Goal: Contribute content: Contribute content

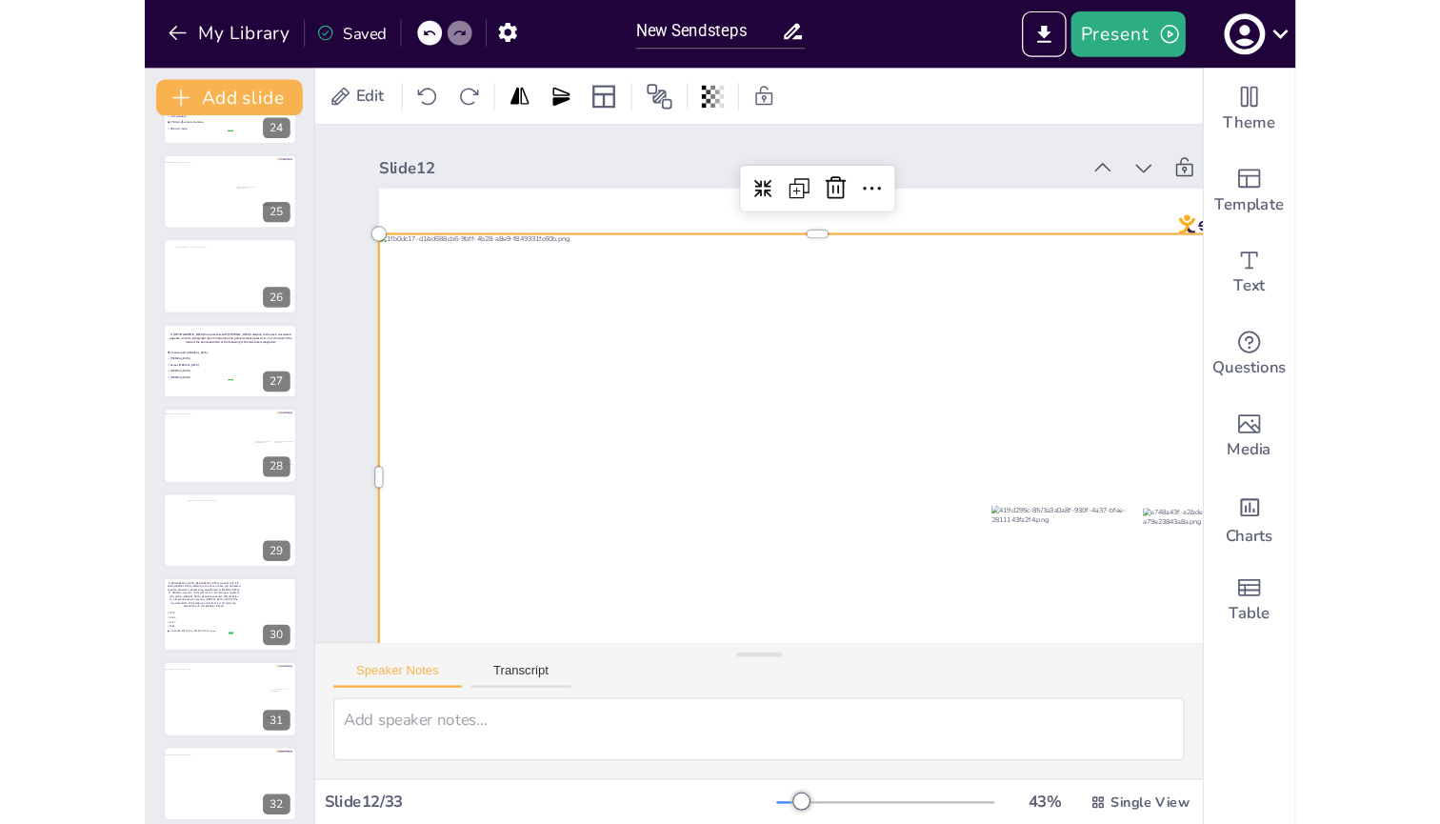
scroll to position [1767, 0]
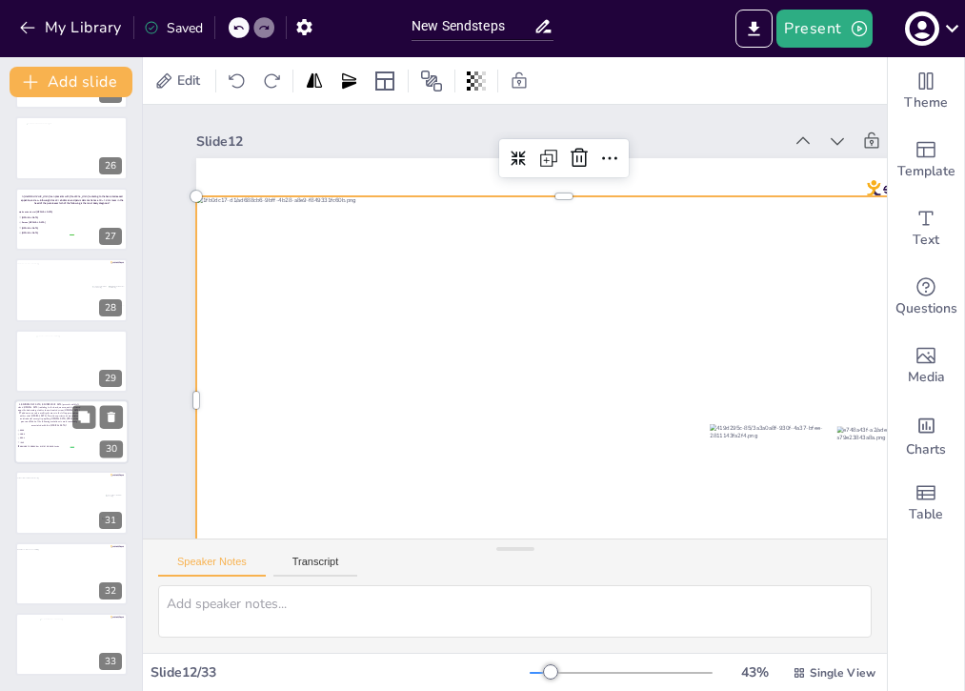
click at [48, 410] on p "A [DEMOGRAPHIC_DATA] [DEMOGRAPHIC_DATA] presents with left-sided [MEDICAL_DATA]…" at bounding box center [49, 414] width 64 height 23
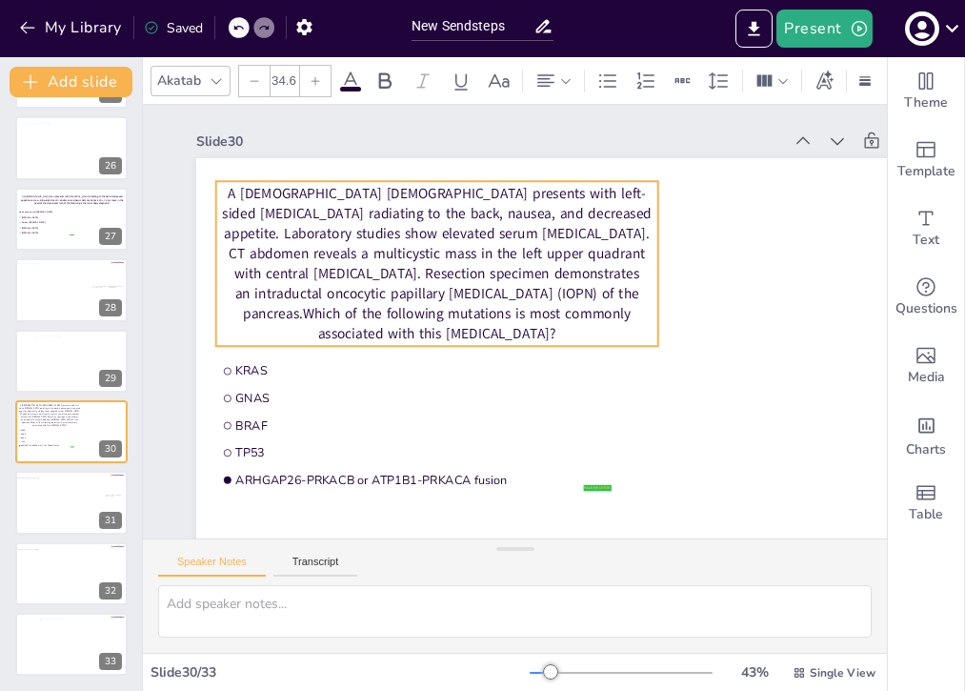
click at [519, 259] on p "A [DEMOGRAPHIC_DATA] [DEMOGRAPHIC_DATA] presents with left-sided [MEDICAL_DATA]…" at bounding box center [437, 264] width 442 height 160
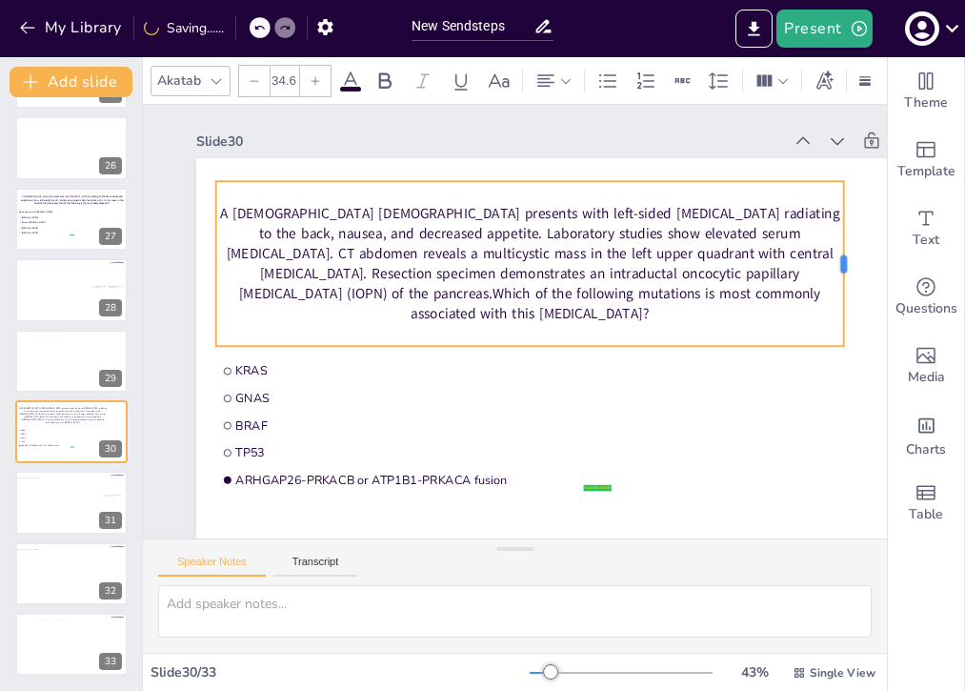
drag, startPoint x: 657, startPoint y: 264, endPoint x: 843, endPoint y: 257, distance: 185.9
click at [843, 257] on div at bounding box center [850, 263] width 15 height 165
click at [214, 73] on icon at bounding box center [216, 80] width 15 height 15
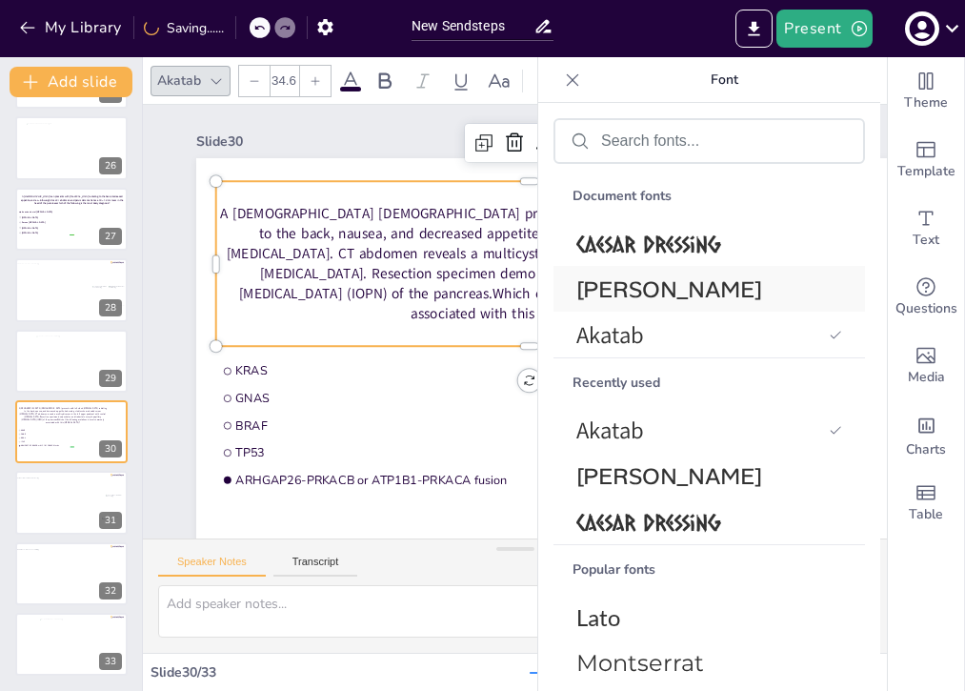
click at [615, 293] on span "[PERSON_NAME]" at bounding box center [705, 289] width 258 height 30
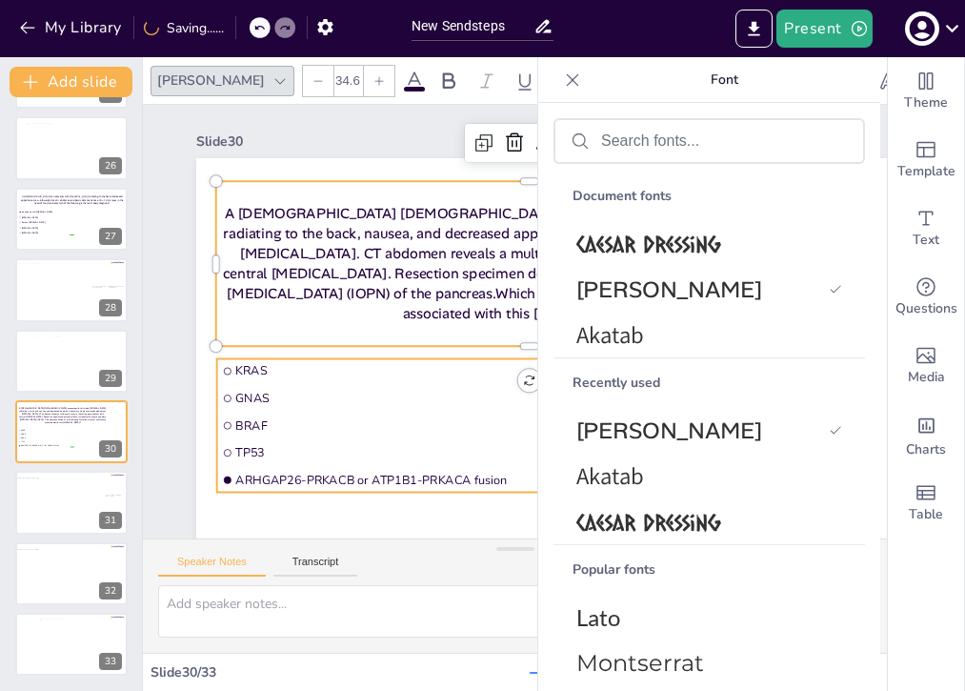
click at [372, 378] on span "KRAS" at bounding box center [421, 371] width 372 height 16
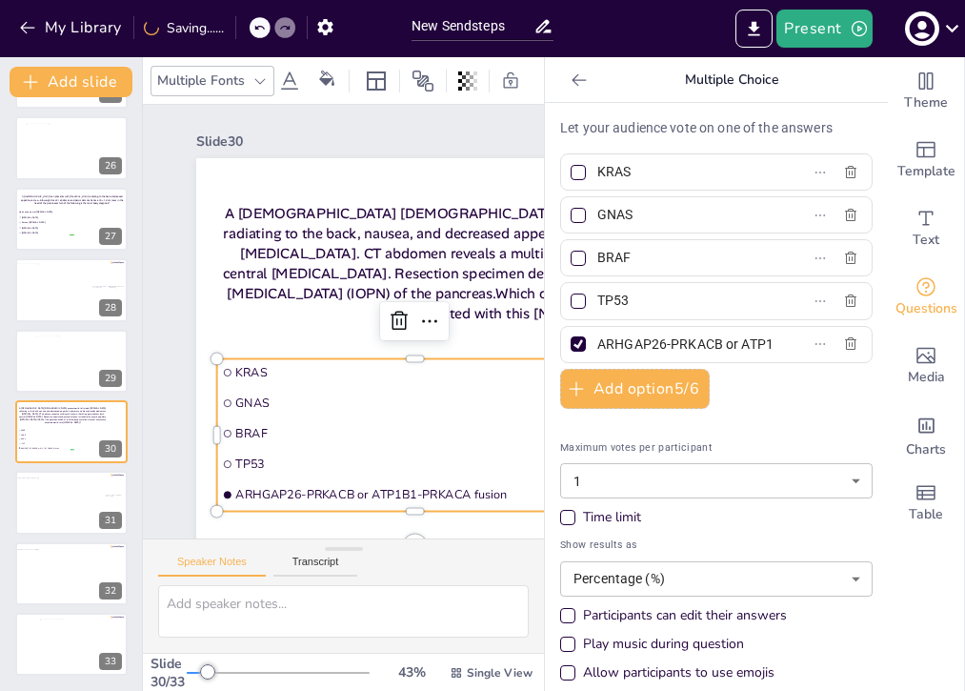
click at [246, 75] on div "Multiple Fonts" at bounding box center [200, 81] width 95 height 26
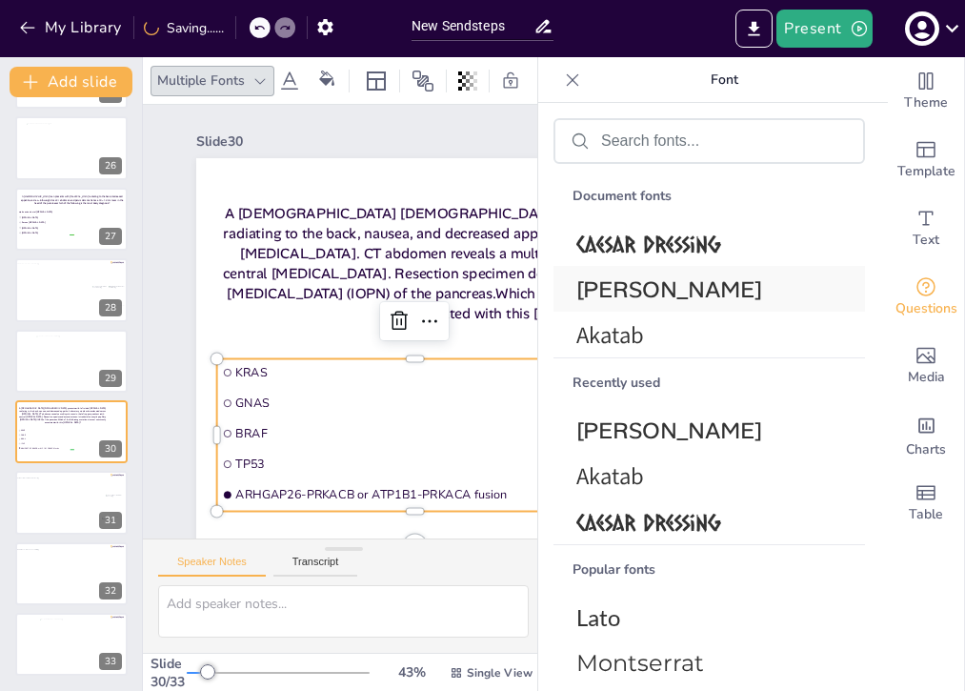
click at [649, 291] on span "[PERSON_NAME]" at bounding box center [705, 289] width 258 height 30
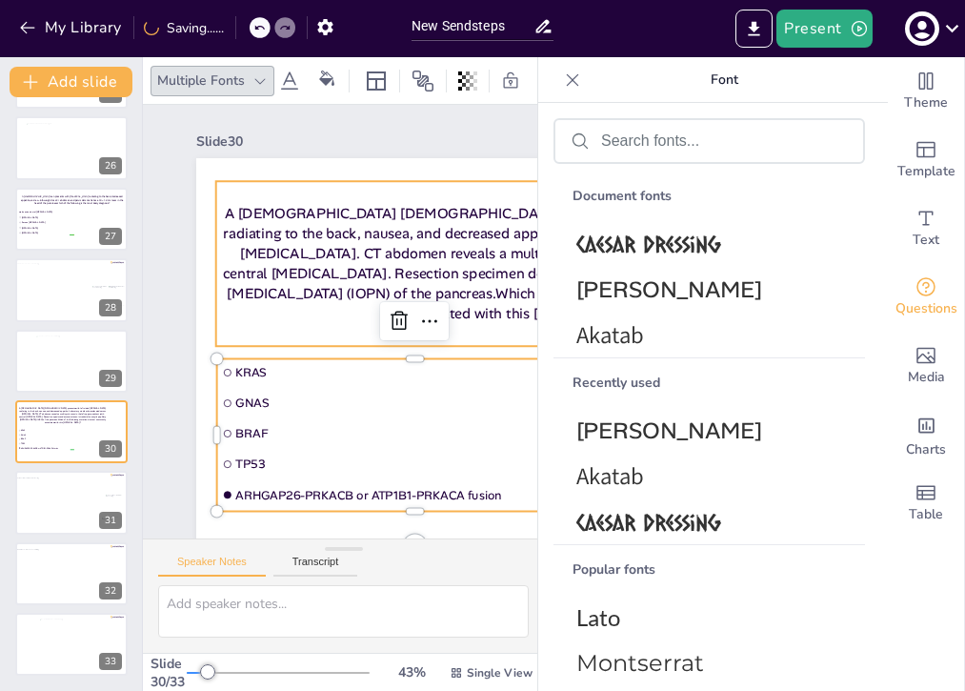
click at [378, 225] on p "A [DEMOGRAPHIC_DATA] [DEMOGRAPHIC_DATA] presents with left-sided [MEDICAL_DATA]…" at bounding box center [530, 264] width 628 height 120
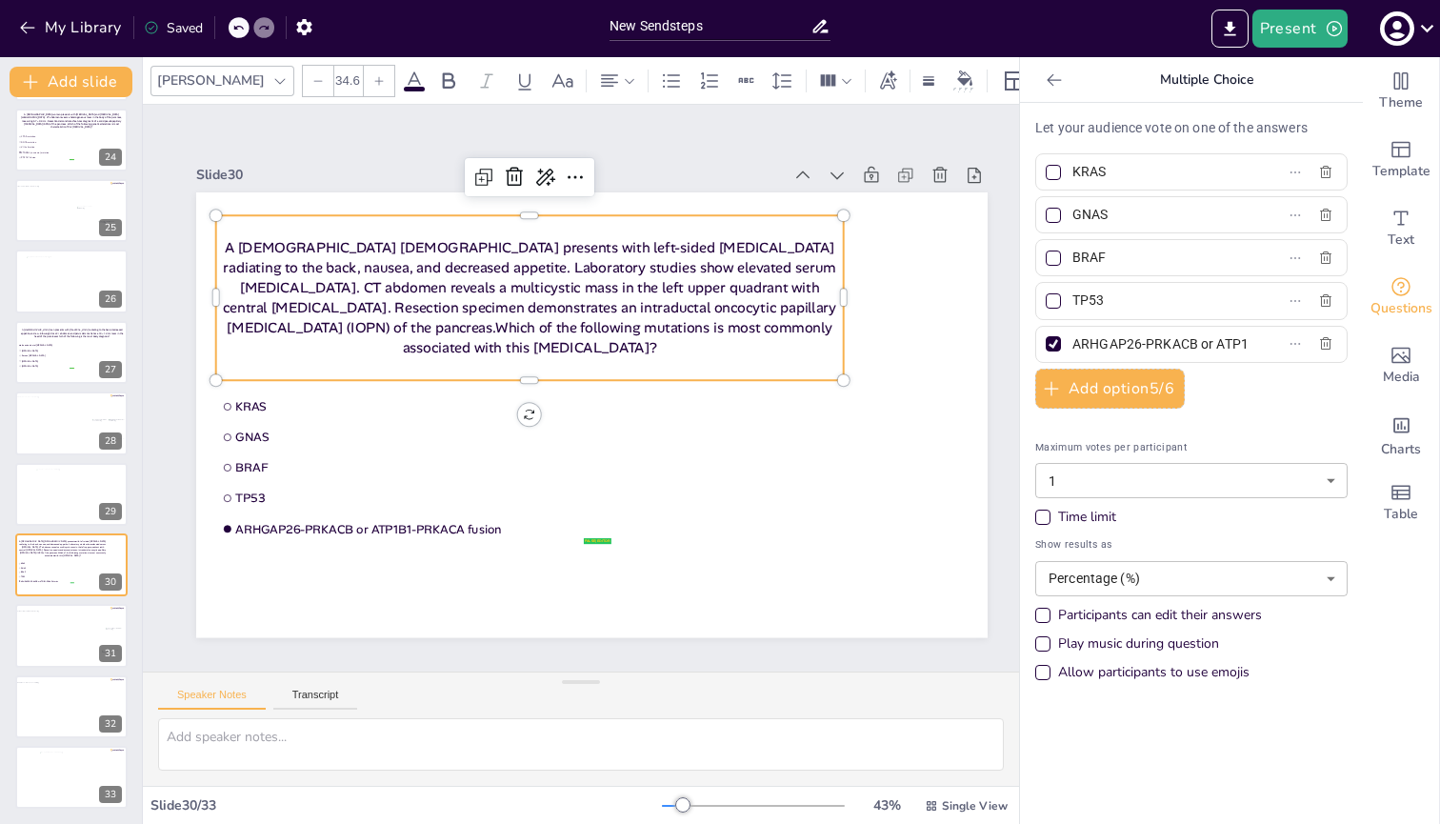
scroll to position [1634, 0]
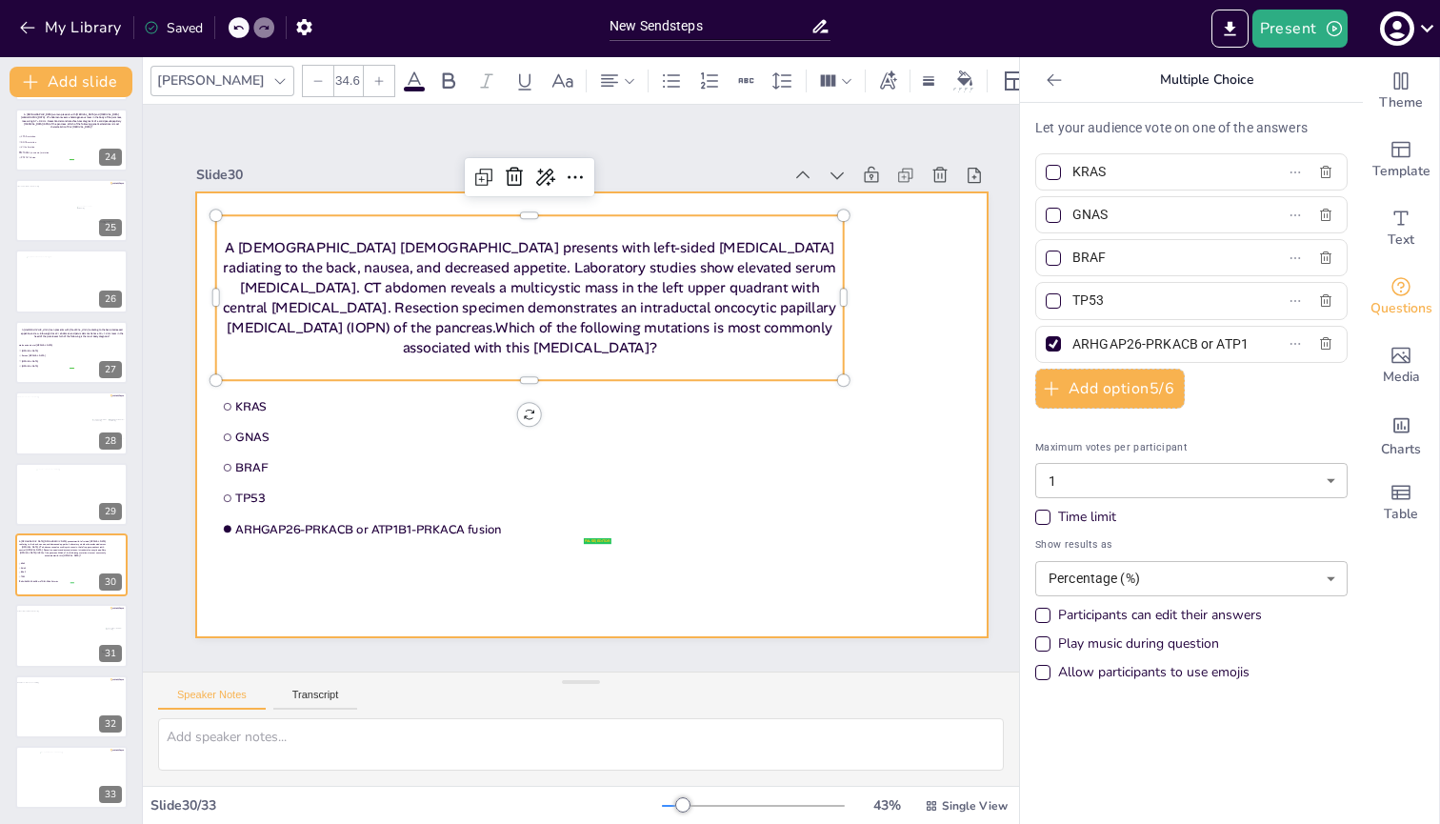
click at [851, 426] on div at bounding box center [592, 414] width 792 height 445
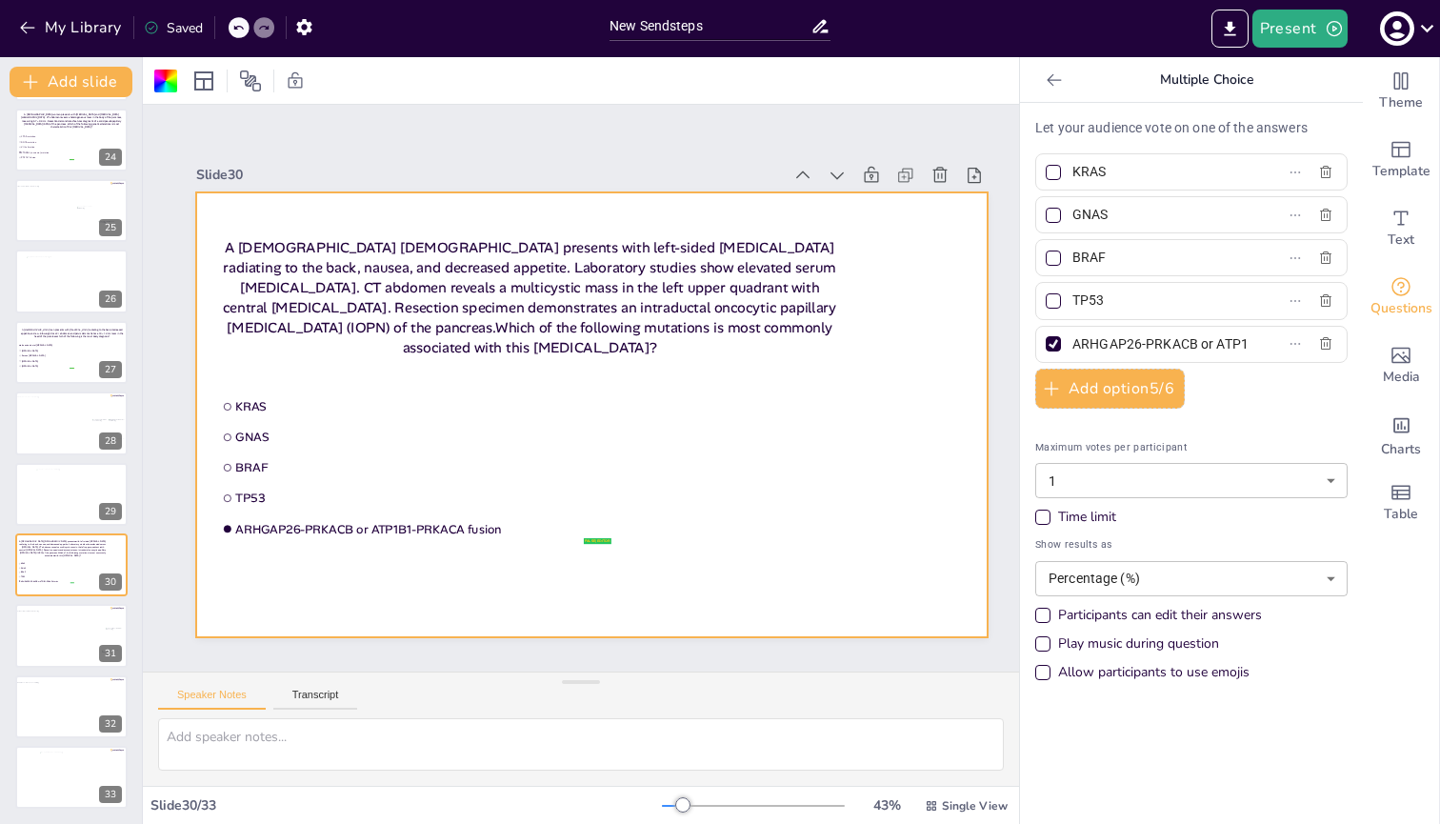
click at [964, 81] on icon at bounding box center [1054, 79] width 19 height 19
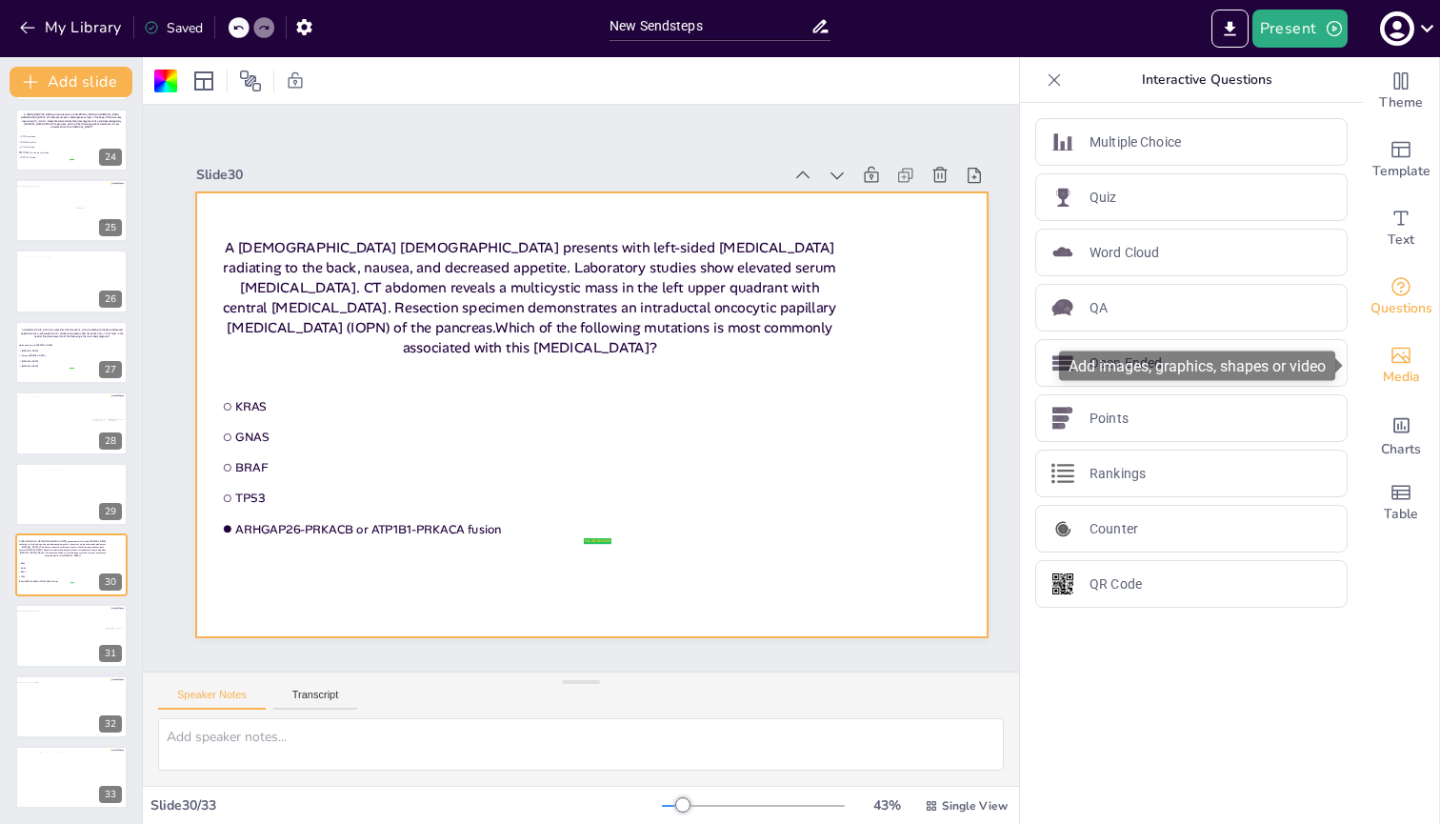
click at [964, 368] on span "Media" at bounding box center [1401, 377] width 37 height 21
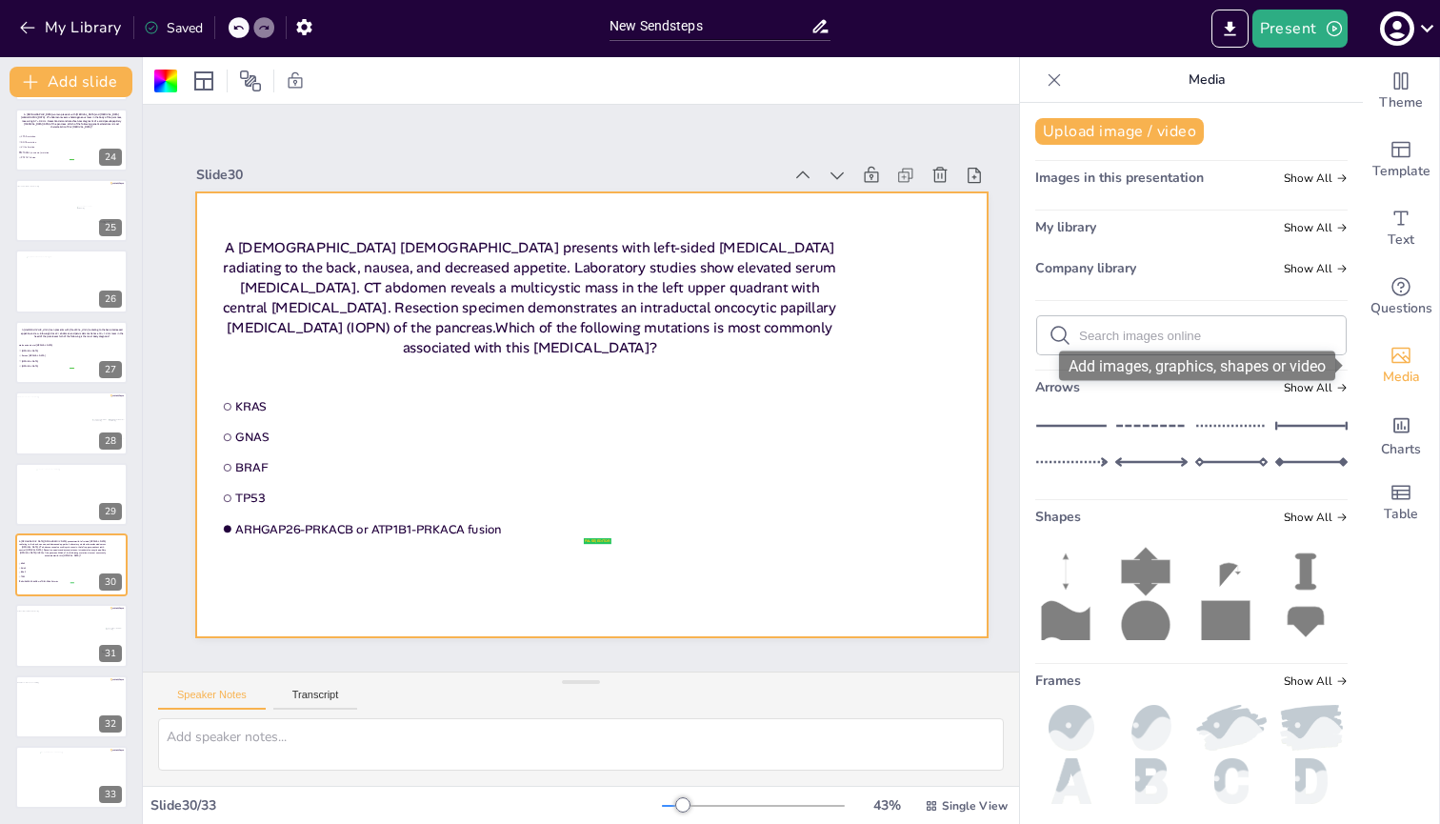
click at [964, 368] on span "Media" at bounding box center [1401, 377] width 37 height 21
click at [964, 86] on icon at bounding box center [1054, 79] width 19 height 19
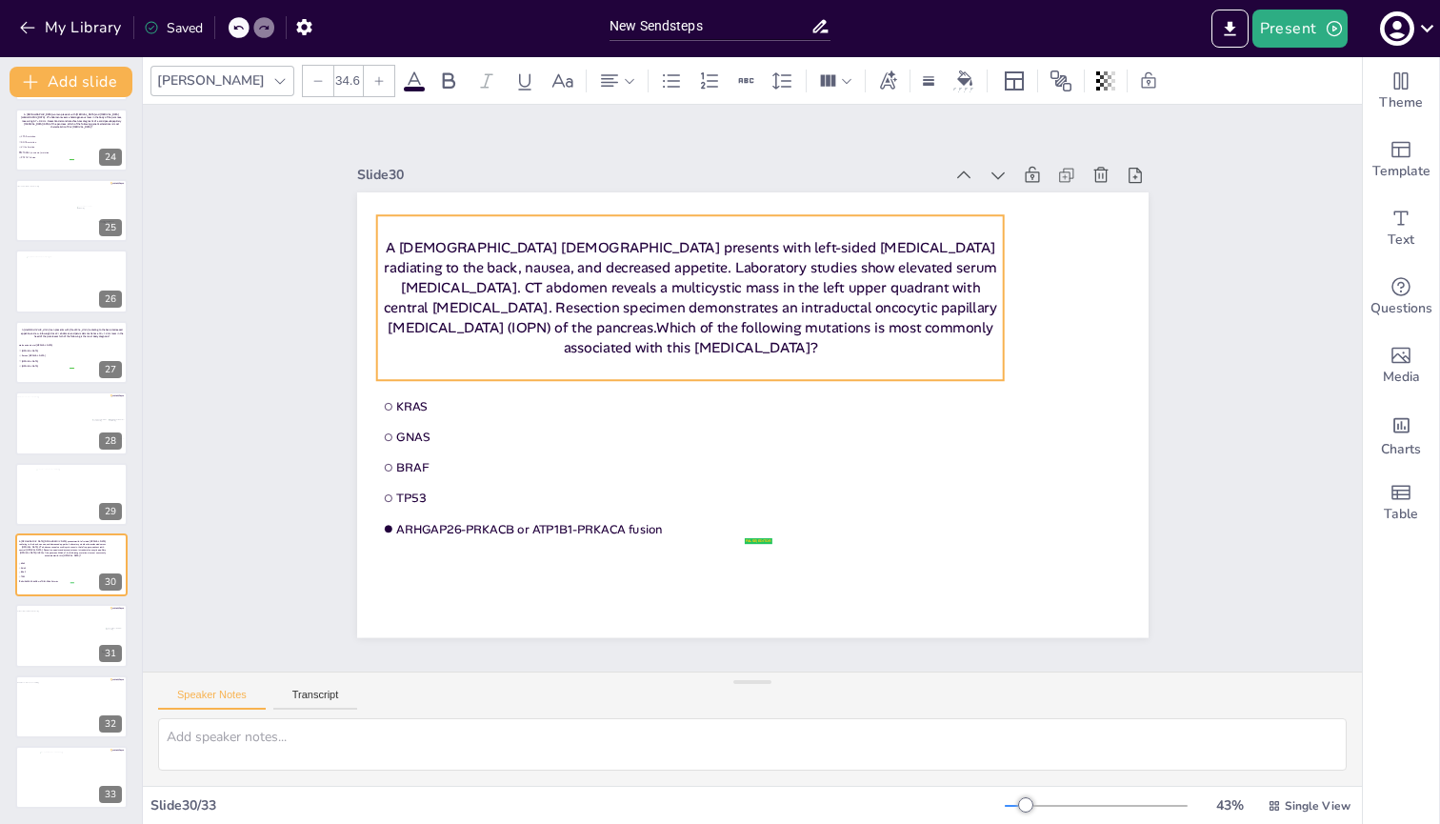
click at [748, 337] on p "A [DEMOGRAPHIC_DATA] [DEMOGRAPHIC_DATA] presents with left-sided [MEDICAL_DATA]…" at bounding box center [690, 298] width 628 height 120
click at [901, 317] on p "A [DEMOGRAPHIC_DATA] [DEMOGRAPHIC_DATA] presents with left-sided [MEDICAL_DATA]…" at bounding box center [690, 298] width 628 height 120
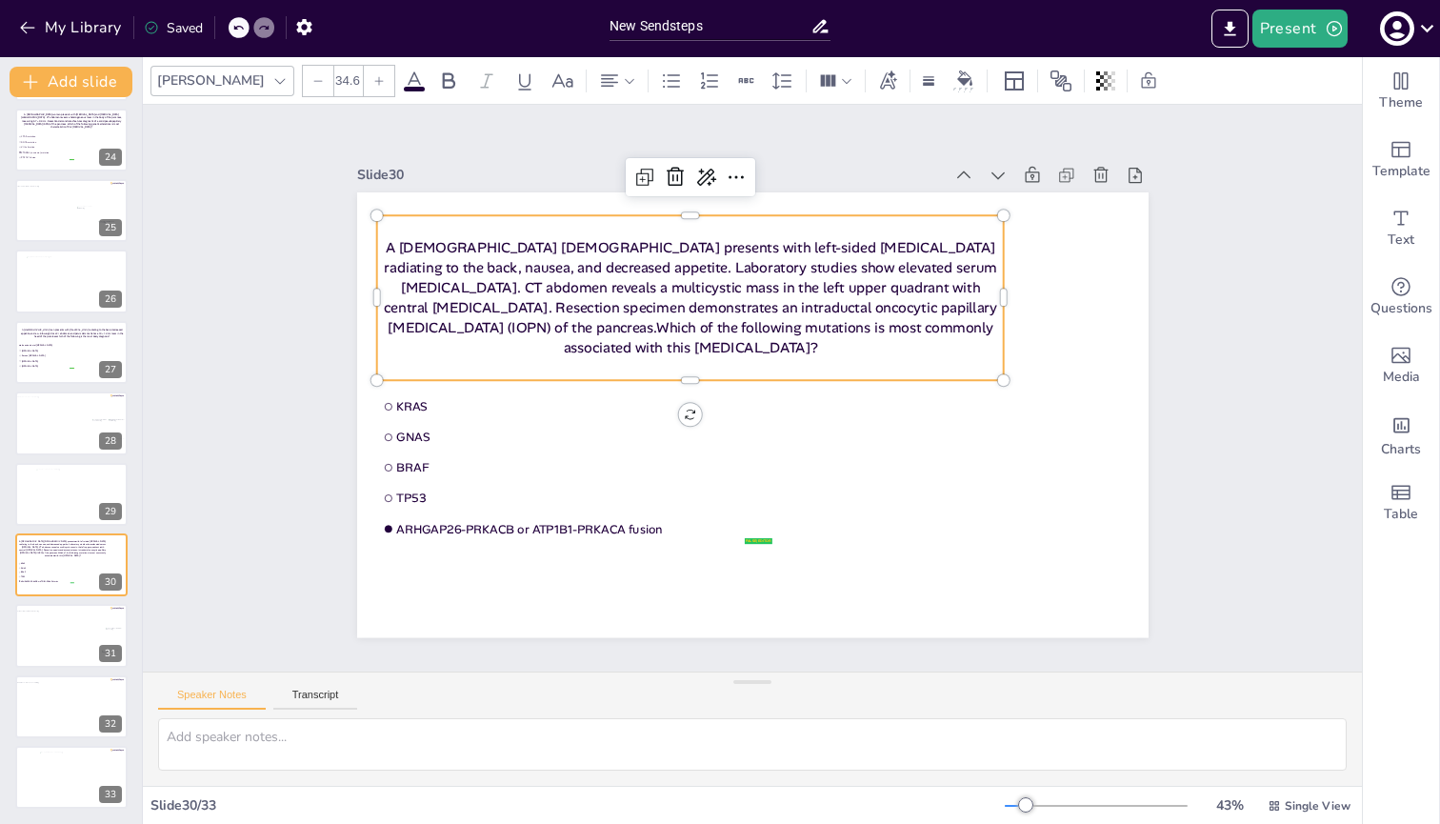
click at [899, 309] on p "A [DEMOGRAPHIC_DATA] [DEMOGRAPHIC_DATA] presents with left-sided [MEDICAL_DATA]…" at bounding box center [690, 298] width 628 height 120
click at [911, 329] on p "A [DEMOGRAPHIC_DATA] [DEMOGRAPHIC_DATA] presents with left-sided [MEDICAL_DATA]…" at bounding box center [690, 298] width 628 height 120
click at [904, 329] on p "A [DEMOGRAPHIC_DATA] [DEMOGRAPHIC_DATA] presents with left-sided [MEDICAL_DATA]…" at bounding box center [690, 298] width 628 height 120
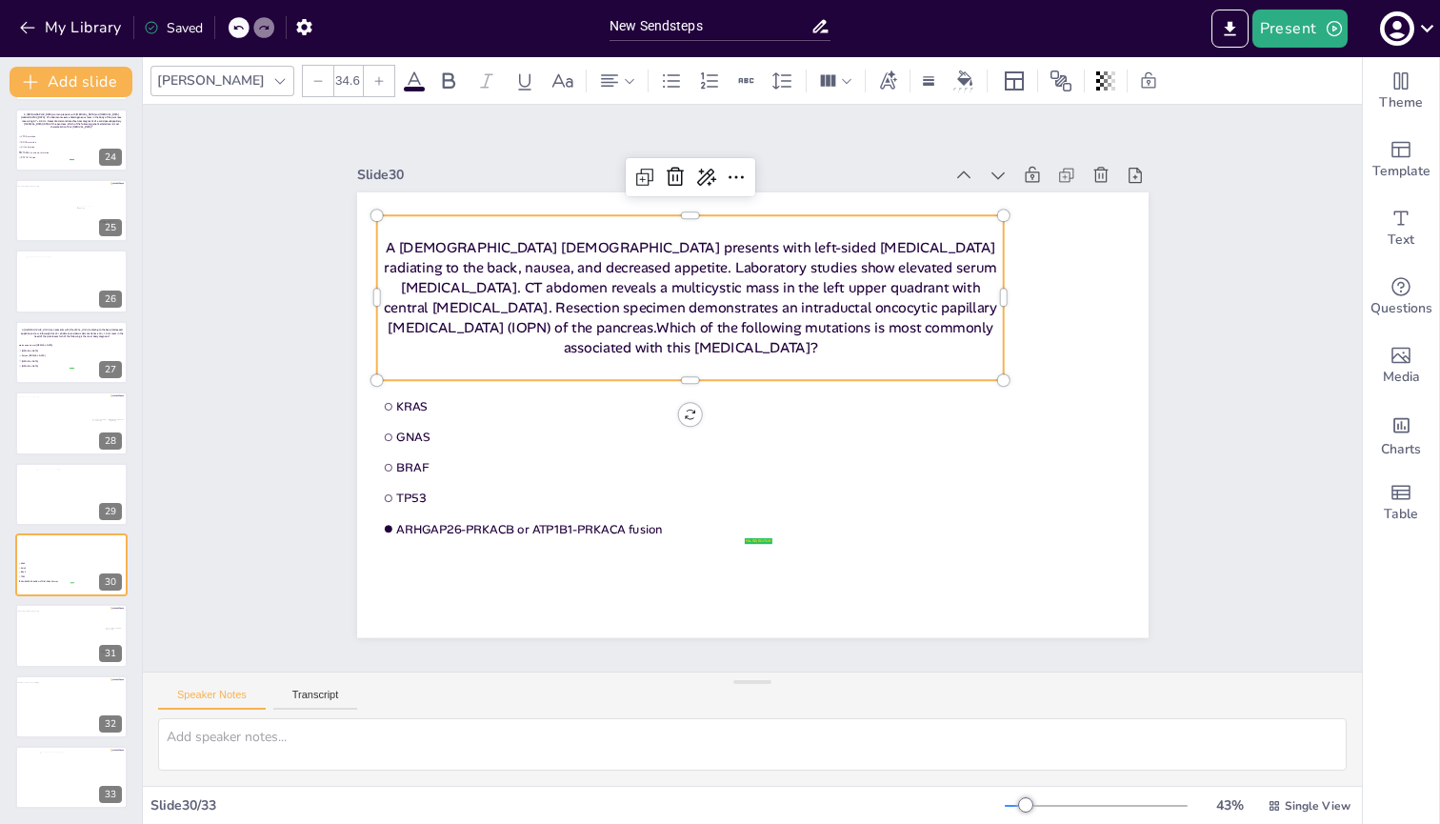
click at [904, 329] on p "A [DEMOGRAPHIC_DATA] [DEMOGRAPHIC_DATA] presents with left-sided [MEDICAL_DATA]…" at bounding box center [690, 298] width 628 height 120
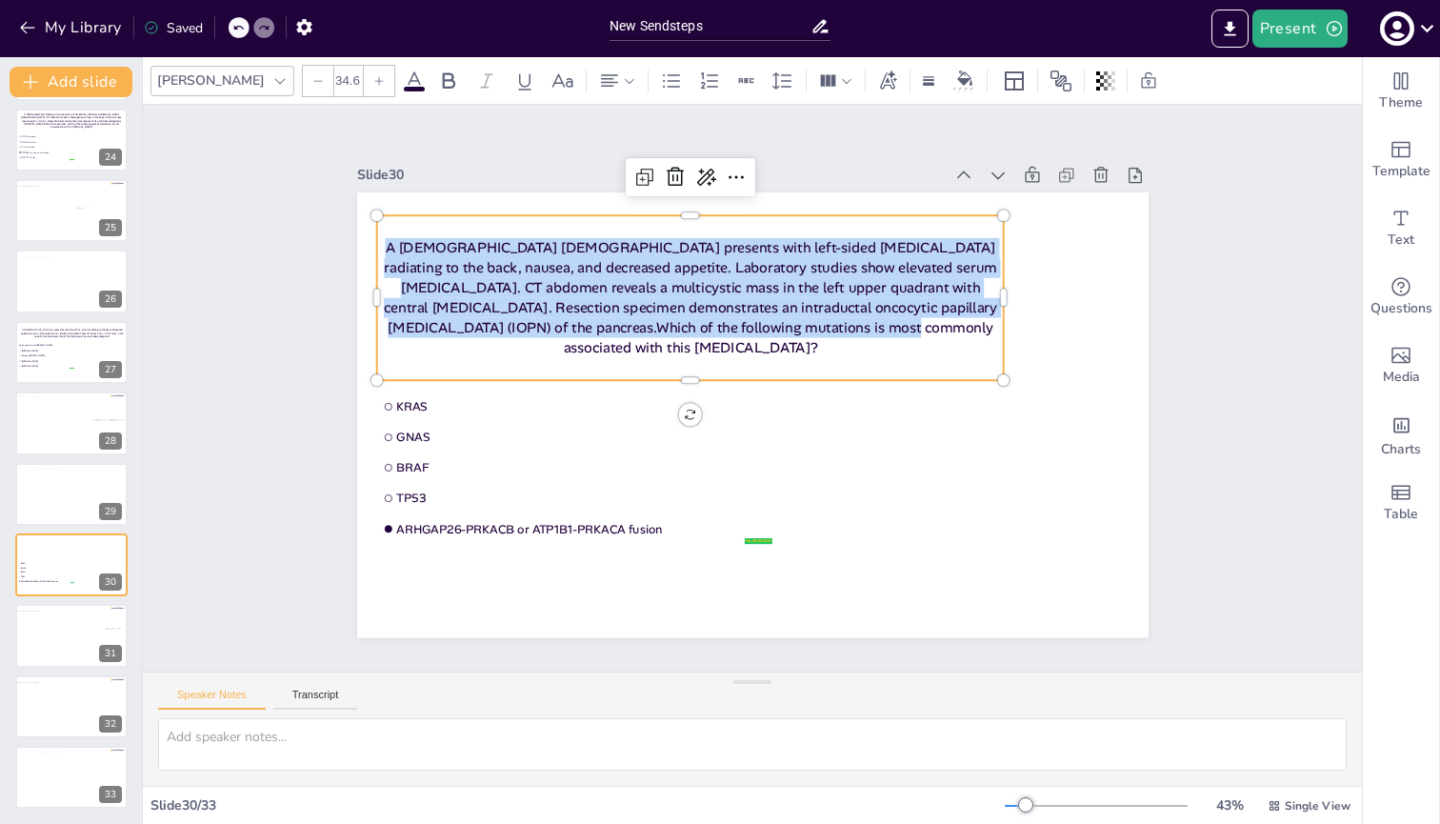
click at [902, 329] on p "A [DEMOGRAPHIC_DATA] [DEMOGRAPHIC_DATA] presents with left-sided [MEDICAL_DATA]…" at bounding box center [690, 298] width 628 height 120
click at [904, 318] on p "A [DEMOGRAPHIC_DATA] [DEMOGRAPHIC_DATA] presents with left-sided [MEDICAL_DATA]…" at bounding box center [690, 298] width 628 height 120
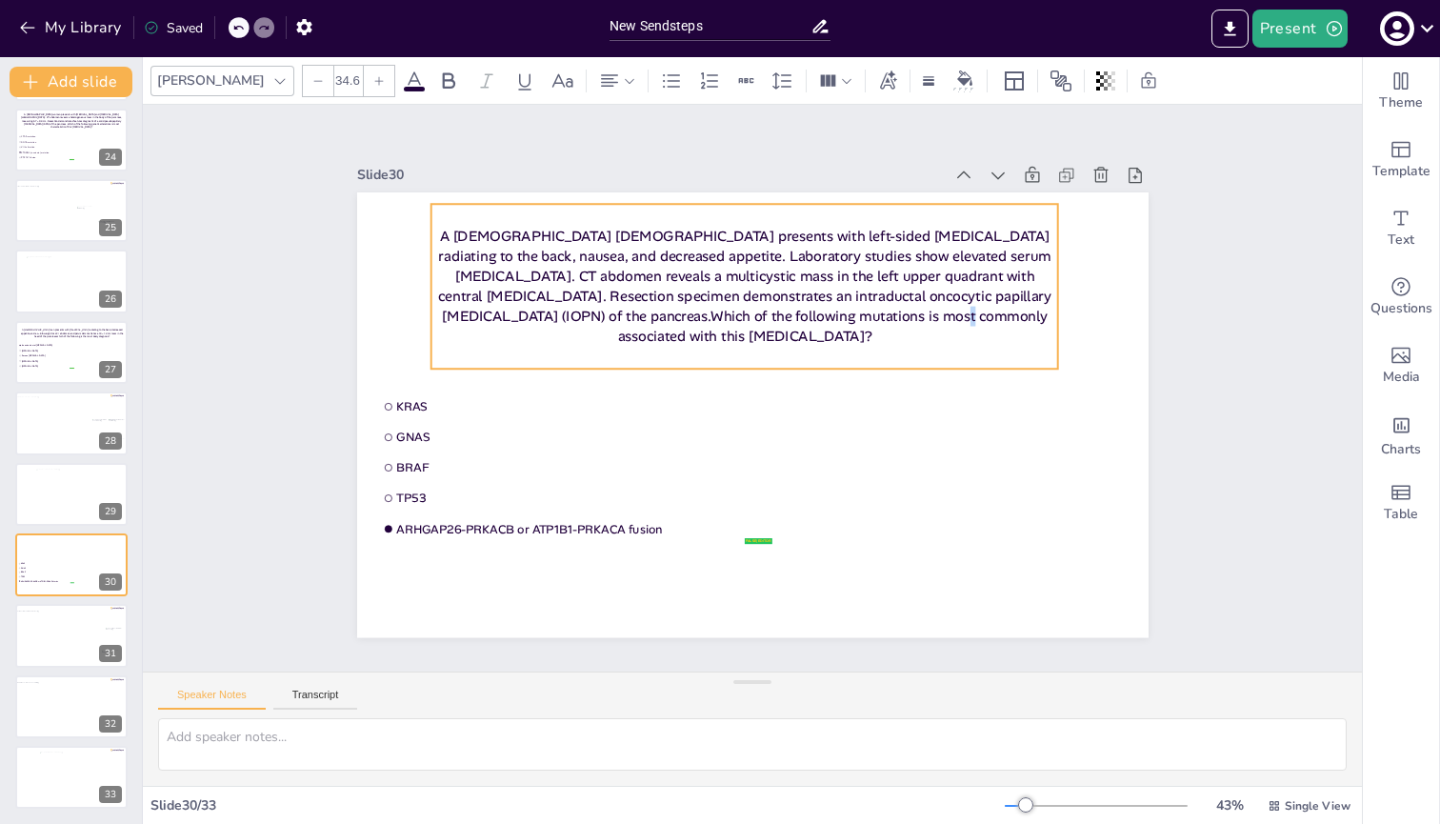
drag, startPoint x: 905, startPoint y: 331, endPoint x: 959, endPoint y: 319, distance: 55.5
click at [959, 319] on p "A [DEMOGRAPHIC_DATA] [DEMOGRAPHIC_DATA] presents with left-sided [MEDICAL_DATA]…" at bounding box center [745, 287] width 628 height 120
click at [956, 318] on p "A [DEMOGRAPHIC_DATA] [DEMOGRAPHIC_DATA] presents with left-sided [MEDICAL_DATA]…" at bounding box center [745, 287] width 628 height 120
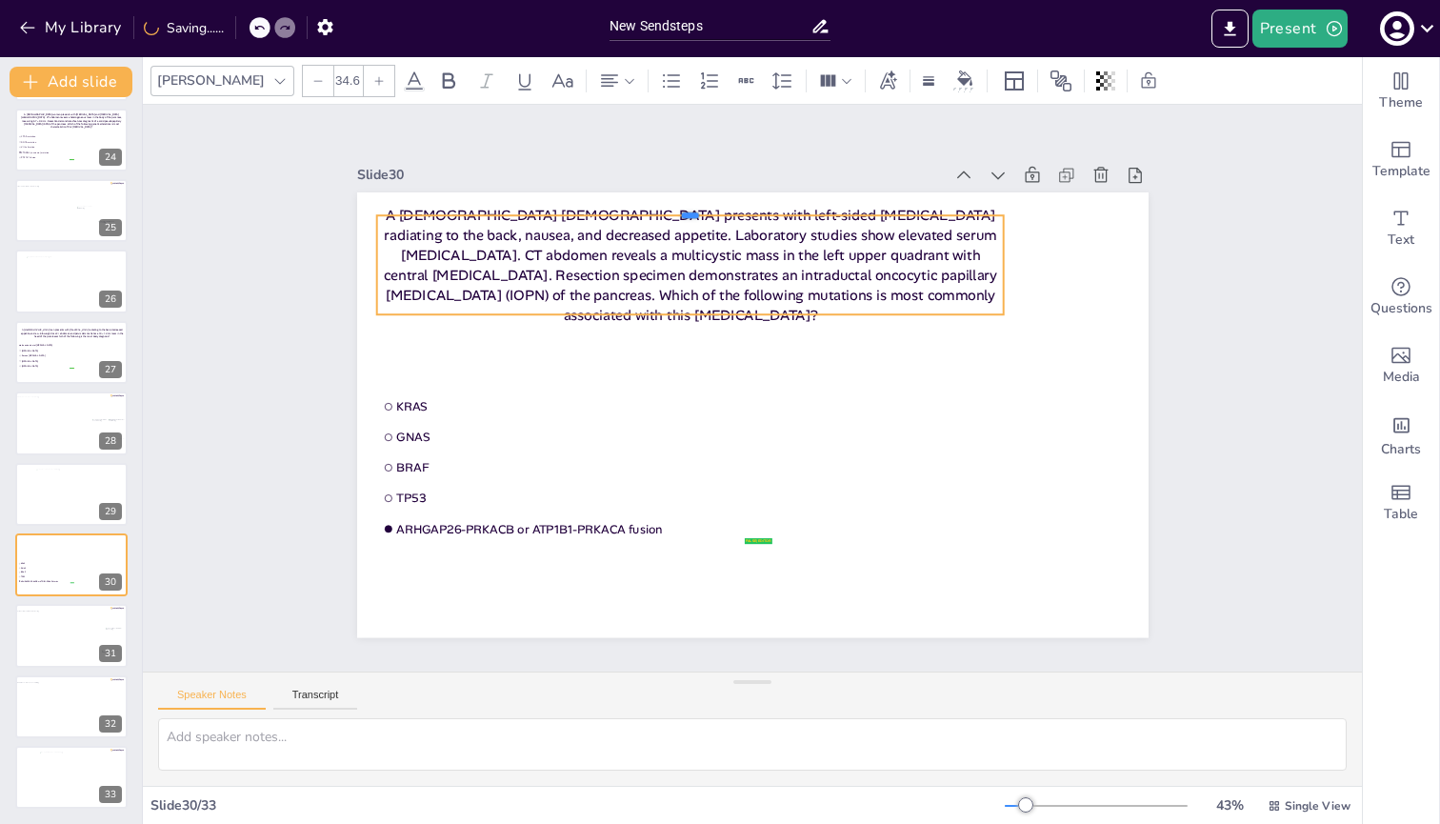
click at [706, 208] on div at bounding box center [690, 207] width 628 height 15
click at [675, 210] on p "A [DEMOGRAPHIC_DATA] [DEMOGRAPHIC_DATA] presents with left-sided [MEDICAL_DATA]…" at bounding box center [690, 265] width 628 height 120
click at [780, 275] on p "A [DEMOGRAPHIC_DATA] [DEMOGRAPHIC_DATA] presents with left-sided [MEDICAL_DATA]…" at bounding box center [690, 265] width 628 height 120
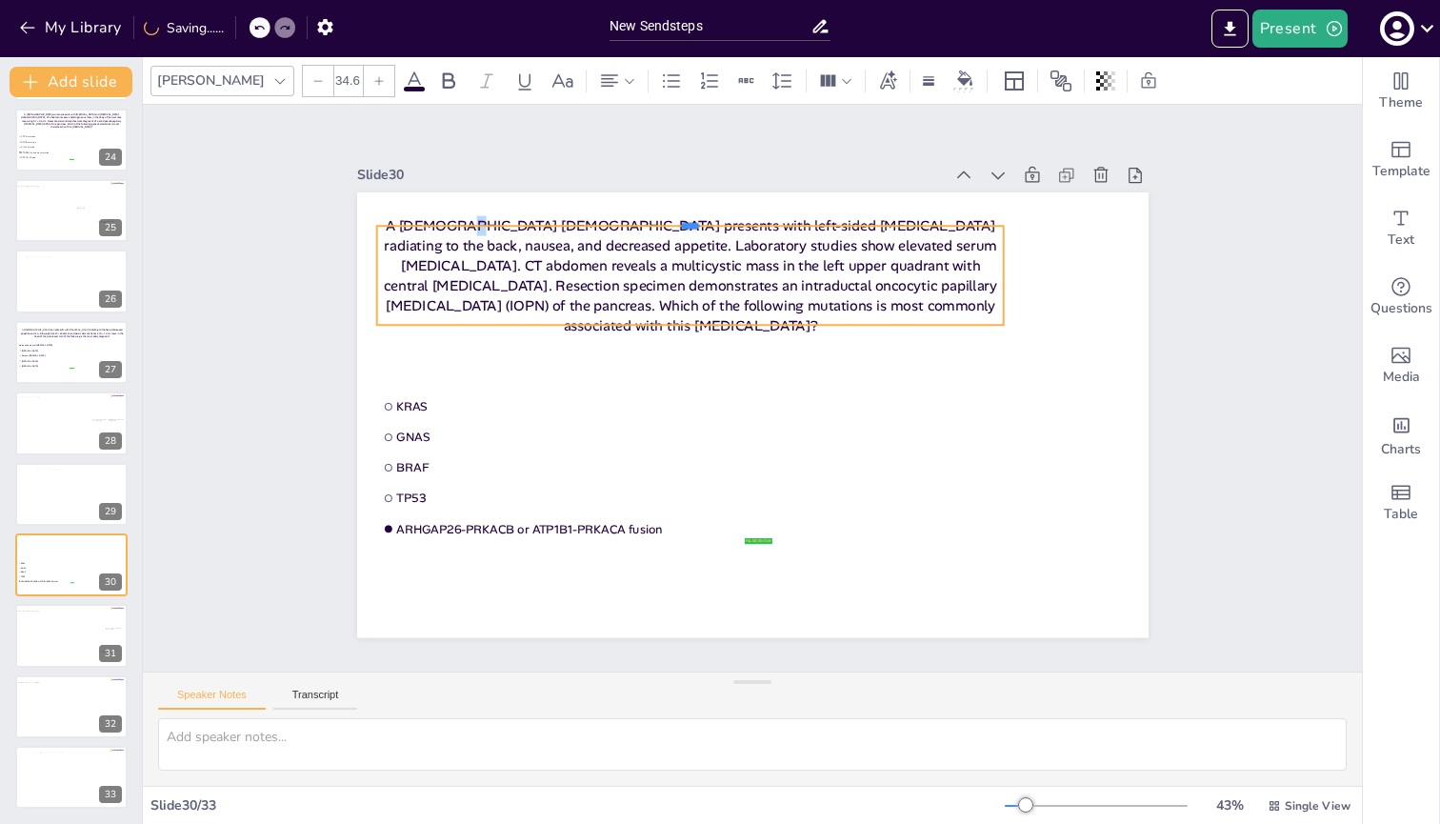
drag, startPoint x: 789, startPoint y: 208, endPoint x: 845, endPoint y: 218, distance: 57.2
click at [845, 218] on div at bounding box center [690, 218] width 628 height 15
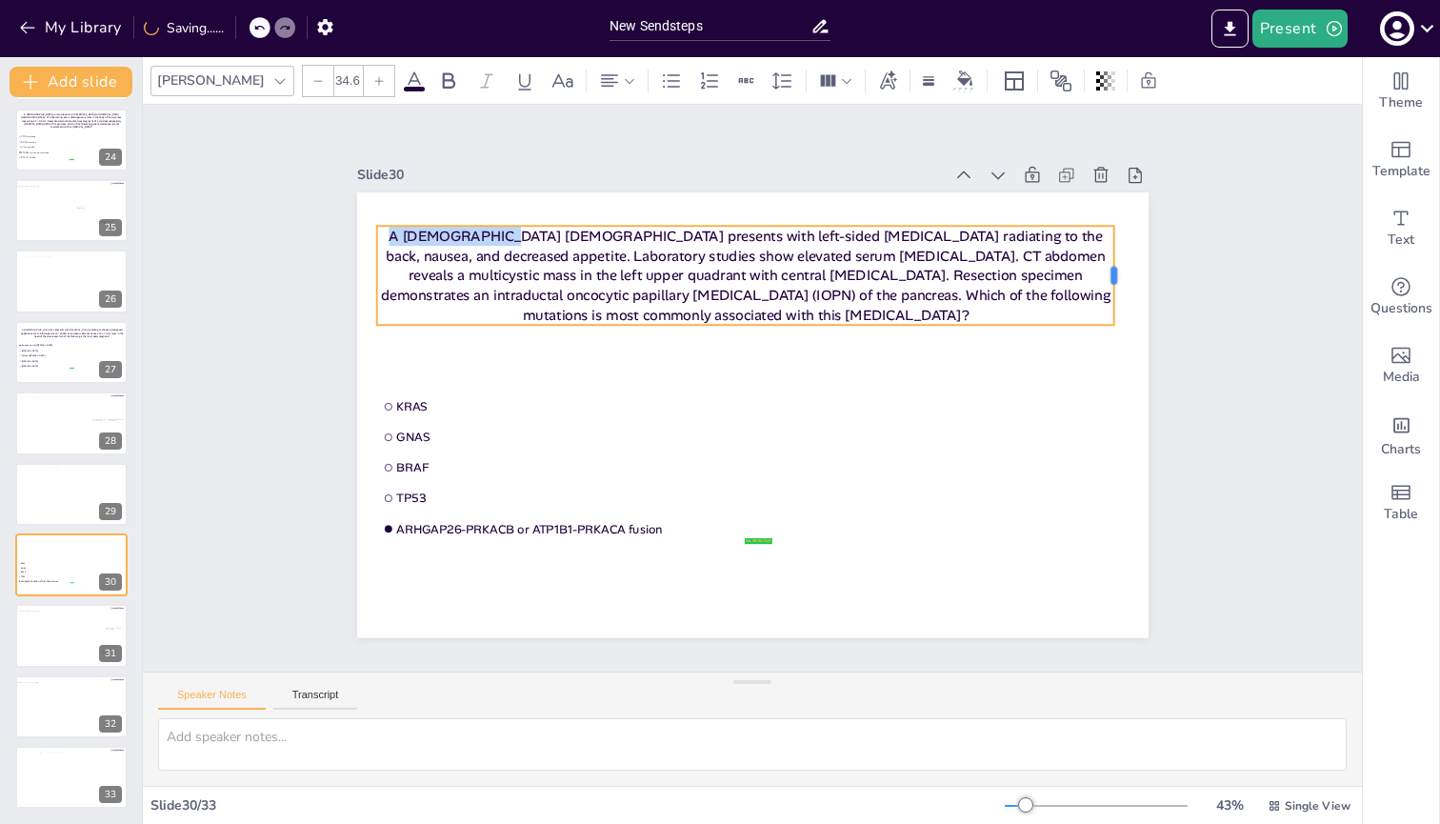
drag, startPoint x: 990, startPoint y: 269, endPoint x: 1100, endPoint y: 264, distance: 110.6
click at [964, 264] on div at bounding box center [1122, 276] width 15 height 100
click at [35, 348] on ul "Invasive ductal [MEDICAL_DATA] [MEDICAL_DATA] Serous [MEDICAL_DATA] [MEDICAL_DA…" at bounding box center [45, 356] width 57 height 27
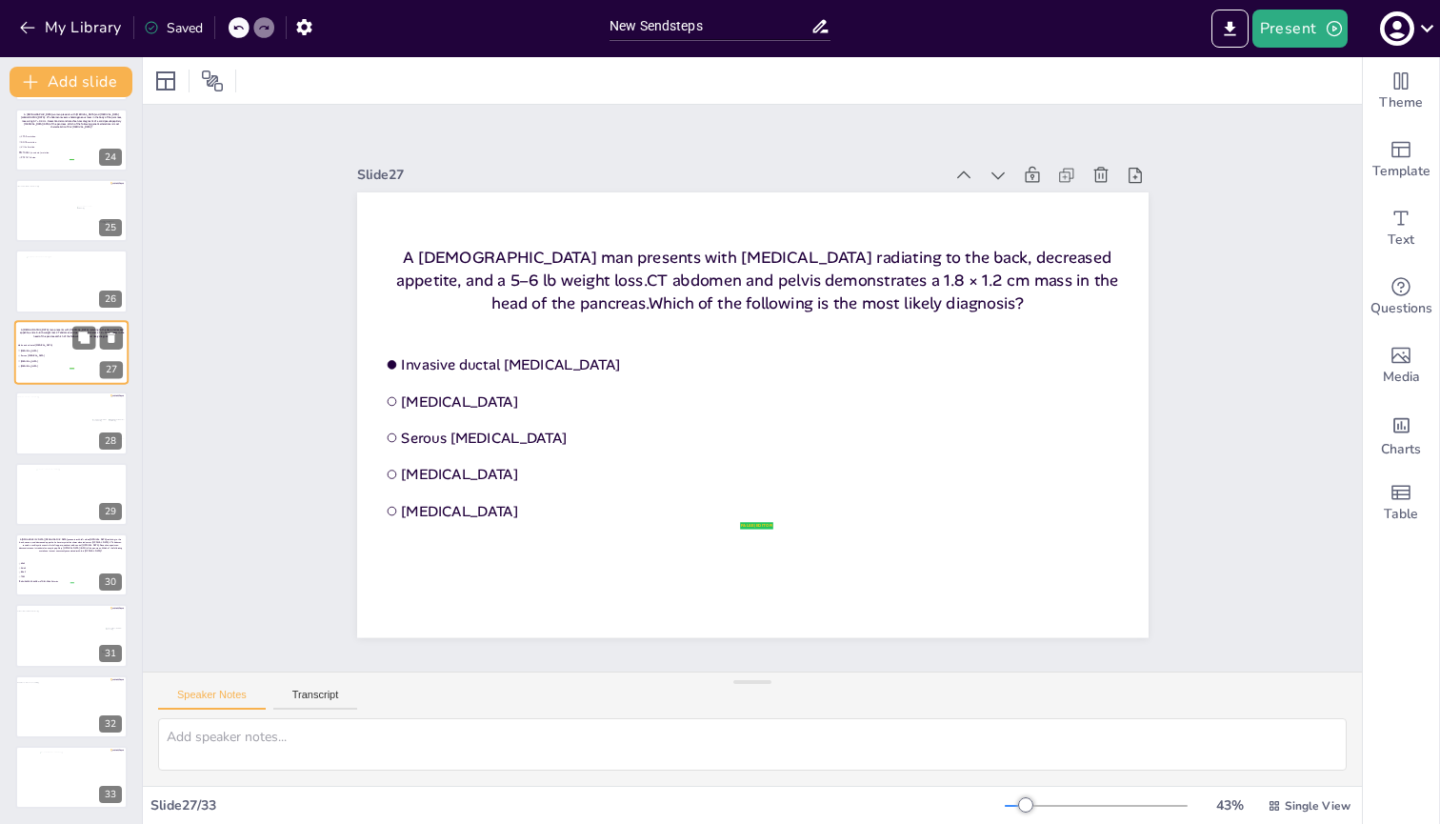
scroll to position [1525, 0]
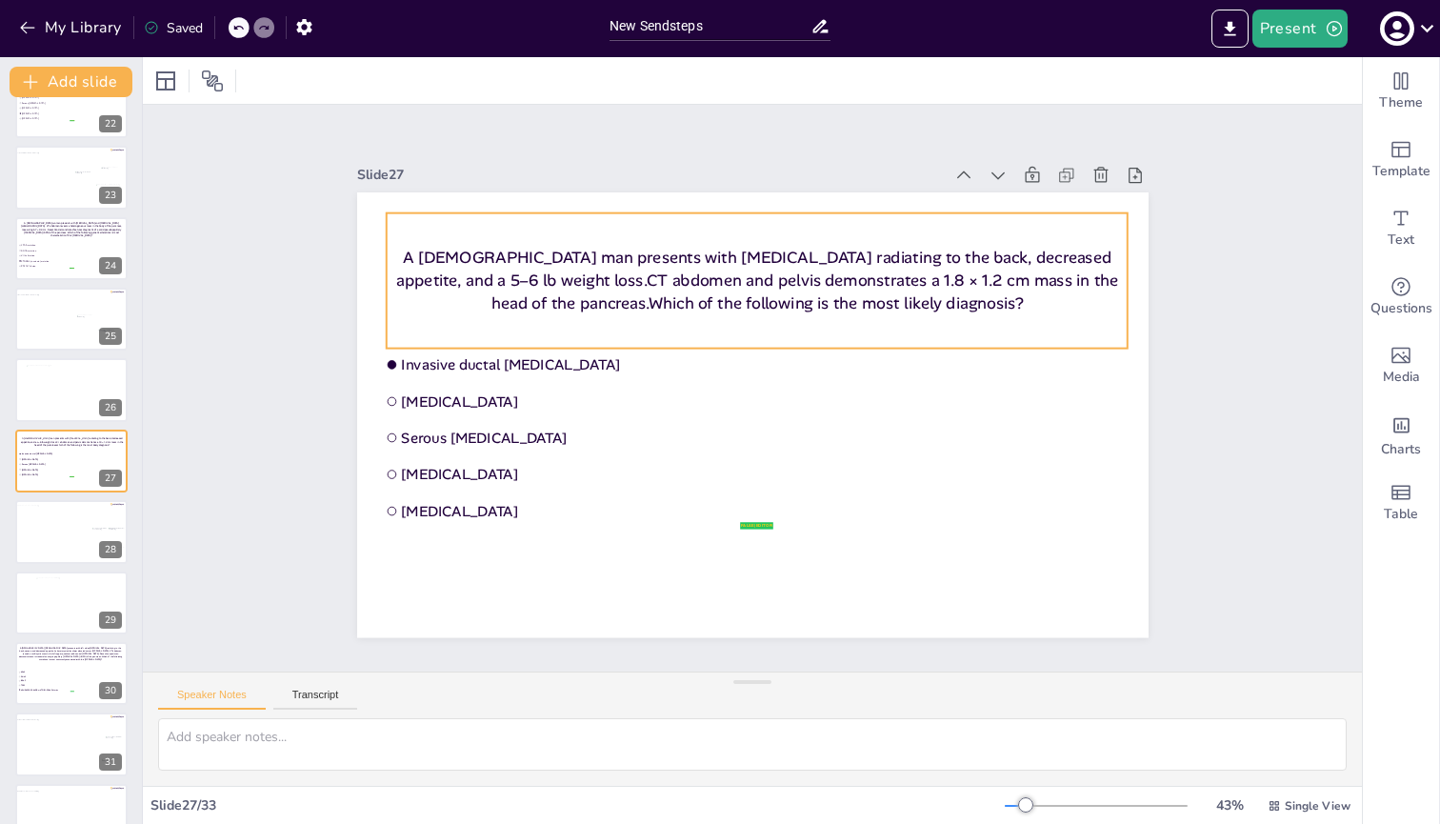
click at [443, 271] on p "A [DEMOGRAPHIC_DATA] man presents with [MEDICAL_DATA] radiating to the back, de…" at bounding box center [757, 281] width 742 height 68
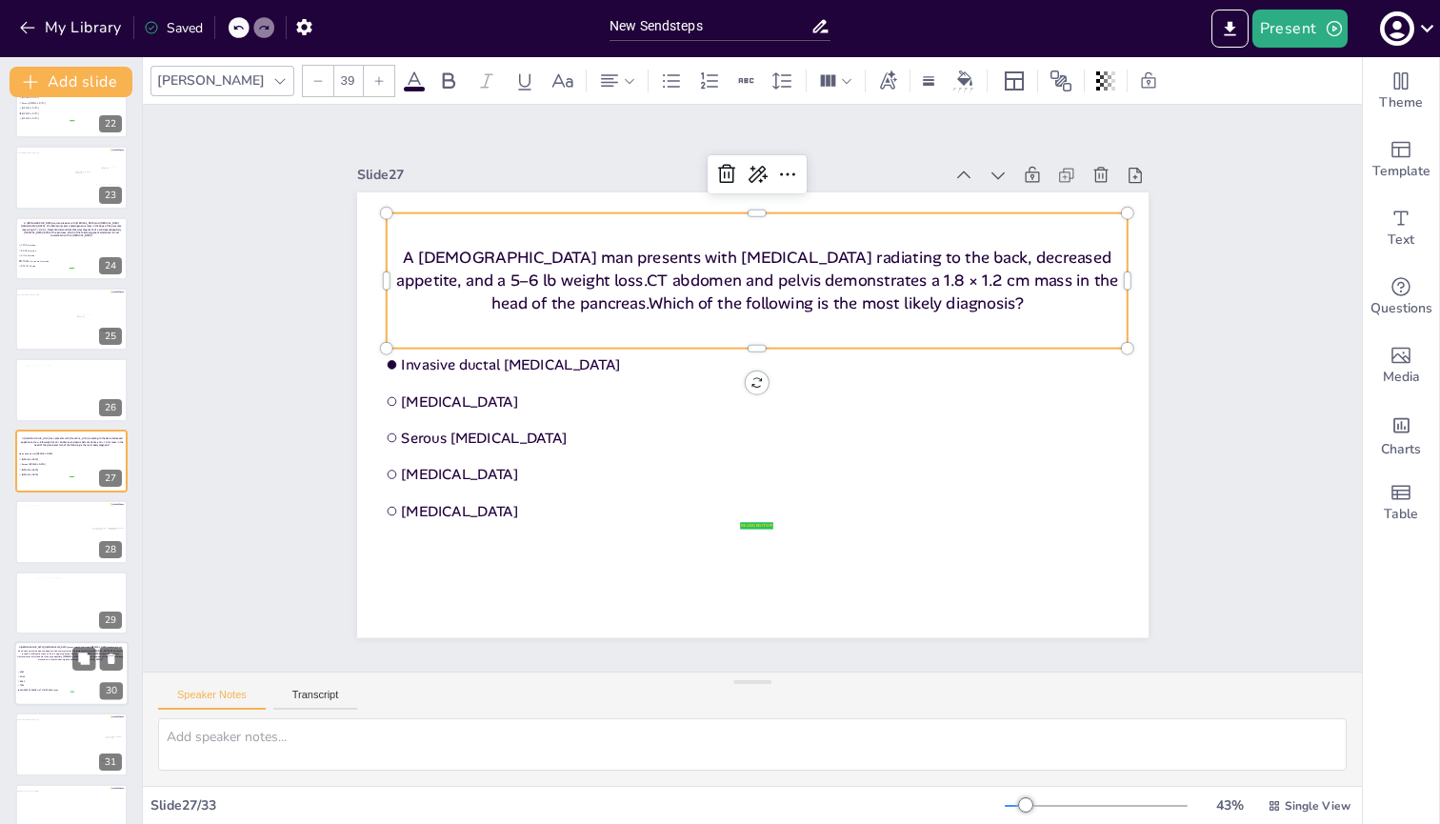
click at [49, 672] on span "KRAS" at bounding box center [47, 673] width 54 height 2
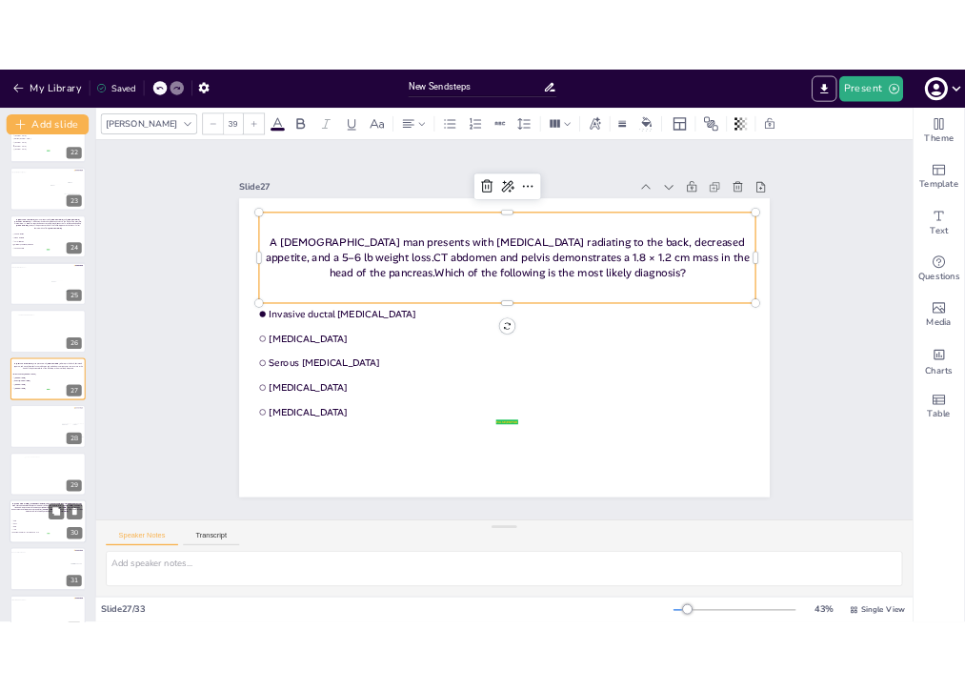
scroll to position [1634, 0]
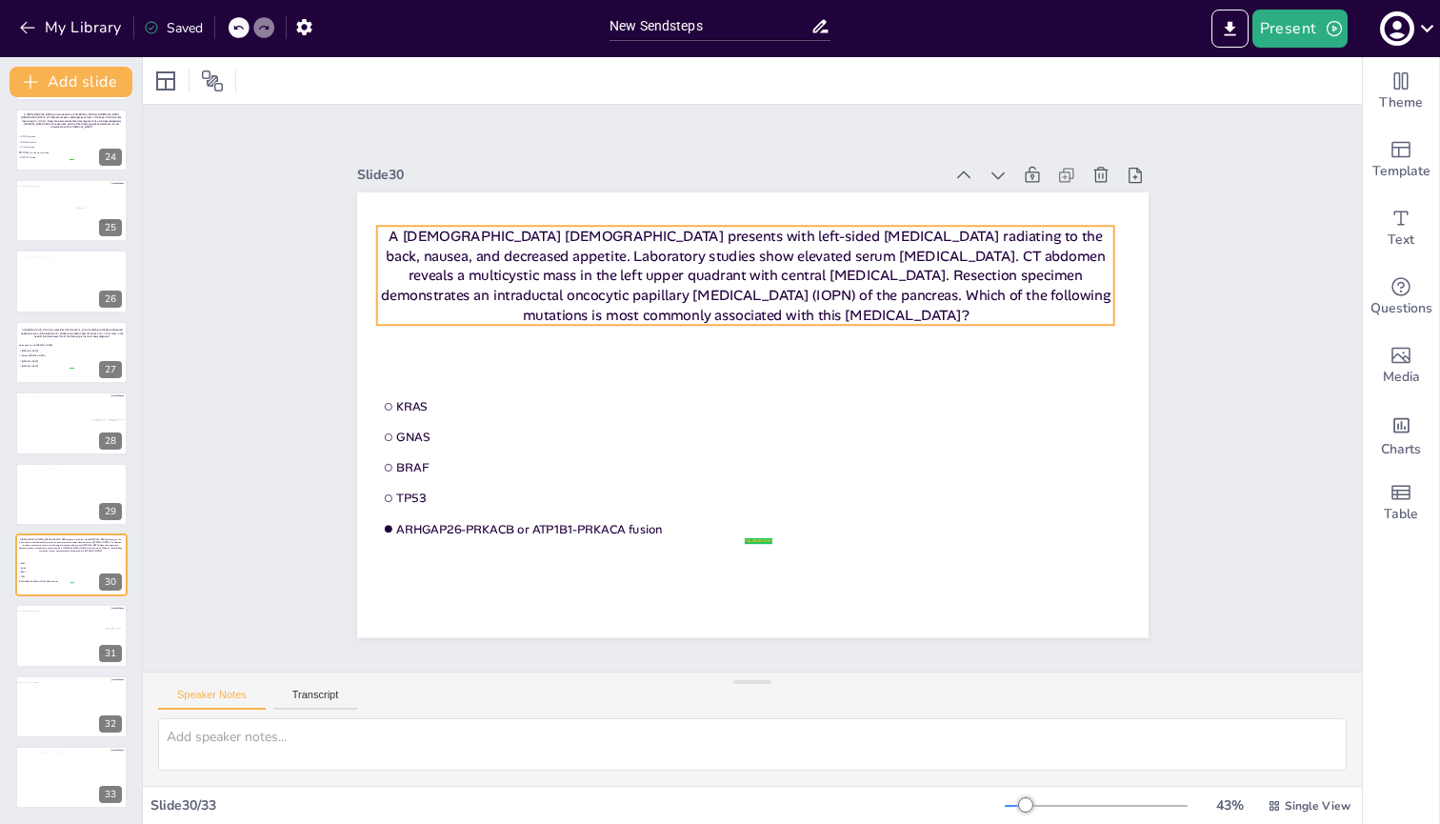
click at [658, 283] on p "A [DEMOGRAPHIC_DATA] [DEMOGRAPHIC_DATA] presents with left-sided [MEDICAL_DATA]…" at bounding box center [745, 276] width 738 height 100
click at [964, 295] on p "A [DEMOGRAPHIC_DATA] [DEMOGRAPHIC_DATA] presents with left-sided [MEDICAL_DATA]…" at bounding box center [745, 276] width 738 height 100
click at [373, 83] on icon at bounding box center [378, 80] width 11 height 11
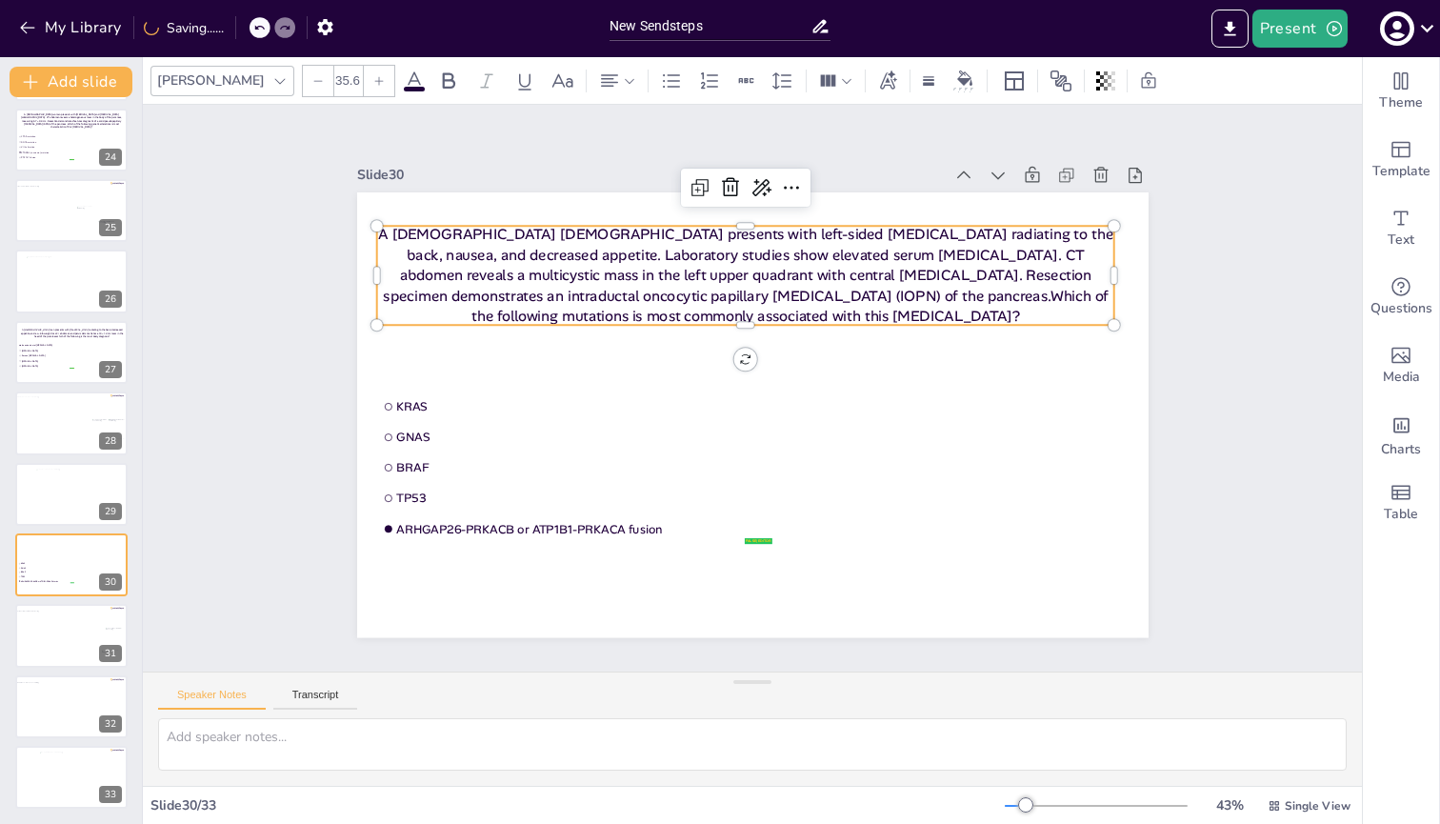
click at [373, 83] on icon at bounding box center [378, 80] width 11 height 11
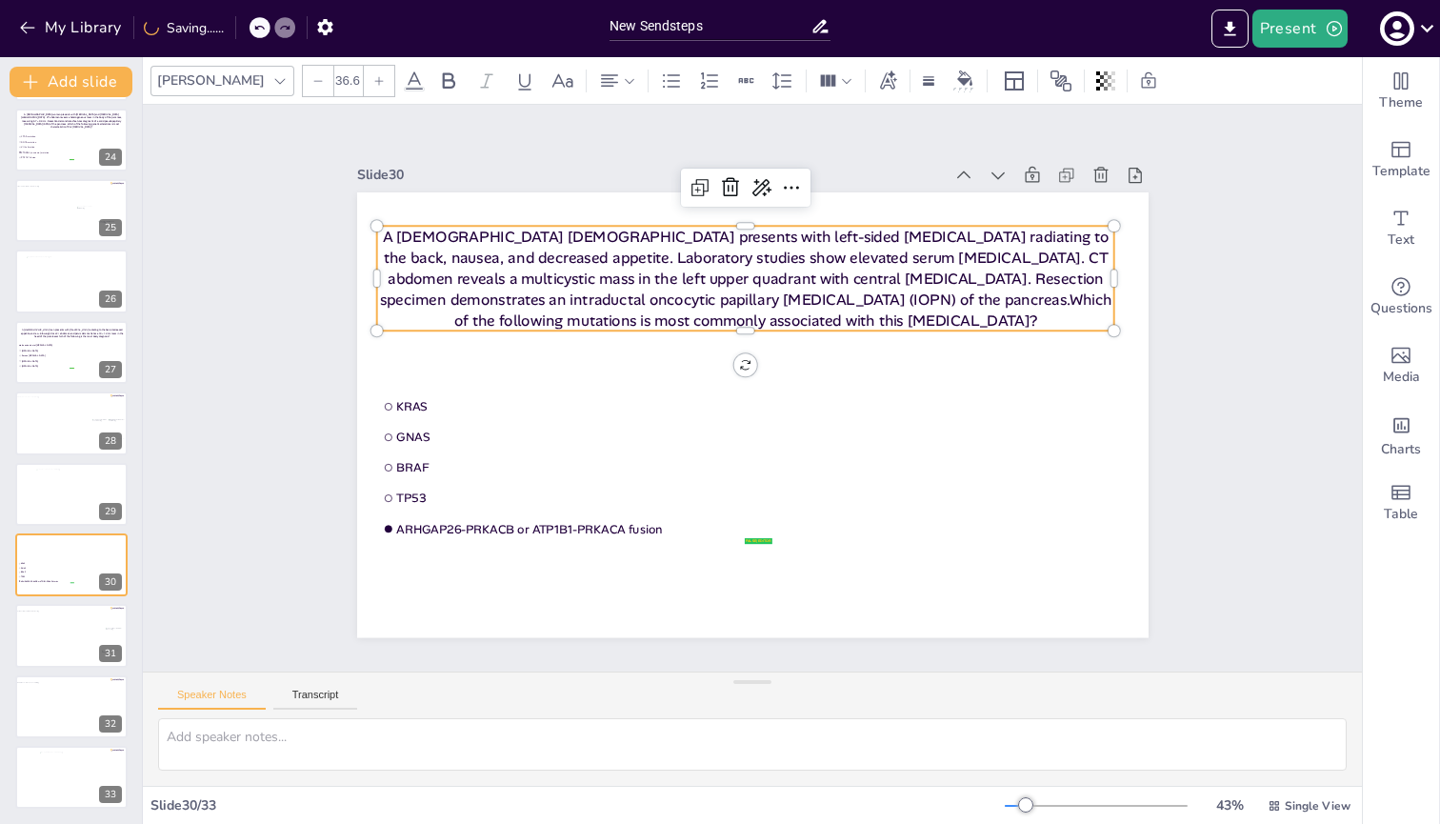
click at [373, 83] on icon at bounding box center [378, 80] width 11 height 11
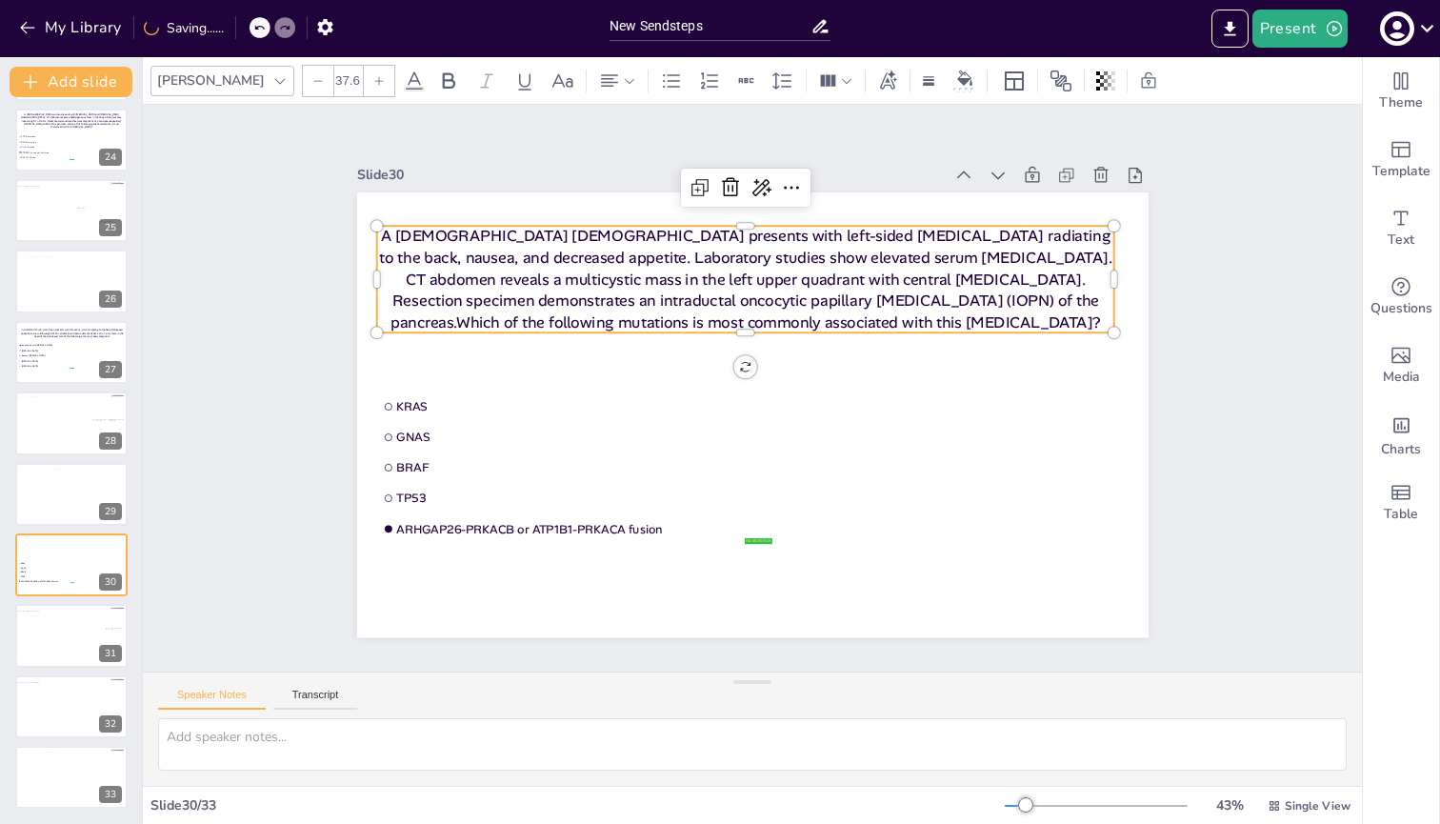
click at [373, 83] on icon at bounding box center [378, 80] width 11 height 11
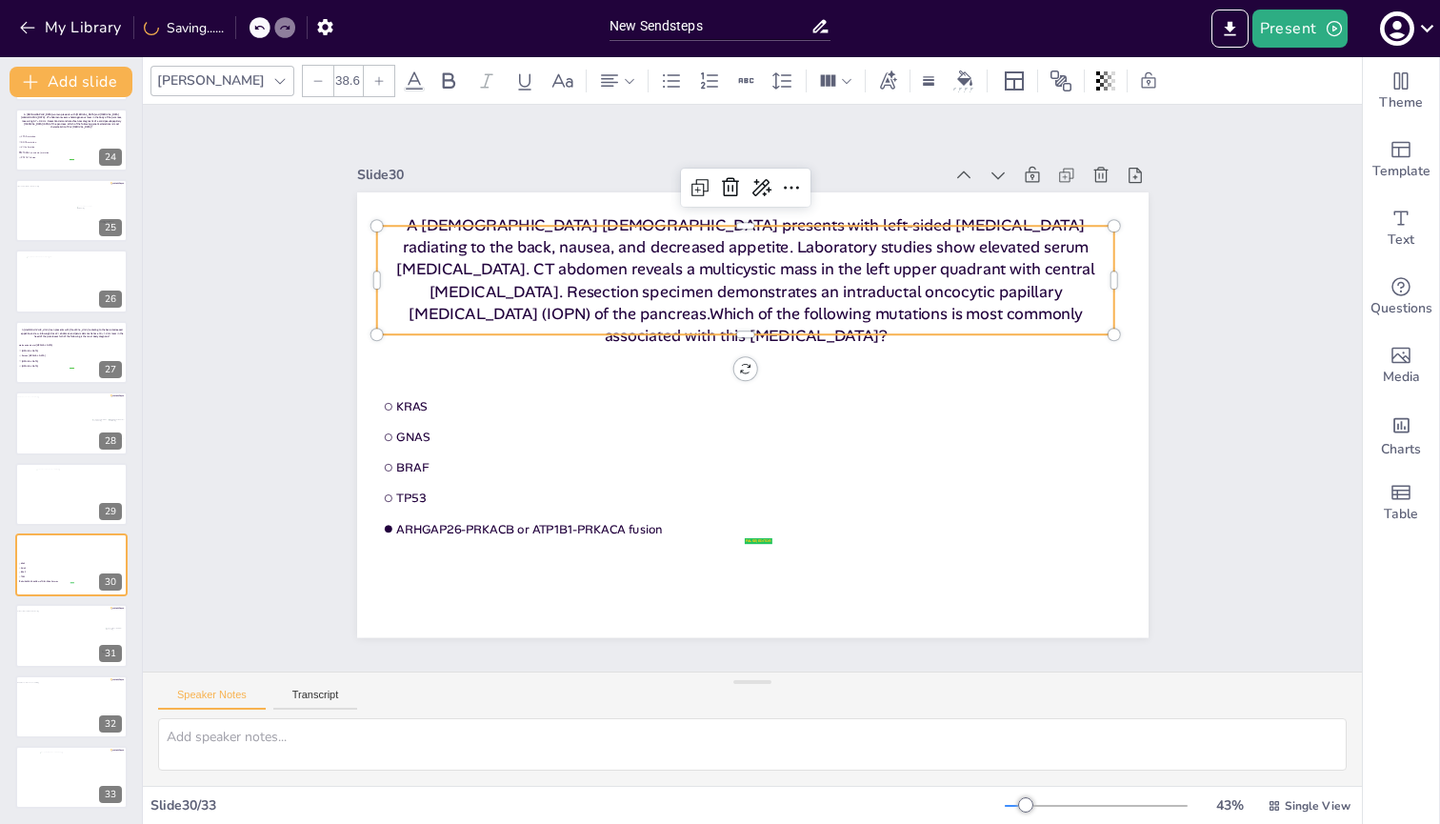
click at [373, 83] on icon at bounding box center [378, 80] width 11 height 11
type input "39.6"
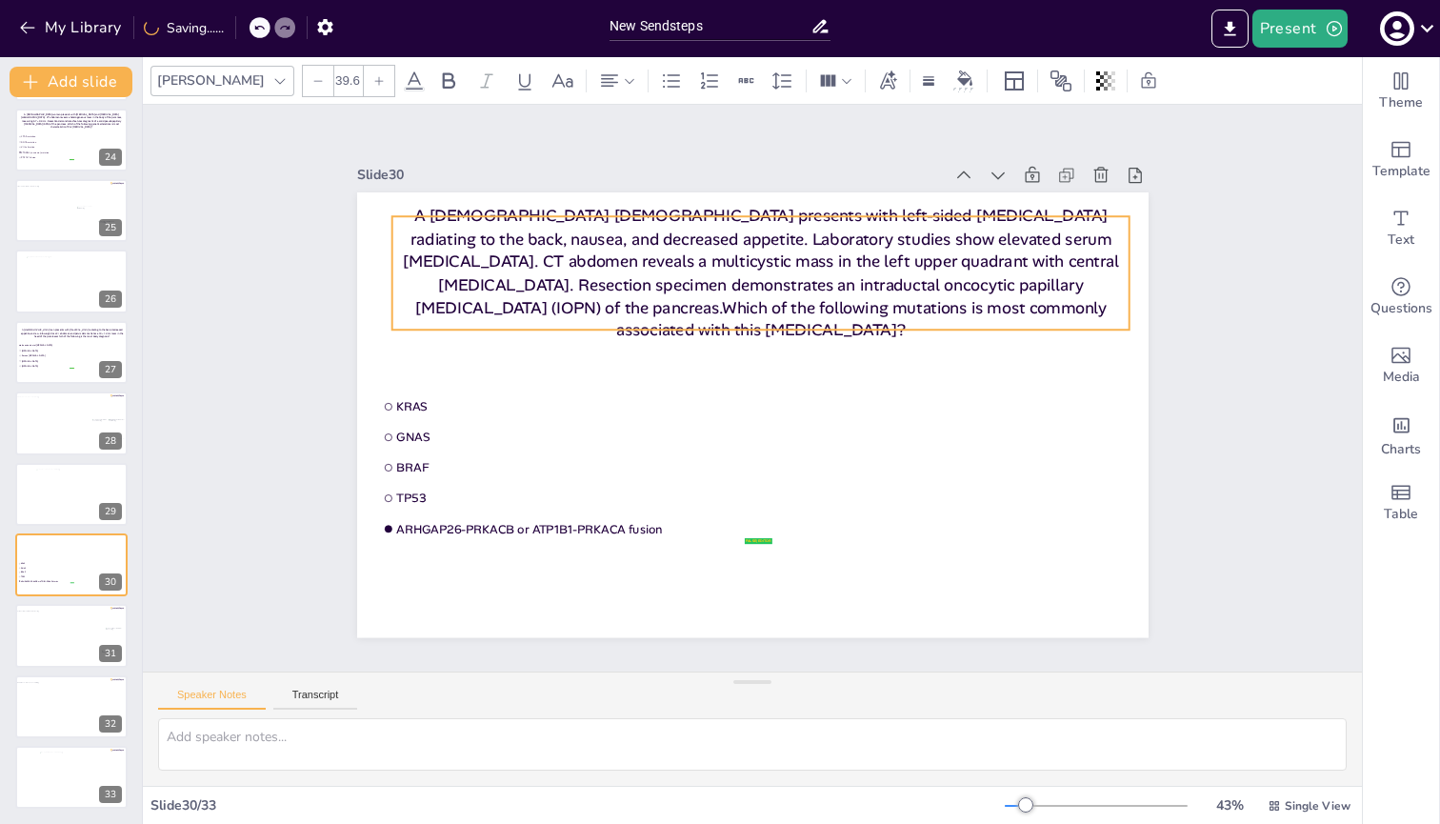
drag, startPoint x: 890, startPoint y: 318, endPoint x: 905, endPoint y: 309, distance: 18.0
click at [905, 309] on p "A [DEMOGRAPHIC_DATA] [DEMOGRAPHIC_DATA] presents with left-sided [MEDICAL_DATA]…" at bounding box center [761, 273] width 738 height 137
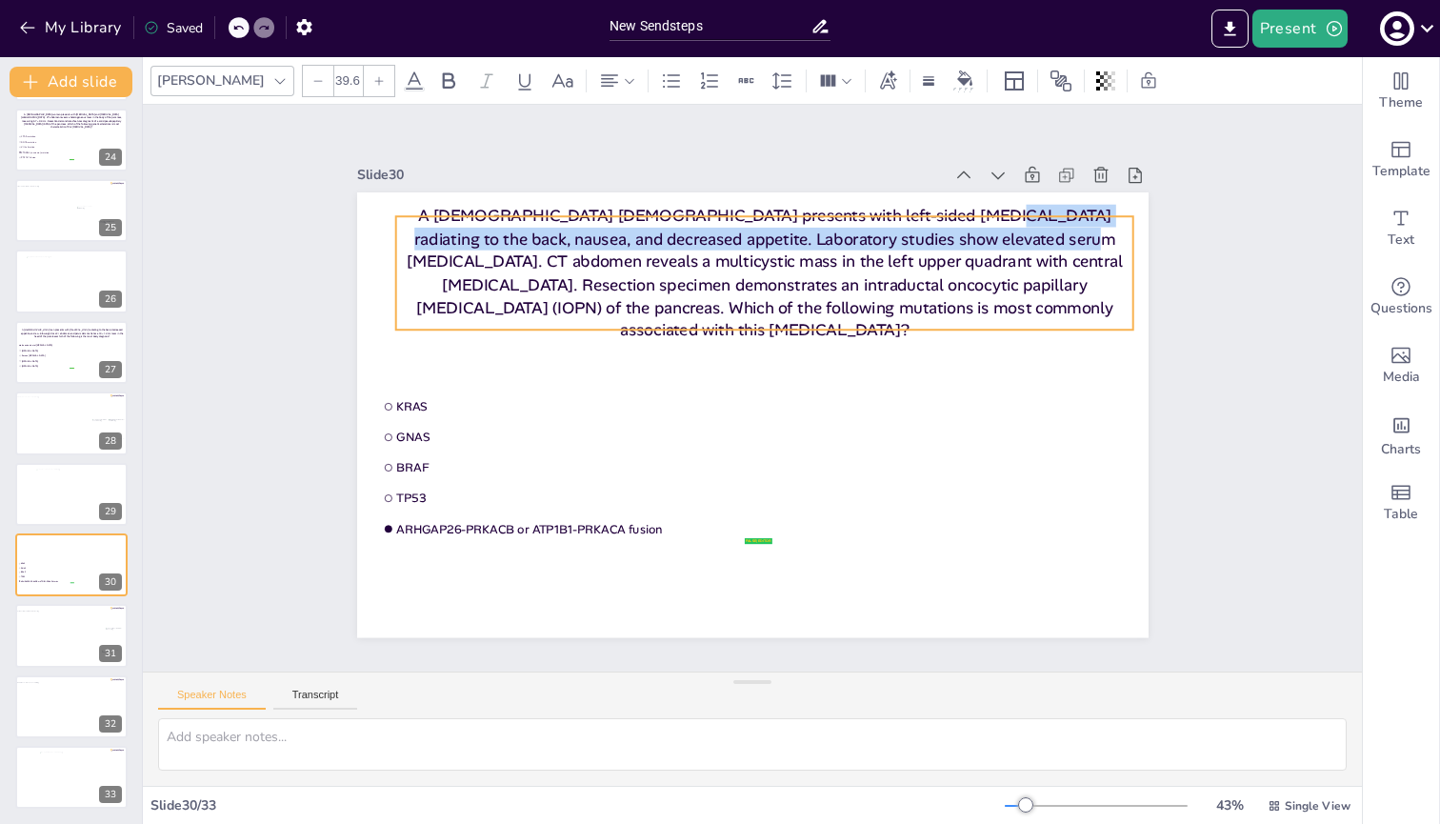
drag, startPoint x: 873, startPoint y: 219, endPoint x: 894, endPoint y: 208, distance: 23.9
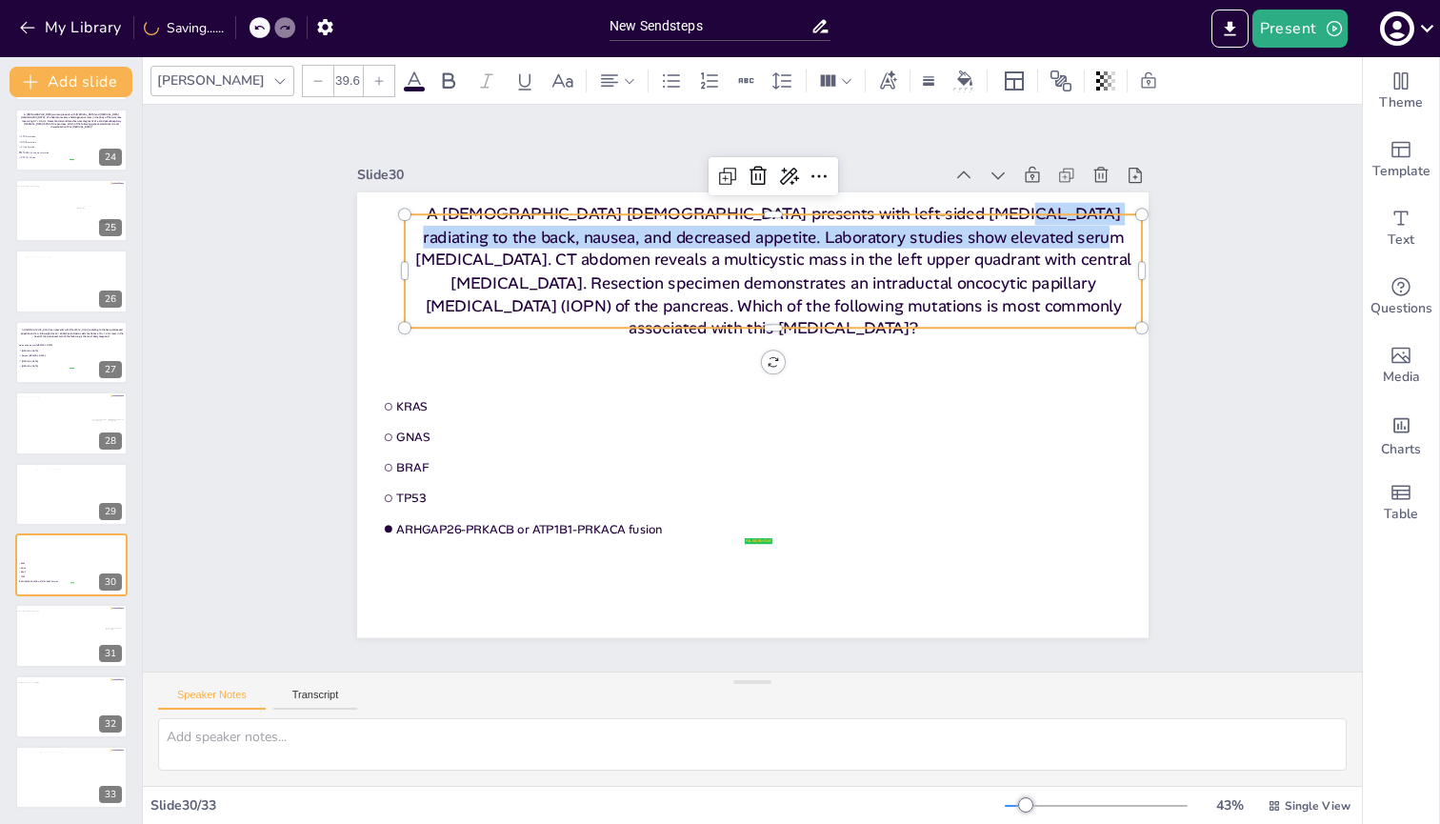
click at [894, 208] on p "A [DEMOGRAPHIC_DATA] [DEMOGRAPHIC_DATA] presents with left-sided [MEDICAL_DATA]…" at bounding box center [773, 271] width 738 height 137
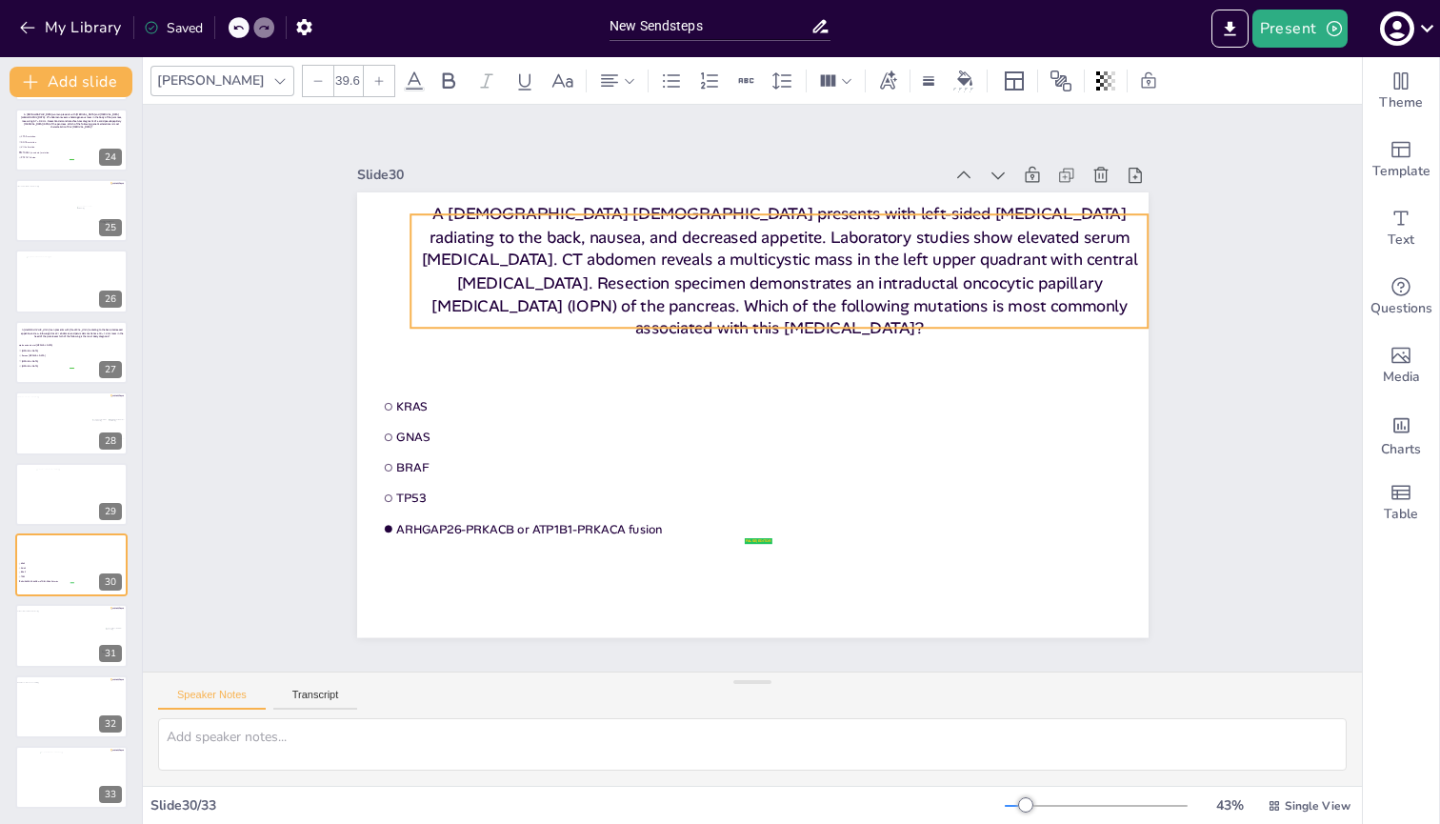
click at [798, 320] on p "A [DEMOGRAPHIC_DATA] [DEMOGRAPHIC_DATA] presents with left-sided [MEDICAL_DATA]…" at bounding box center [780, 271] width 738 height 137
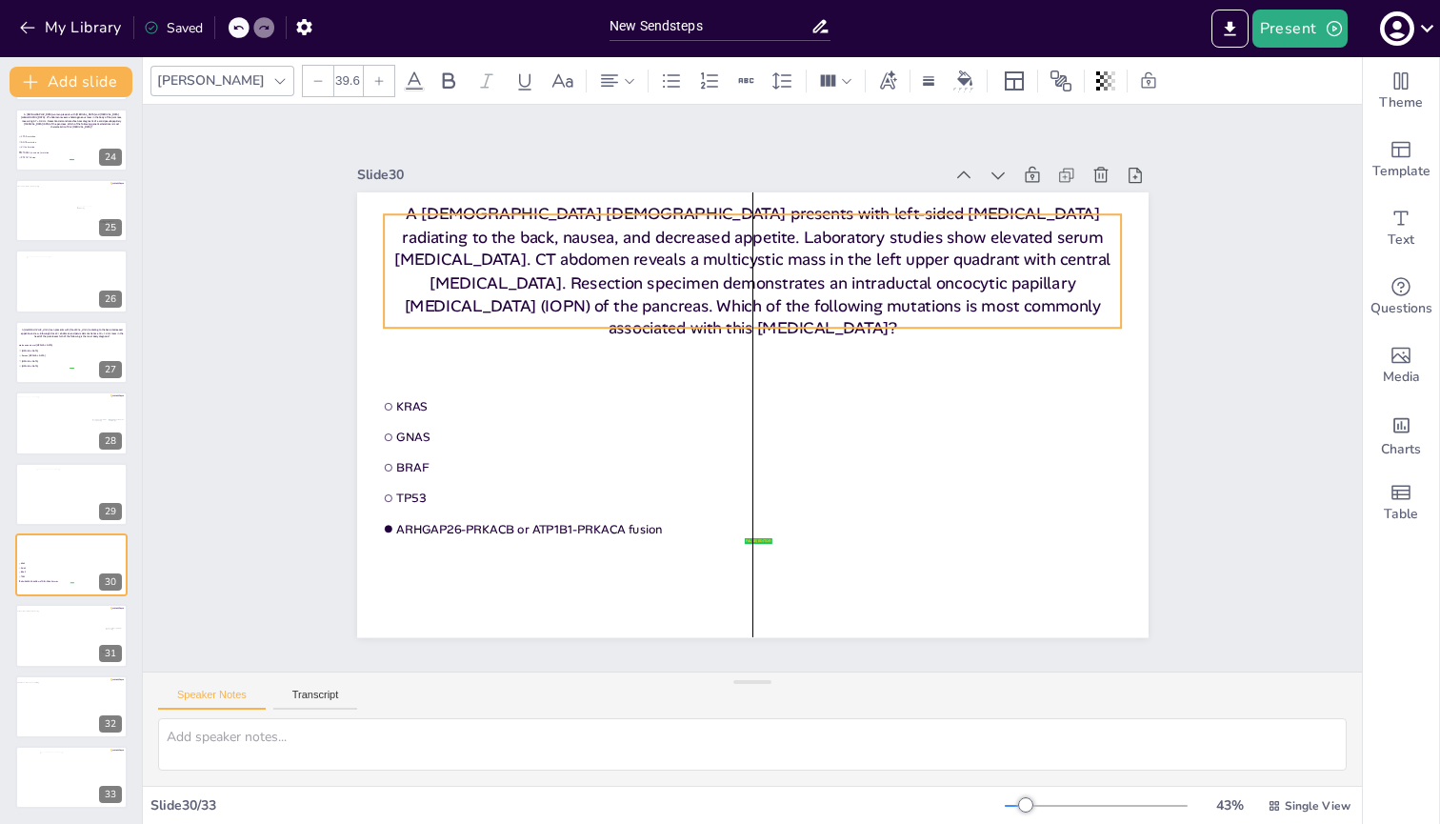
drag, startPoint x: 797, startPoint y: 320, endPoint x: 773, endPoint y: 320, distance: 23.8
click at [773, 320] on p "A [DEMOGRAPHIC_DATA] [DEMOGRAPHIC_DATA] presents with left-sided [MEDICAL_DATA]…" at bounding box center [753, 271] width 738 height 137
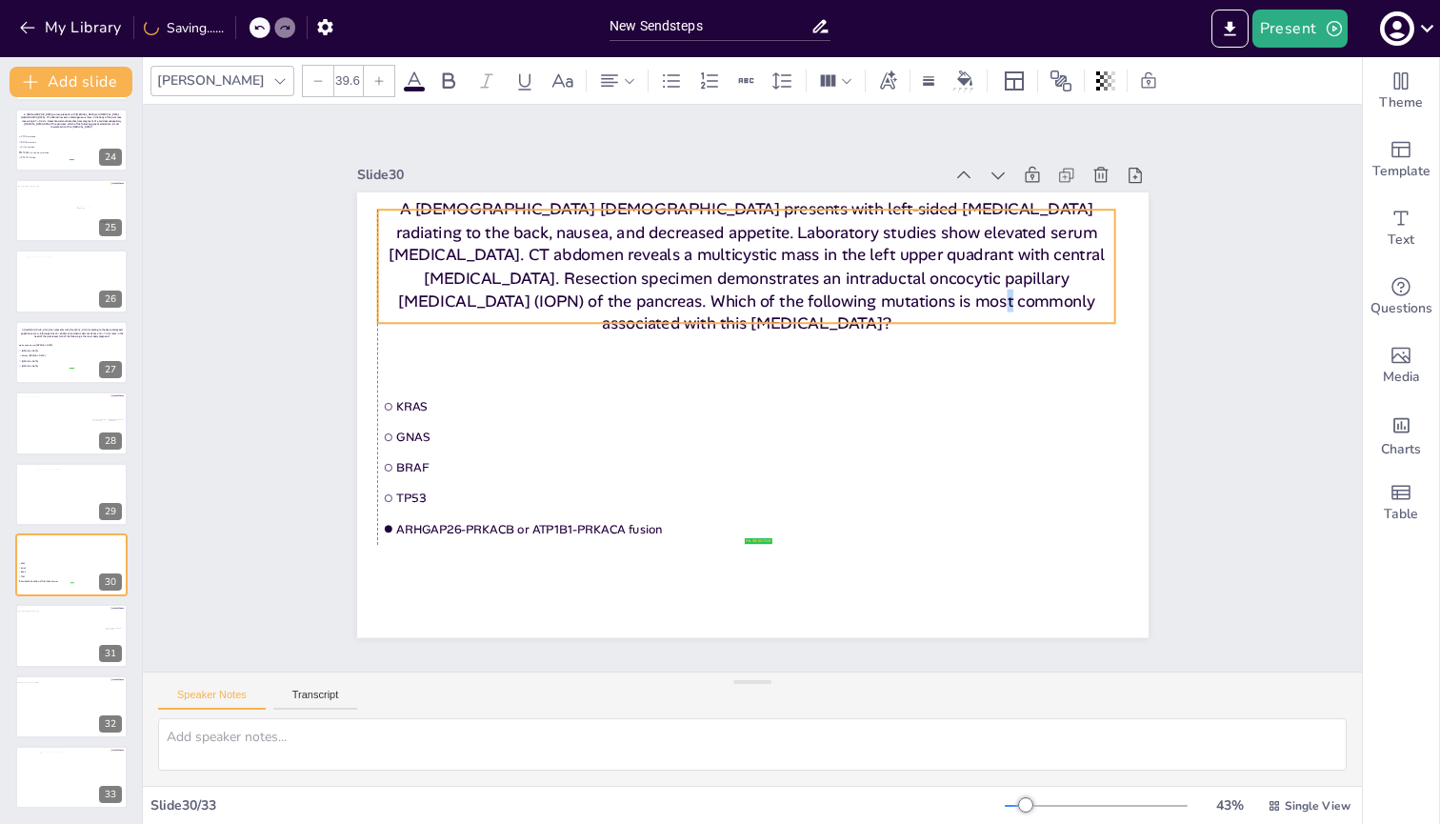
drag, startPoint x: 894, startPoint y: 302, endPoint x: 885, endPoint y: 297, distance: 10.7
click at [885, 297] on p "A [DEMOGRAPHIC_DATA] [DEMOGRAPHIC_DATA] presents with left-sided [MEDICAL_DATA]…" at bounding box center [746, 266] width 738 height 137
click at [886, 299] on p "A [DEMOGRAPHIC_DATA] [DEMOGRAPHIC_DATA] presents with left-sided [MEDICAL_DATA]…" at bounding box center [746, 266] width 738 height 137
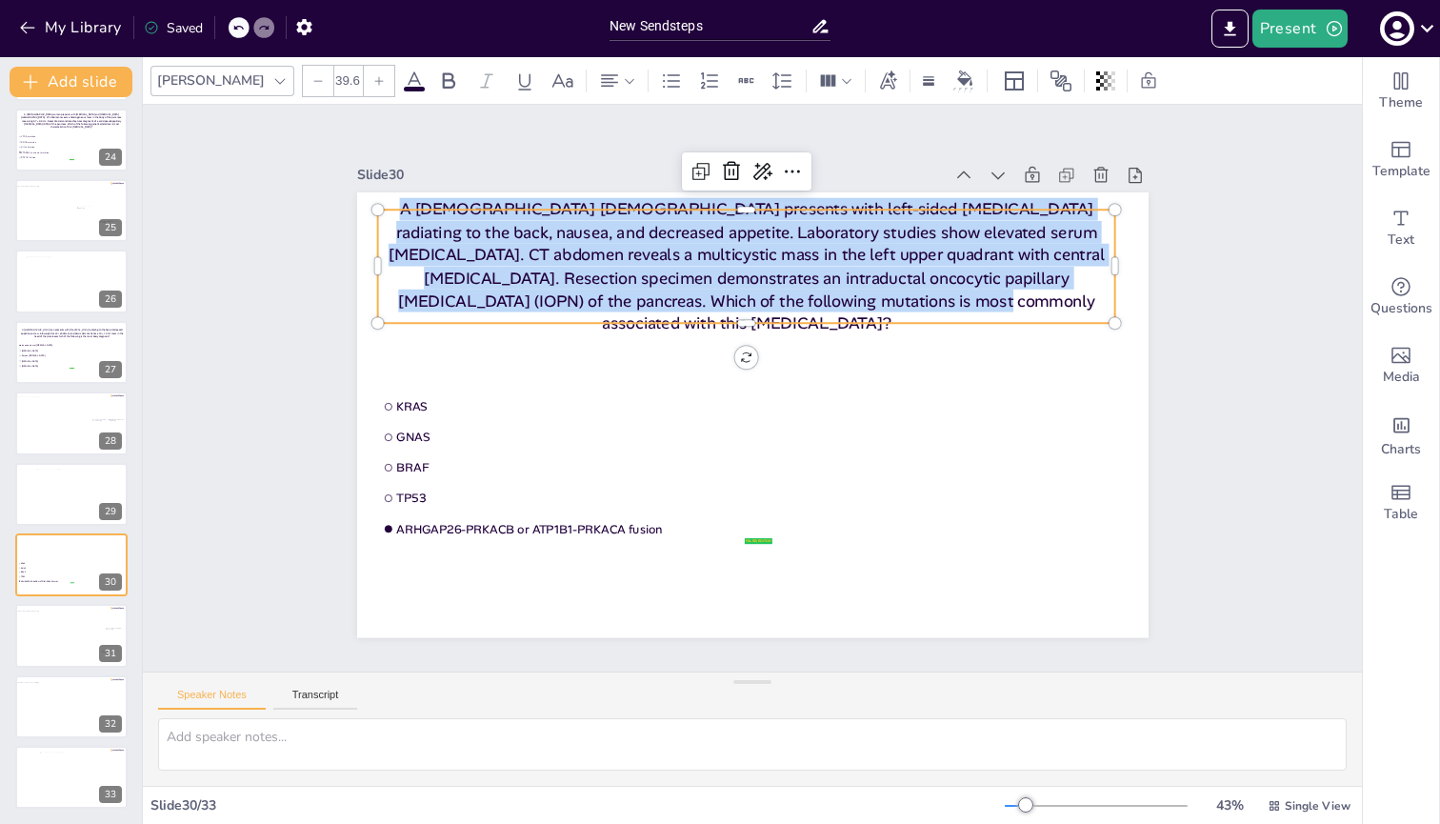
copy p "A [DEMOGRAPHIC_DATA] [DEMOGRAPHIC_DATA] presents with left-sided [MEDICAL_DATA]…"
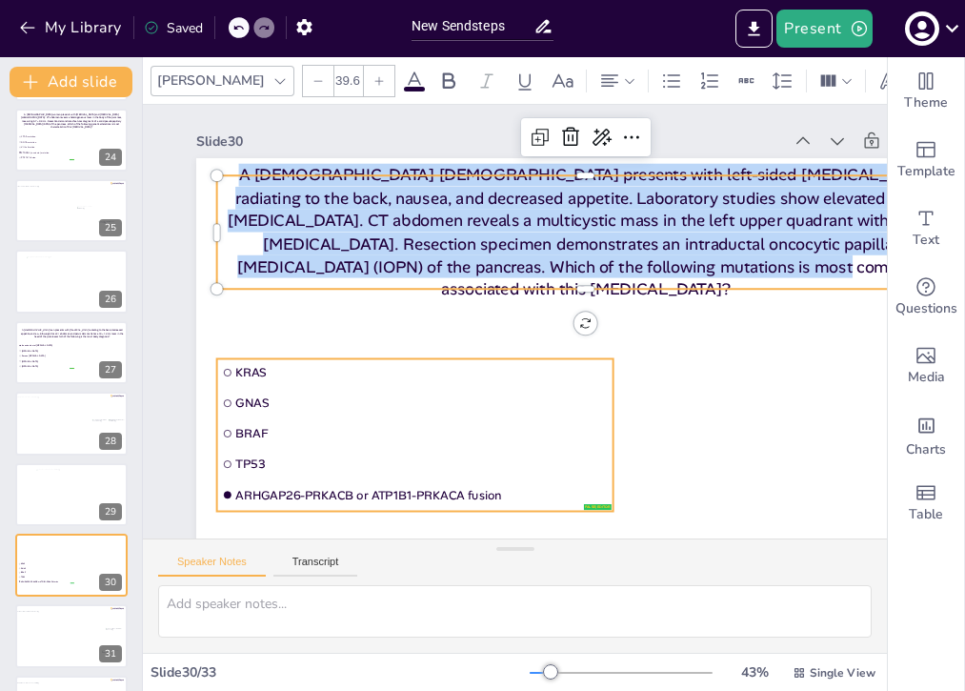
click at [478, 488] on span "ARHGAP26-PRKACB or ATP1B1-PRKACA fusion" at bounding box center [421, 495] width 372 height 16
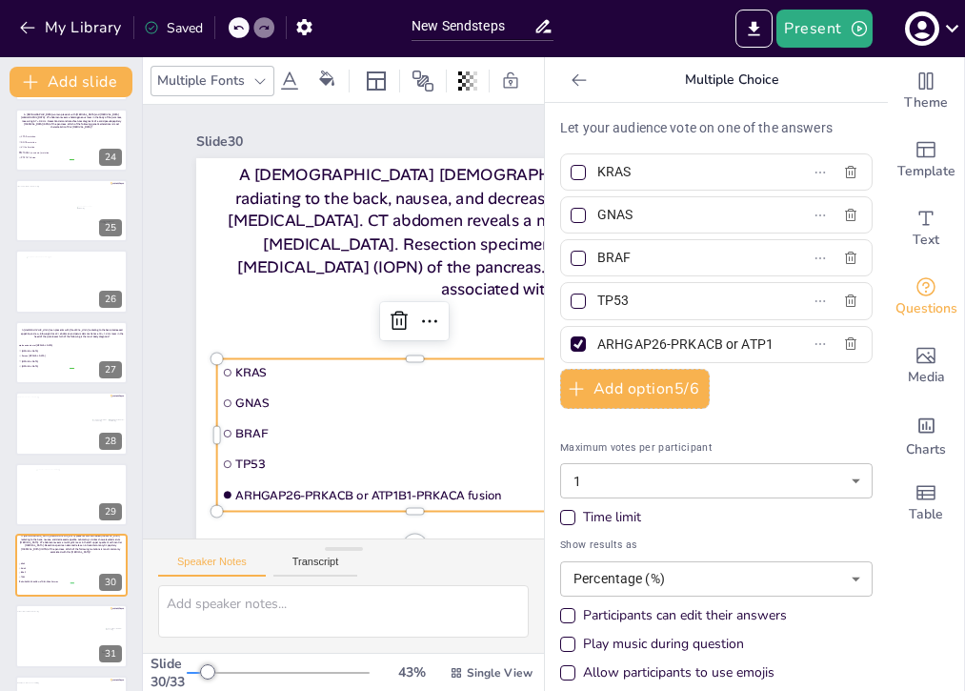
click at [709, 338] on input "ARHGAP26-PRKACB or ATP1B1-PRKACA fusion" at bounding box center [685, 345] width 177 height 28
type input "PRKACA fusion"
click at [68, 488] on div at bounding box center [72, 495] width 73 height 52
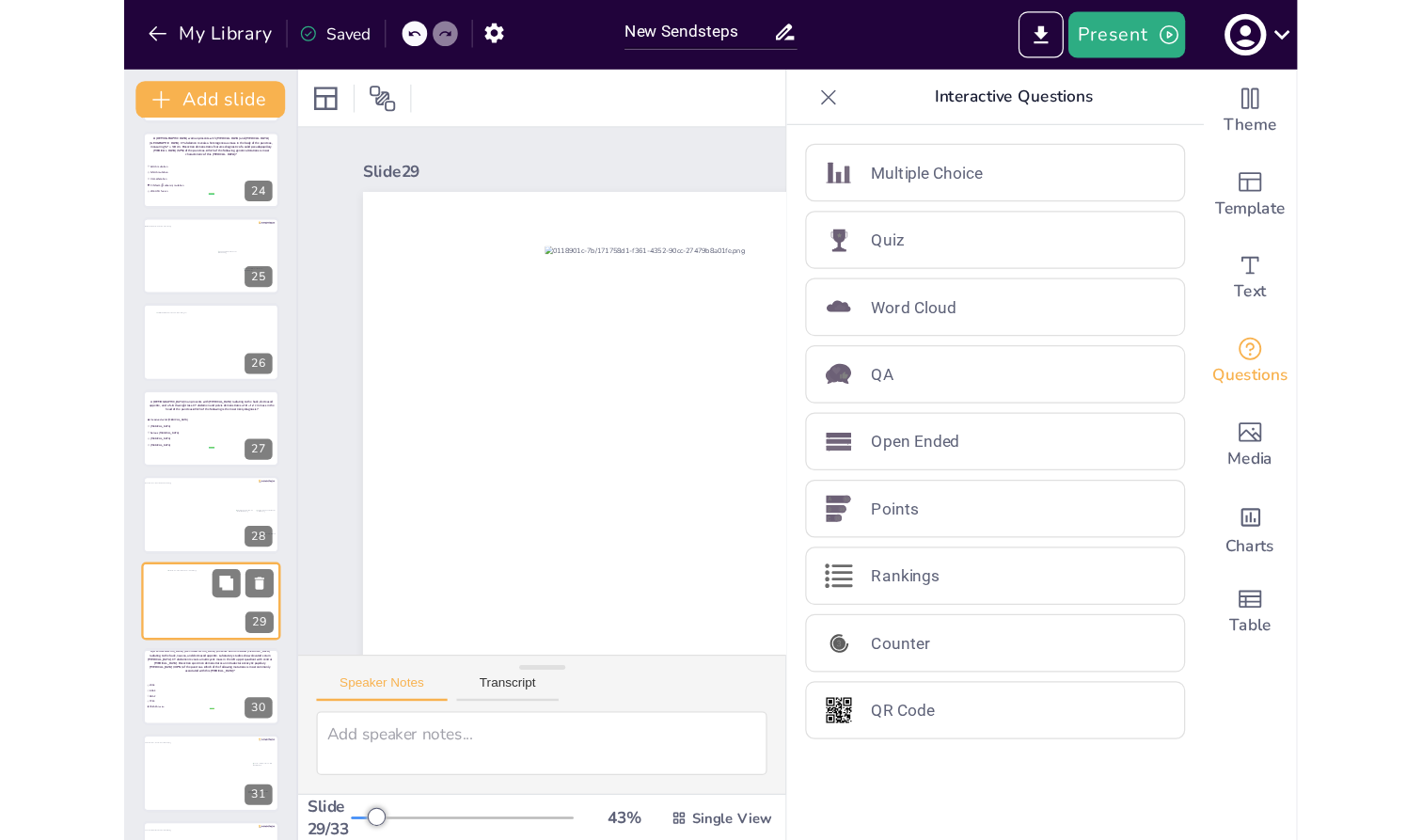
scroll to position [1712, 0]
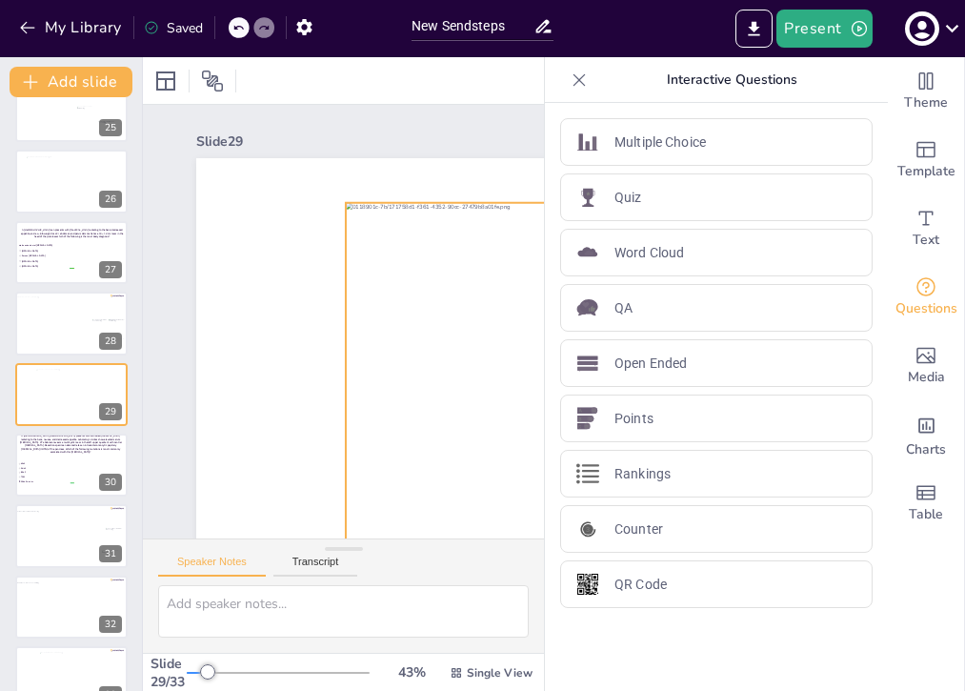
click at [412, 394] on div at bounding box center [598, 385] width 504 height 365
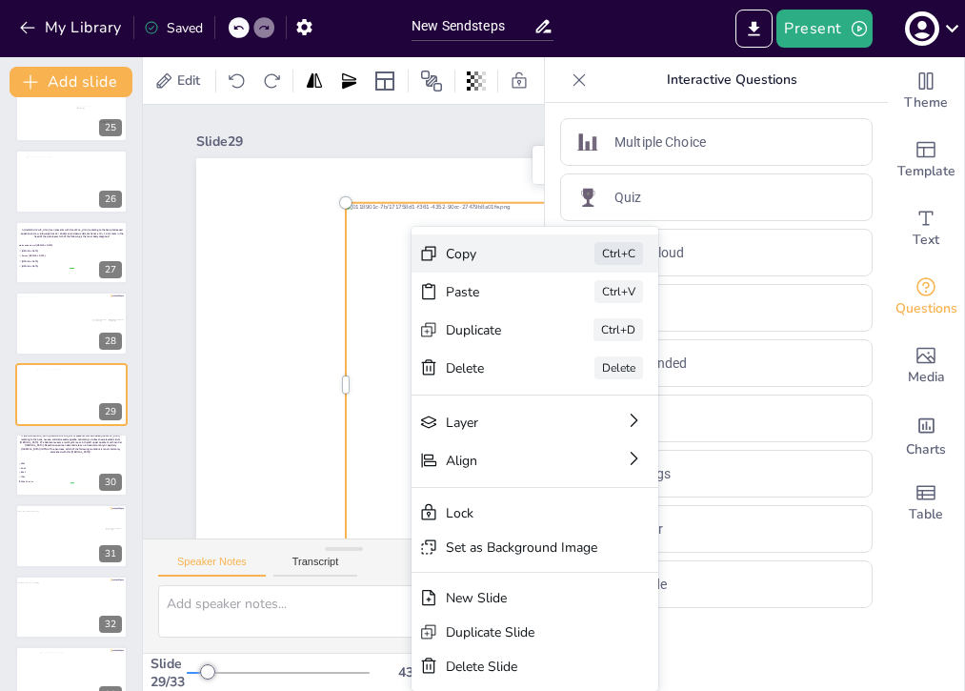
click at [447, 257] on div "Copy" at bounding box center [493, 254] width 95 height 18
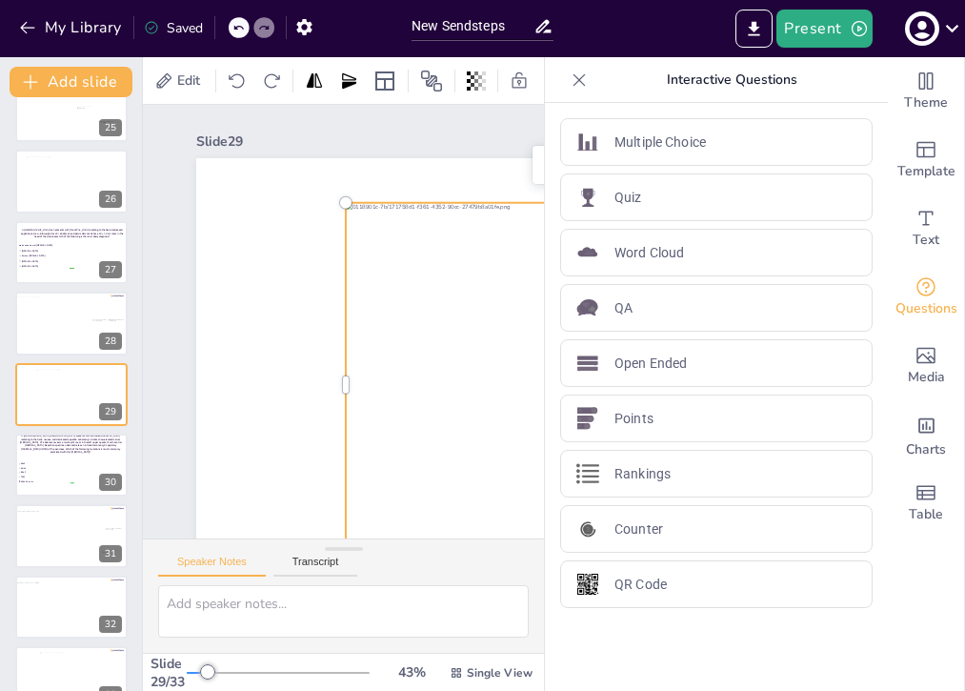
click at [392, 298] on div at bounding box center [598, 385] width 504 height 365
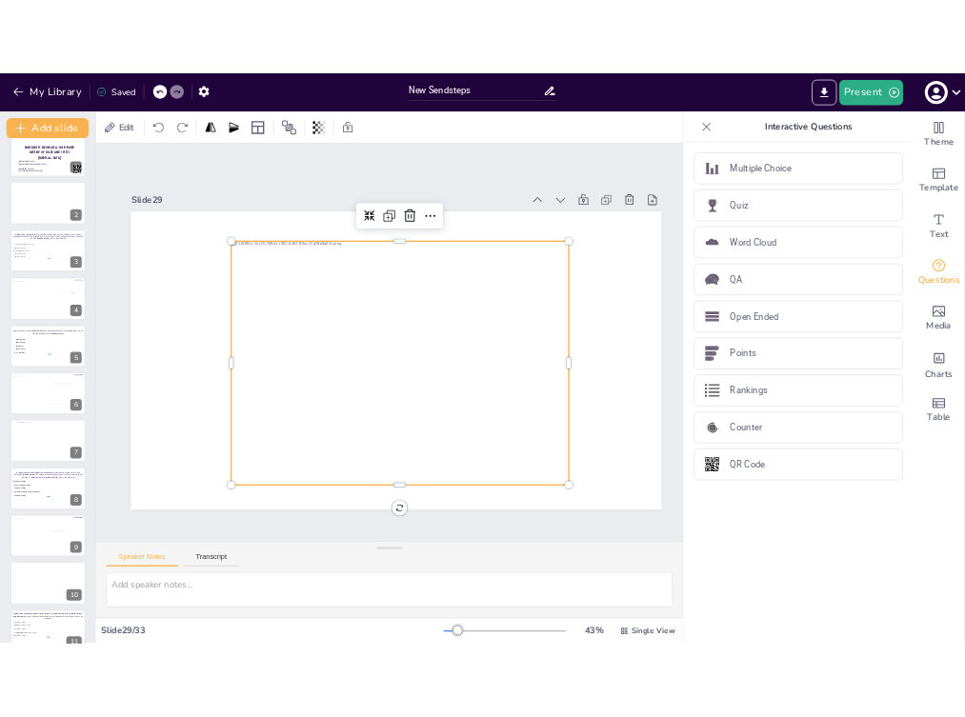
scroll to position [0, 0]
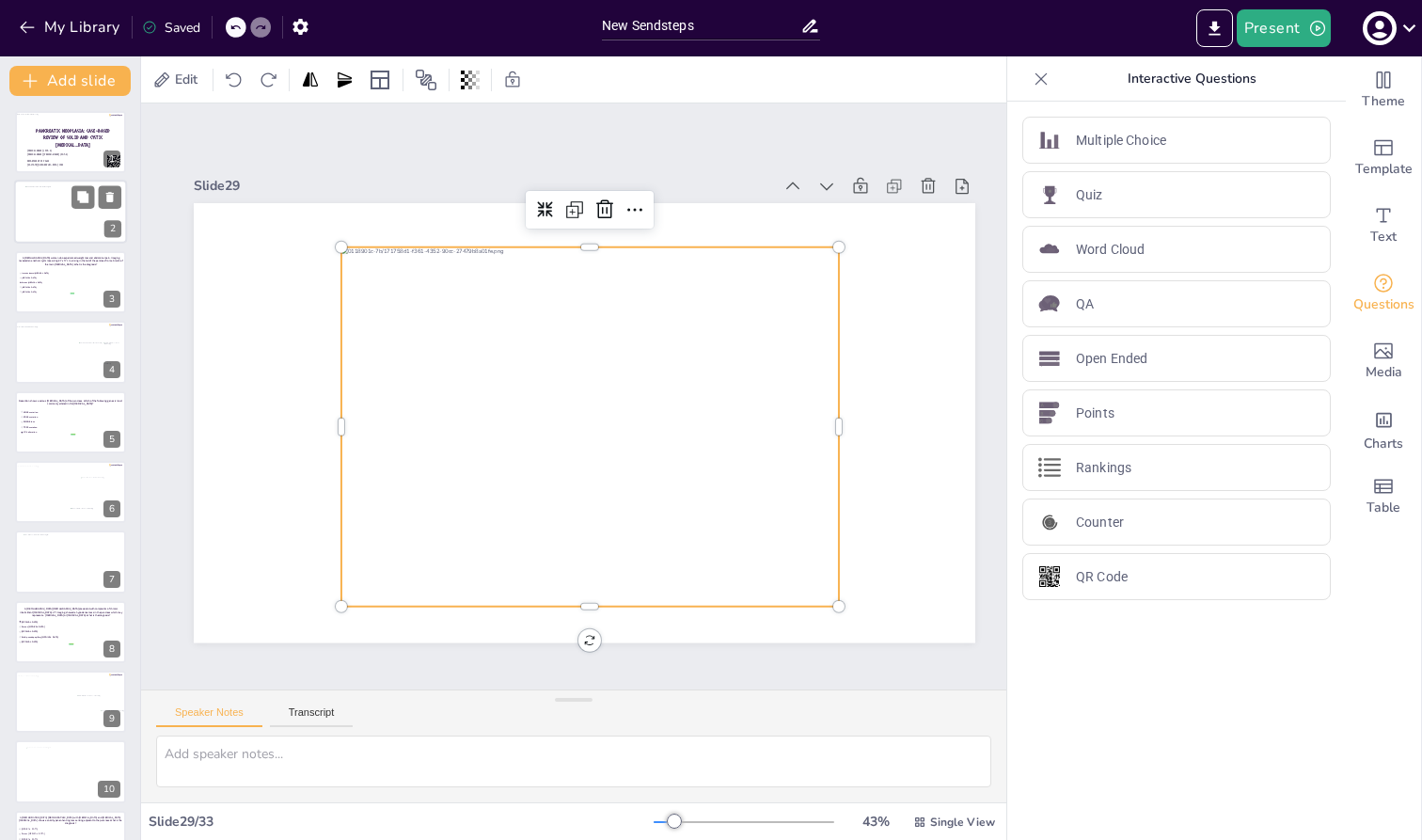
click at [36, 214] on div at bounding box center [73, 213] width 95 height 53
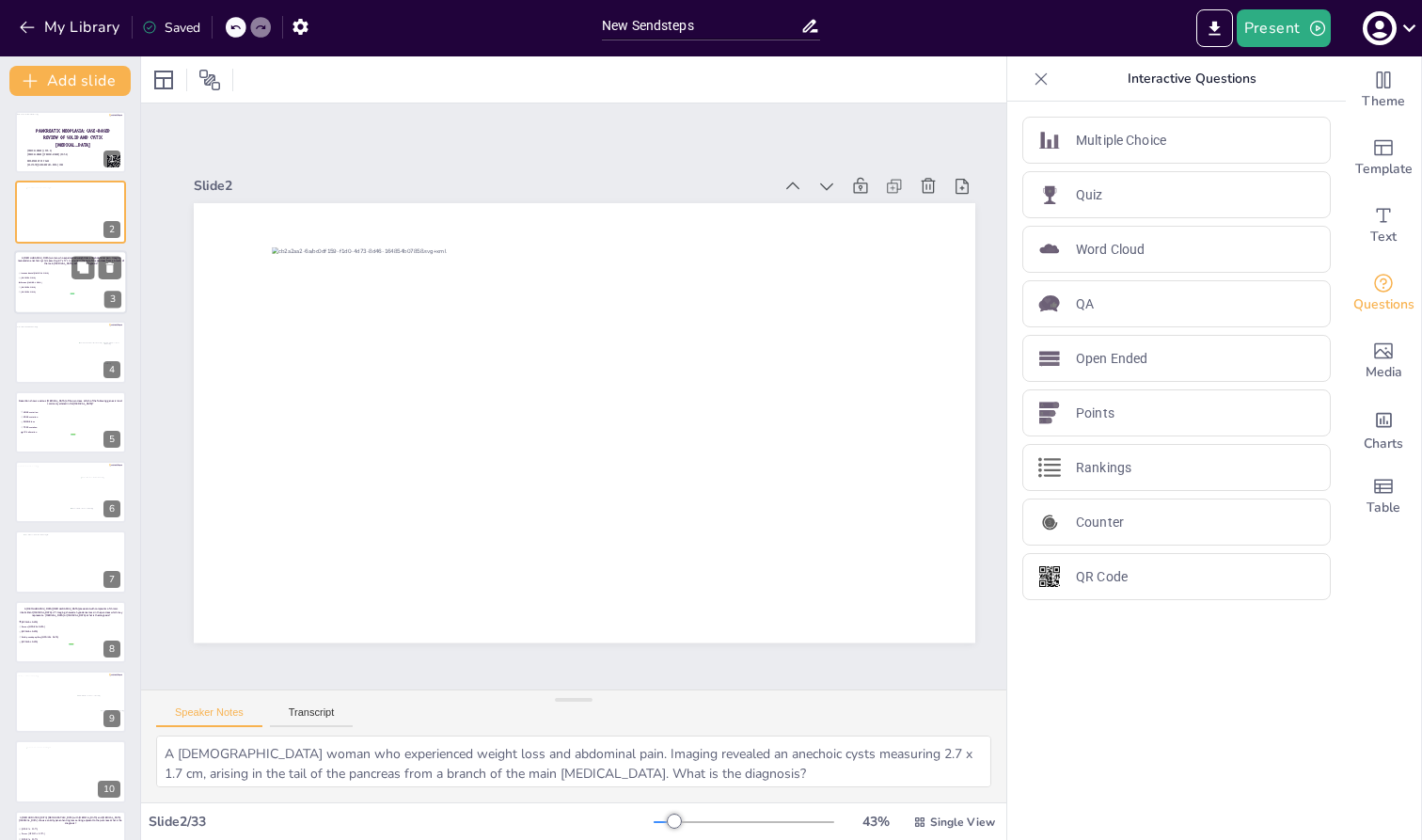
click at [38, 287] on span "[MEDICAL_DATA]" at bounding box center [46, 287] width 52 height 3
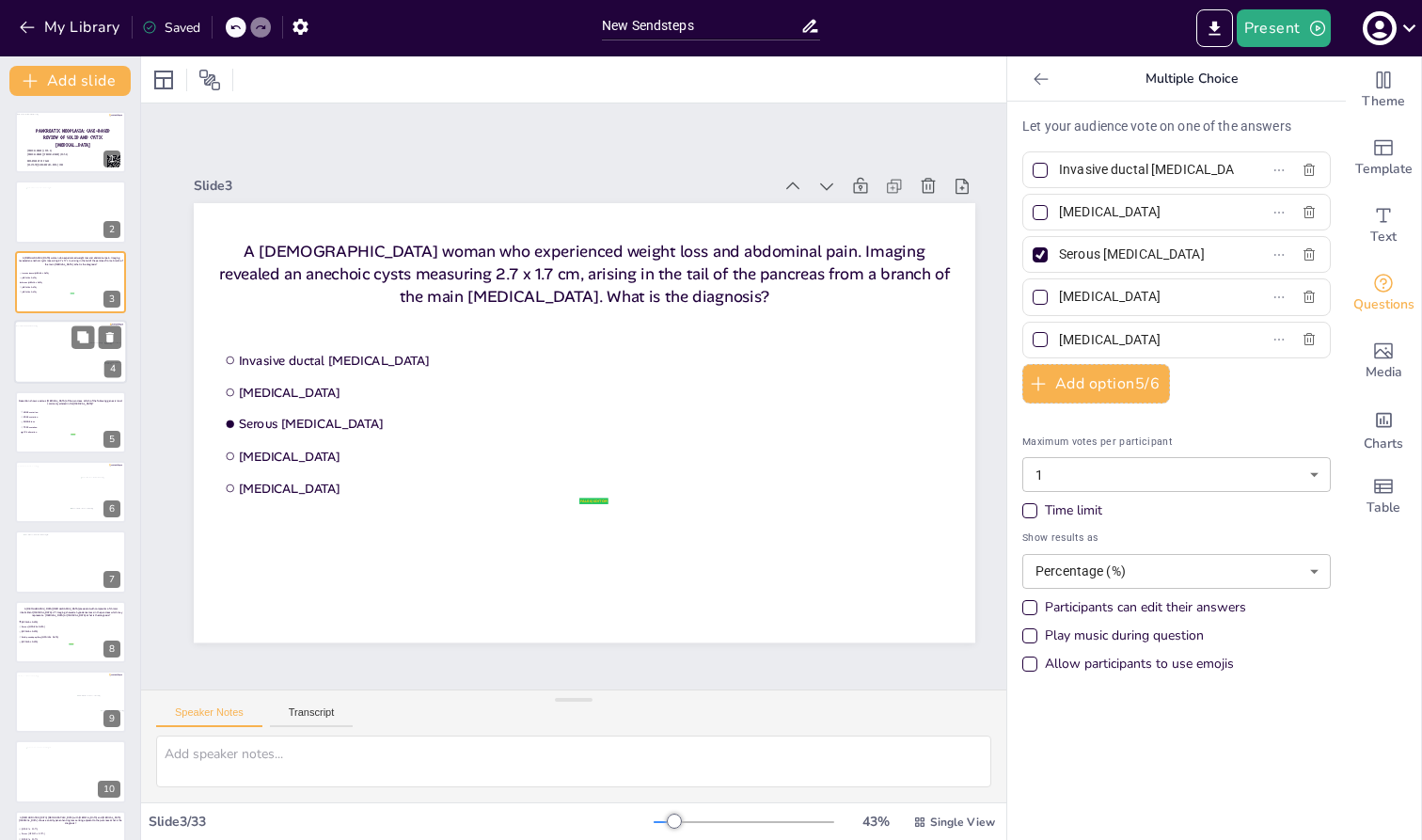
click at [38, 339] on div at bounding box center [66, 355] width 105 height 58
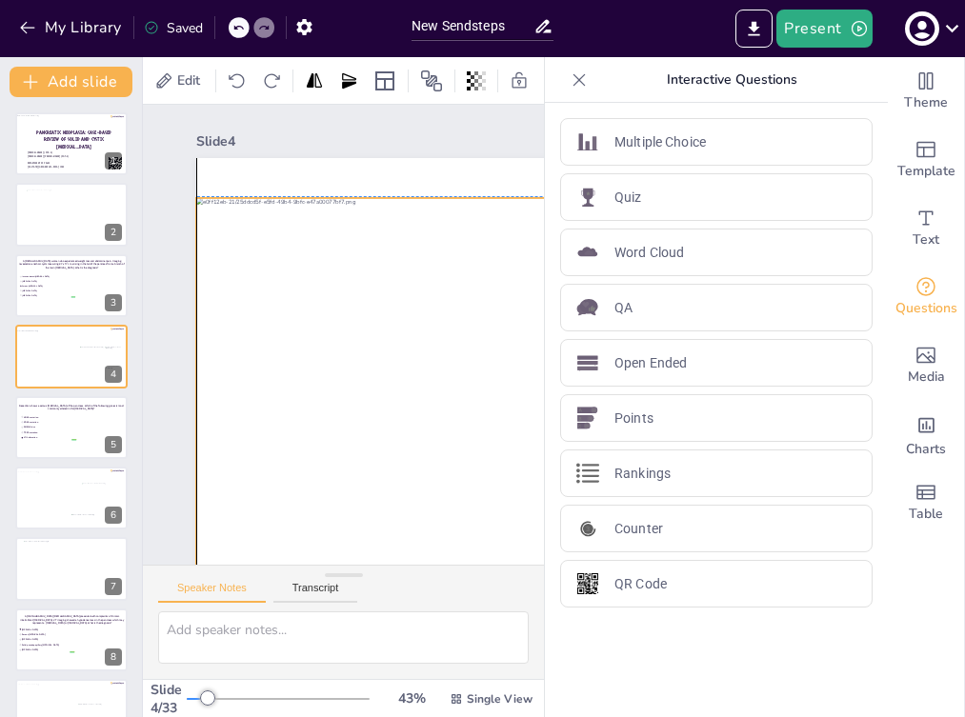
click at [231, 344] on div at bounding box center [562, 401] width 733 height 406
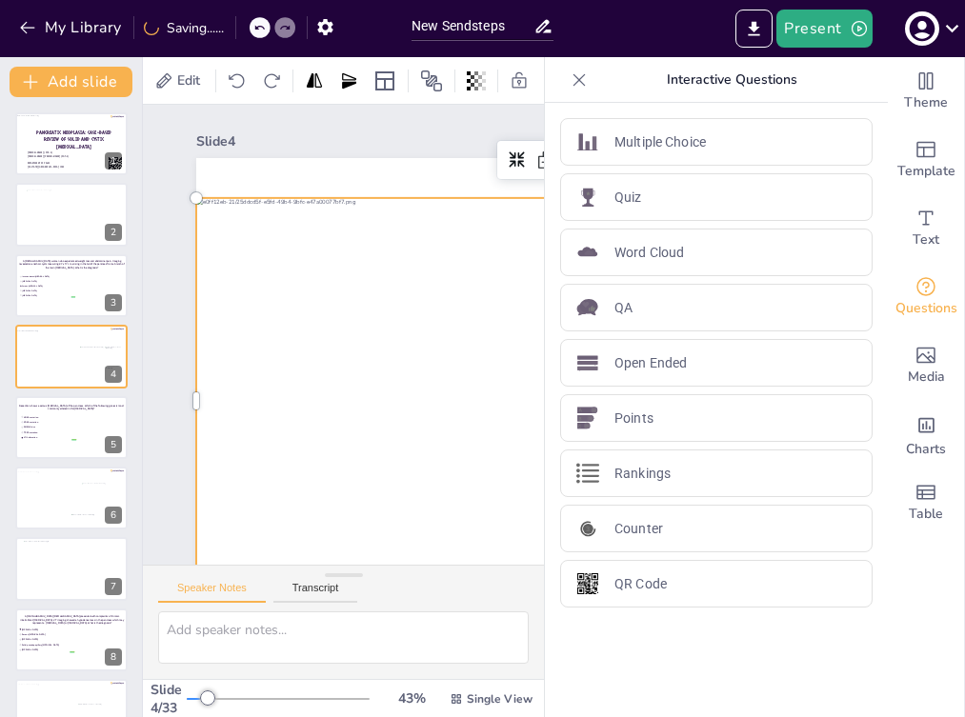
click at [570, 80] on icon at bounding box center [579, 79] width 19 height 19
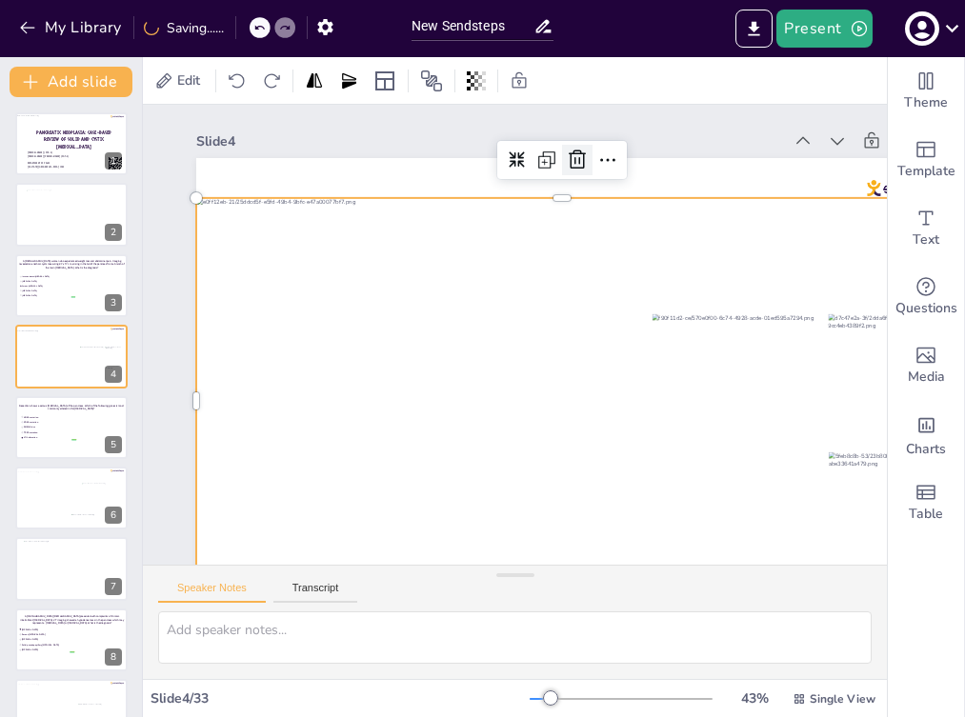
click at [576, 156] on icon at bounding box center [577, 160] width 23 height 23
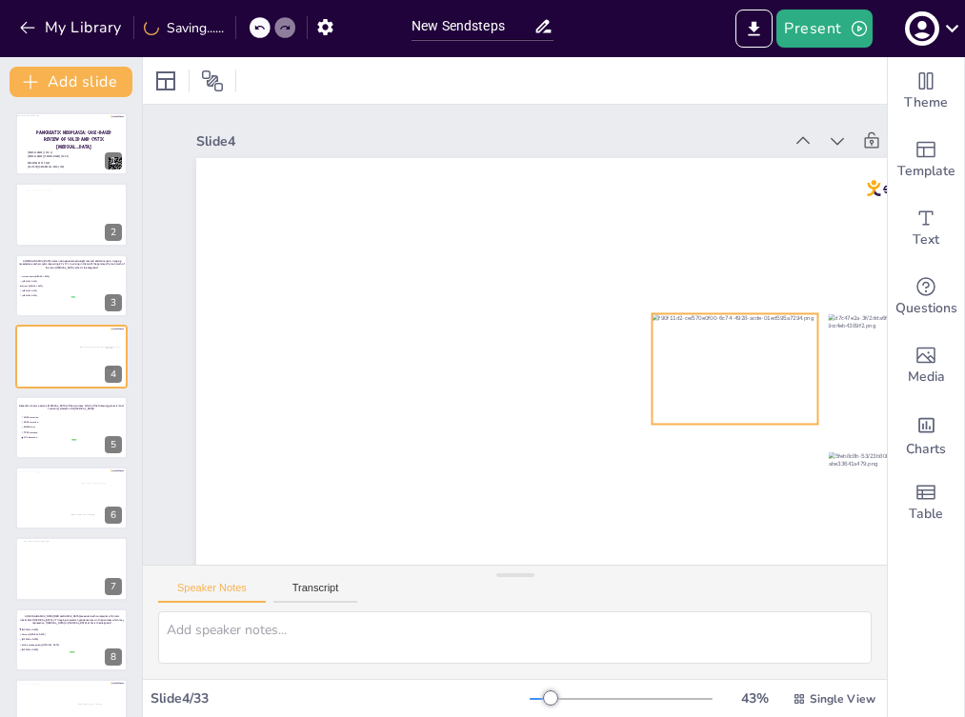
click at [739, 379] on div at bounding box center [735, 368] width 166 height 110
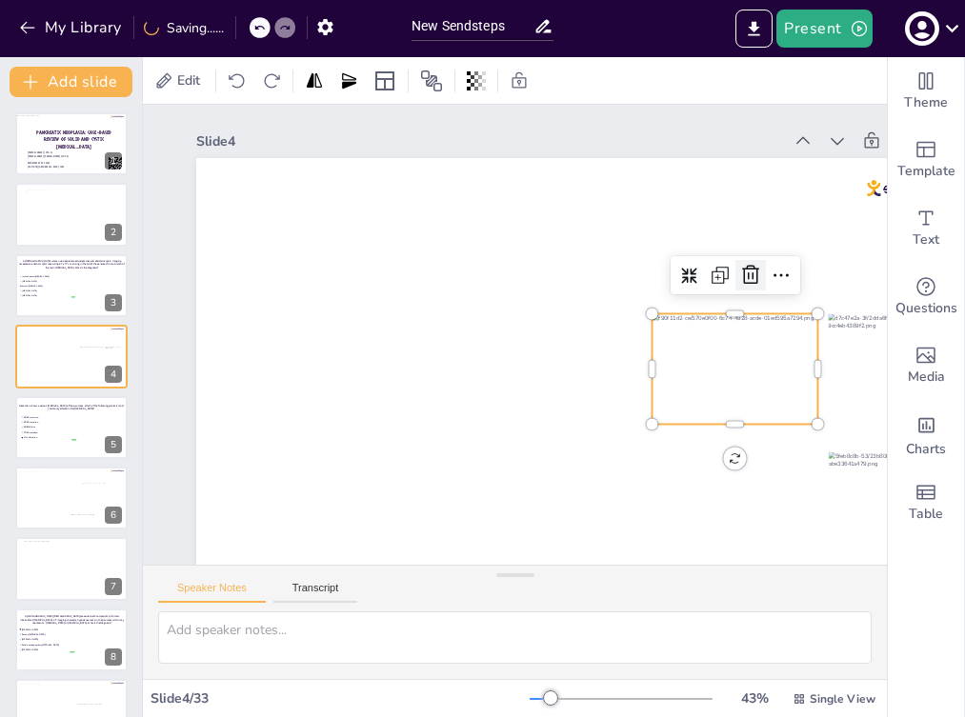
click at [750, 274] on icon at bounding box center [750, 275] width 23 height 23
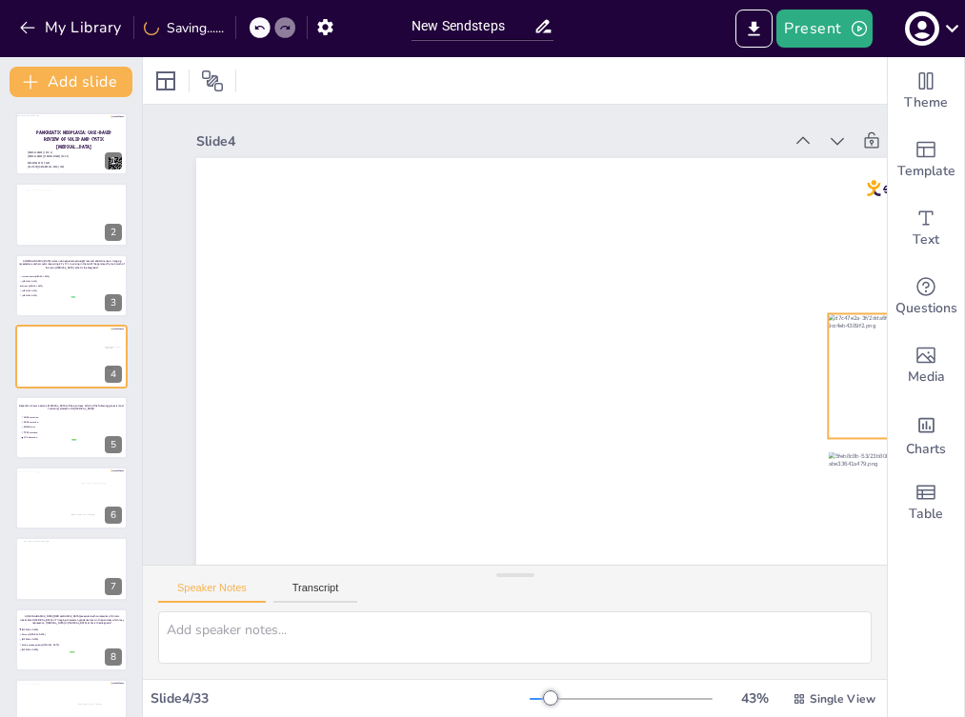
click at [833, 367] on div at bounding box center [901, 375] width 147 height 125
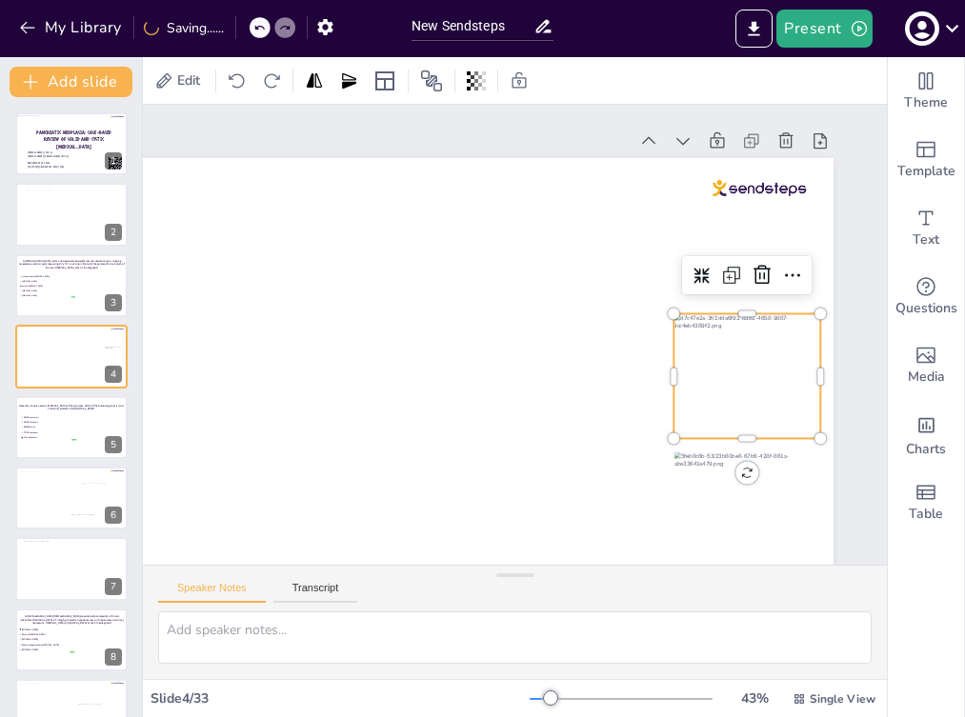
scroll to position [0, 180]
click at [753, 276] on icon at bounding box center [761, 275] width 17 height 19
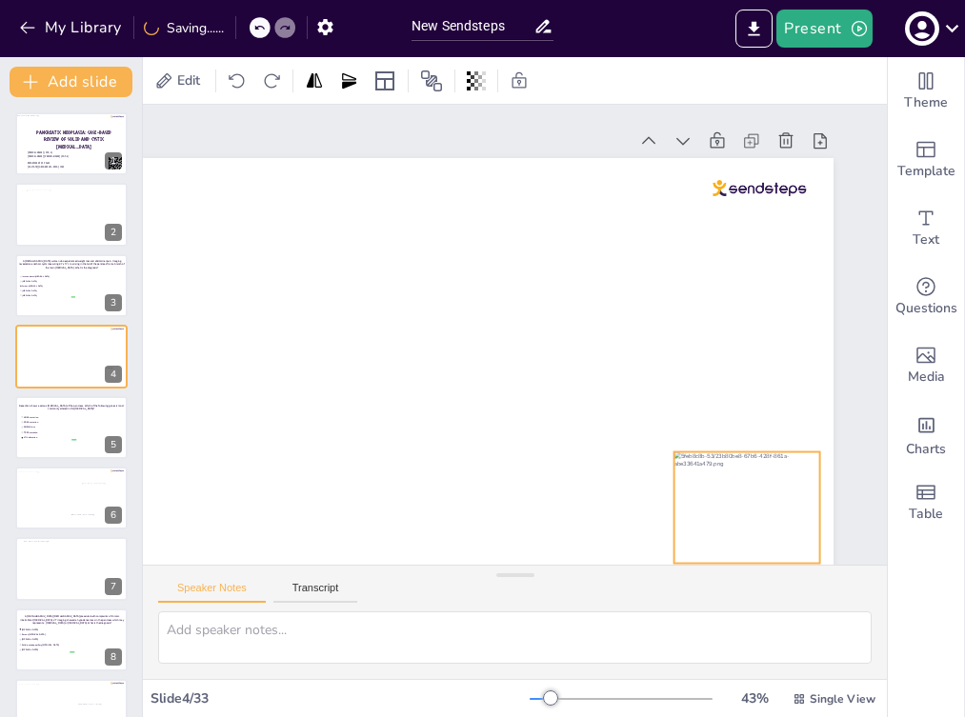
click at [707, 460] on div at bounding box center [747, 507] width 146 height 111
click at [753, 415] on icon at bounding box center [761, 413] width 17 height 19
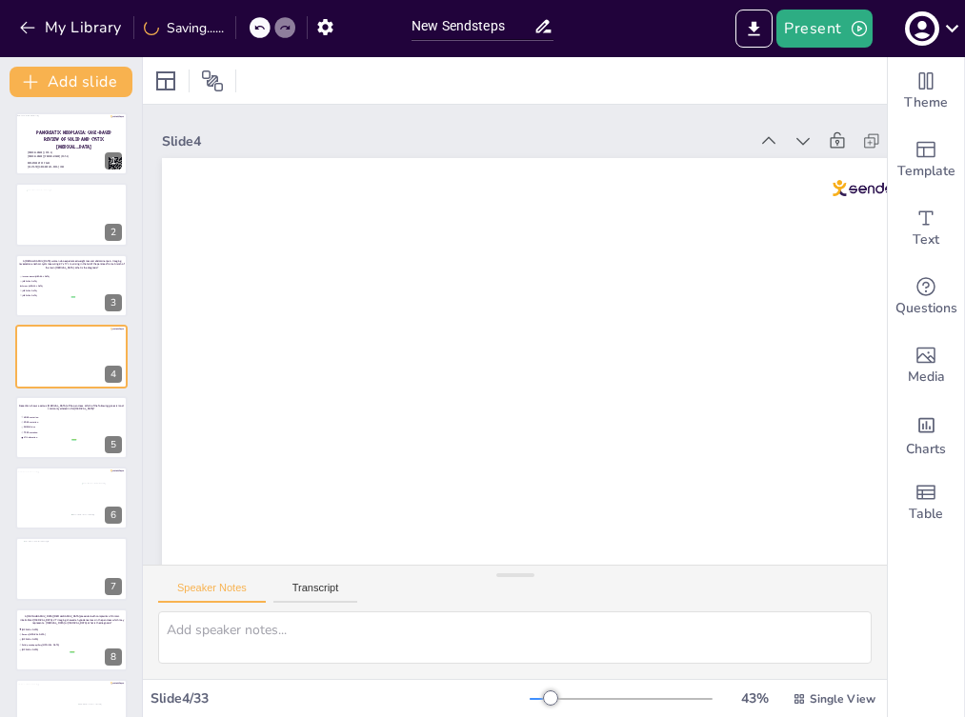
scroll to position [0, 0]
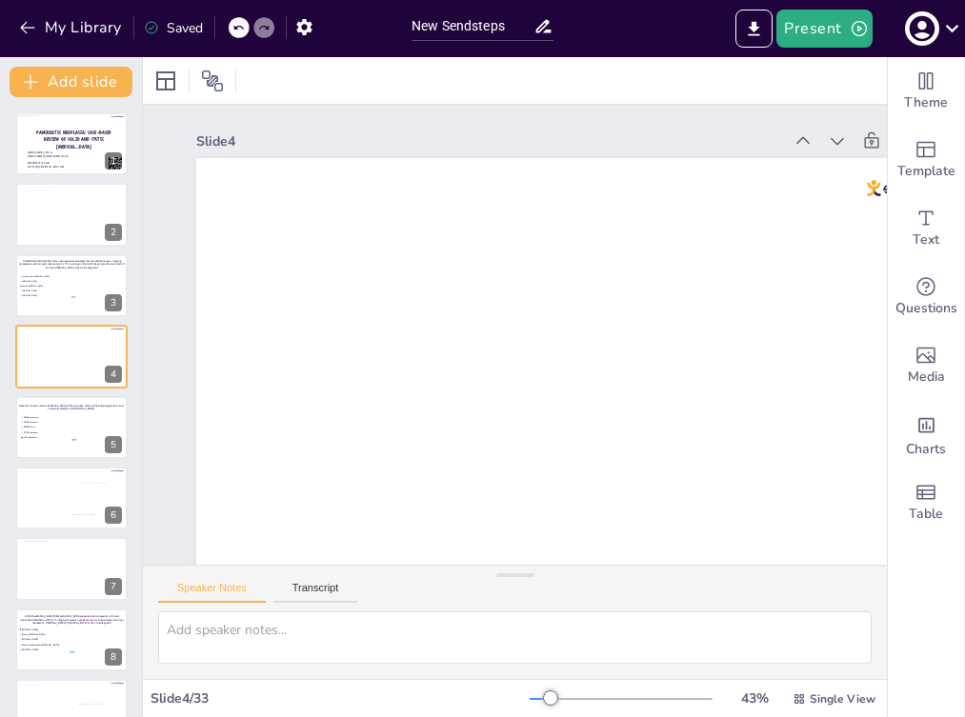
click at [167, 450] on div "Slide 1 PANCREATIC NEOPLASIA: CASE-BASED REVIEW OF SOLID AND CYSTIC [MEDICAL_DA…" at bounding box center [592, 354] width 898 height 498
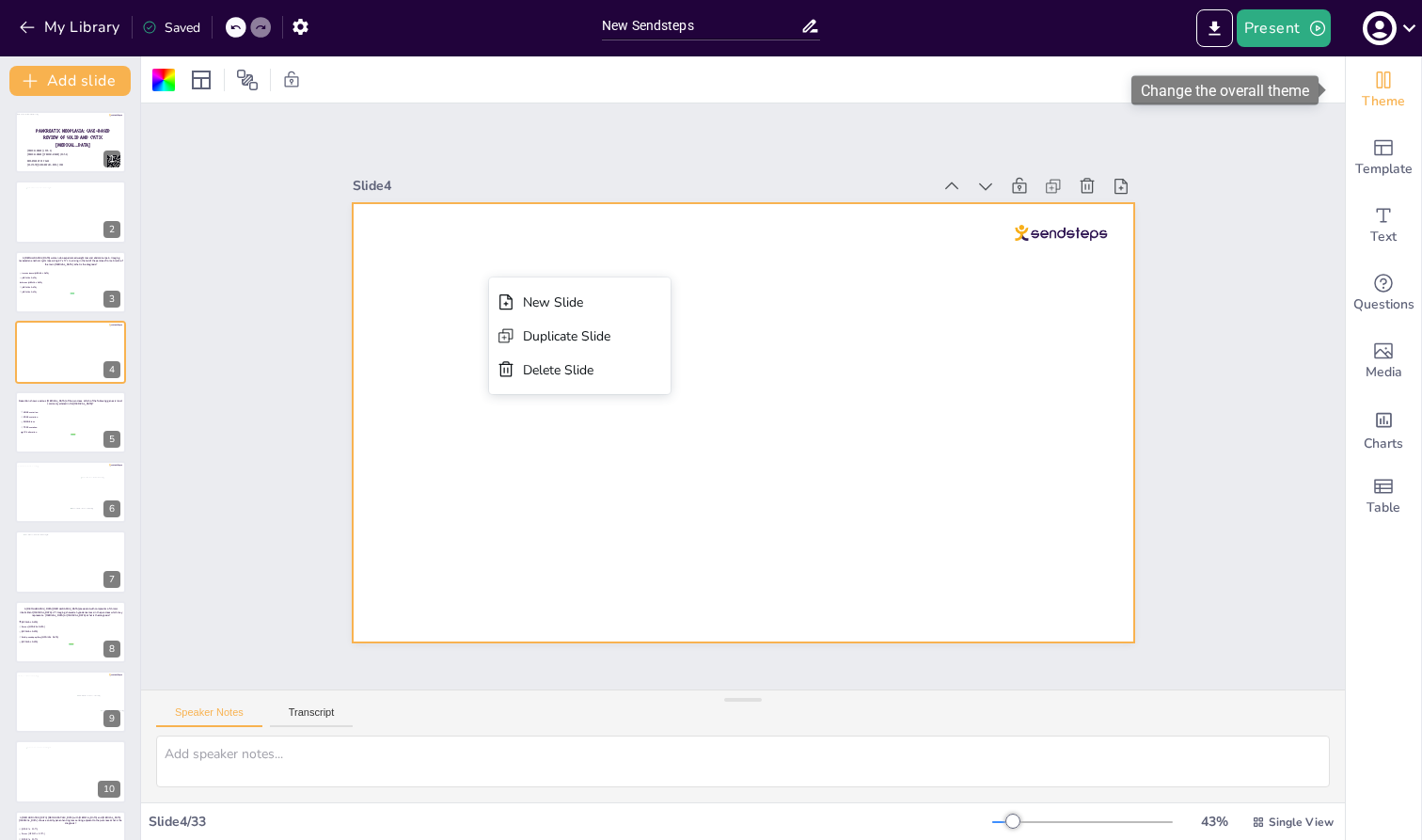
click at [952, 93] on span "Theme" at bounding box center [1383, 101] width 43 height 21
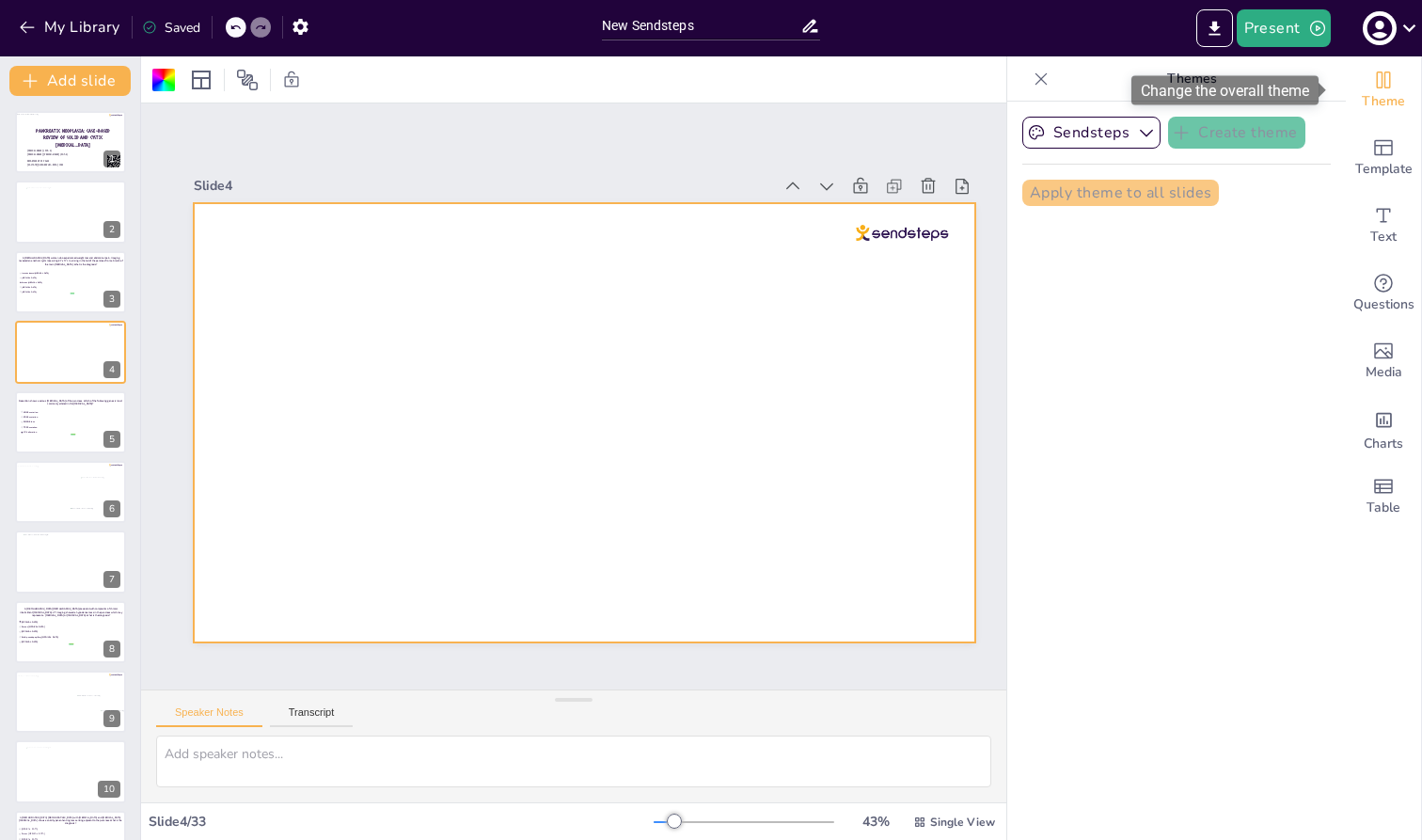
click at [952, 93] on span "Theme" at bounding box center [1383, 101] width 43 height 21
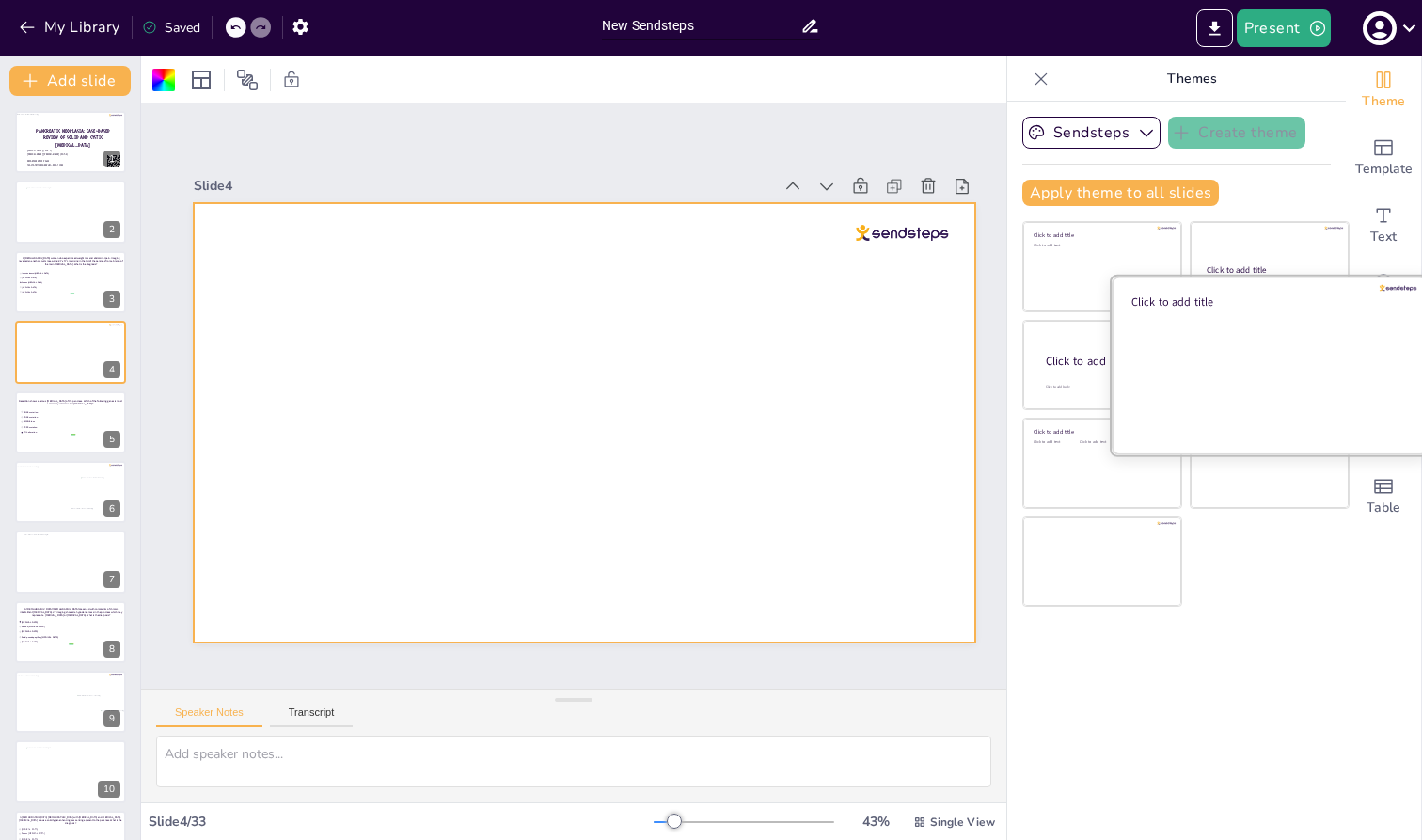
click at [952, 355] on div at bounding box center [1270, 364] width 316 height 178
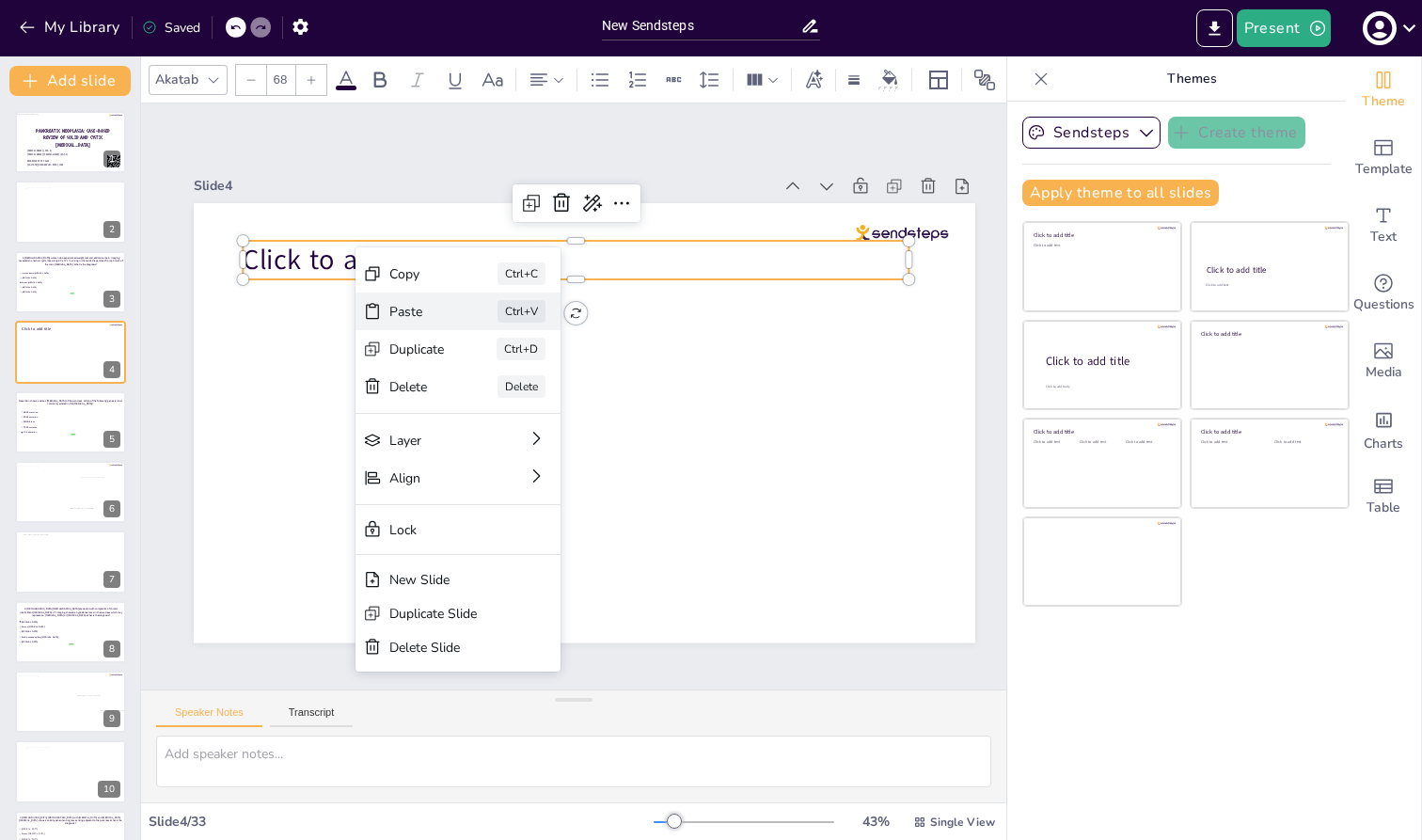
click at [445, 313] on div "Paste" at bounding box center [417, 312] width 55 height 18
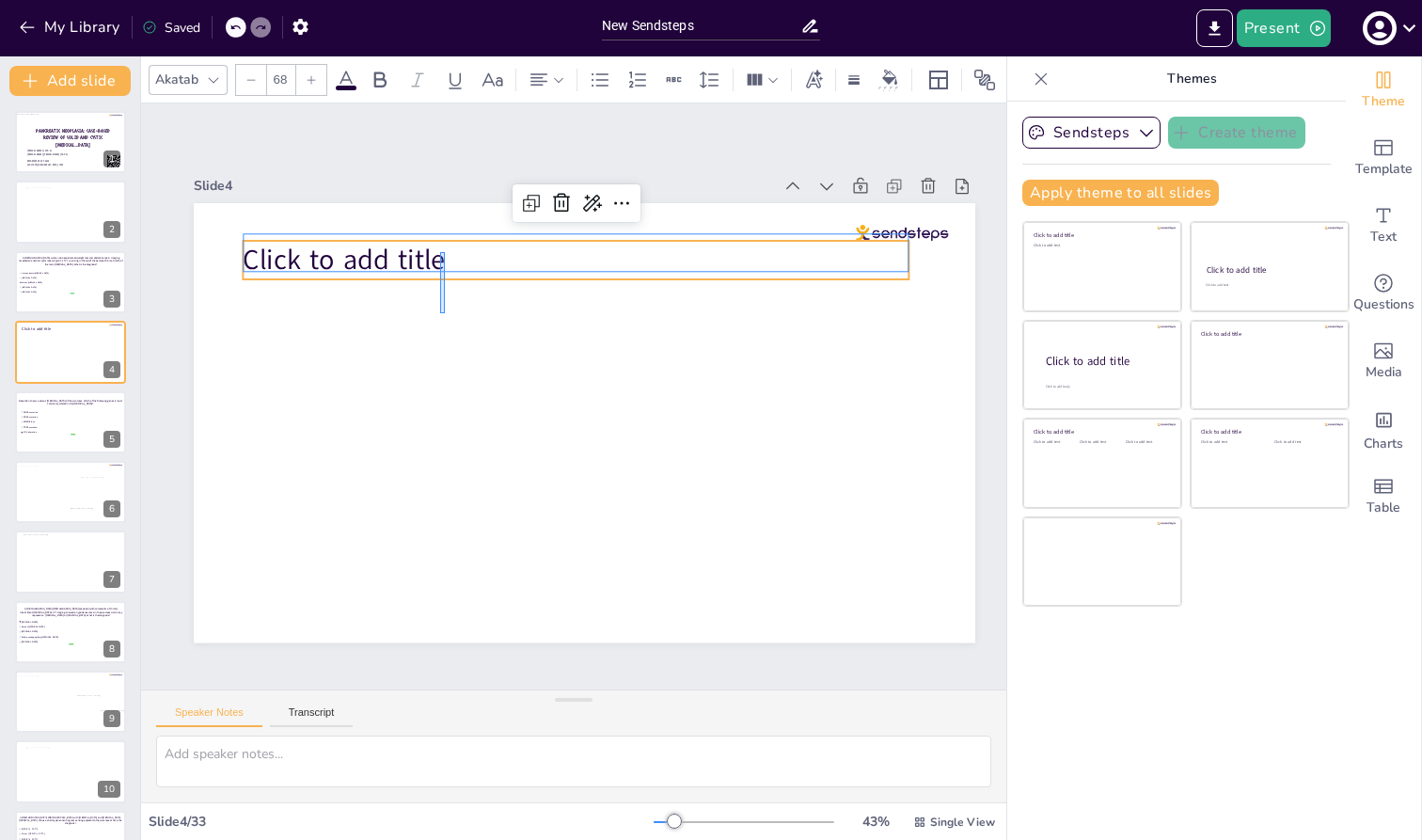
click at [450, 252] on p "Click to add title" at bounding box center [576, 260] width 666 height 38
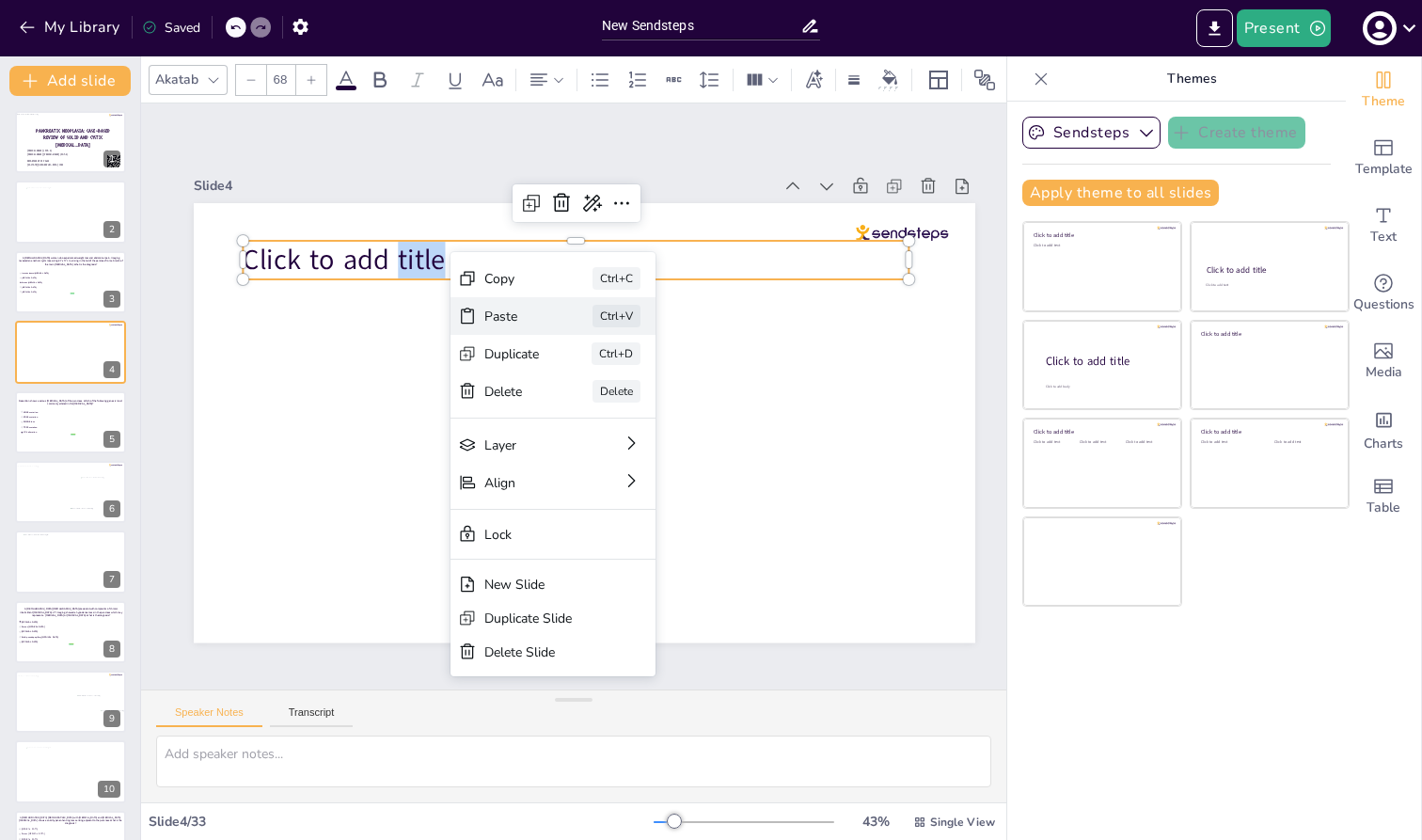
click at [504, 320] on div "Paste" at bounding box center [513, 316] width 55 height 18
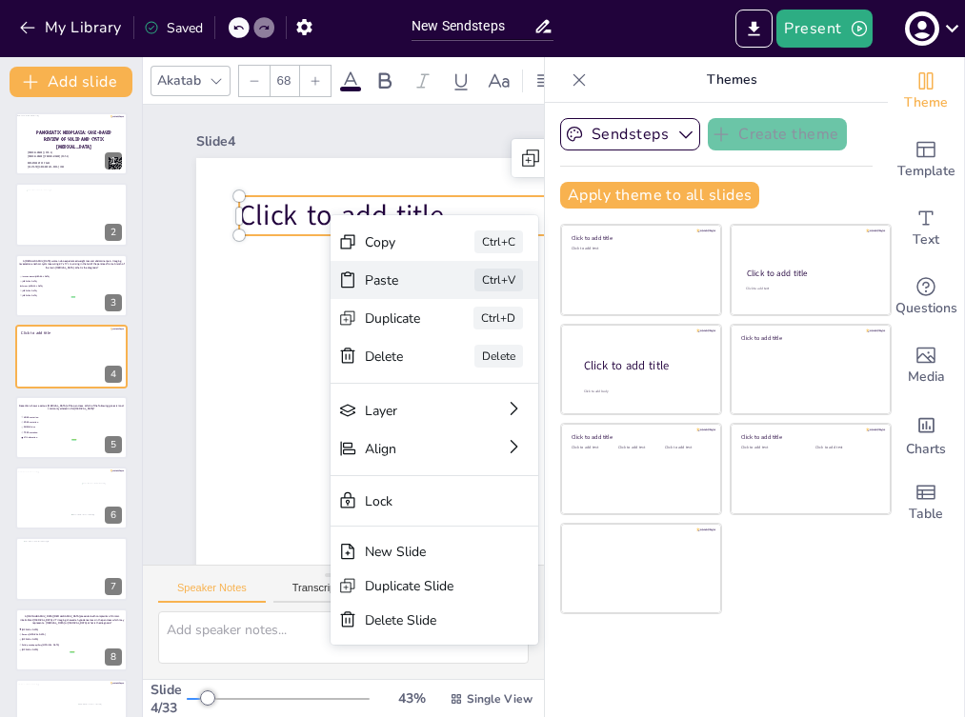
click at [375, 272] on div "Paste" at bounding box center [393, 280] width 56 height 18
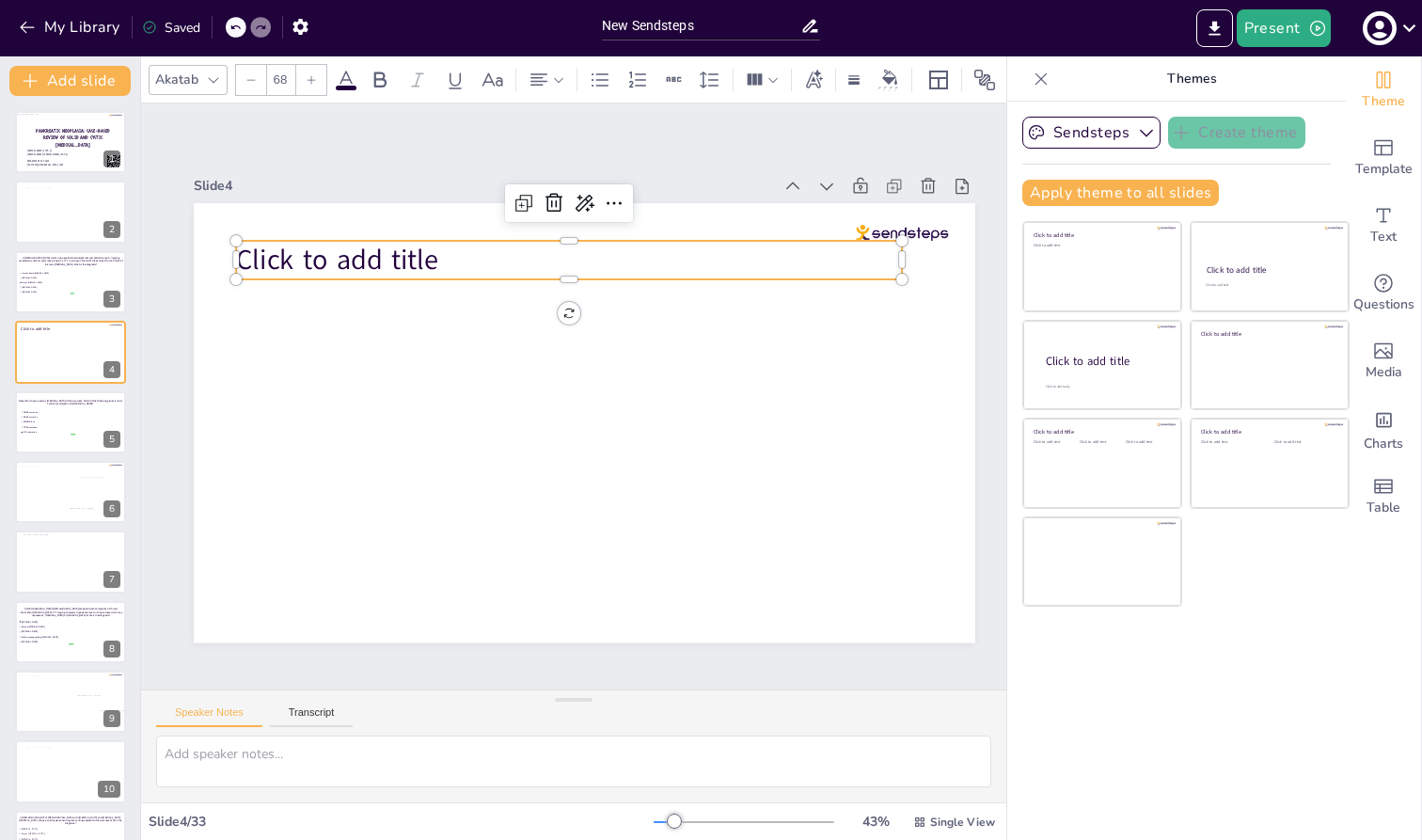
click at [503, 247] on p "Click to add title" at bounding box center [569, 260] width 666 height 38
click at [433, 243] on span "Click to add title" at bounding box center [337, 260] width 202 height 38
click at [438, 250] on span "Click to add title" at bounding box center [337, 260] width 202 height 38
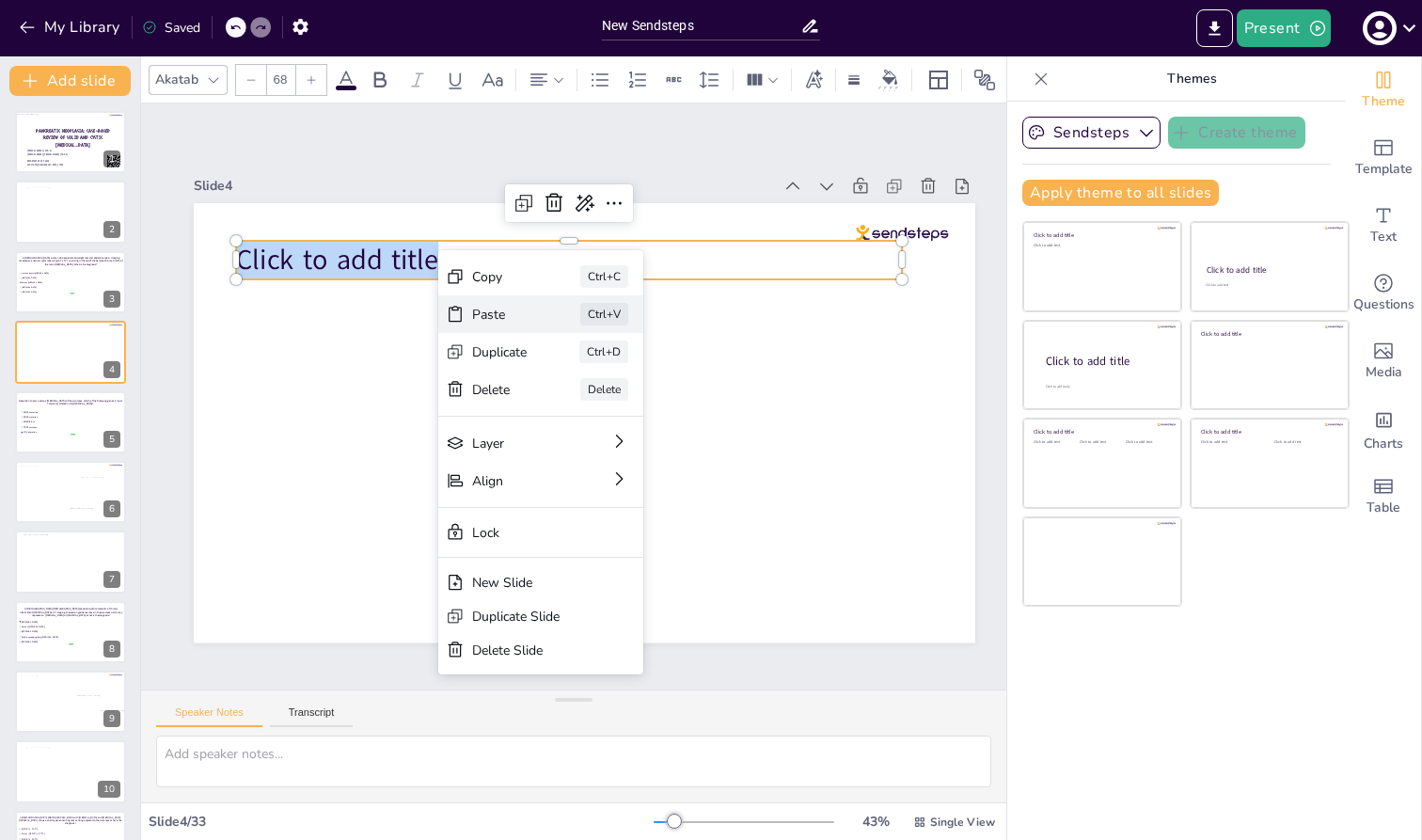
click at [488, 306] on div "Paste" at bounding box center [500, 315] width 55 height 18
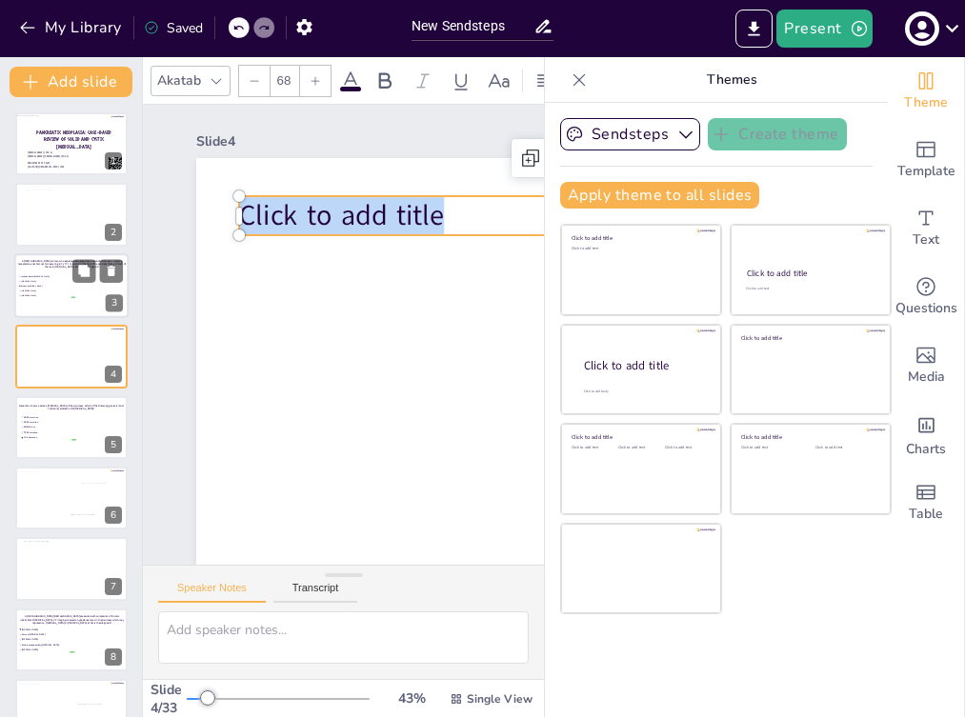
click at [67, 267] on p "A [DEMOGRAPHIC_DATA] woman who experienced weight loss and abdominal pain. Imag…" at bounding box center [72, 264] width 108 height 10
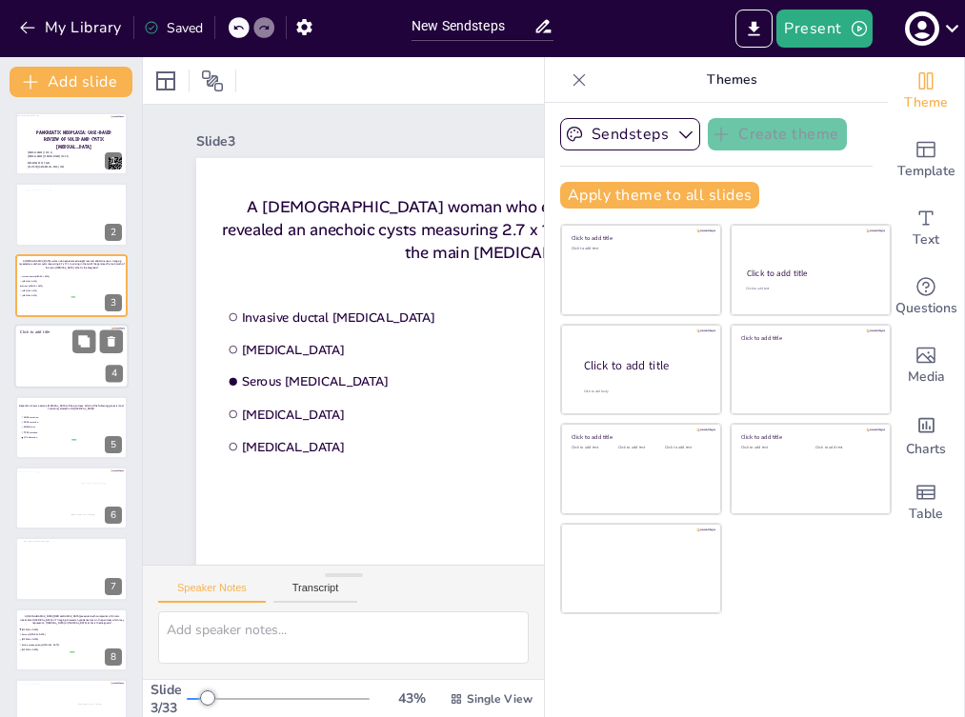
click at [57, 358] on div at bounding box center [71, 356] width 114 height 65
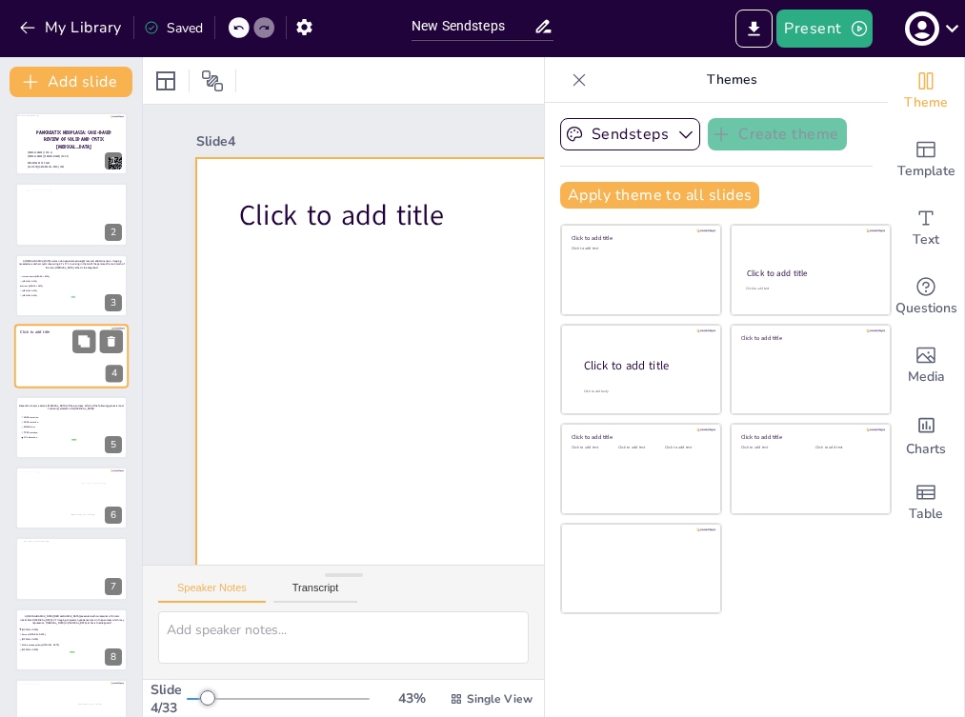
click at [70, 359] on div at bounding box center [71, 356] width 114 height 65
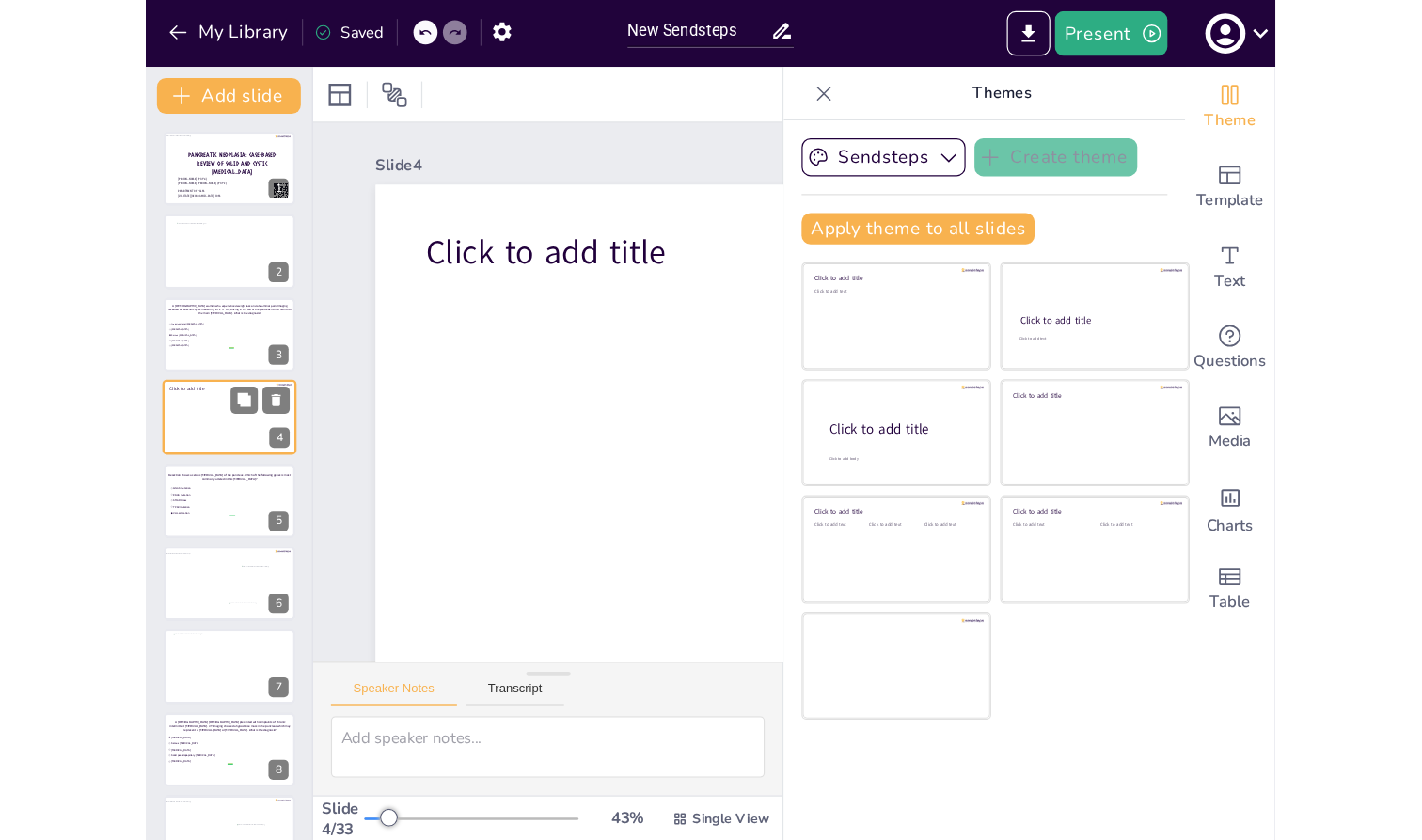
scroll to position [45, 0]
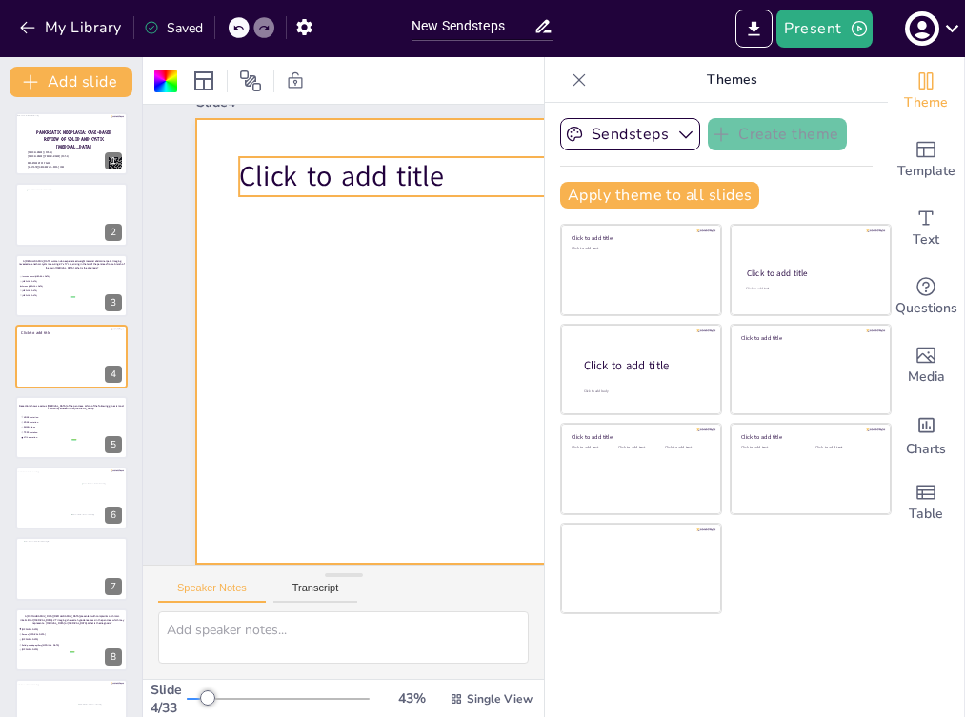
click at [352, 163] on span "Click to add title" at bounding box center [341, 176] width 205 height 38
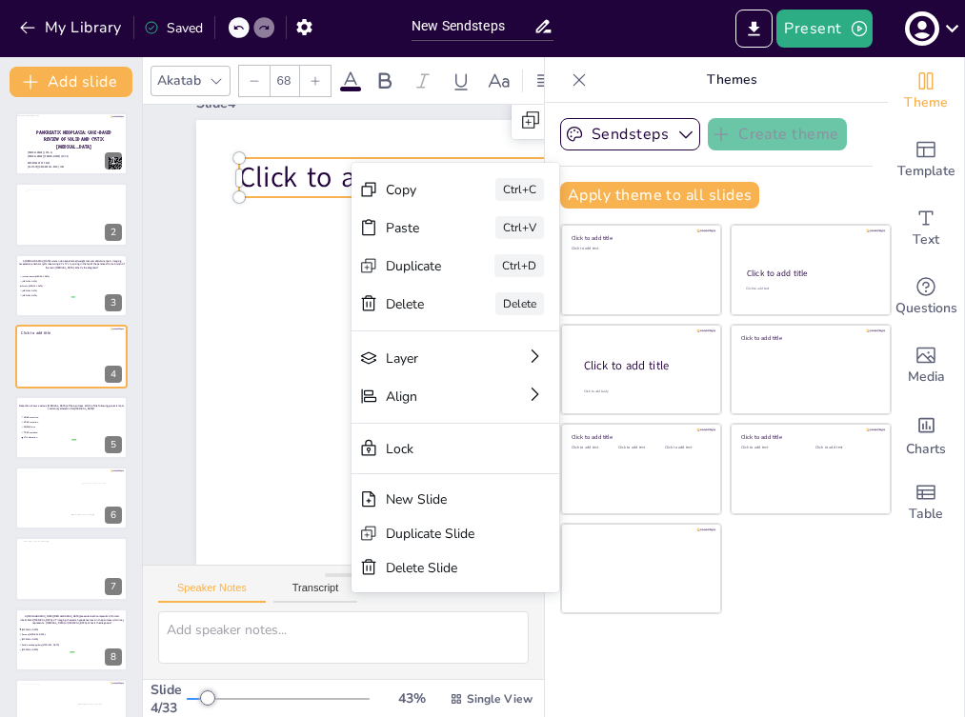
click at [446, 158] on p "Click to add title" at bounding box center [576, 177] width 674 height 39
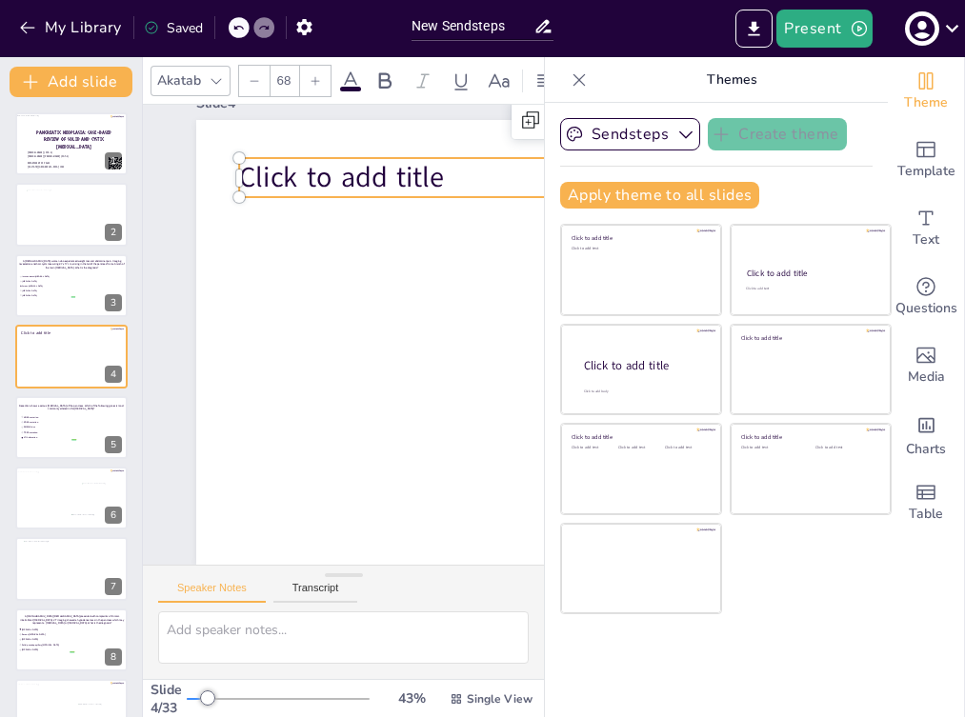
click at [445, 178] on p "Click to add title" at bounding box center [576, 177] width 674 height 39
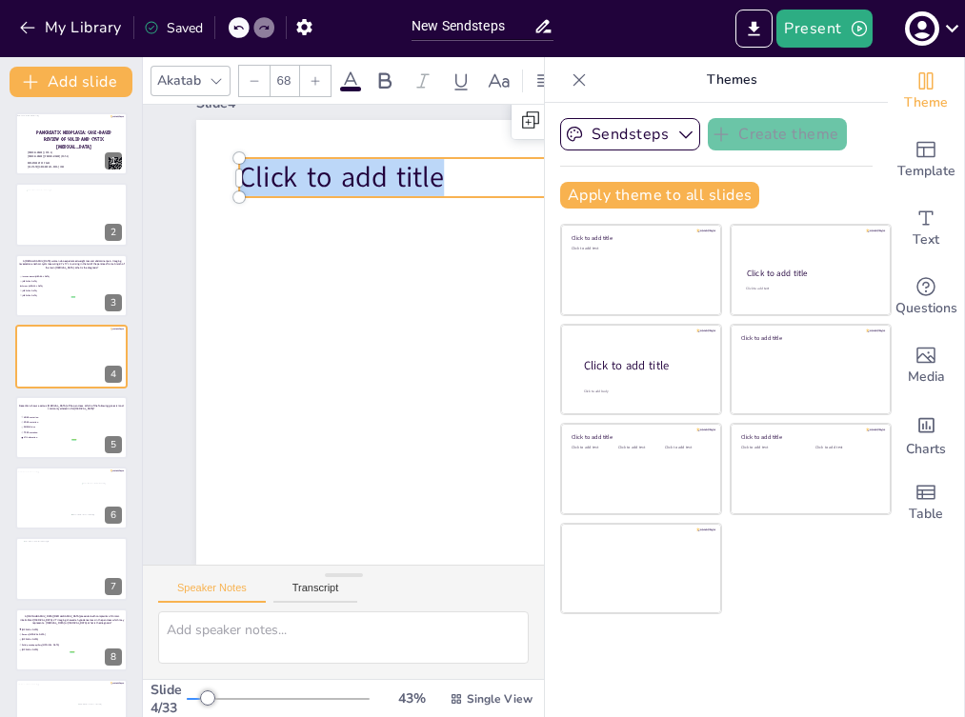
click at [445, 178] on p "Click to add title" at bounding box center [576, 177] width 674 height 39
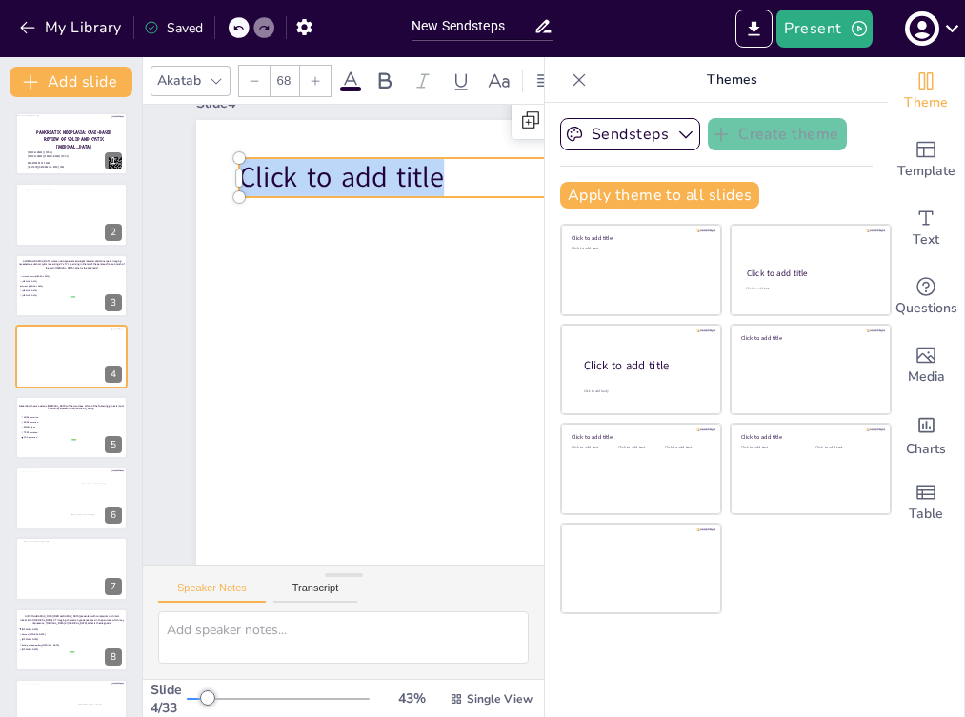
click at [445, 178] on p "Click to add title" at bounding box center [576, 177] width 674 height 39
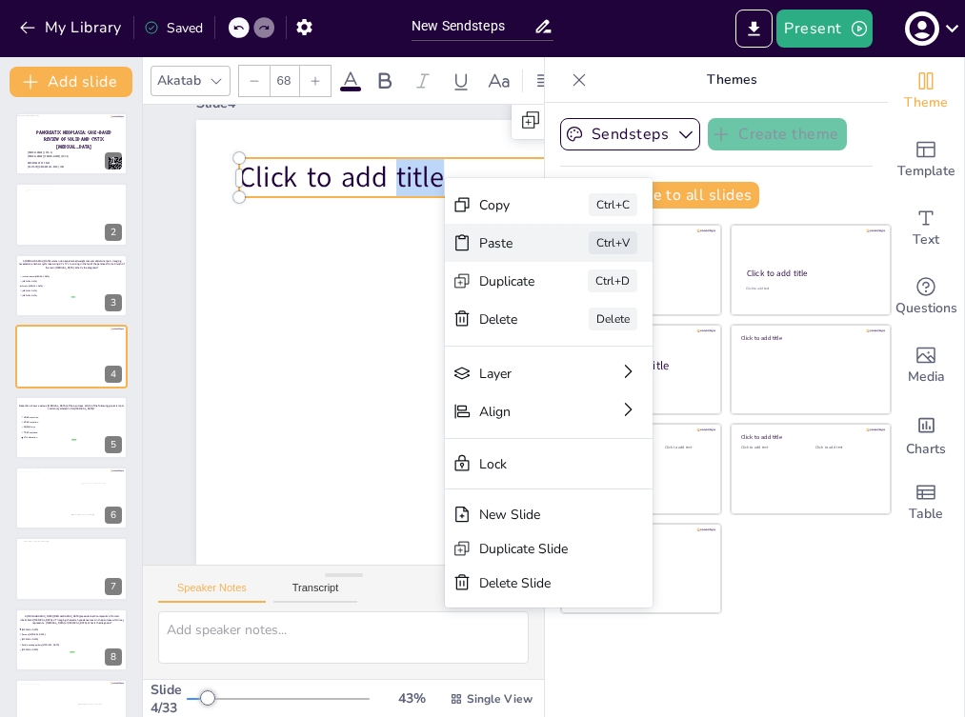
click at [482, 248] on div "Paste" at bounding box center [507, 243] width 56 height 18
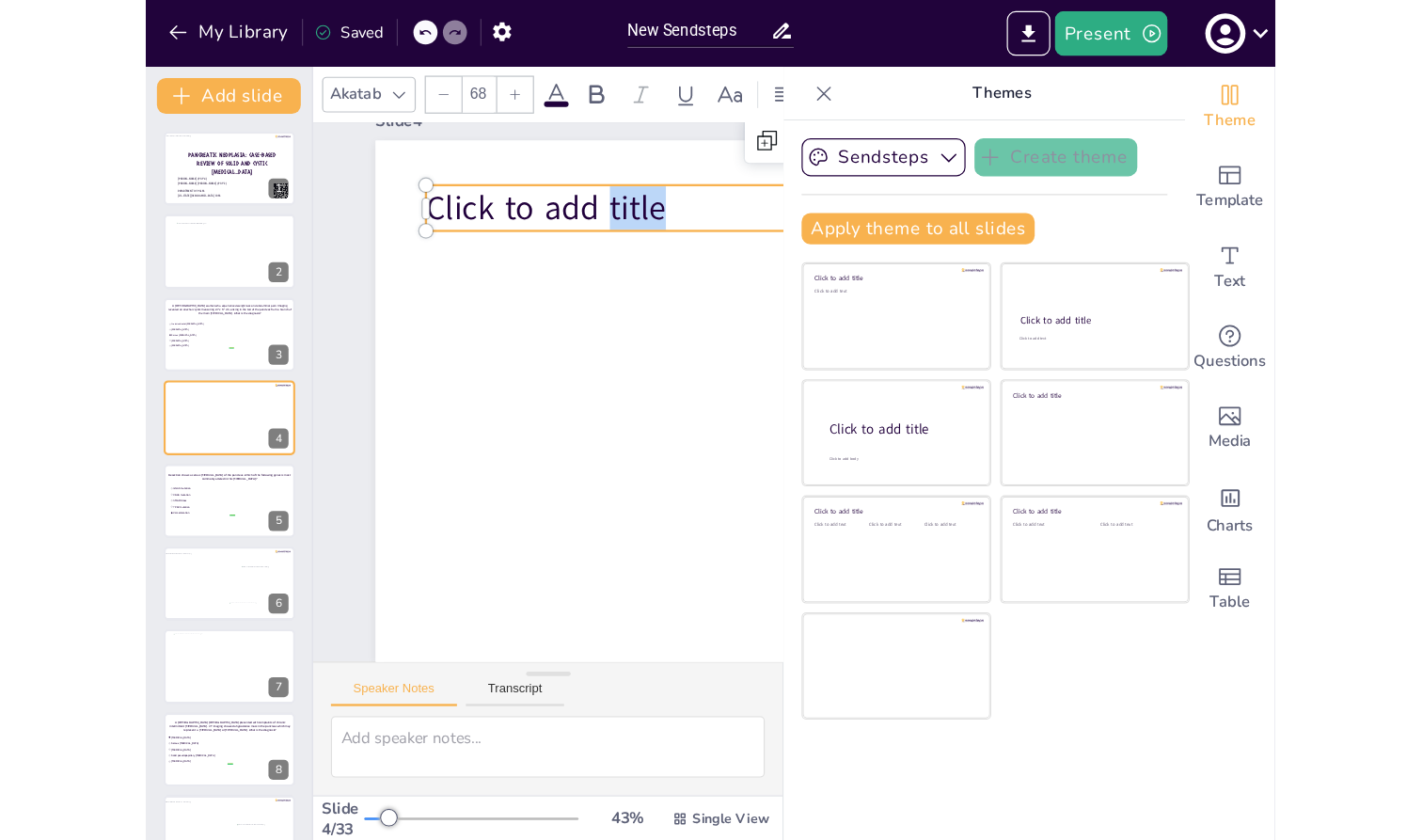
scroll to position [0, 0]
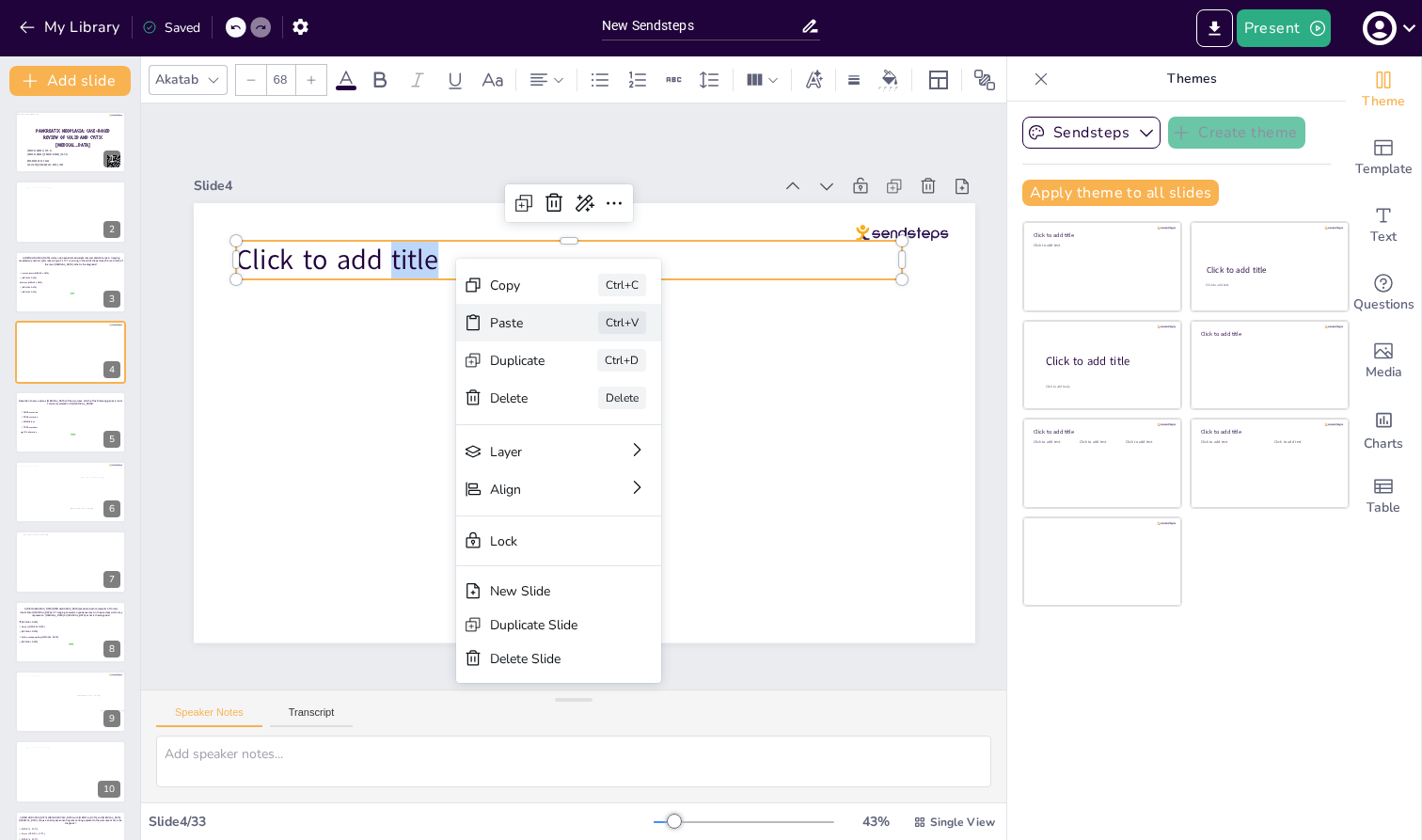
click at [484, 316] on div "Paste Ctrl+V" at bounding box center [559, 323] width 205 height 38
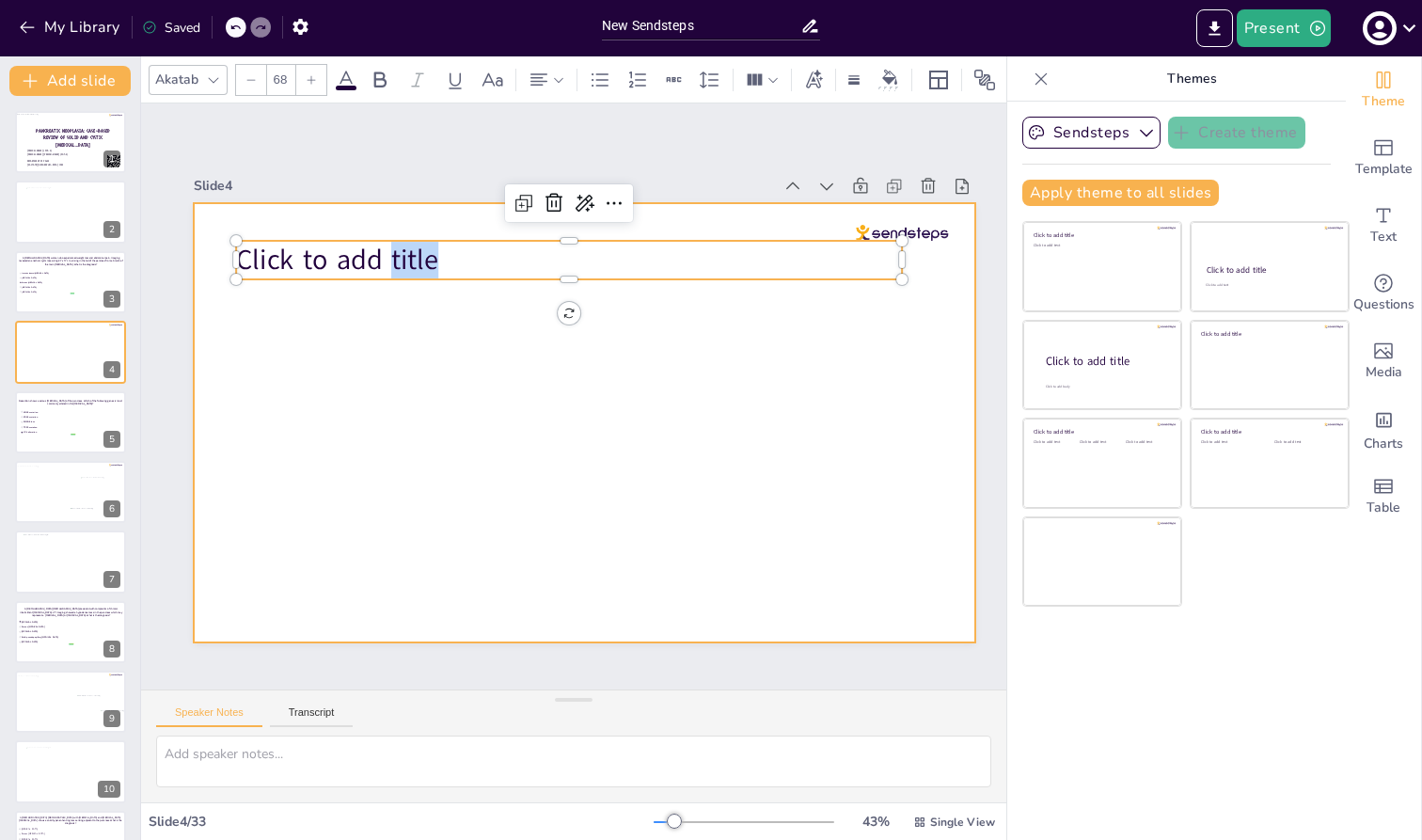
click at [484, 347] on div at bounding box center [585, 422] width 782 height 439
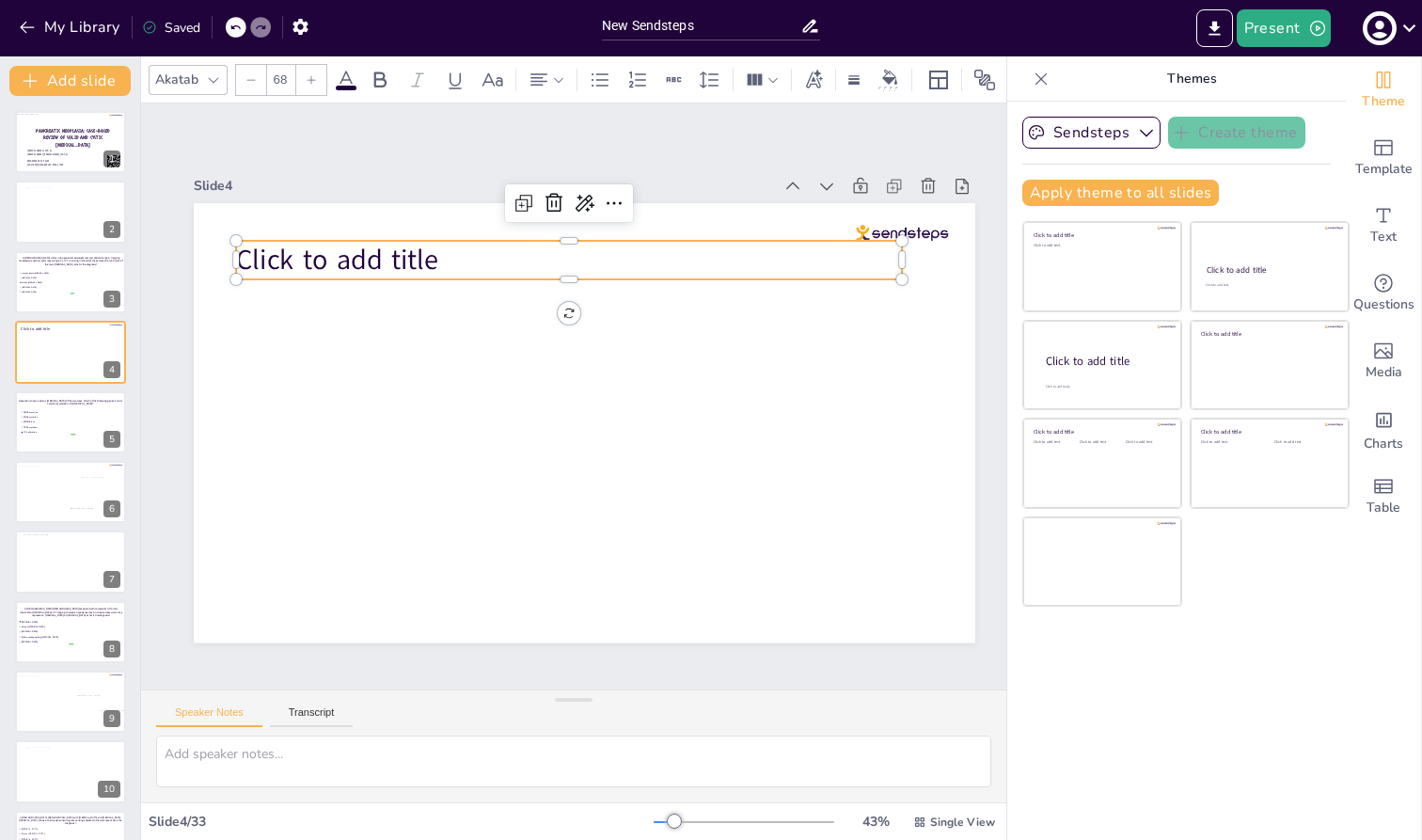
click at [432, 255] on span "Click to add title" at bounding box center [337, 260] width 202 height 38
click at [486, 248] on p "Click to add title" at bounding box center [569, 260] width 666 height 38
drag, startPoint x: 486, startPoint y: 248, endPoint x: 469, endPoint y: 248, distance: 17.0
click at [469, 248] on p "Click to add title" at bounding box center [569, 260] width 666 height 38
drag, startPoint x: 431, startPoint y: 252, endPoint x: 479, endPoint y: 260, distance: 48.7
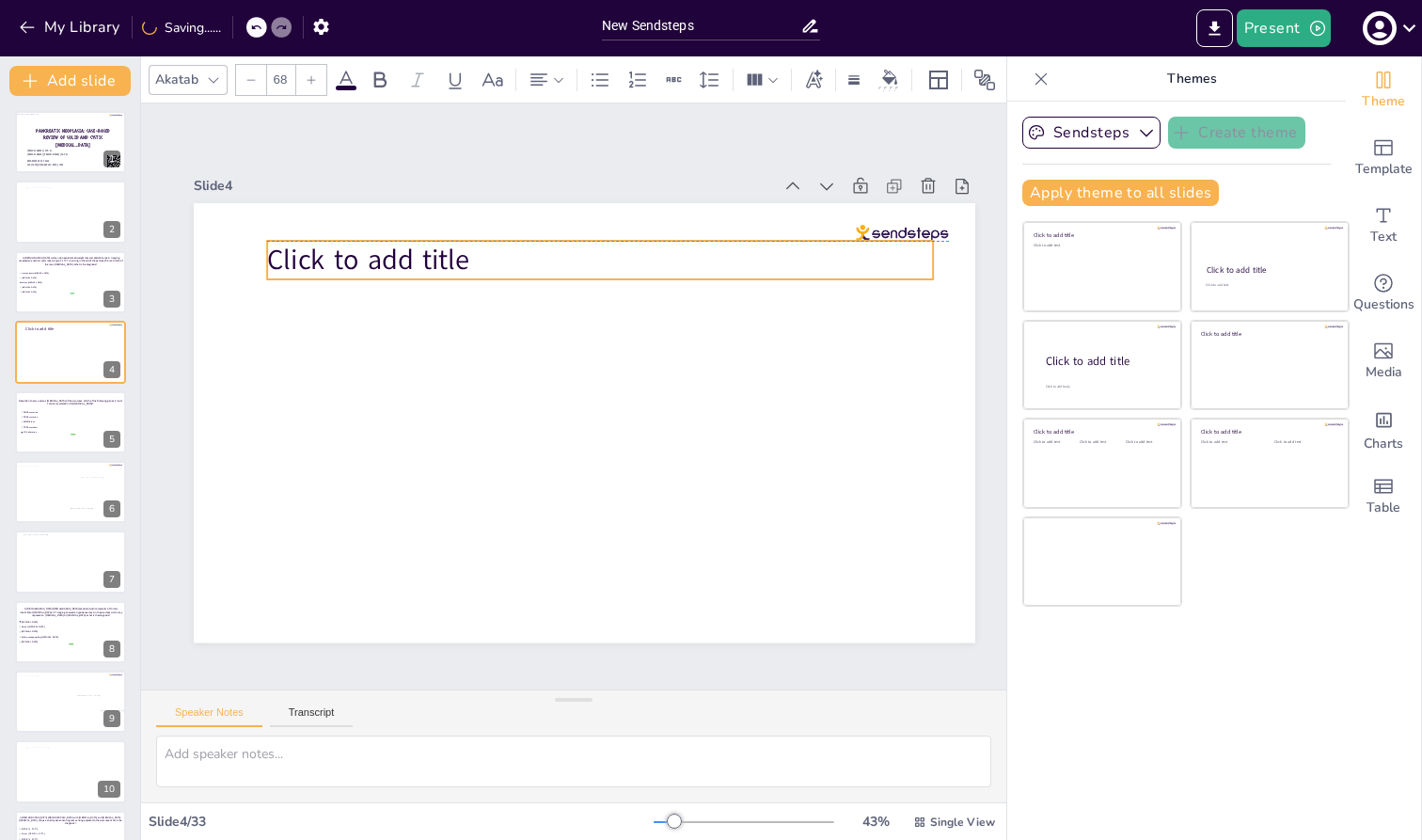
click at [479, 260] on p "Click to add title" at bounding box center [600, 260] width 666 height 38
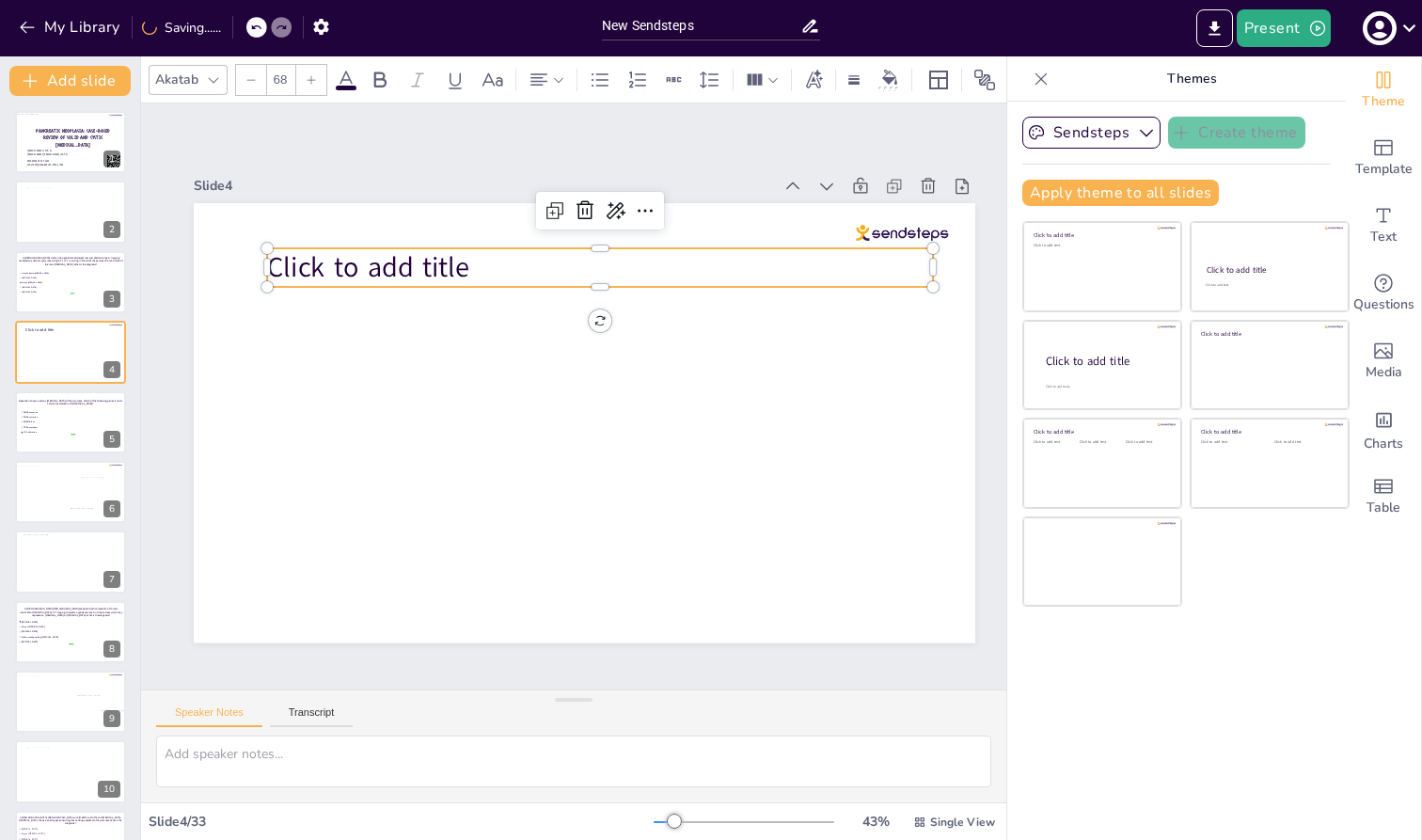
click at [466, 259] on span "Click to add title" at bounding box center [368, 267] width 202 height 38
click at [455, 253] on p "Click to add title" at bounding box center [600, 267] width 666 height 38
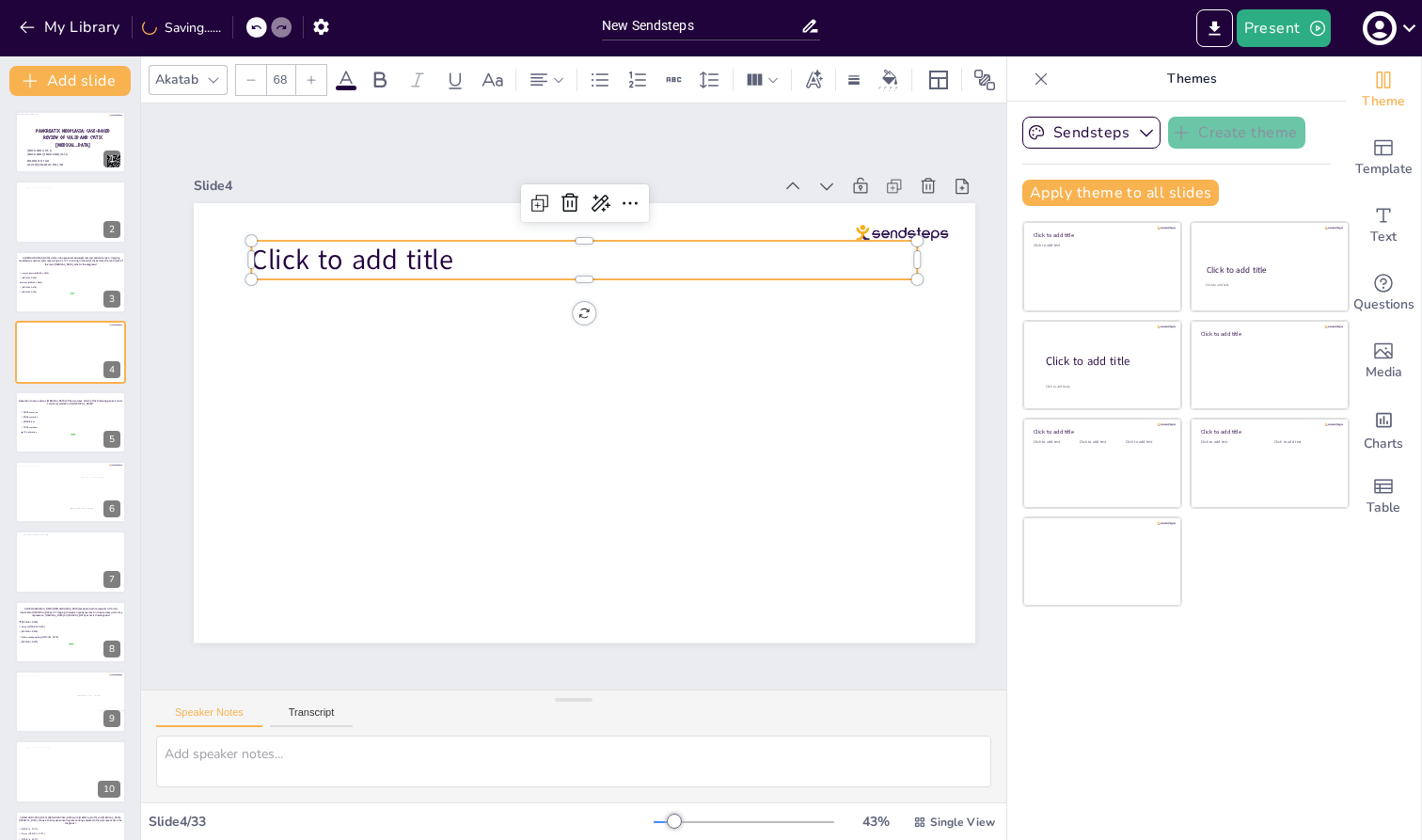
click at [460, 254] on p "Click to add title" at bounding box center [584, 260] width 666 height 38
click at [326, 143] on div "Slide 1 PANCREATIC NEOPLASIA: CASE-BASED REVIEW OF SOLID AND CYSTIC [MEDICAL_DA…" at bounding box center [585, 396] width 887 height 585
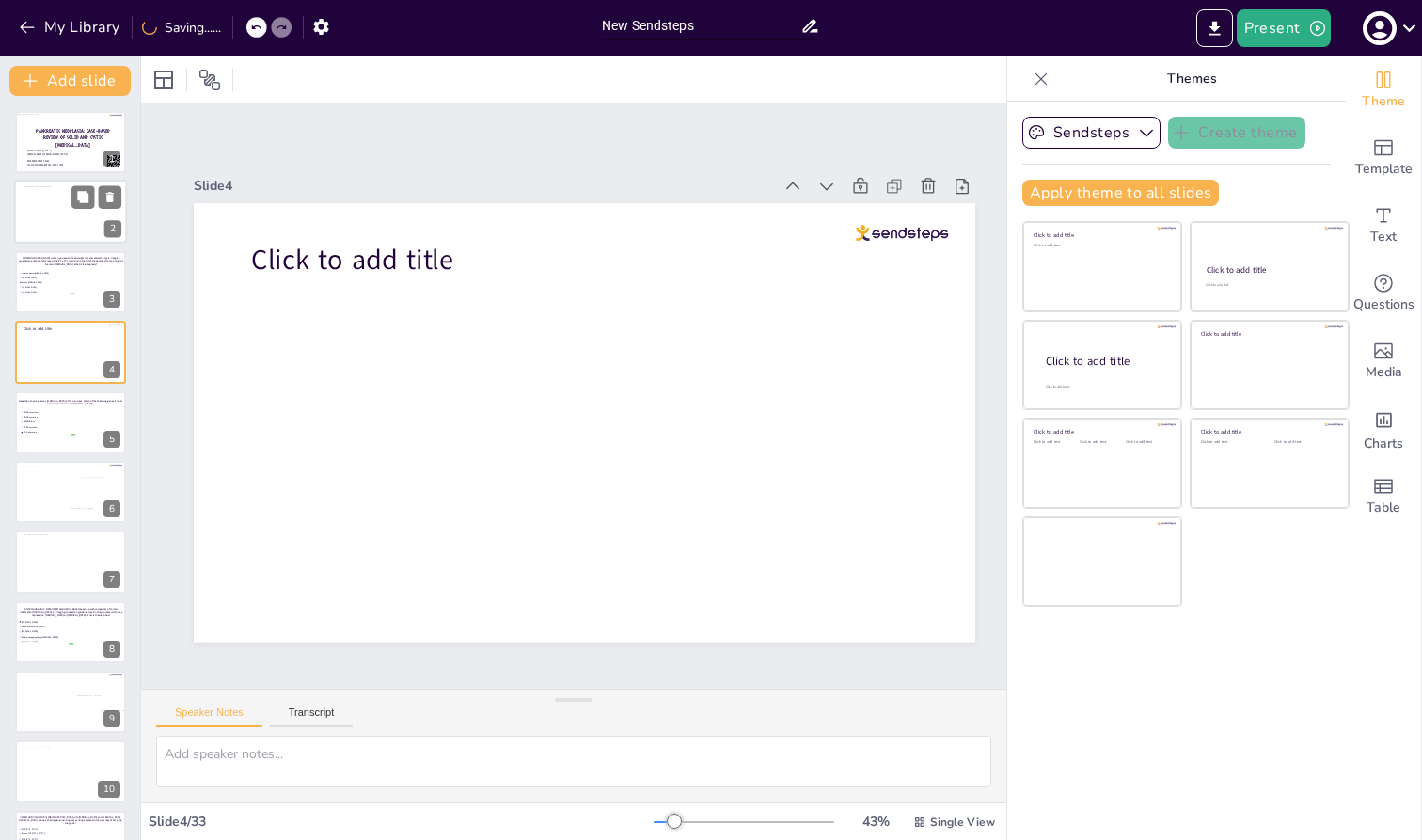
click at [45, 218] on div at bounding box center [73, 213] width 95 height 53
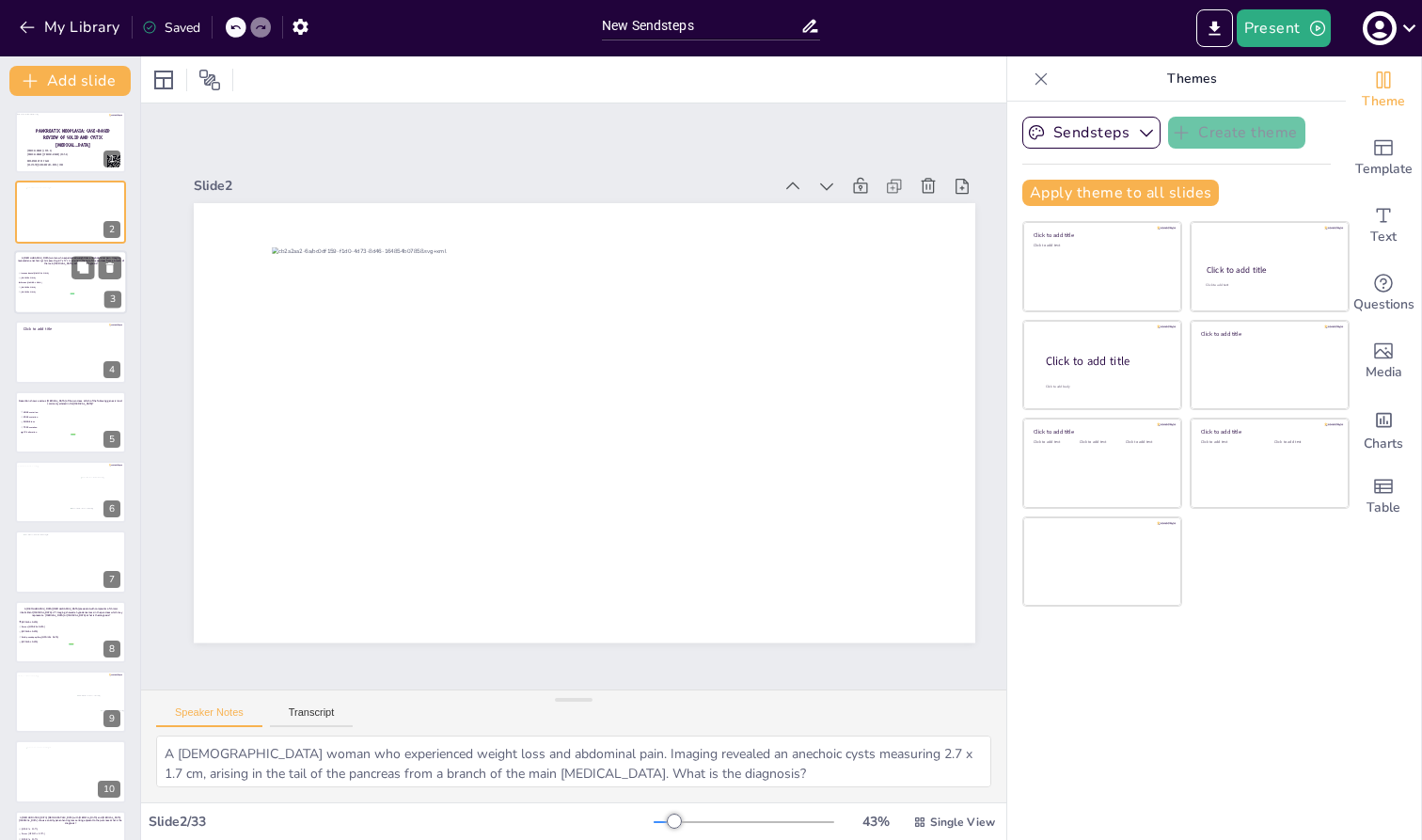
click at [34, 292] on span "[MEDICAL_DATA]" at bounding box center [46, 291] width 52 height 3
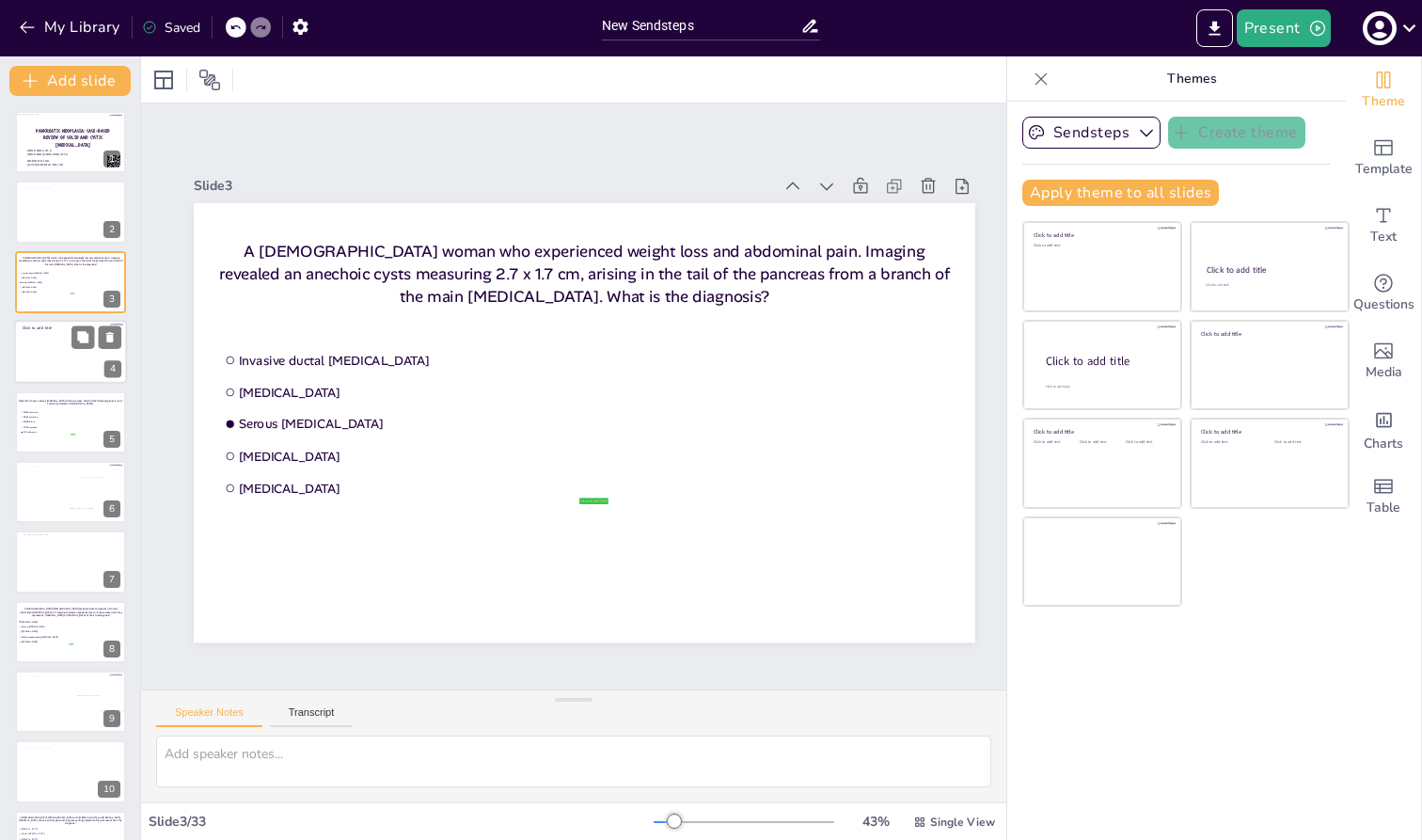
click at [37, 334] on div at bounding box center [70, 351] width 113 height 64
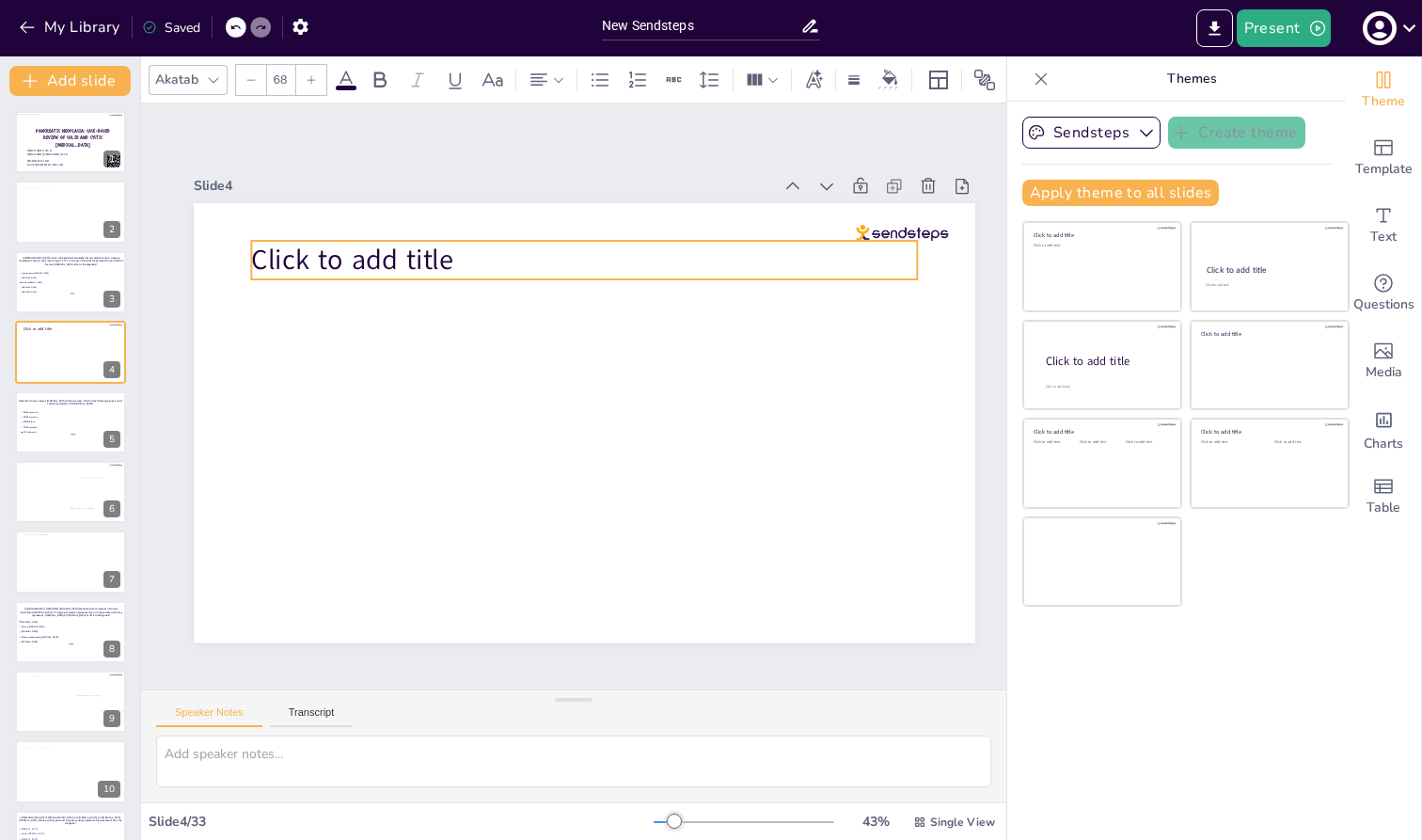
click at [410, 257] on span "Click to add title" at bounding box center [352, 260] width 202 height 38
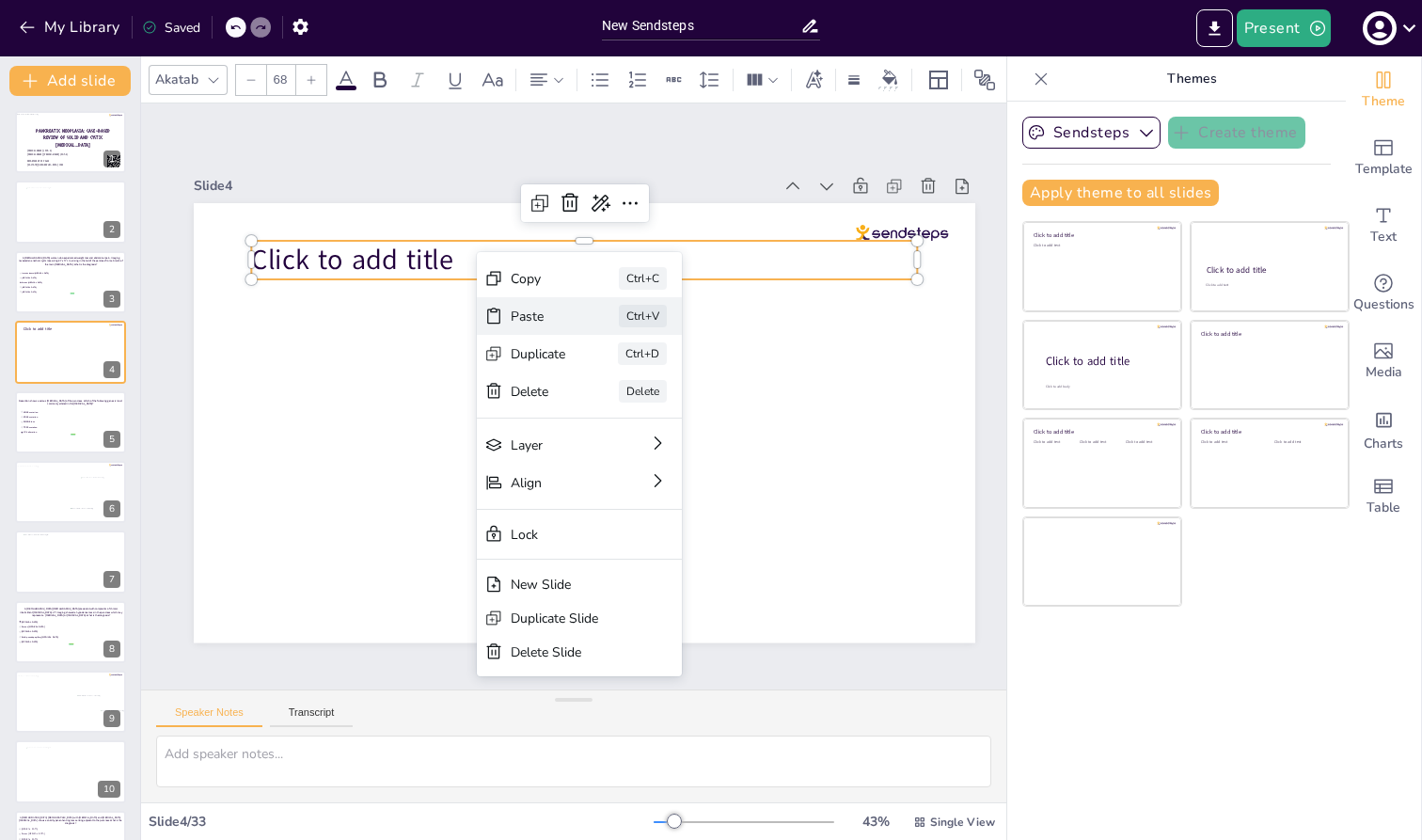
click at [507, 331] on div "Paste Ctrl+V" at bounding box center [580, 316] width 205 height 38
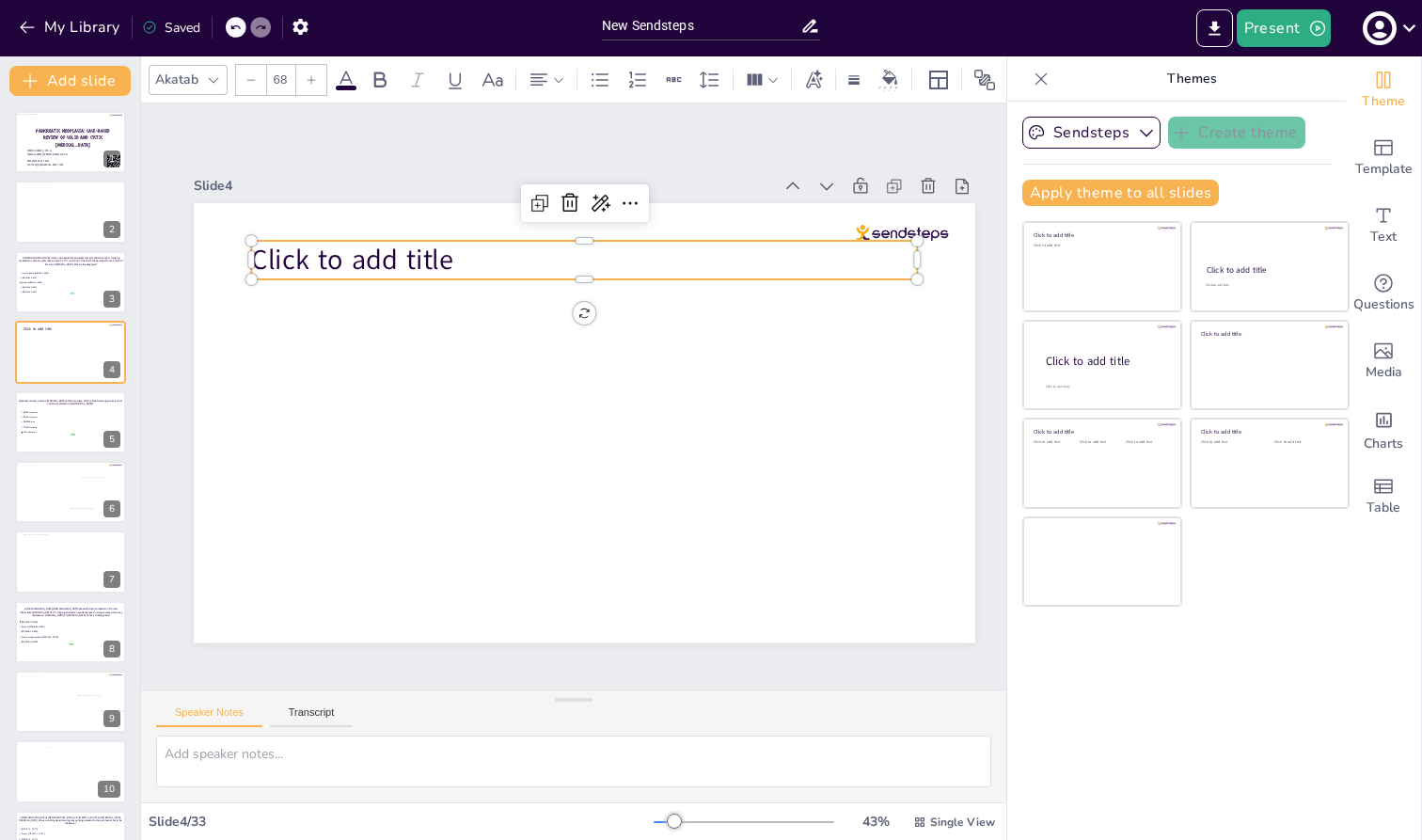
click at [482, 232] on div at bounding box center [584, 233] width 666 height 15
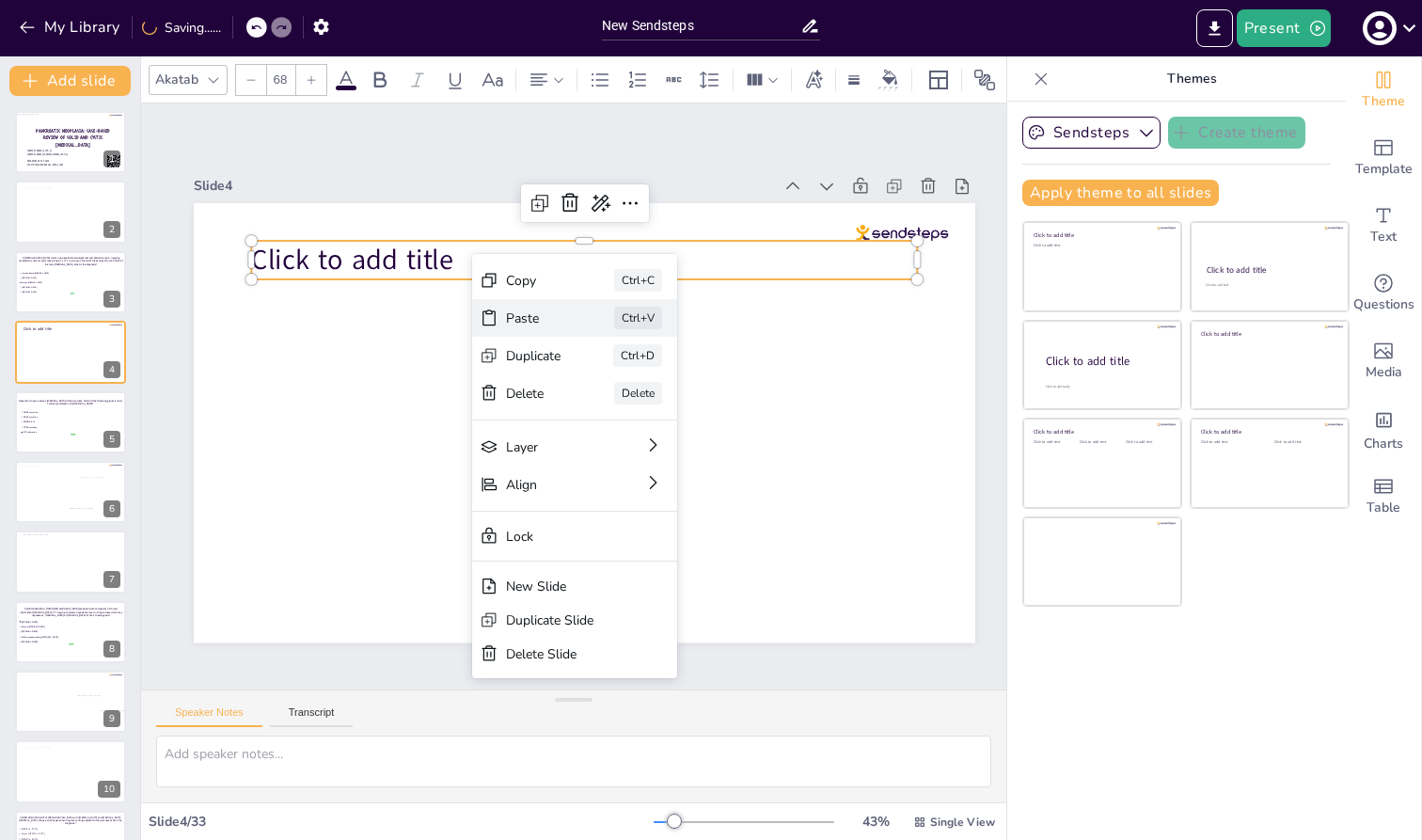
click at [521, 325] on div "Paste" at bounding box center [533, 318] width 55 height 18
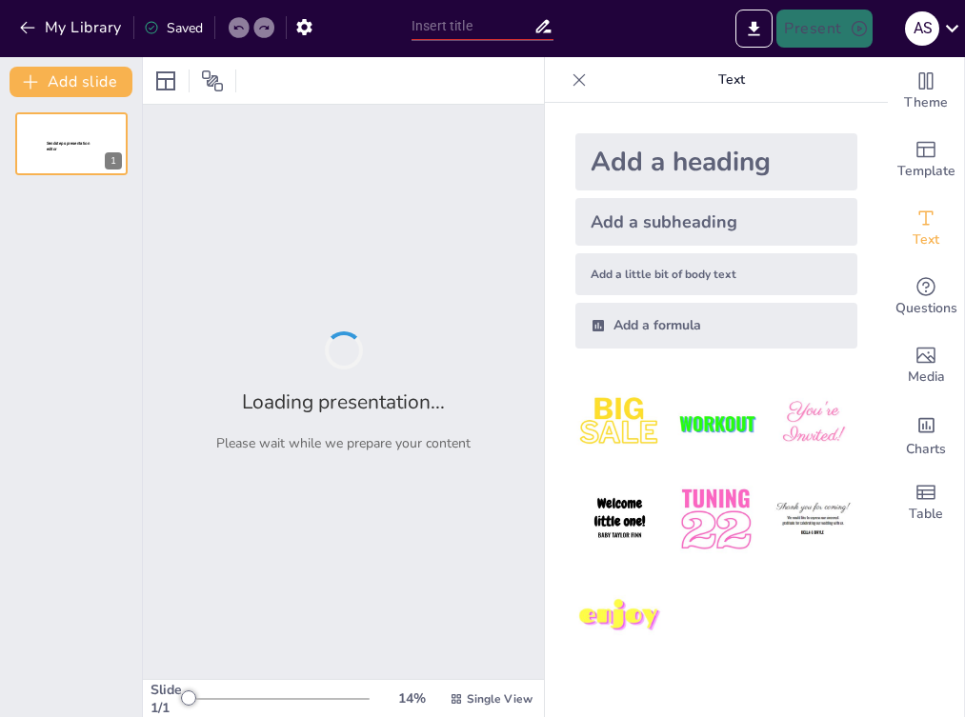
type input "New Sendsteps"
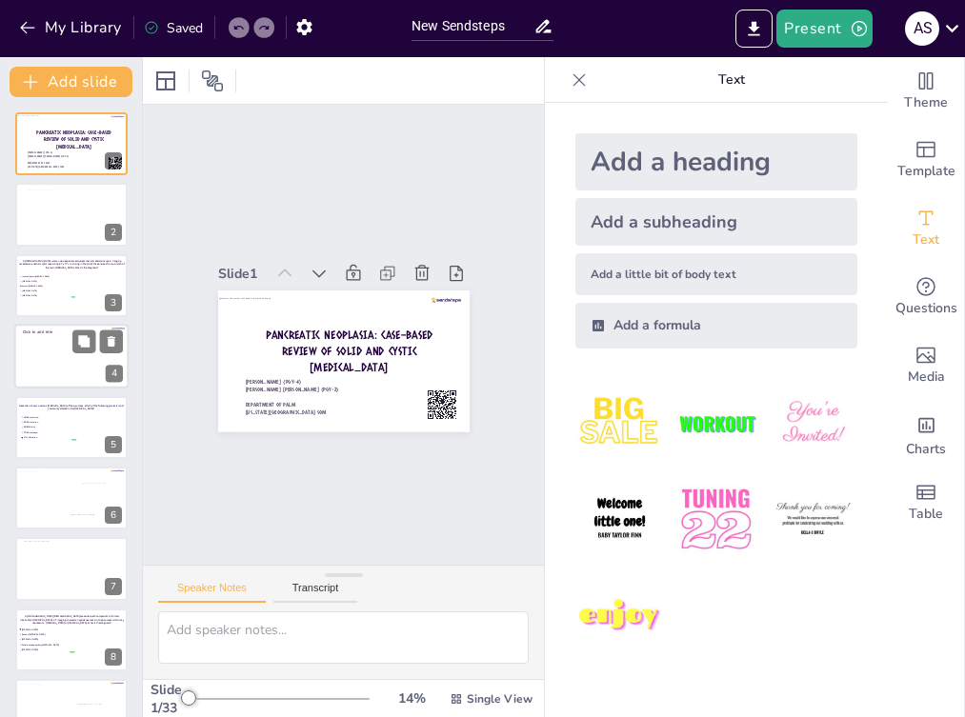
click at [53, 348] on div at bounding box center [71, 356] width 114 height 65
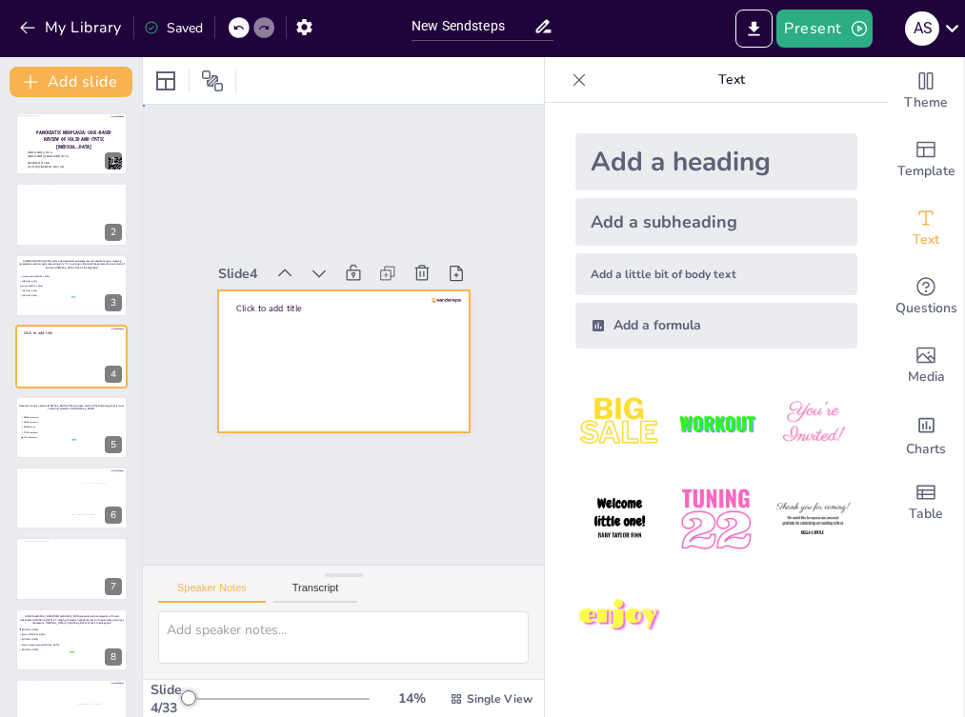
click at [284, 349] on div at bounding box center [334, 360] width 283 height 212
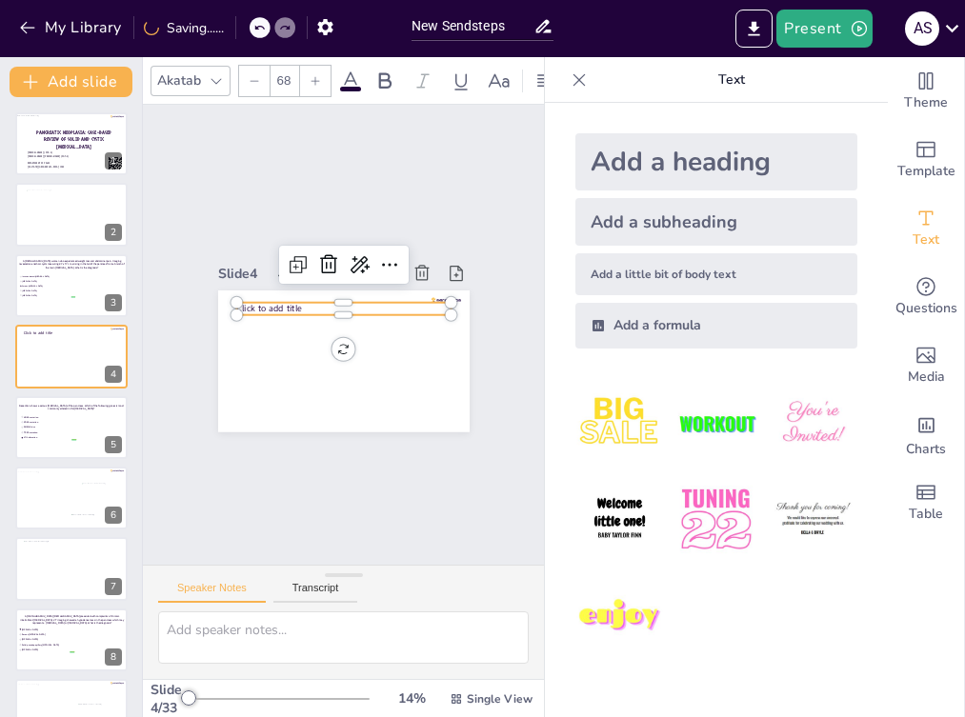
click at [280, 302] on p "Click to add title" at bounding box center [346, 308] width 214 height 35
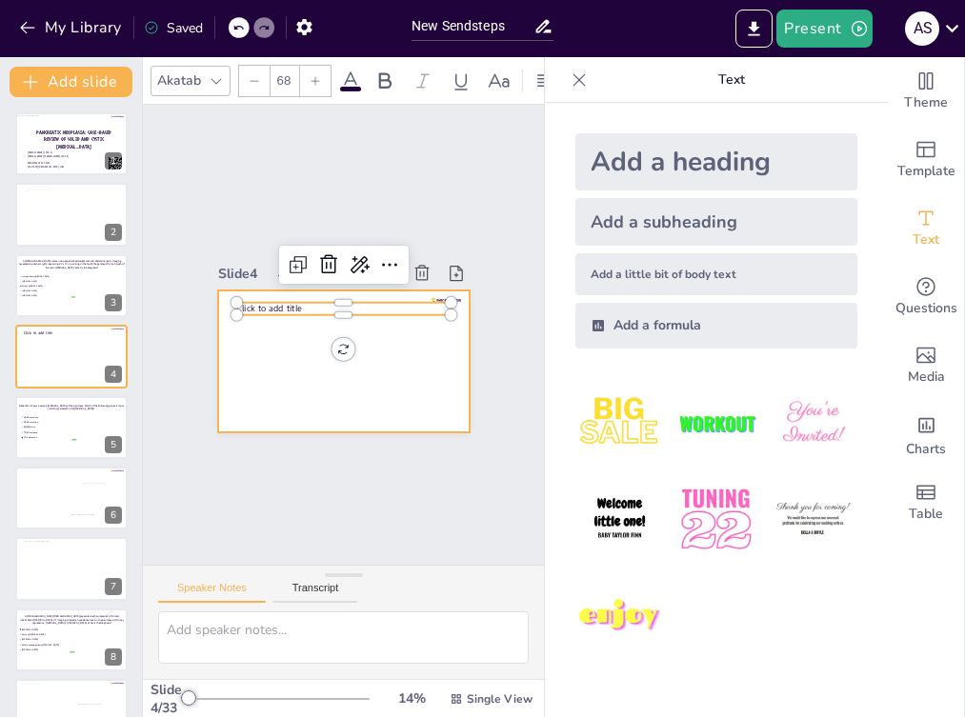
click at [202, 350] on div at bounding box center [337, 361] width 275 height 191
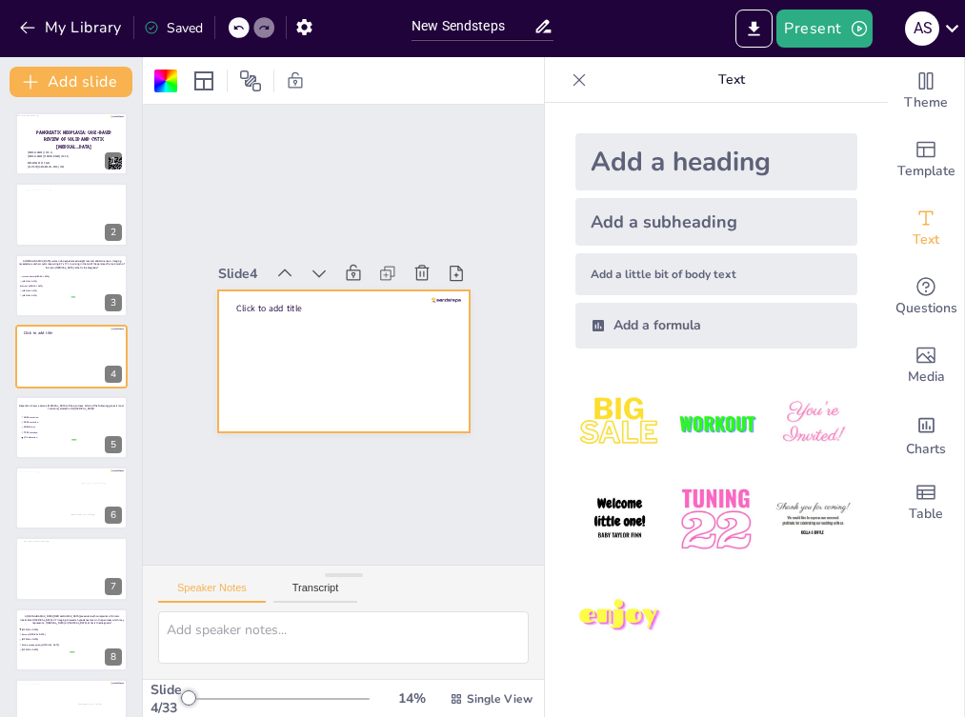
click at [215, 342] on div at bounding box center [341, 361] width 265 height 167
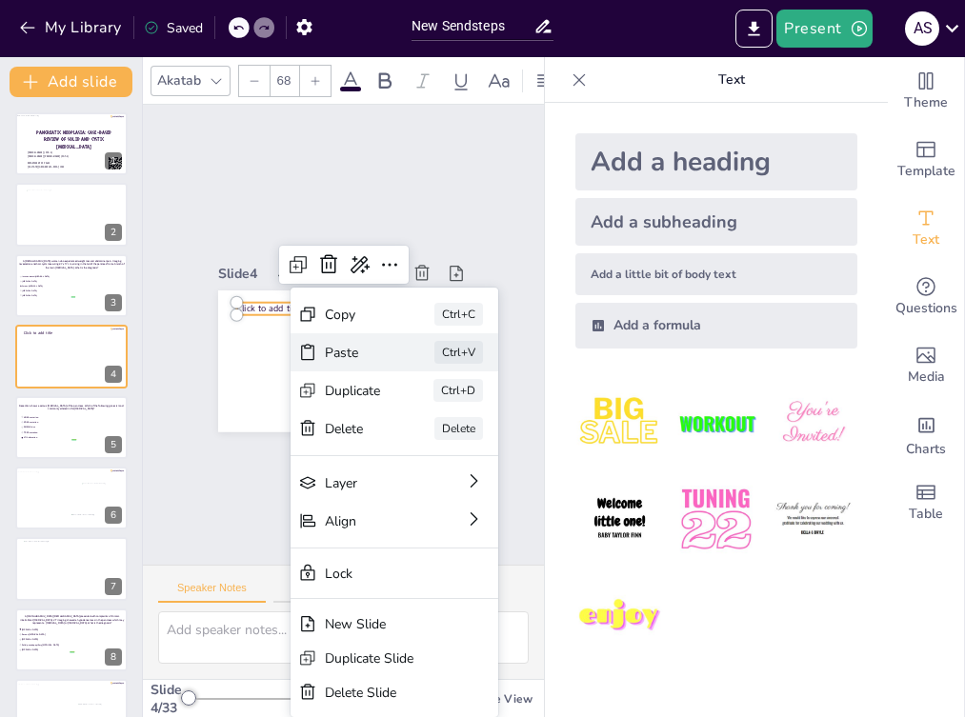
click at [404, 489] on div "Paste" at bounding box center [433, 508] width 59 height 39
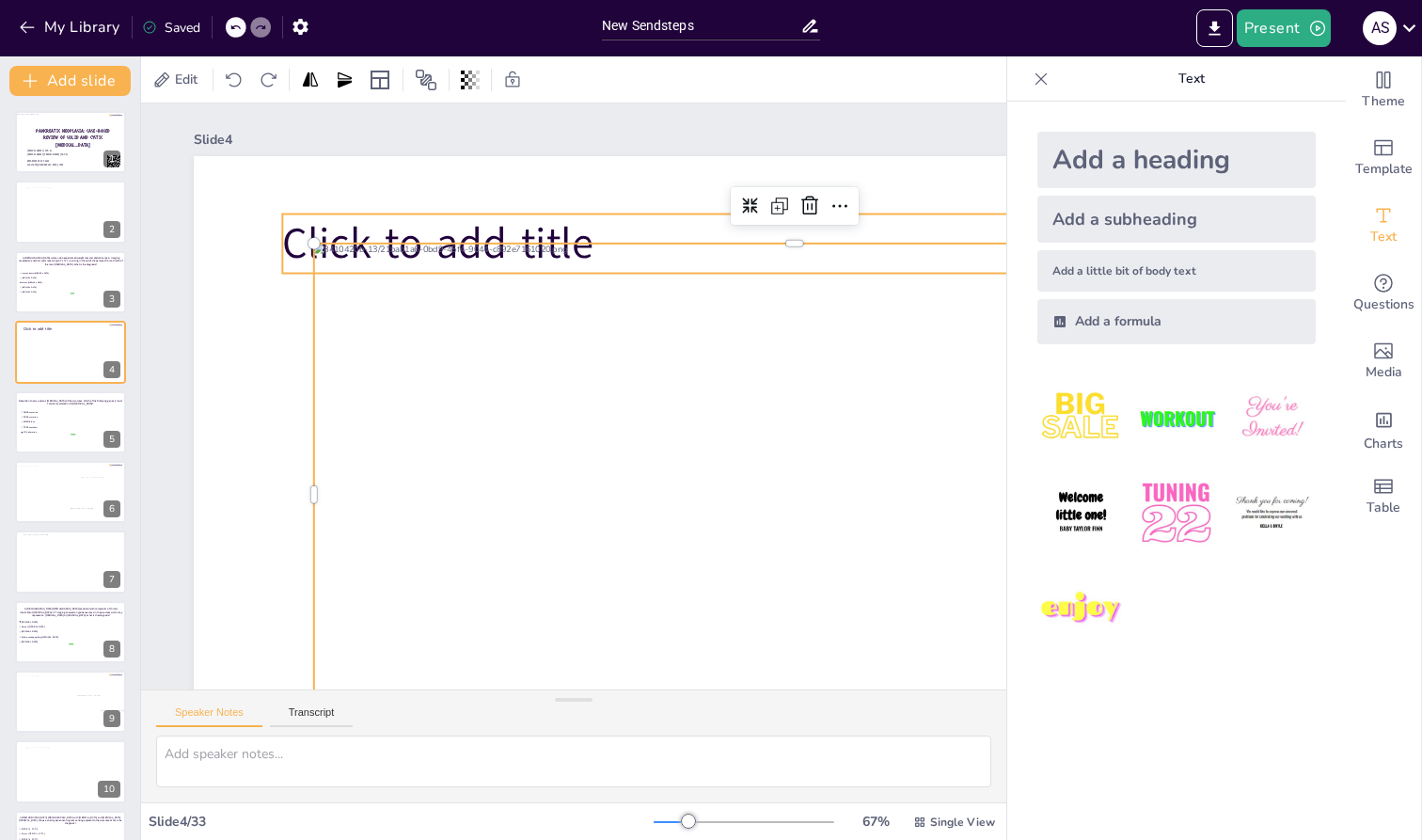
click at [519, 228] on span "Click to add title" at bounding box center [472, 218] width 317 height 121
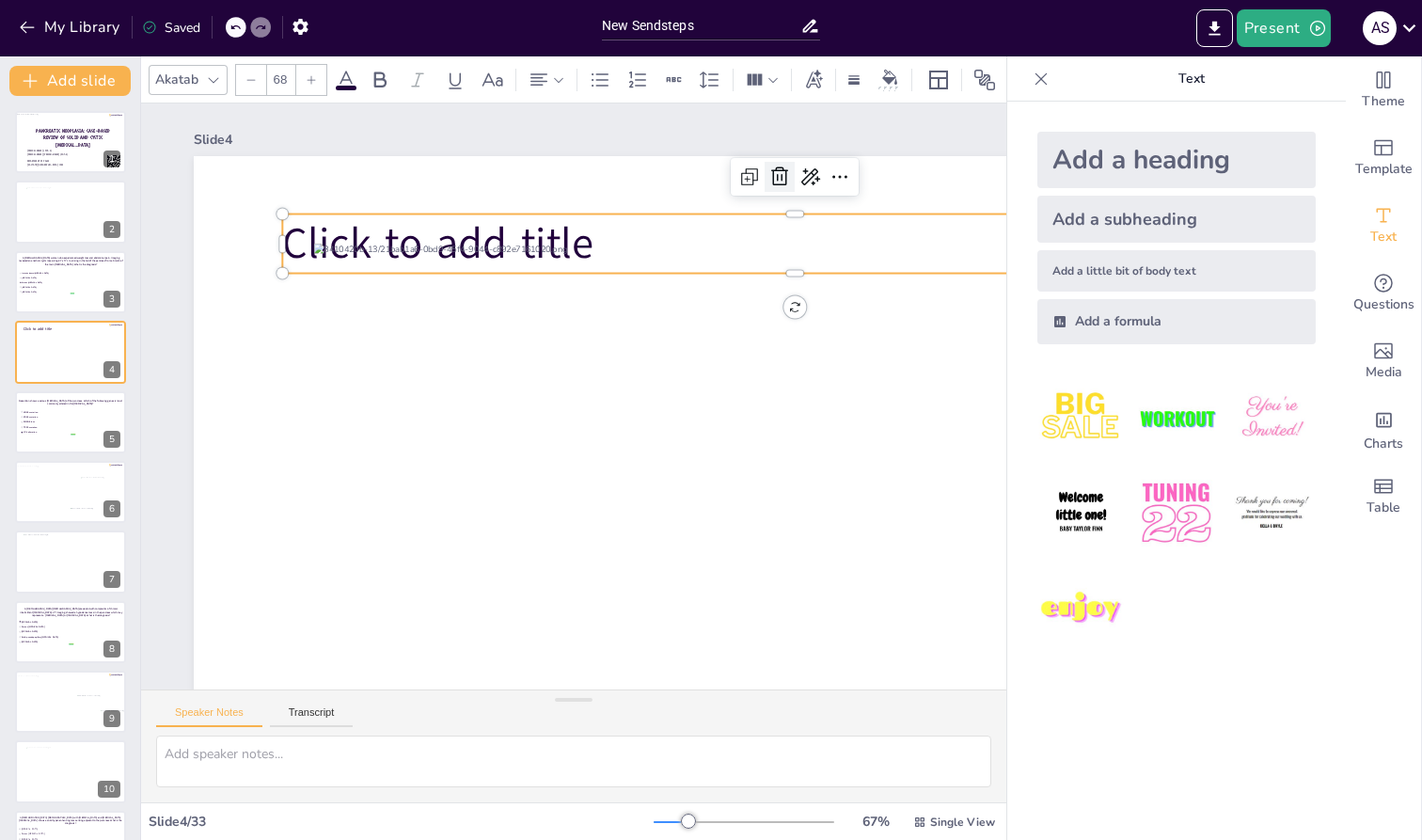
click at [811, 212] on icon at bounding box center [821, 223] width 21 height 22
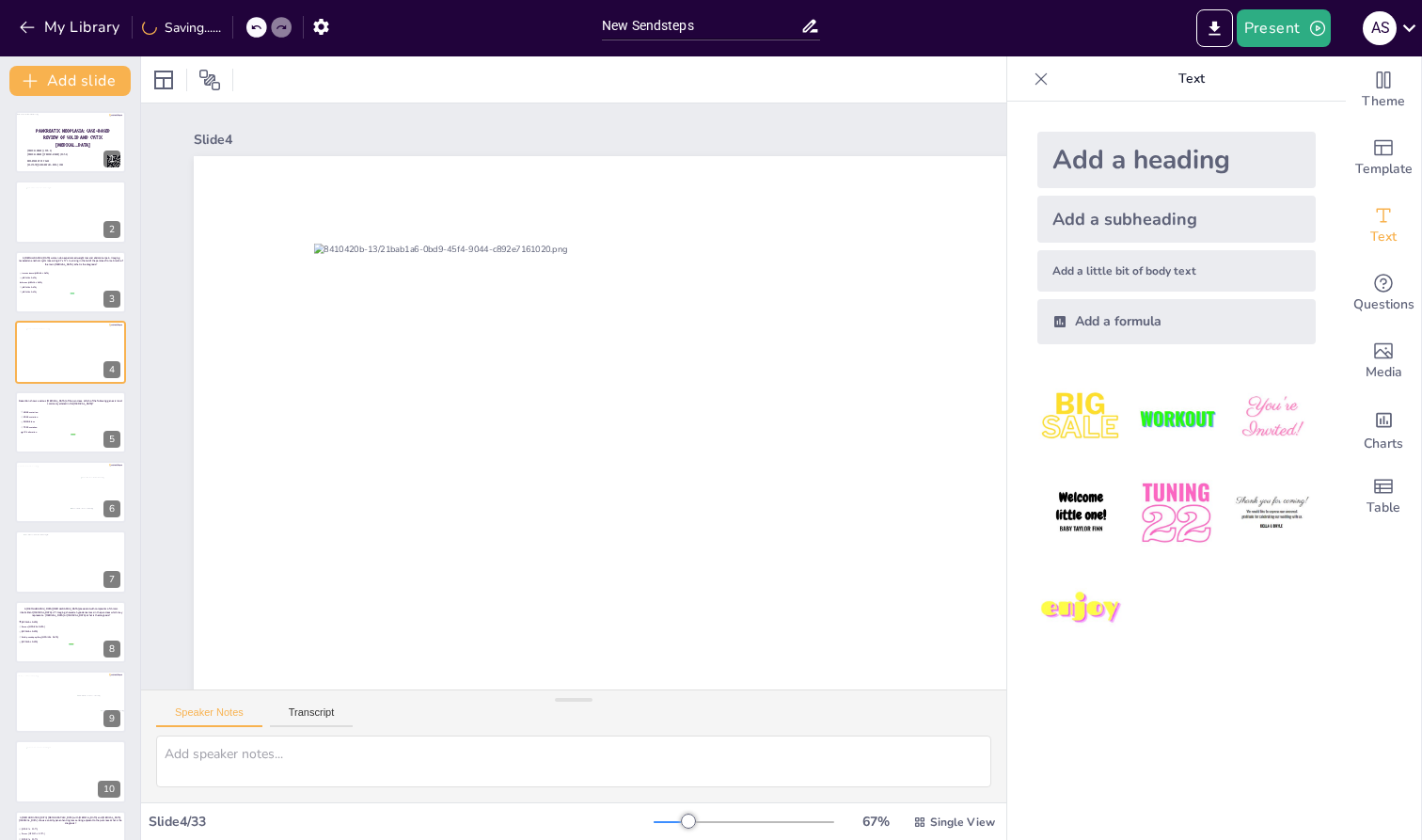
click at [952, 80] on icon at bounding box center [1041, 78] width 19 height 19
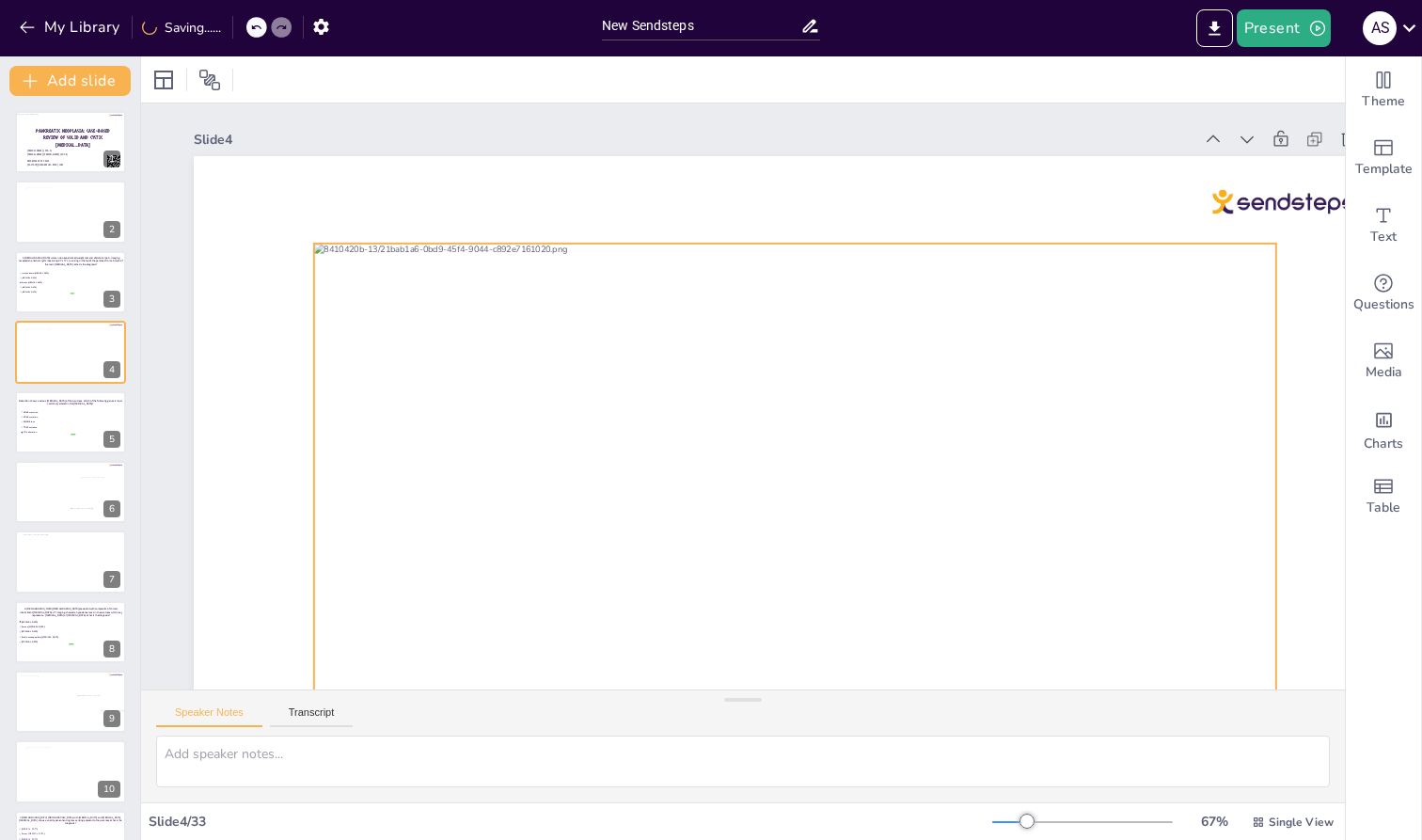
click at [698, 374] on div at bounding box center [784, 499] width 1009 height 600
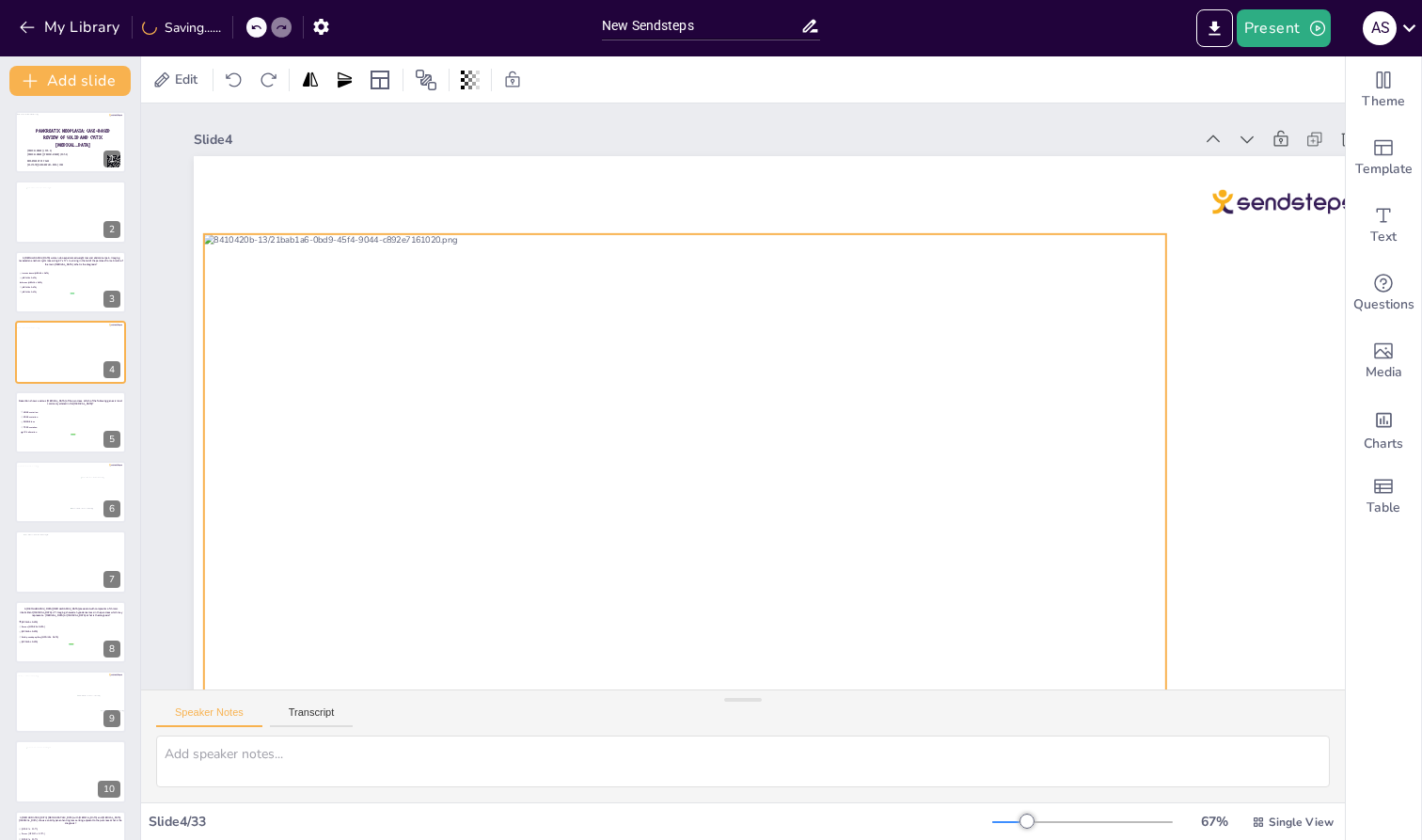
drag, startPoint x: 429, startPoint y: 263, endPoint x: 319, endPoint y: 253, distance: 110.5
click at [319, 253] on div at bounding box center [668, 471] width 1045 height 691
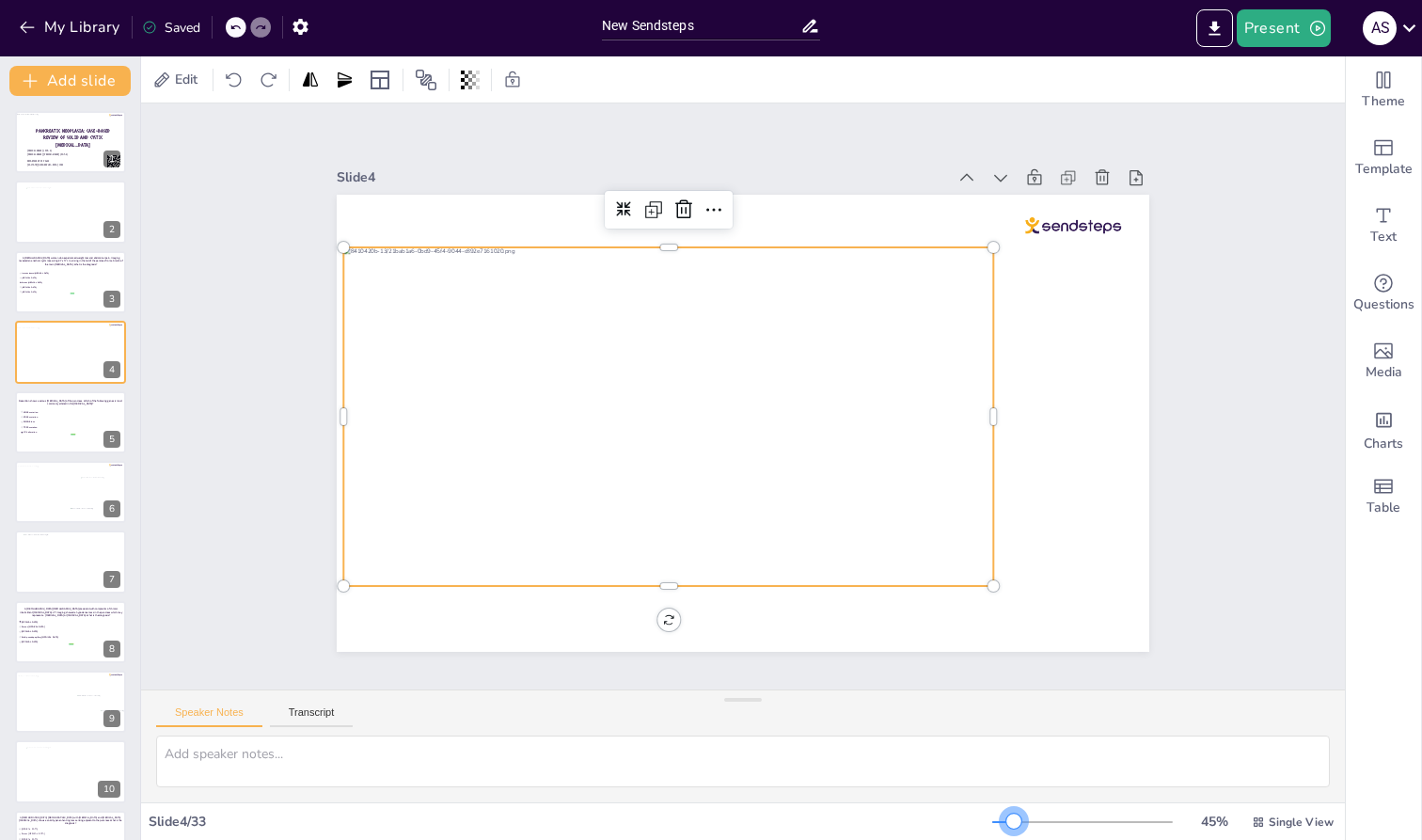
drag, startPoint x: 1020, startPoint y: 825, endPoint x: 1001, endPoint y: 823, distance: 19.1
click at [952, 707] on div at bounding box center [1013, 820] width 15 height 15
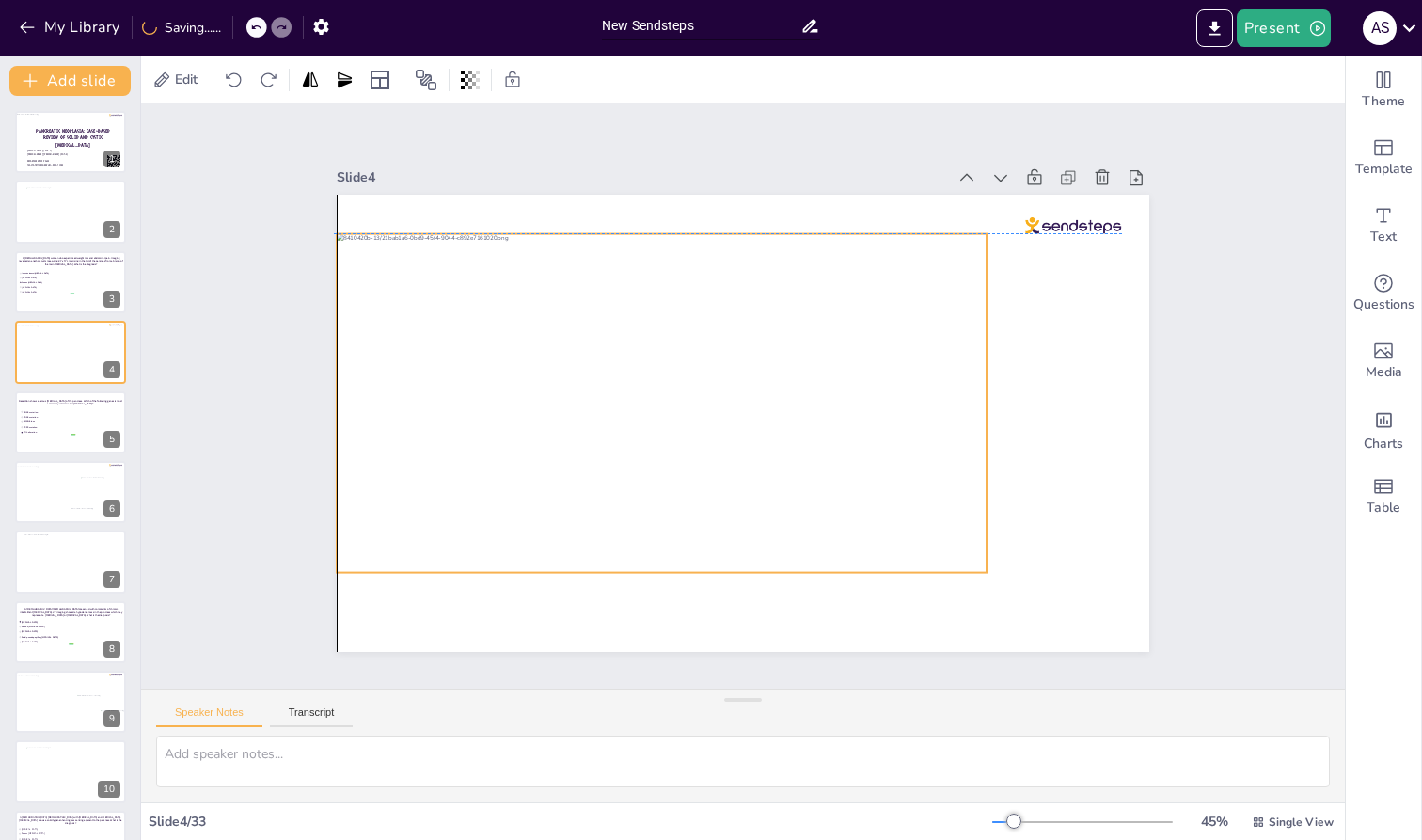
drag, startPoint x: 798, startPoint y: 474, endPoint x: 788, endPoint y: 462, distance: 15.6
click at [788, 462] on div at bounding box center [662, 394] width 682 height 405
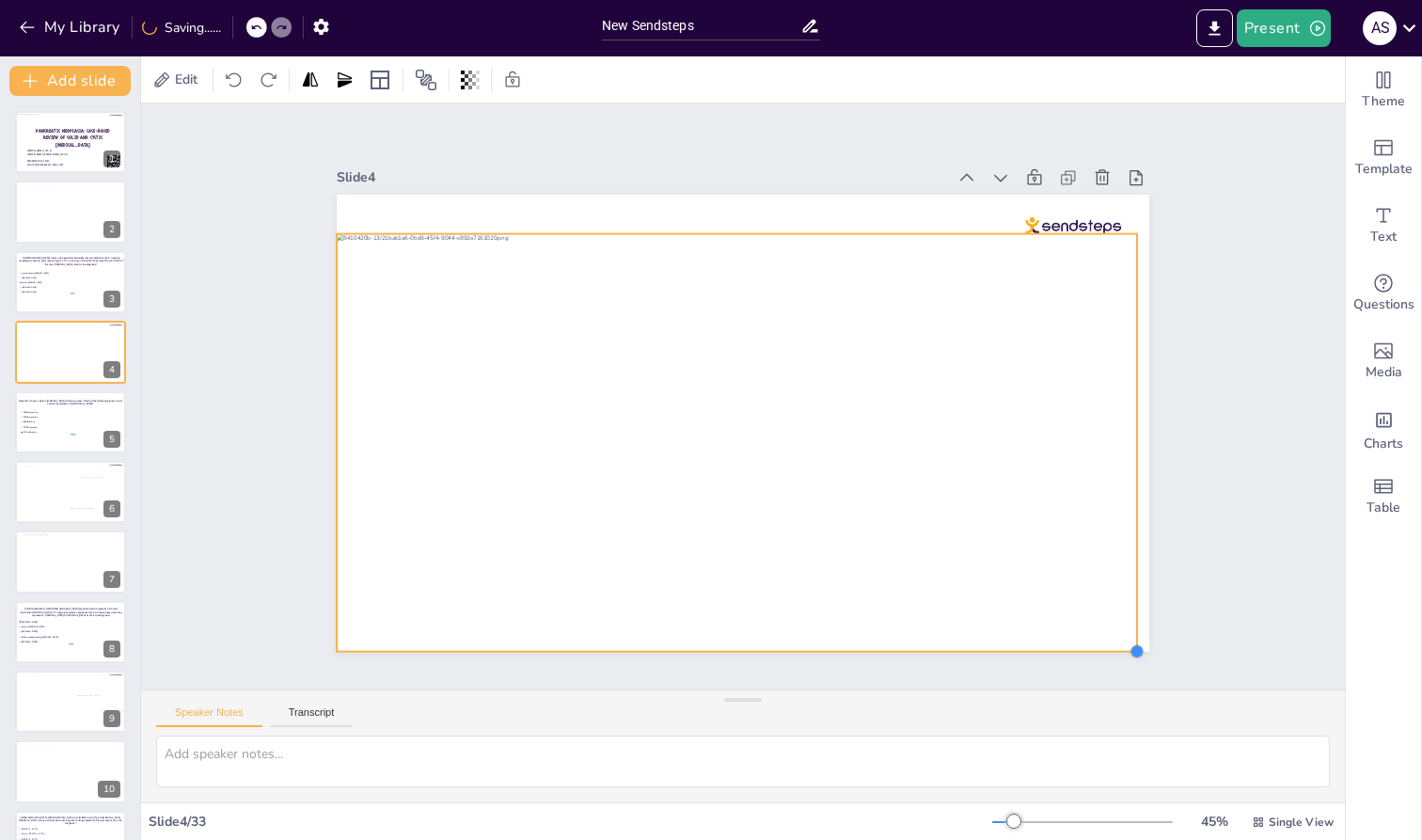
drag, startPoint x: 974, startPoint y: 566, endPoint x: 1124, endPoint y: 636, distance: 165.5
click at [952, 636] on div at bounding box center [740, 421] width 856 height 540
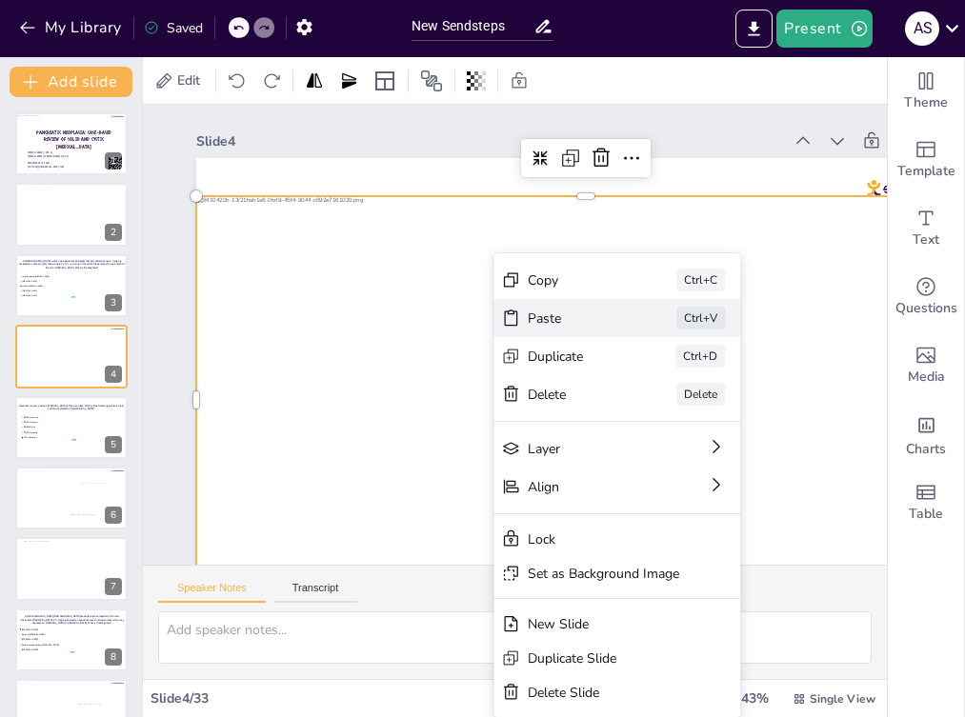
click at [633, 458] on div "Paste" at bounding box center [681, 481] width 96 height 47
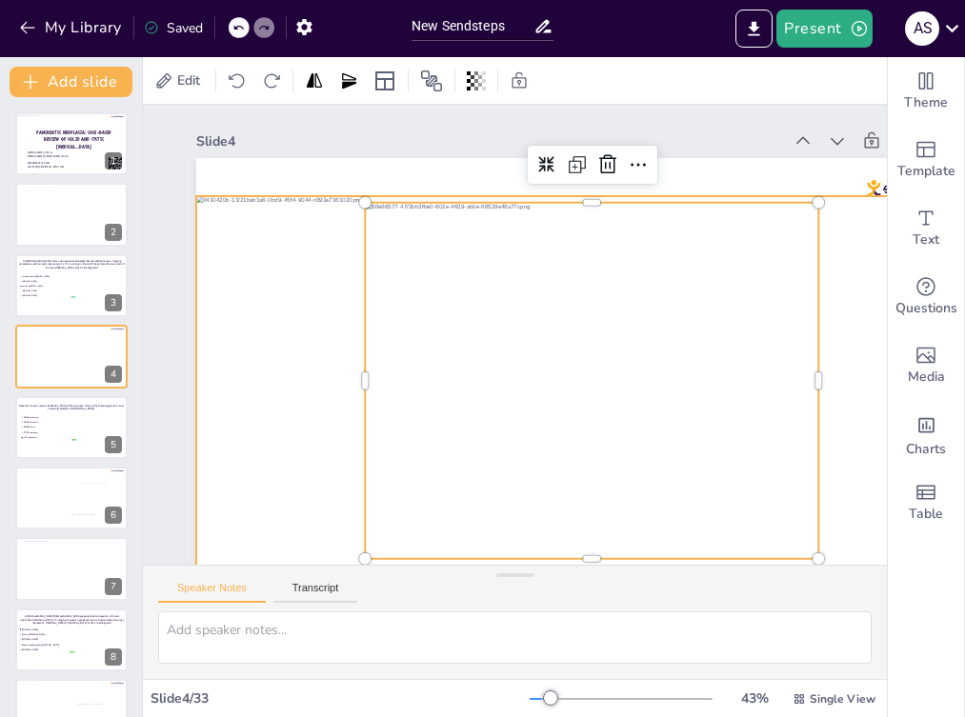
click at [839, 379] on div at bounding box center [563, 419] width 868 height 628
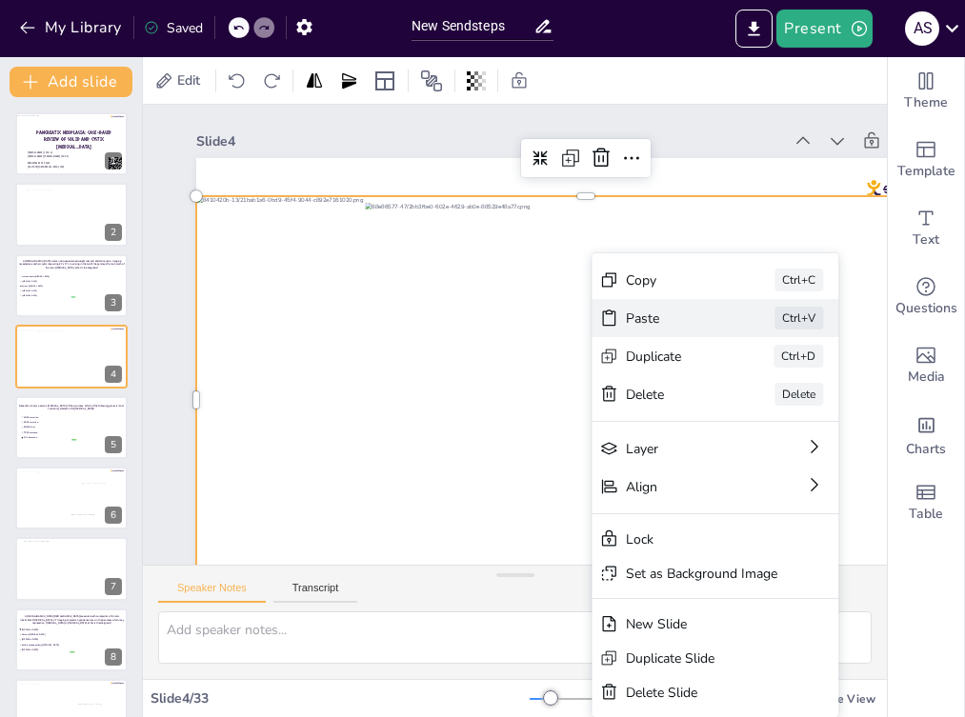
click at [769, 414] on div "Paste" at bounding box center [816, 423] width 95 height 18
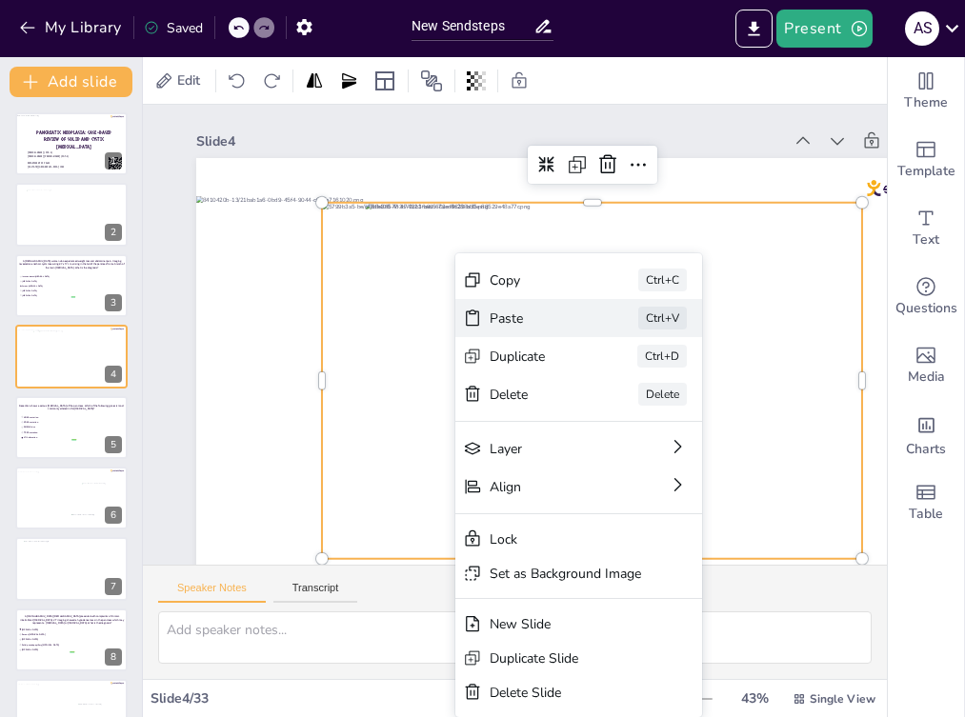
click at [610, 436] on div "Paste" at bounding box center [658, 454] width 97 height 37
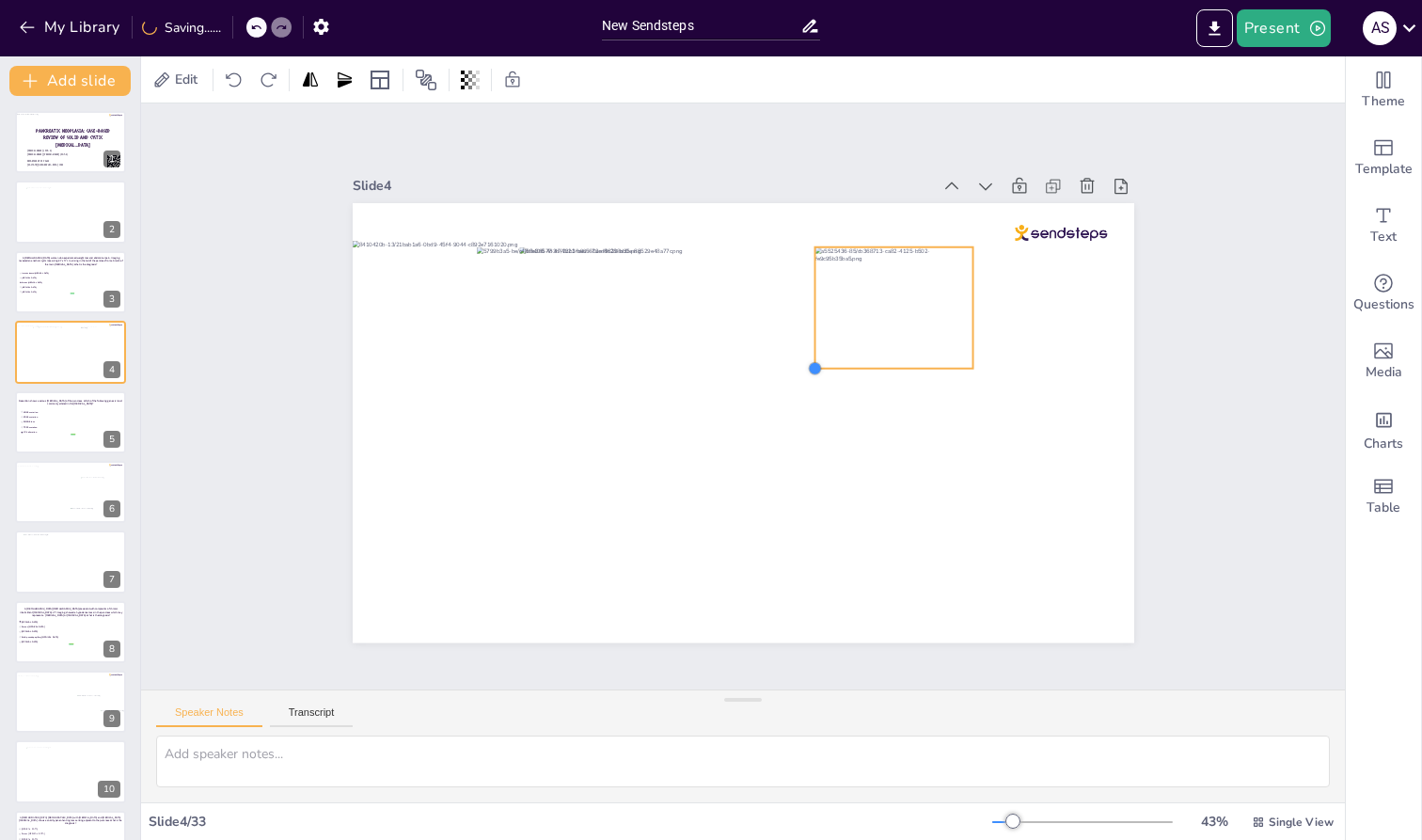
drag, startPoint x: 500, startPoint y: 595, endPoint x: 821, endPoint y: 365, distance: 394.9
click at [821, 365] on div at bounding box center [740, 422] width 824 height 519
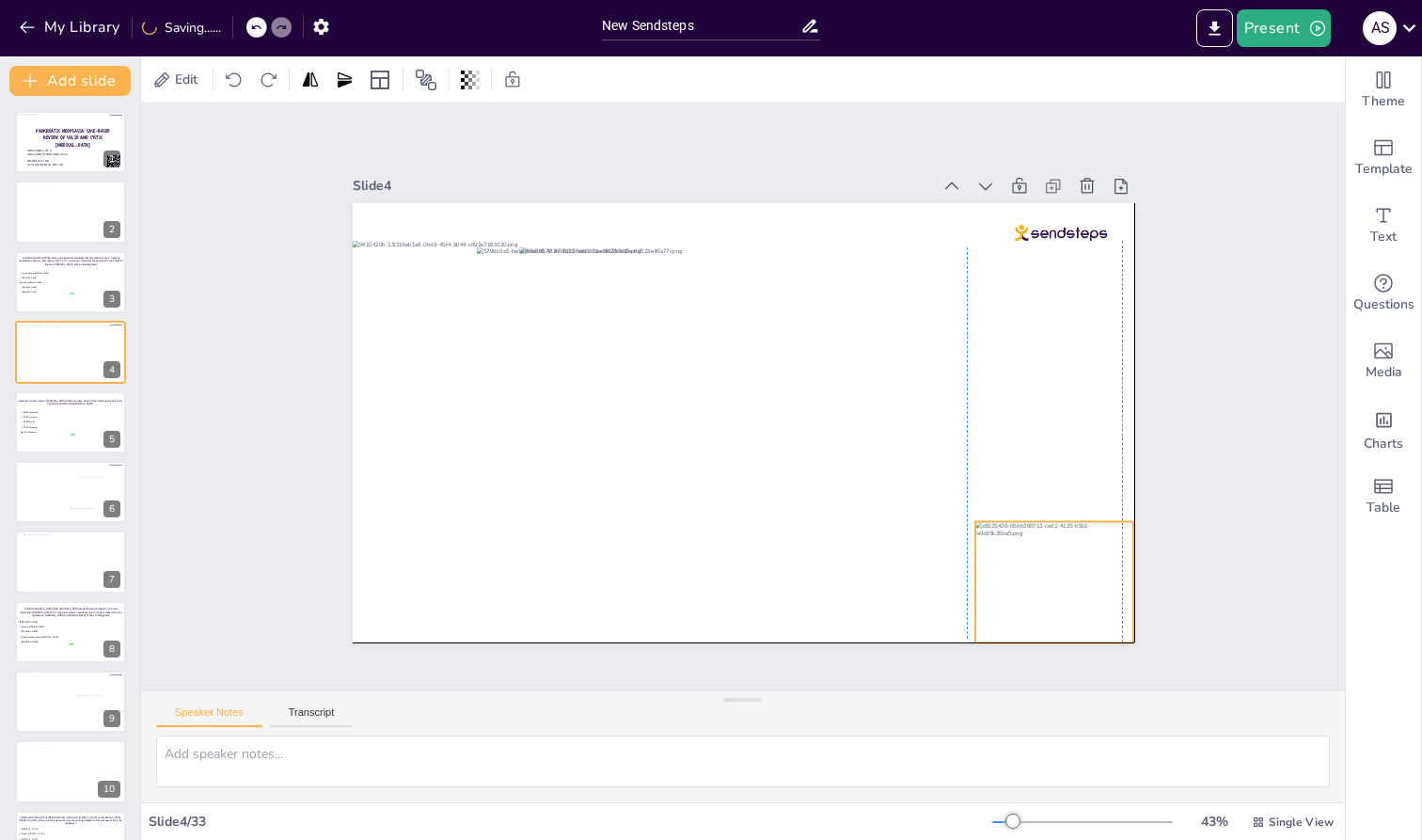
drag, startPoint x: 883, startPoint y: 311, endPoint x: 1037, endPoint y: 582, distance: 311.7
click at [952, 582] on div at bounding box center [1033, 613] width 171 height 137
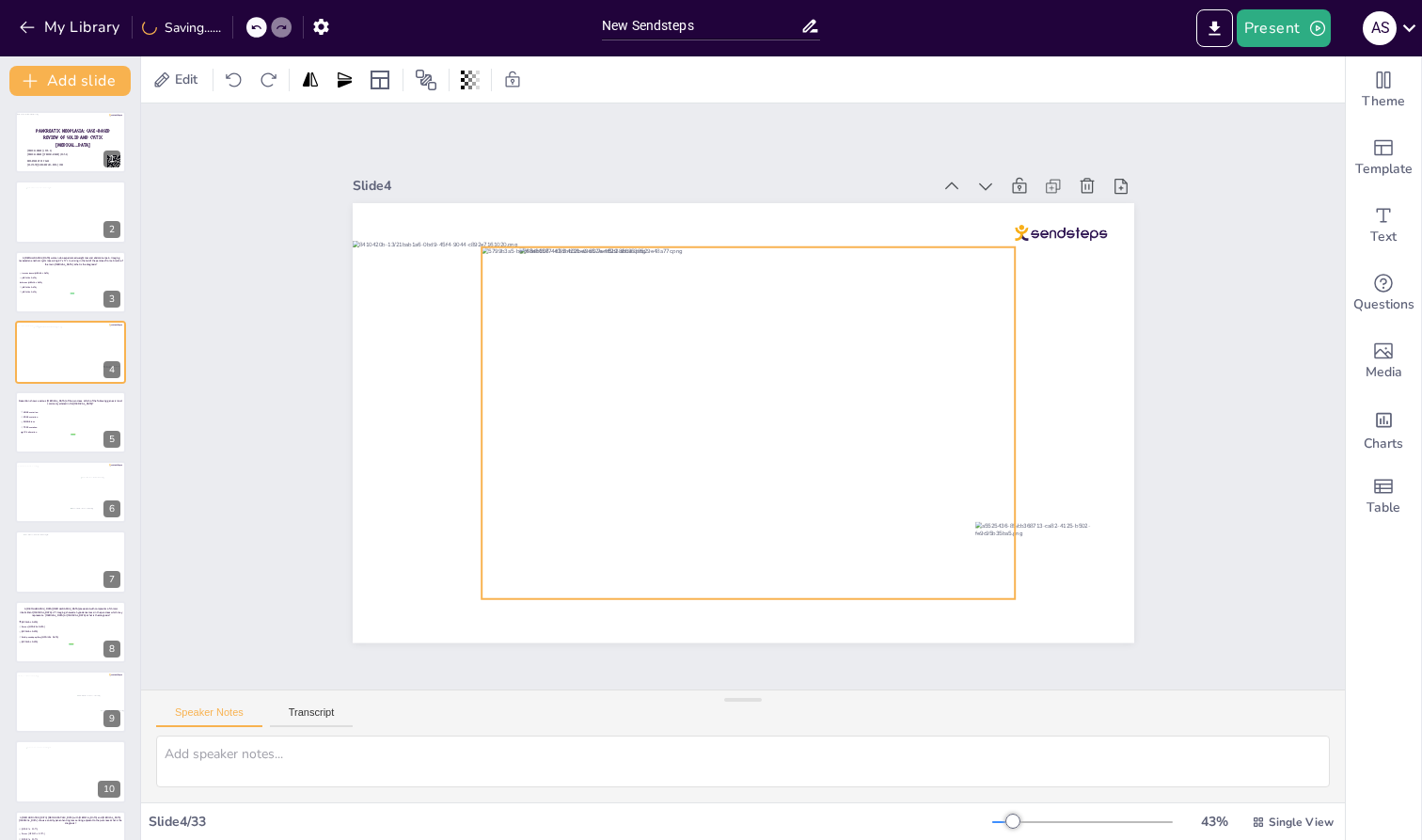
click at [825, 521] on div at bounding box center [746, 422] width 567 height 406
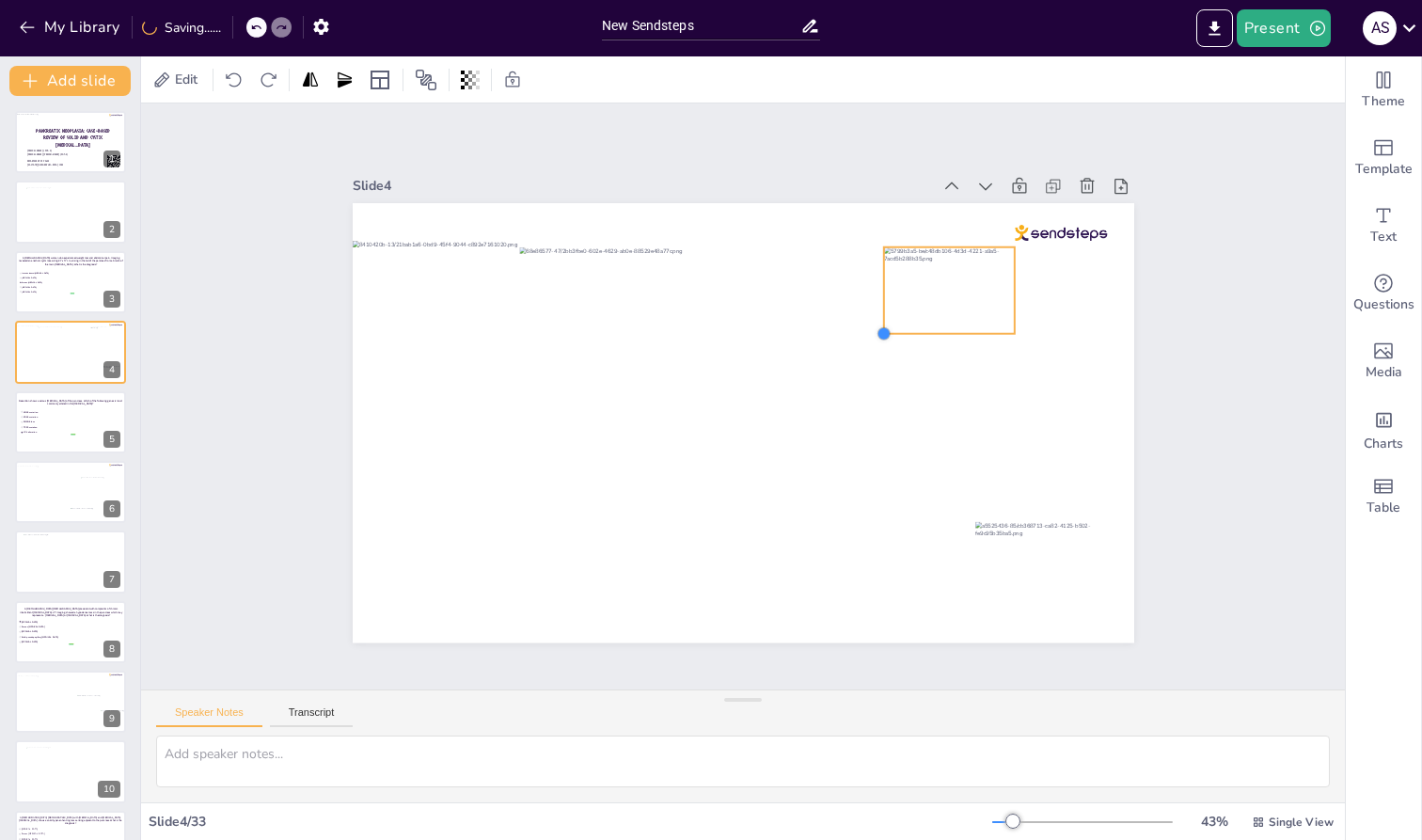
drag, startPoint x: 466, startPoint y: 590, endPoint x: 956, endPoint y: 326, distance: 556.6
click at [952, 326] on div at bounding box center [740, 422] width 824 height 519
click at [952, 326] on div at bounding box center [959, 312] width 139 height 100
drag, startPoint x: 953, startPoint y: 274, endPoint x: 866, endPoint y: 573, distance: 311.4
click at [866, 573] on div at bounding box center [821, 601] width 147 height 112
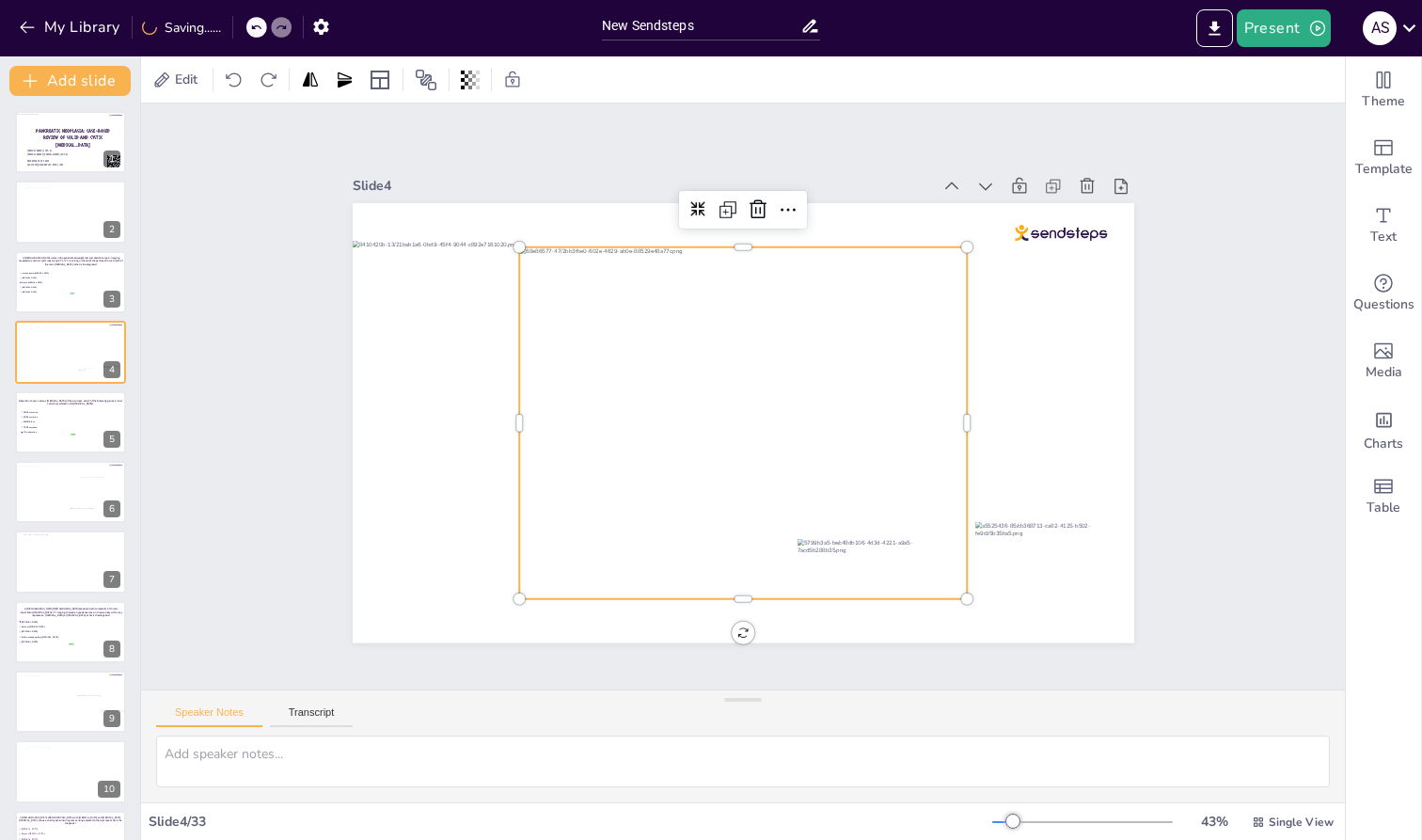
click at [865, 404] on div at bounding box center [741, 422] width 483 height 397
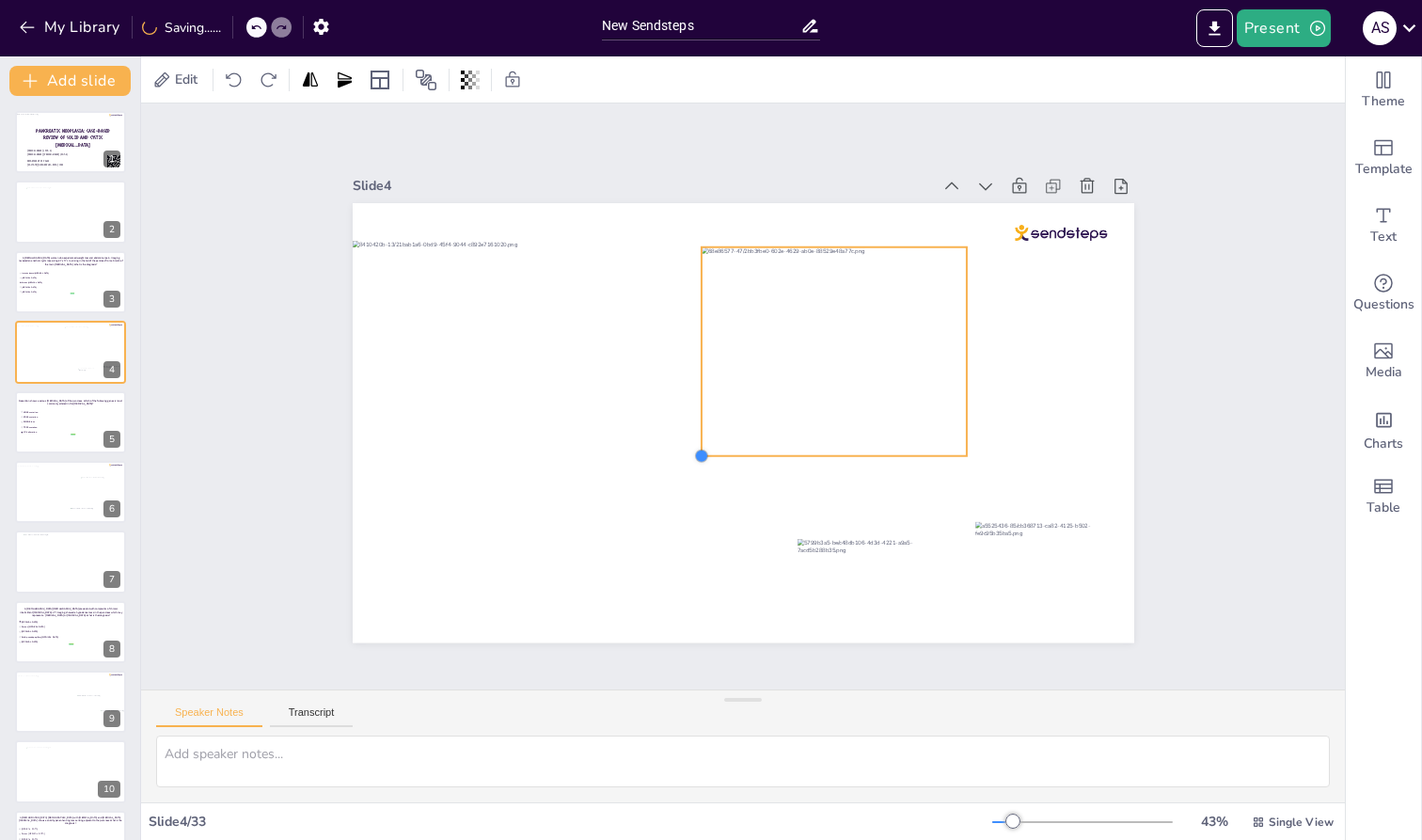
drag, startPoint x: 503, startPoint y: 588, endPoint x: 731, endPoint y: 446, distance: 268.6
click at [731, 446] on div at bounding box center [740, 422] width 824 height 519
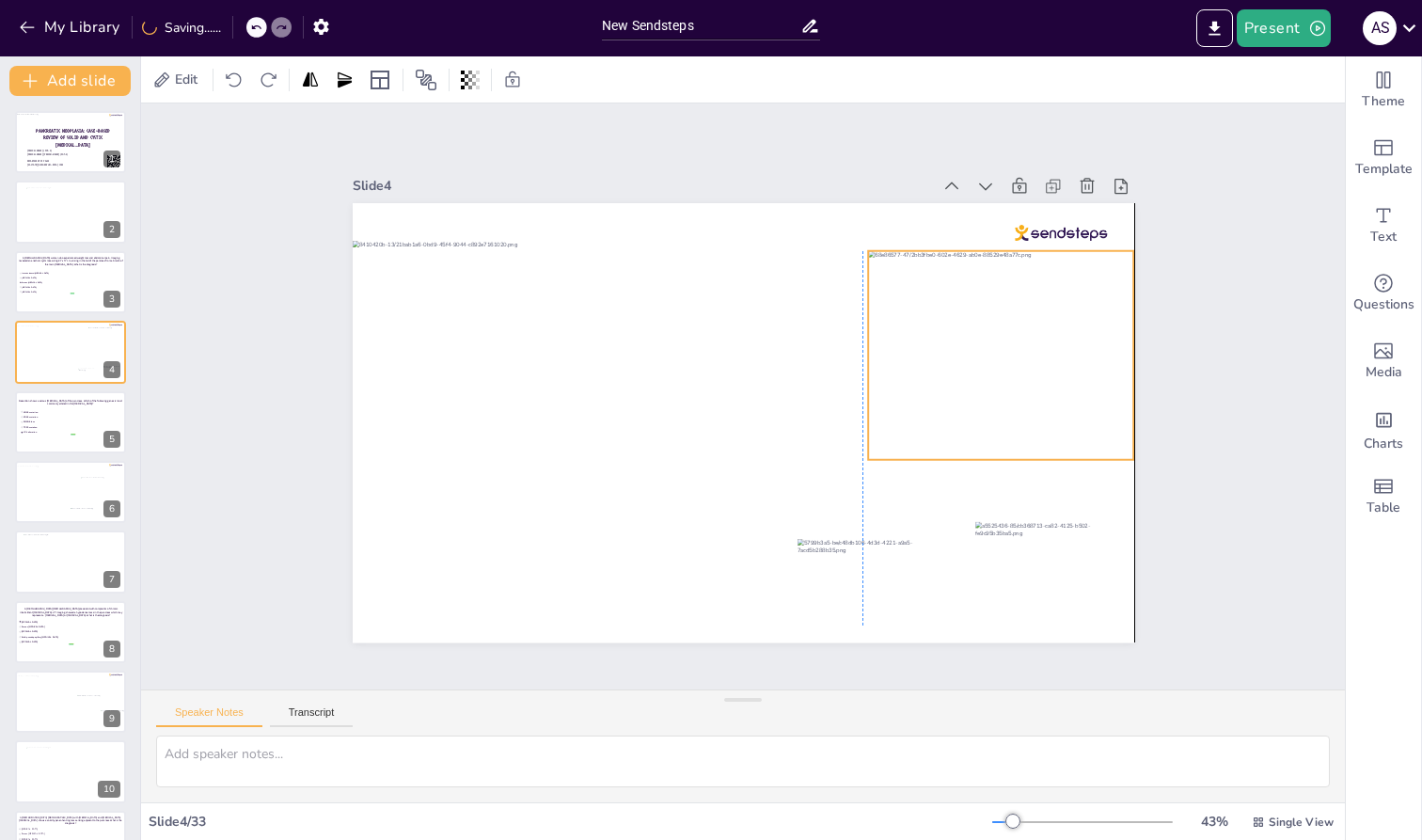
drag, startPoint x: 808, startPoint y: 365, endPoint x: 975, endPoint y: 368, distance: 167.0
click at [952, 368] on div at bounding box center [1004, 382] width 286 height 235
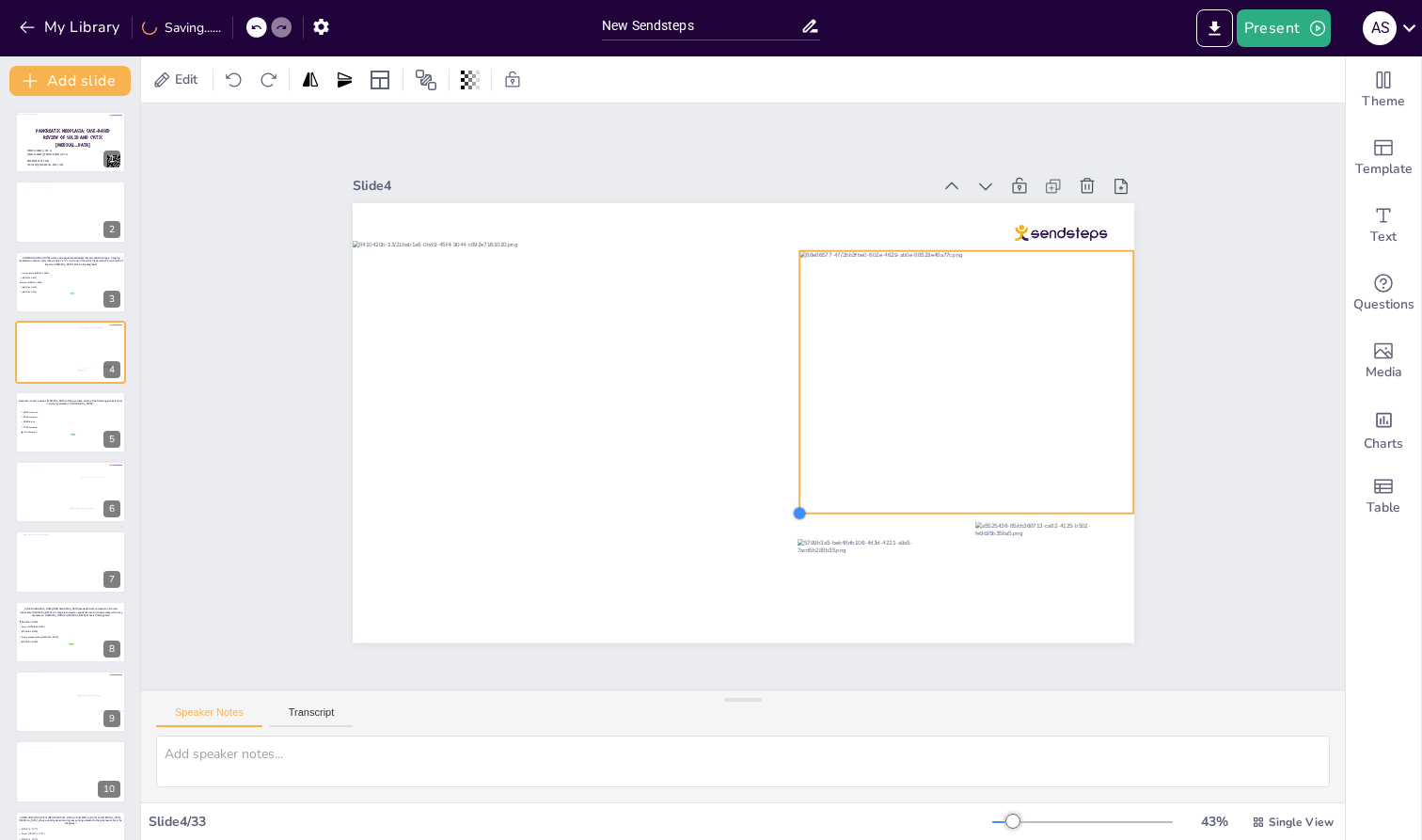
drag, startPoint x: 858, startPoint y: 447, endPoint x: 789, endPoint y: 464, distance: 71.1
click at [789, 464] on div at bounding box center [722, 412] width 816 height 890
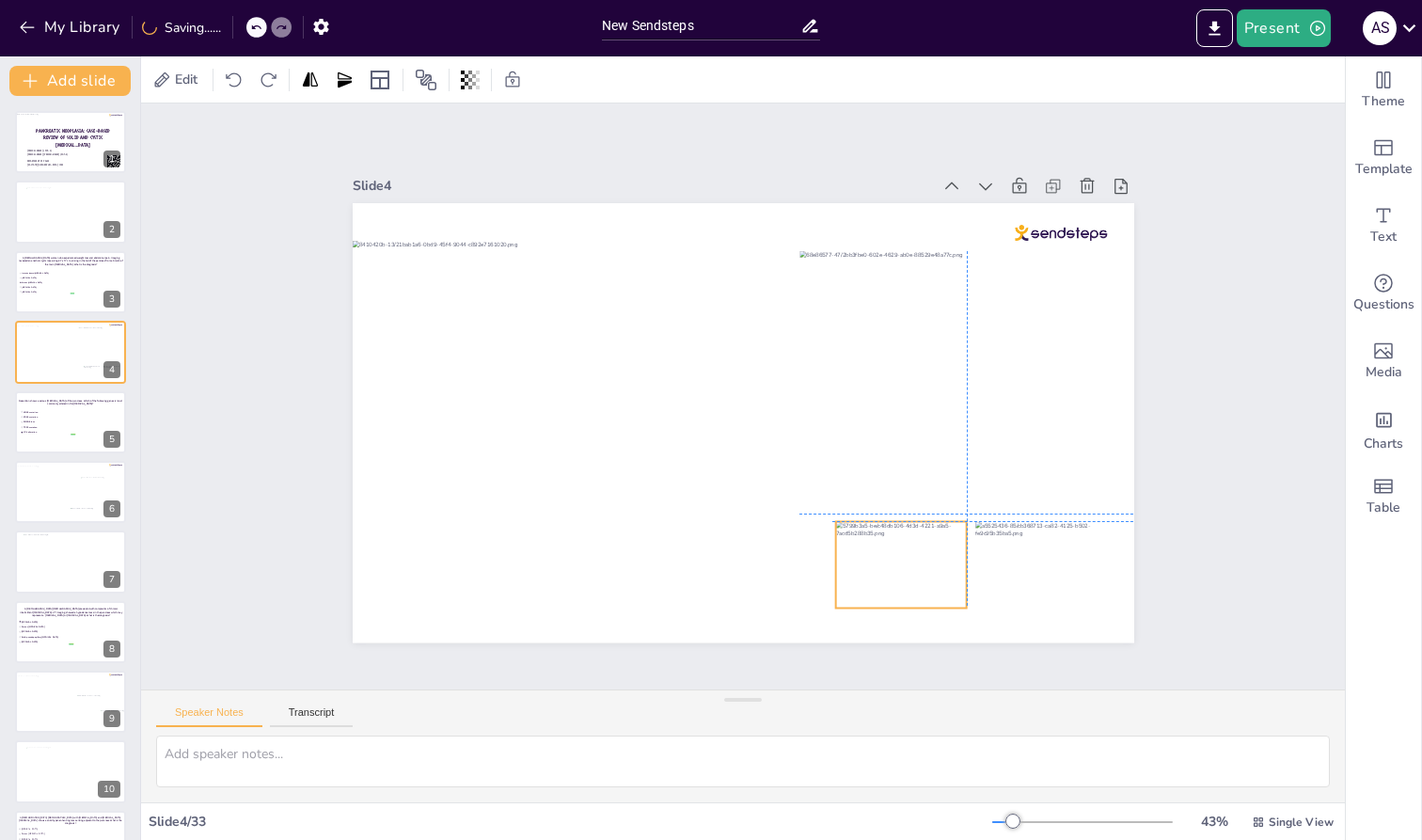
drag, startPoint x: 855, startPoint y: 544, endPoint x: 891, endPoint y: 524, distance: 41.2
click at [891, 538] on div at bounding box center [862, 593] width 147 height 112
drag, startPoint x: 824, startPoint y: 597, endPoint x: 782, endPoint y: 616, distance: 46.1
click at [782, 616] on div at bounding box center [741, 422] width 824 height 518
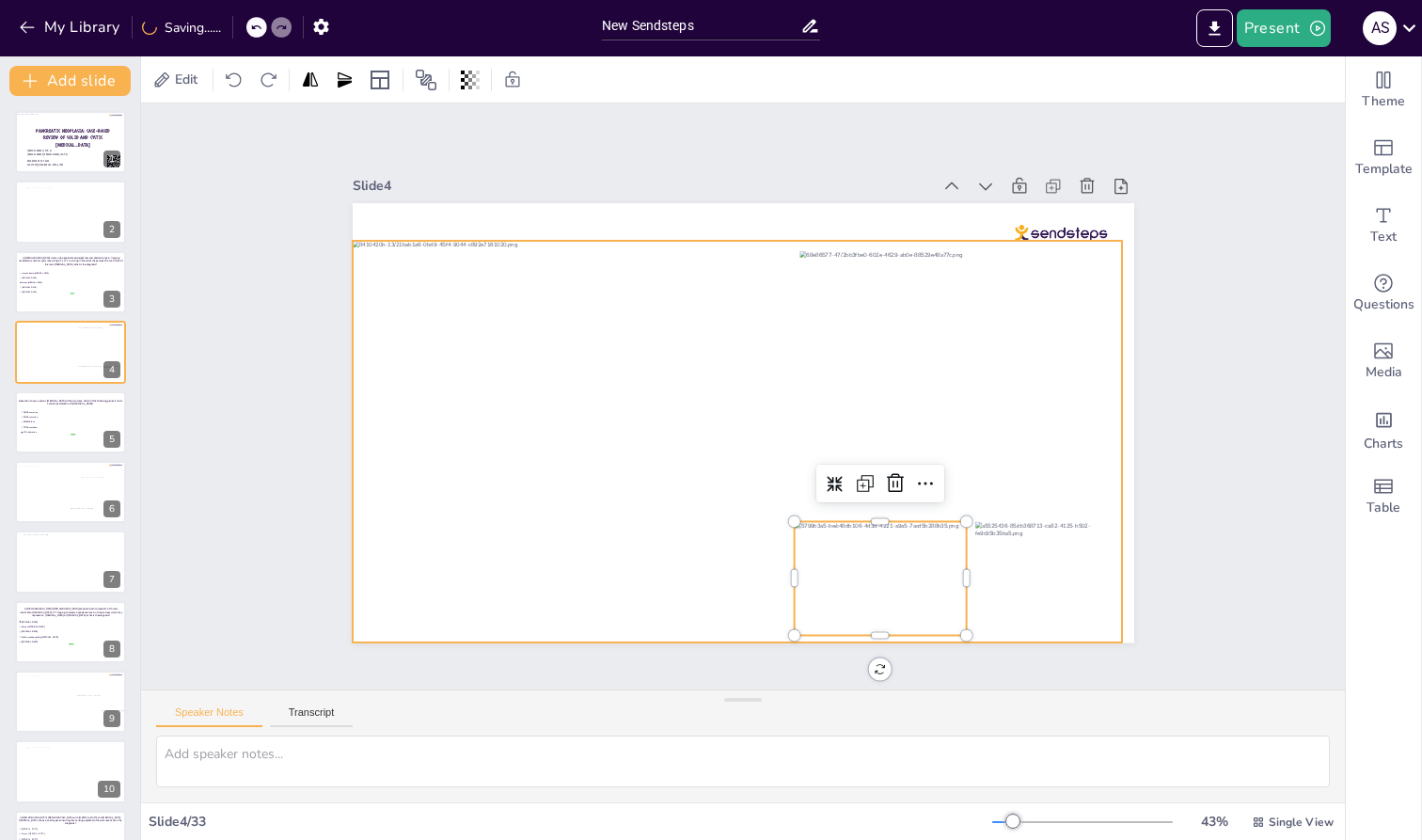
click at [732, 378] on div at bounding box center [738, 441] width 770 height 402
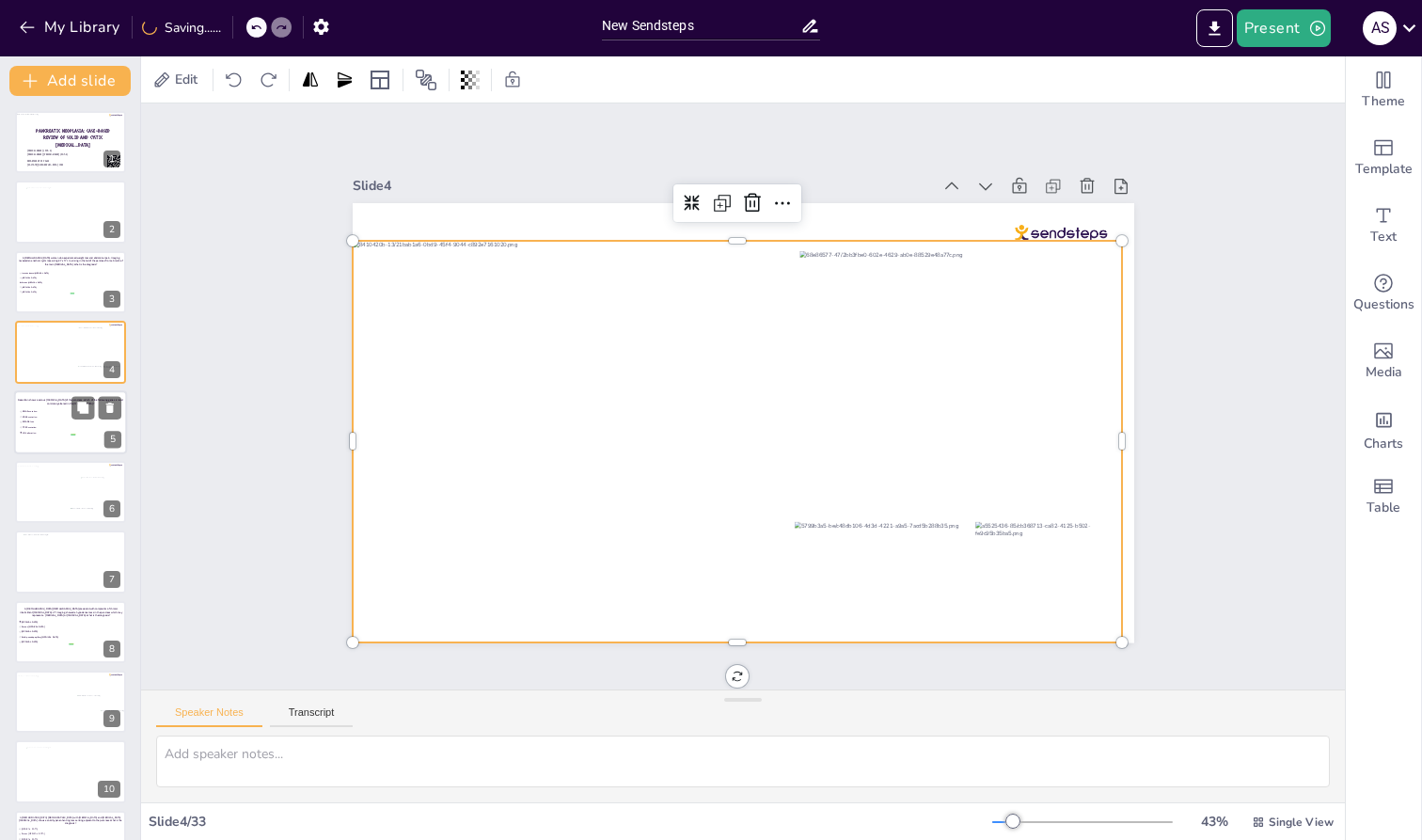
click at [40, 439] on div at bounding box center [70, 421] width 113 height 64
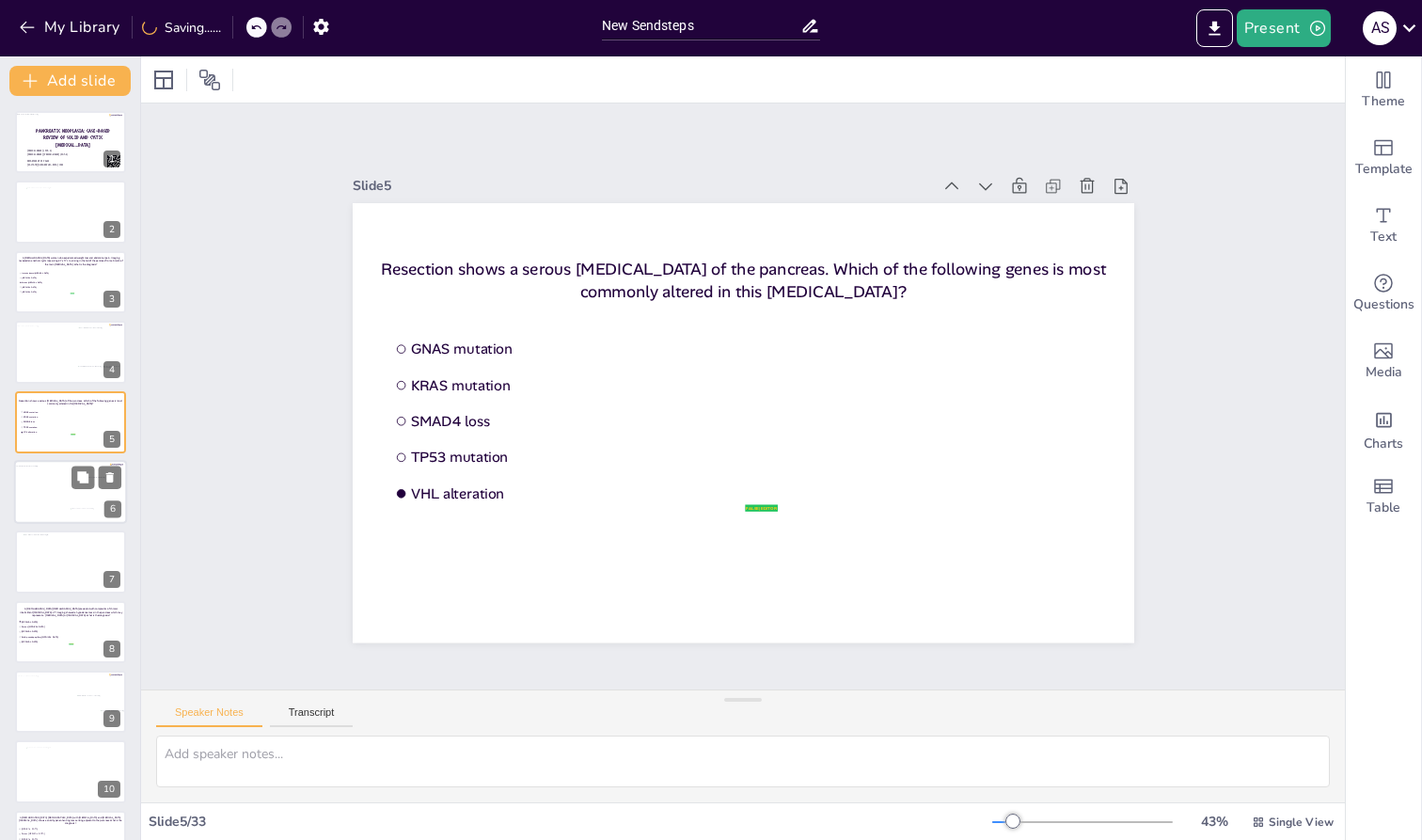
click at [39, 498] on div at bounding box center [66, 495] width 106 height 58
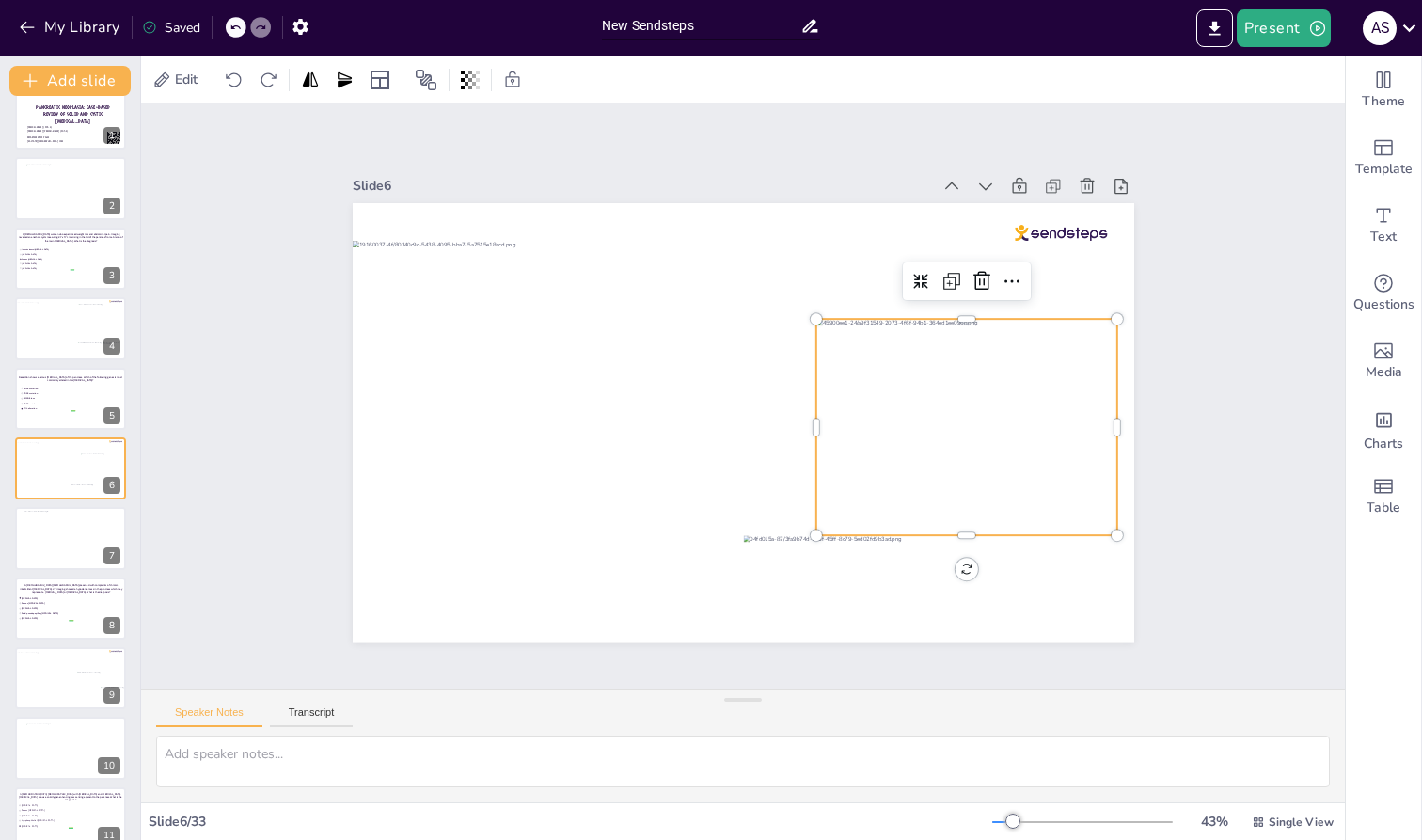
click at [952, 435] on div at bounding box center [935, 514] width 364 height 321
drag, startPoint x: 1110, startPoint y: 531, endPoint x: 1123, endPoint y: 541, distance: 16.4
click at [952, 575] on div at bounding box center [1113, 583] width 17 height 17
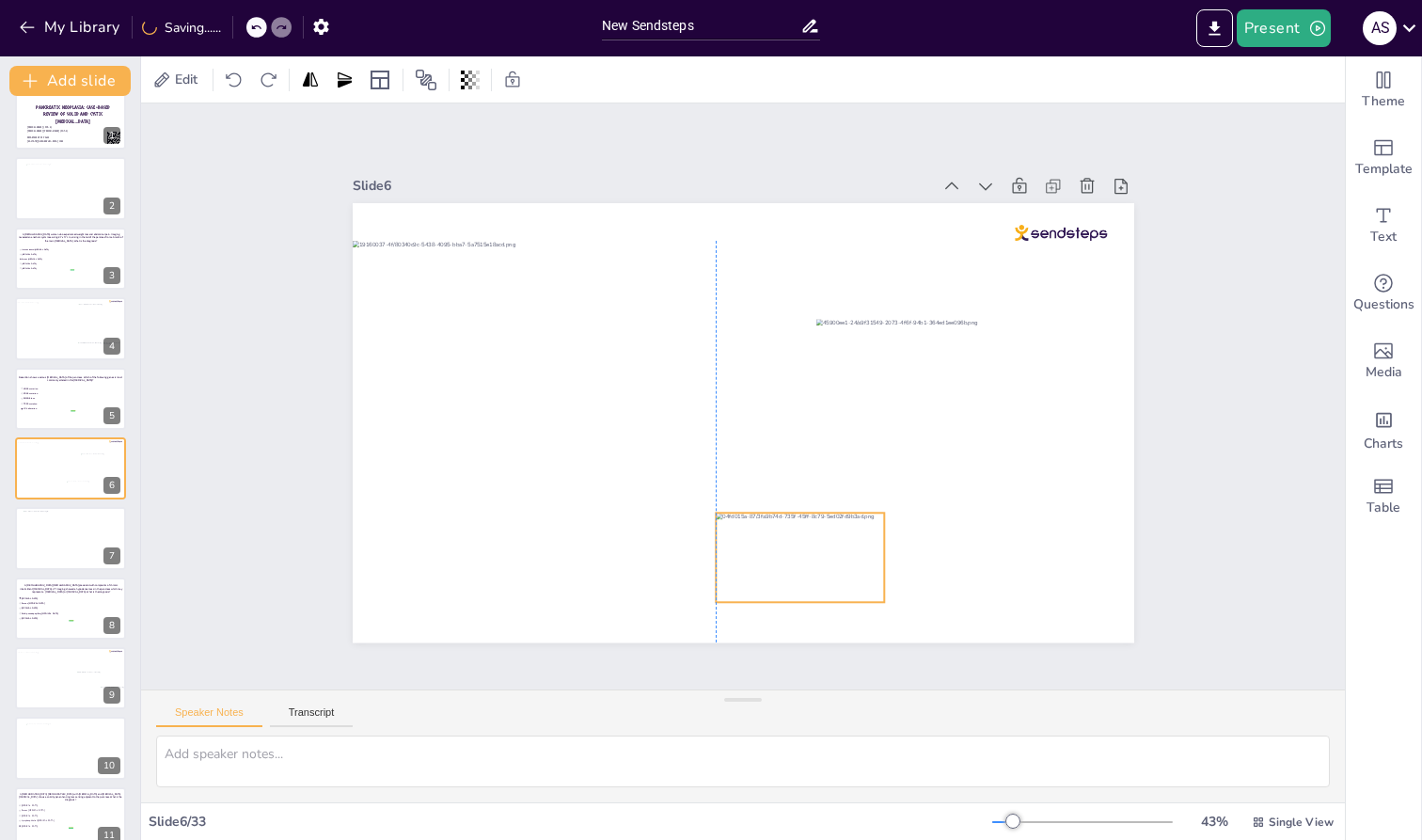
drag, startPoint x: 741, startPoint y: 569, endPoint x: 706, endPoint y: 546, distance: 41.9
click at [706, 546] on div at bounding box center [748, 567] width 189 height 137
drag, startPoint x: 704, startPoint y: 596, endPoint x: 676, endPoint y: 613, distance: 32.8
click at [627, 599] on div at bounding box center [617, 589] width 19 height 19
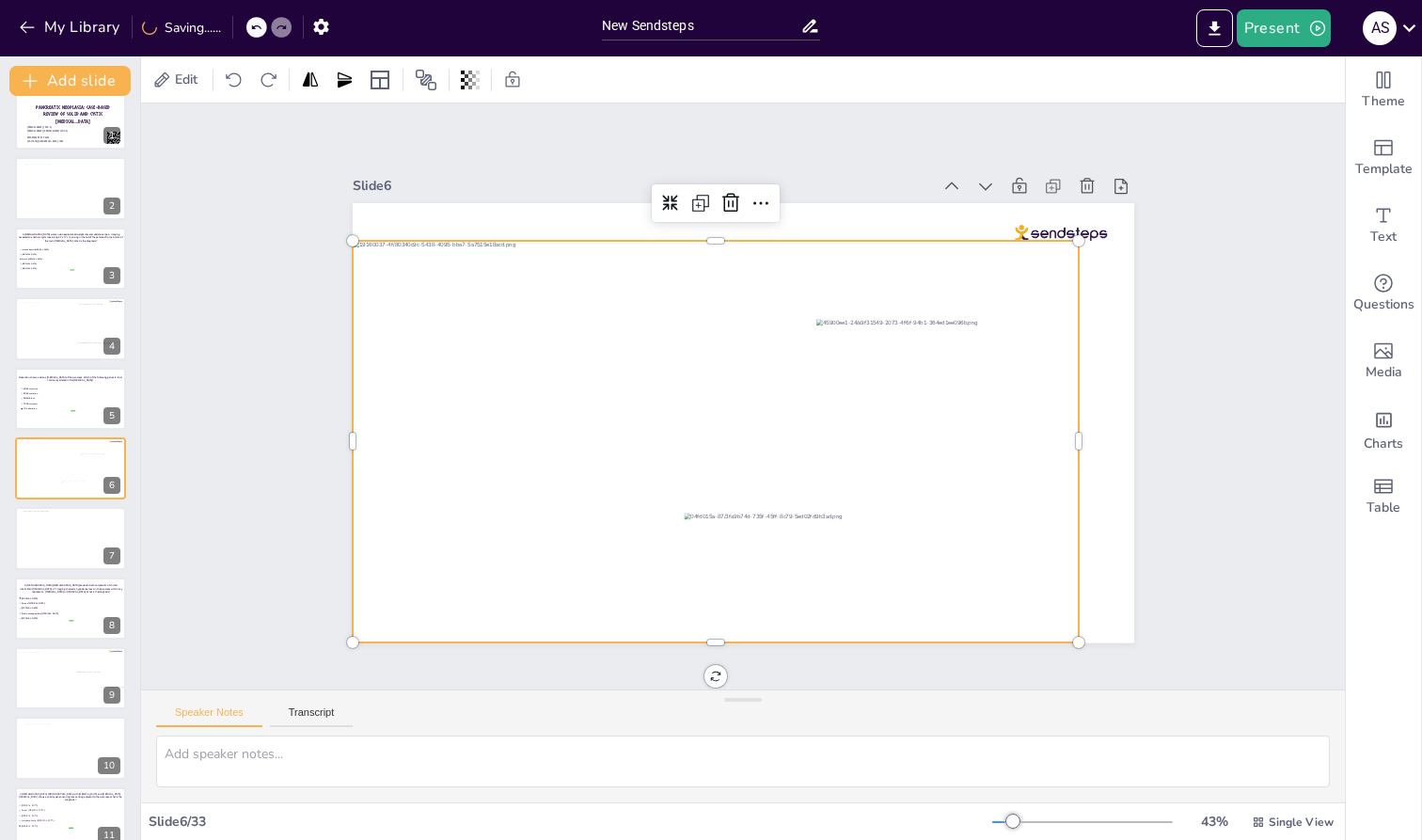
click at [599, 586] on div at bounding box center [703, 430] width 816 height 607
click at [66, 551] on div at bounding box center [70, 537] width 96 height 54
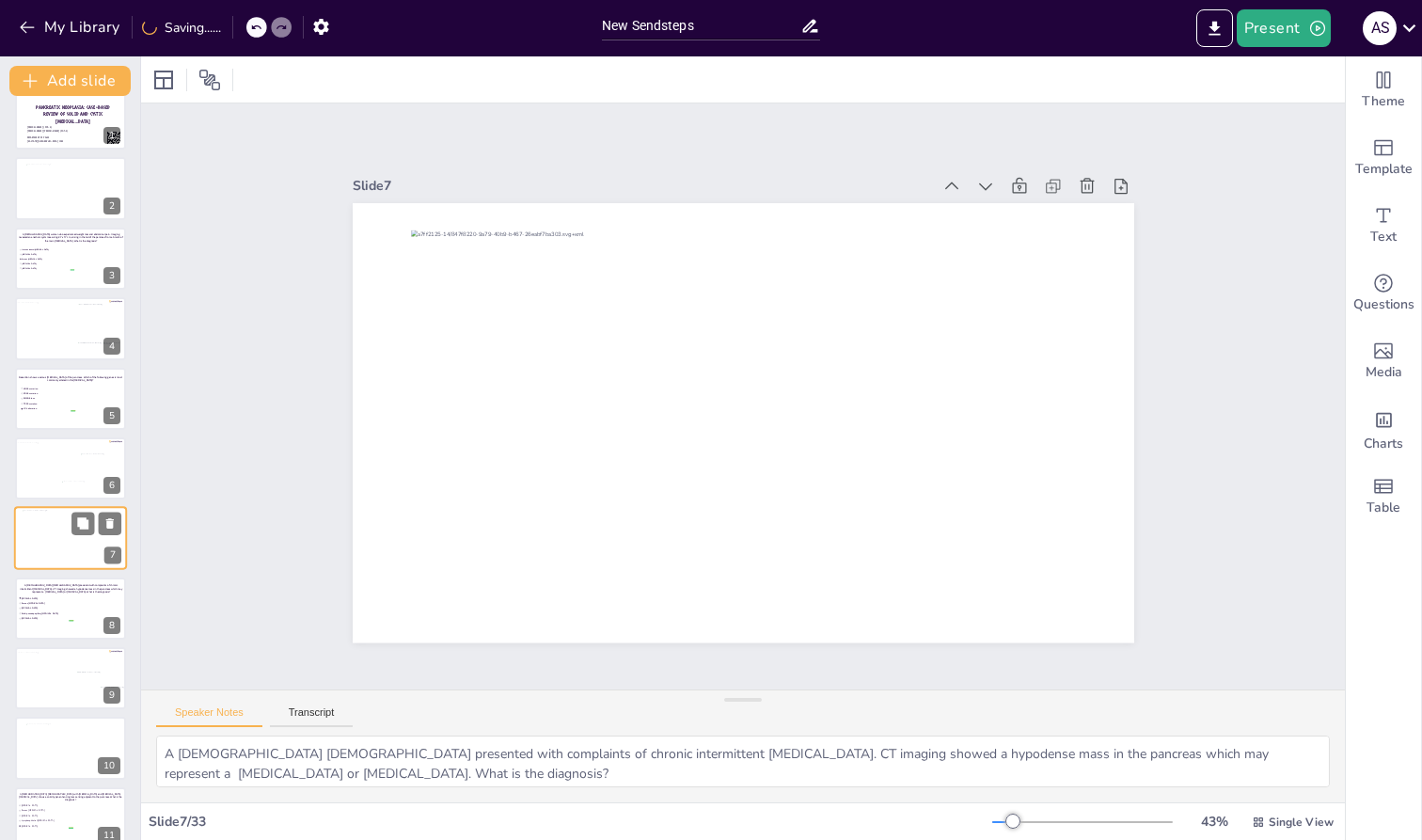
type textarea "A [DEMOGRAPHIC_DATA] [DEMOGRAPHIC_DATA] presented with complaints of chronic in…"
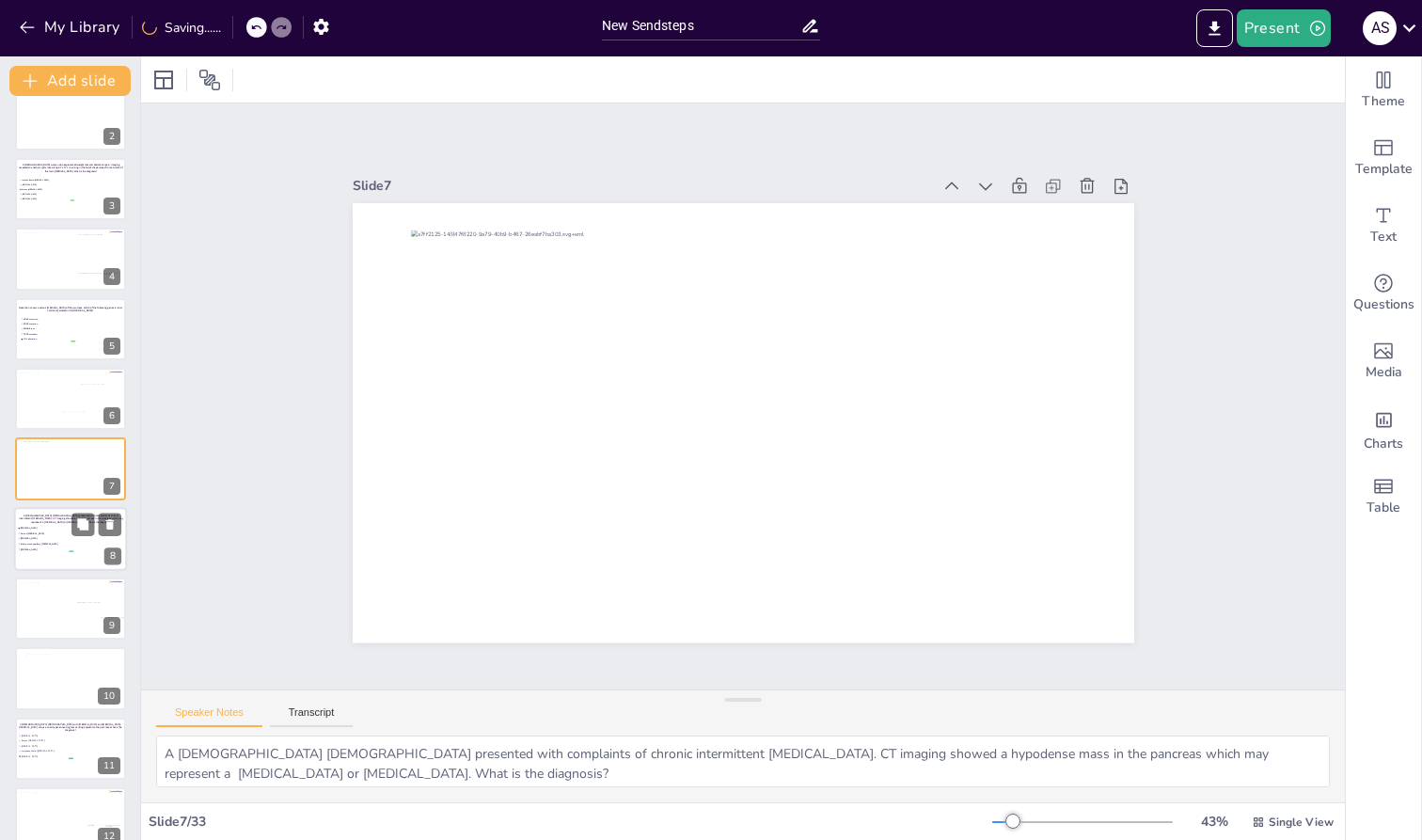
click at [46, 550] on span "[MEDICAL_DATA]" at bounding box center [46, 548] width 52 height 3
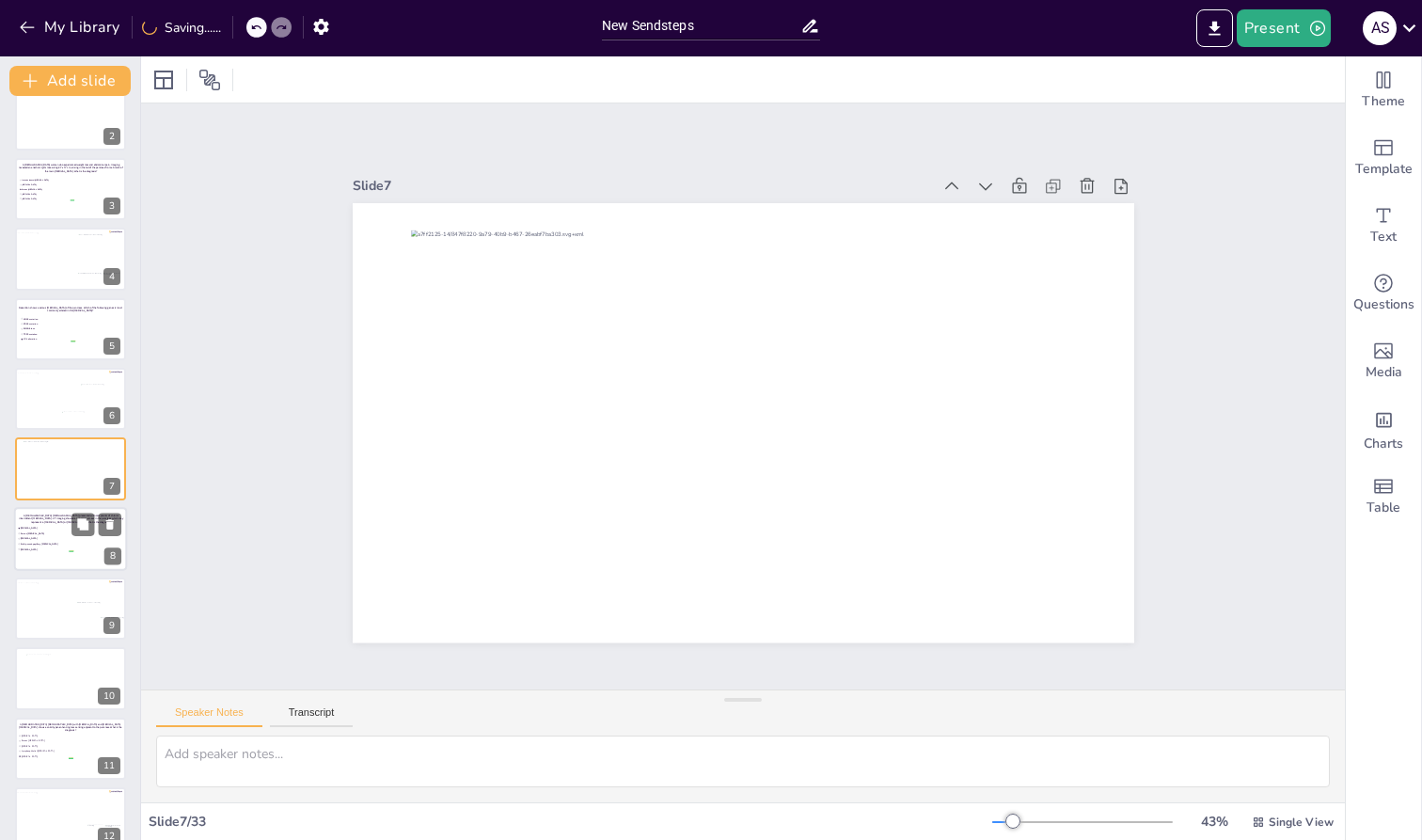
scroll to position [164, 0]
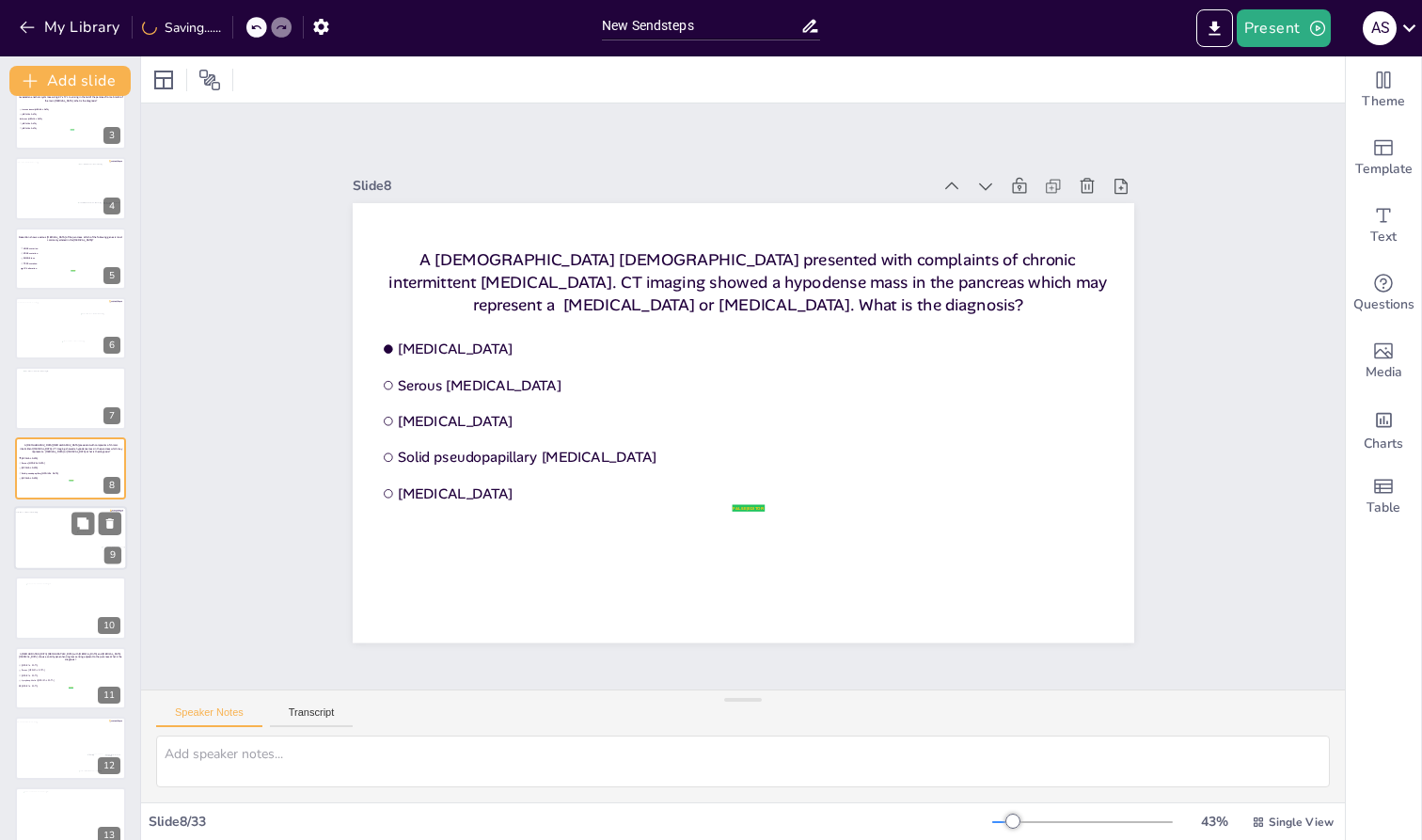
click at [42, 539] on div at bounding box center [66, 540] width 106 height 58
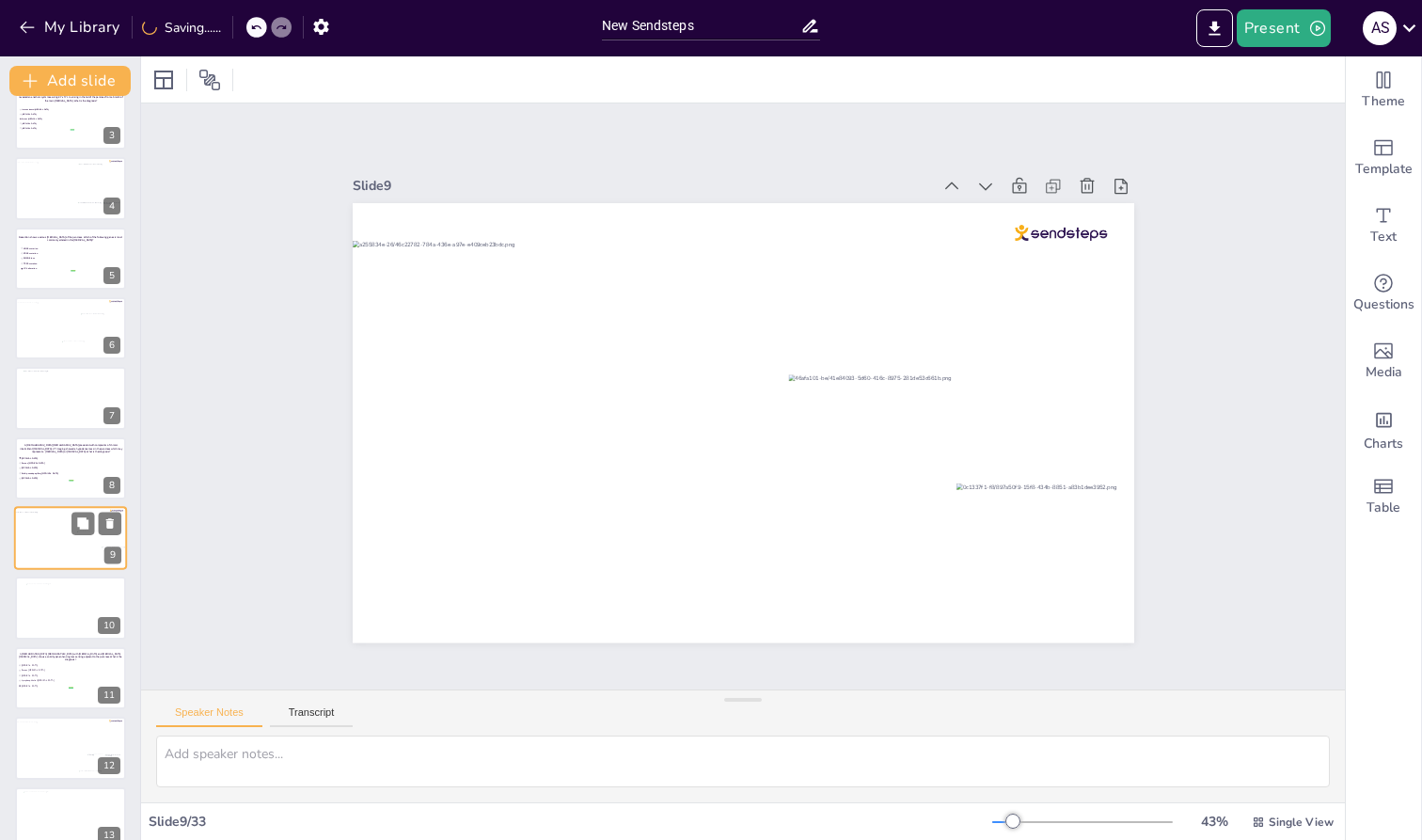
scroll to position [233, 0]
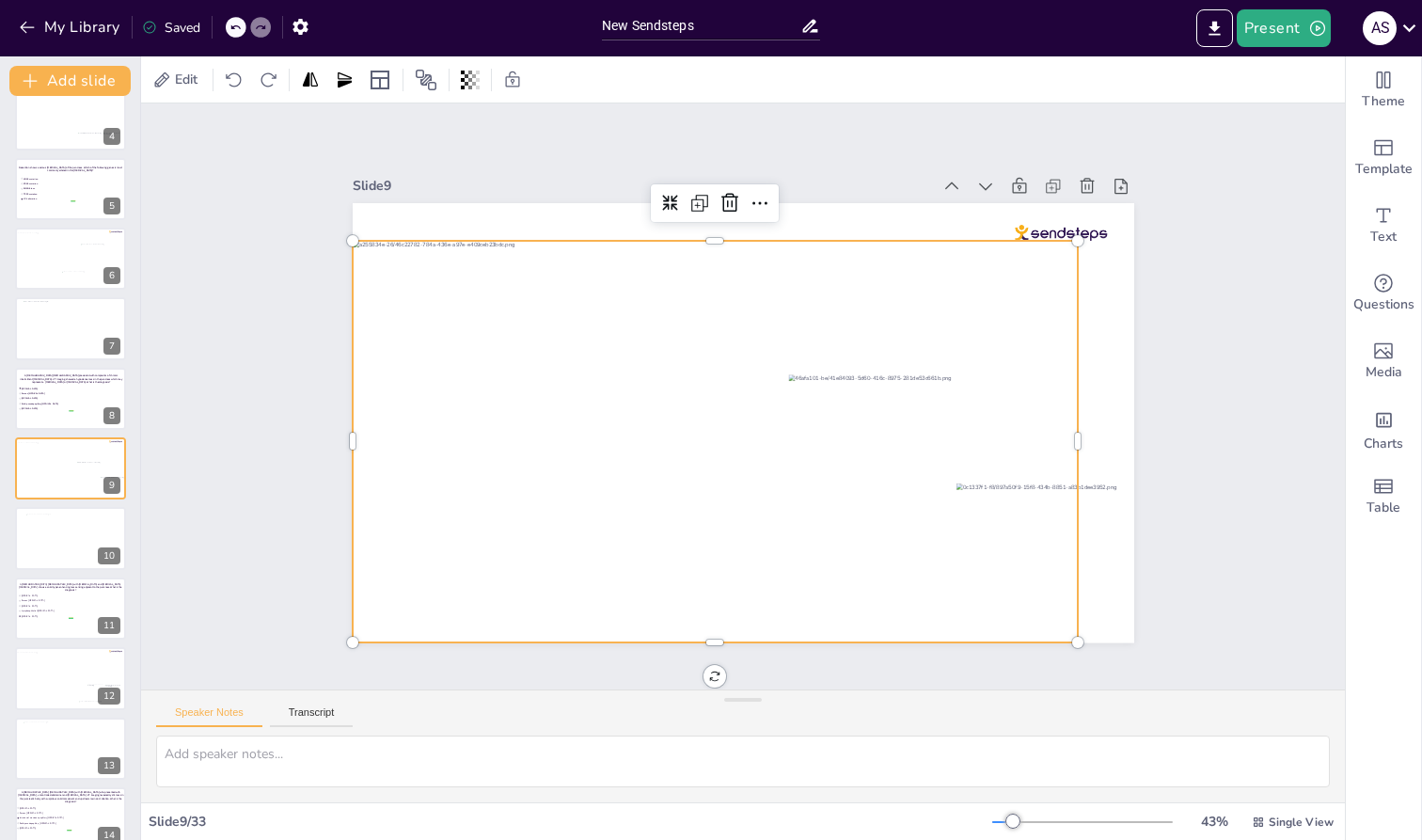
click at [616, 410] on div at bounding box center [705, 434] width 793 height 544
click at [757, 200] on icon at bounding box center [770, 203] width 27 height 27
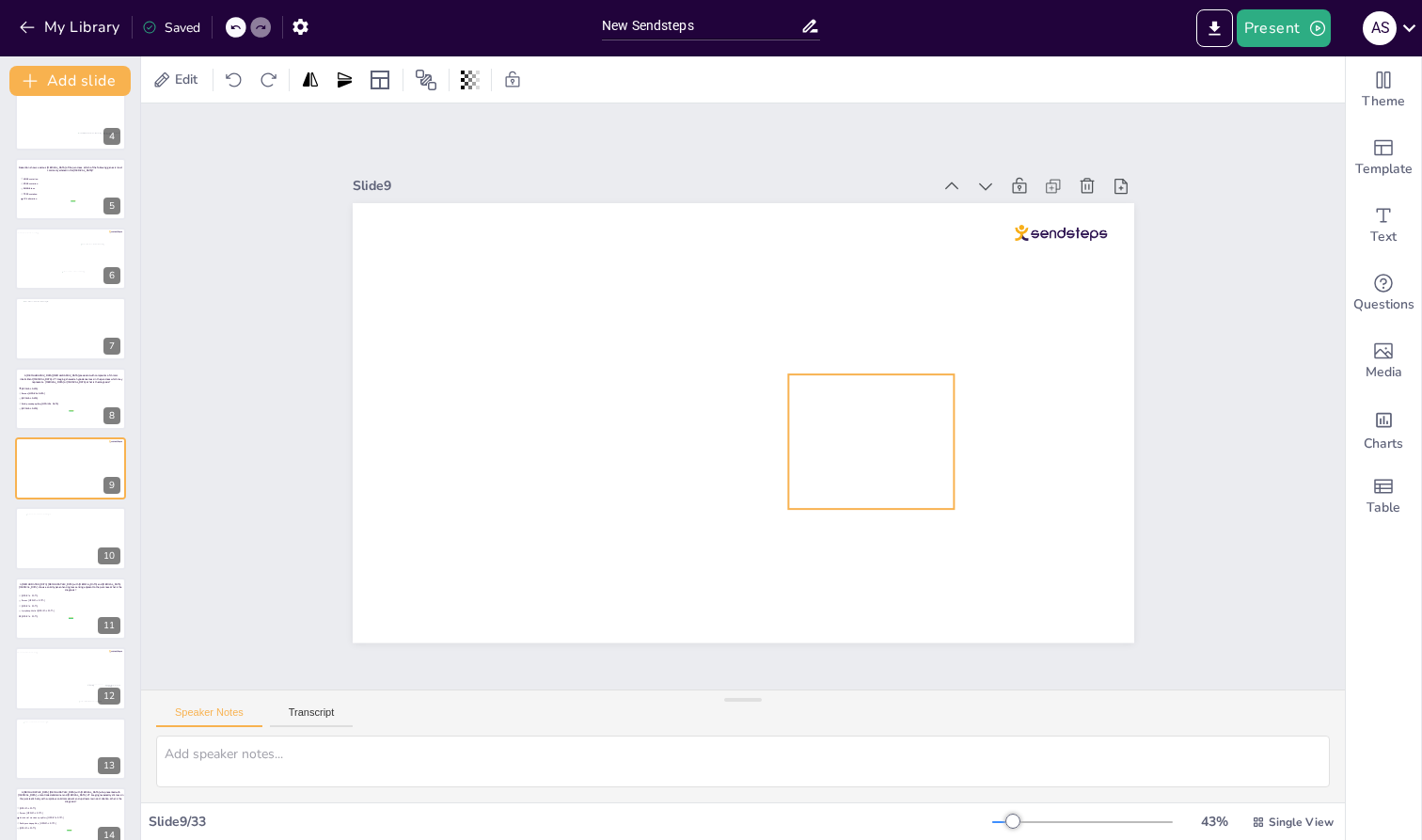
click at [829, 423] on div at bounding box center [865, 454] width 179 height 151
click at [883, 354] on icon at bounding box center [896, 367] width 27 height 27
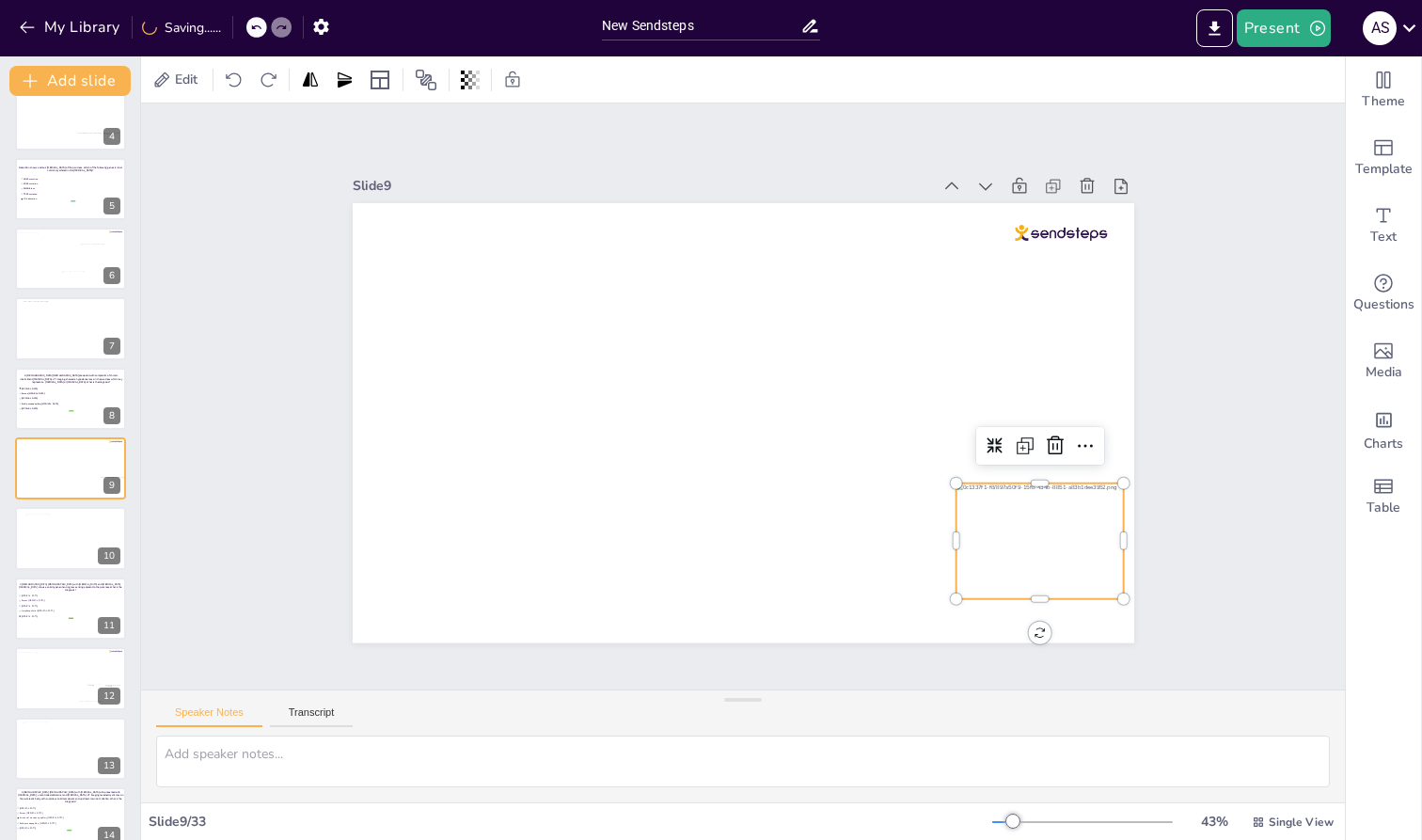
click at [952, 545] on div at bounding box center [981, 626] width 196 height 162
click at [952, 440] on icon at bounding box center [1055, 444] width 17 height 19
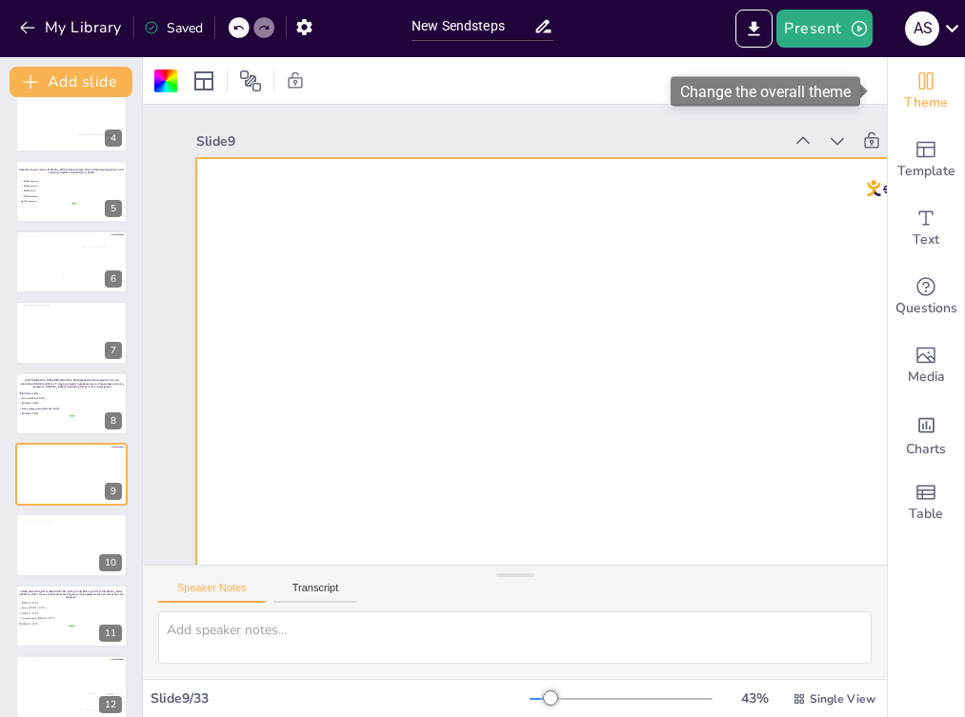
click at [923, 79] on div "Theme" at bounding box center [926, 91] width 76 height 69
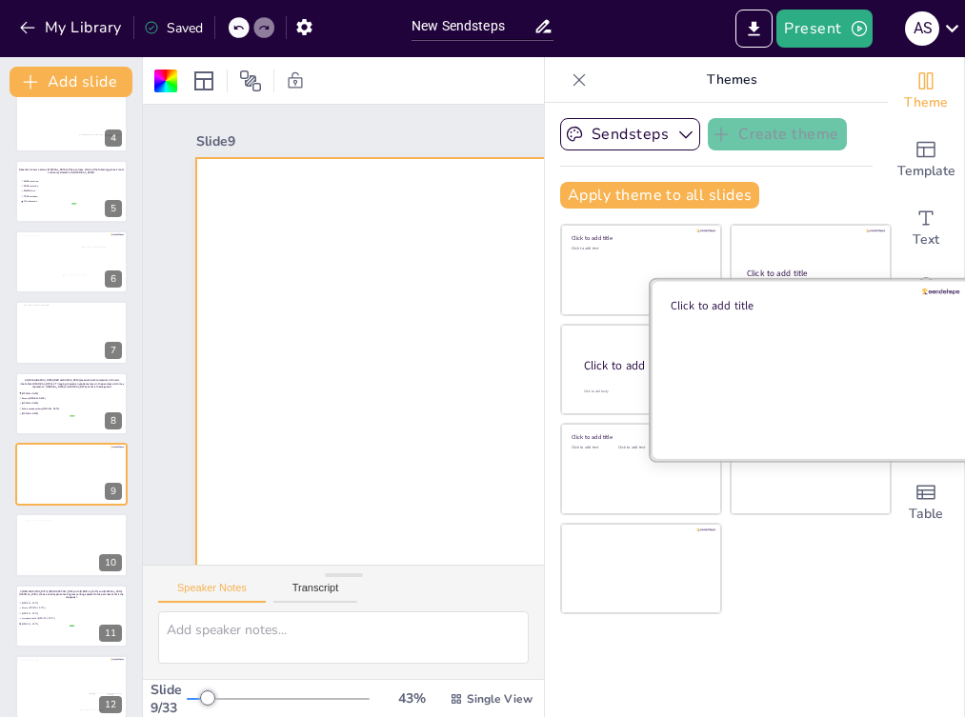
click at [764, 391] on div at bounding box center [811, 369] width 320 height 180
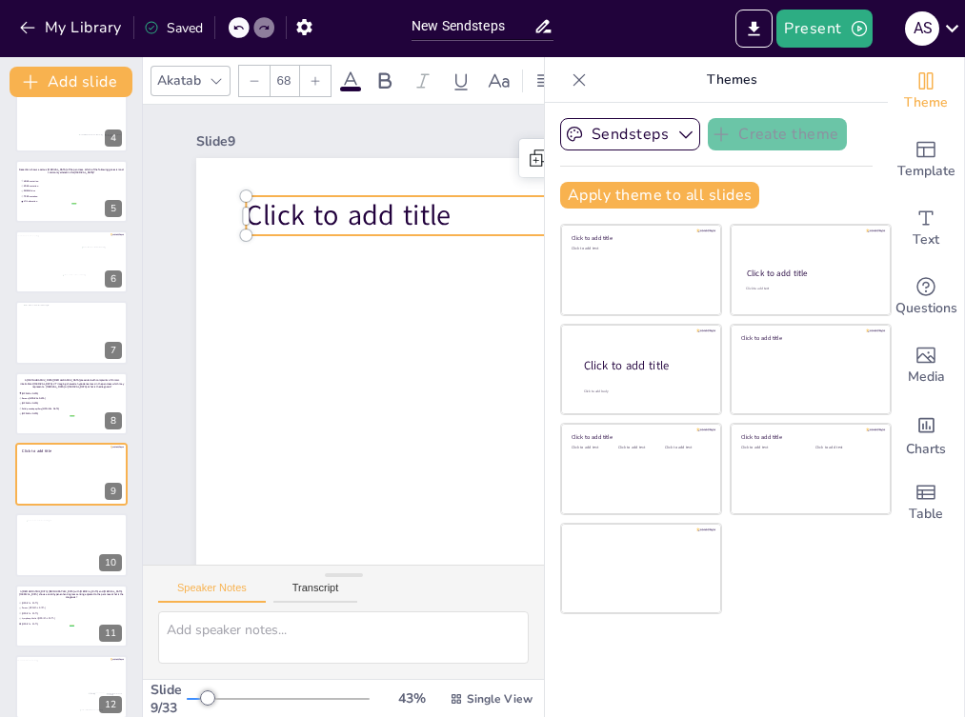
click at [353, 210] on span "Click to add title" at bounding box center [373, 219] width 209 height 80
click at [454, 212] on p "Click to add title" at bounding box center [583, 215] width 674 height 39
click at [454, 212] on p "Click to add title" at bounding box center [603, 268] width 668 height 178
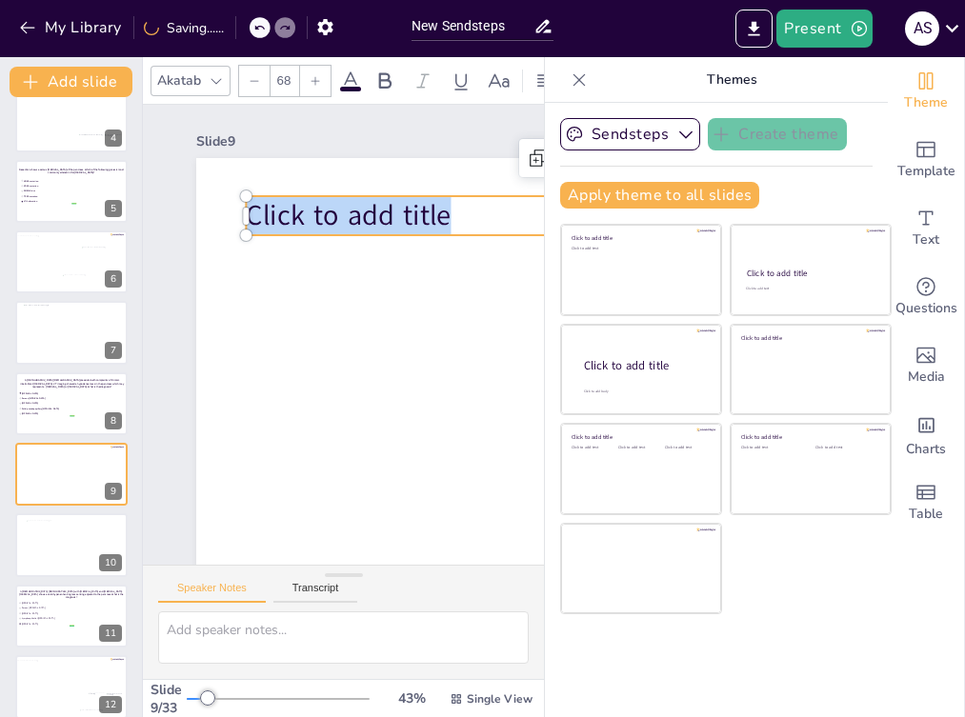
click at [454, 212] on p "Click to add title" at bounding box center [583, 215] width 674 height 39
click at [454, 212] on p "Click to add title" at bounding box center [611, 324] width 633 height 311
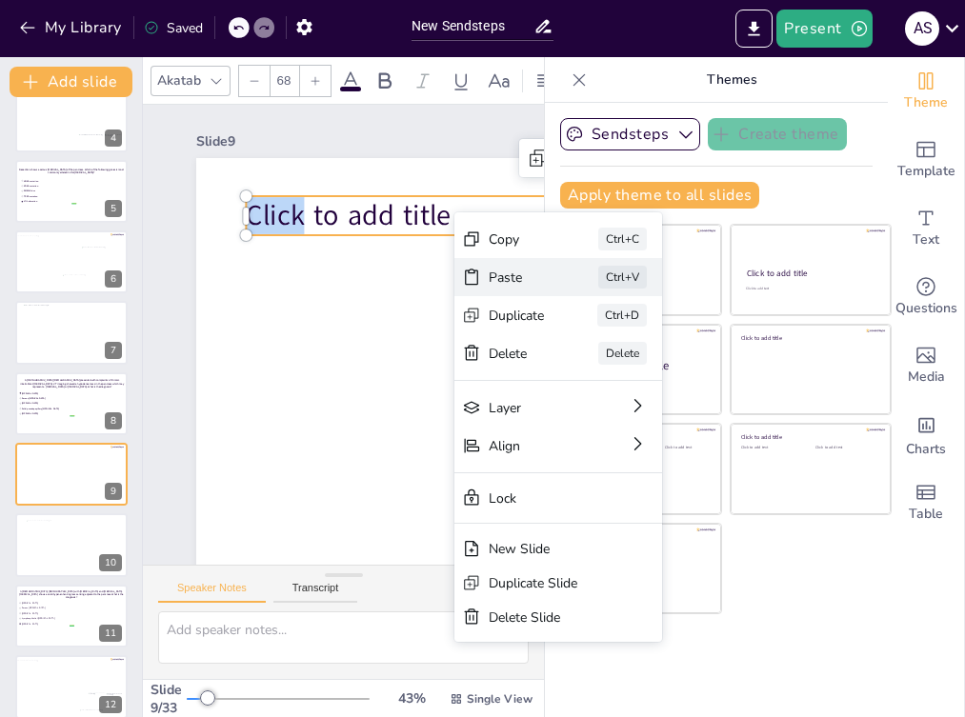
click at [600, 460] on div "Paste" at bounding box center [629, 477] width 59 height 34
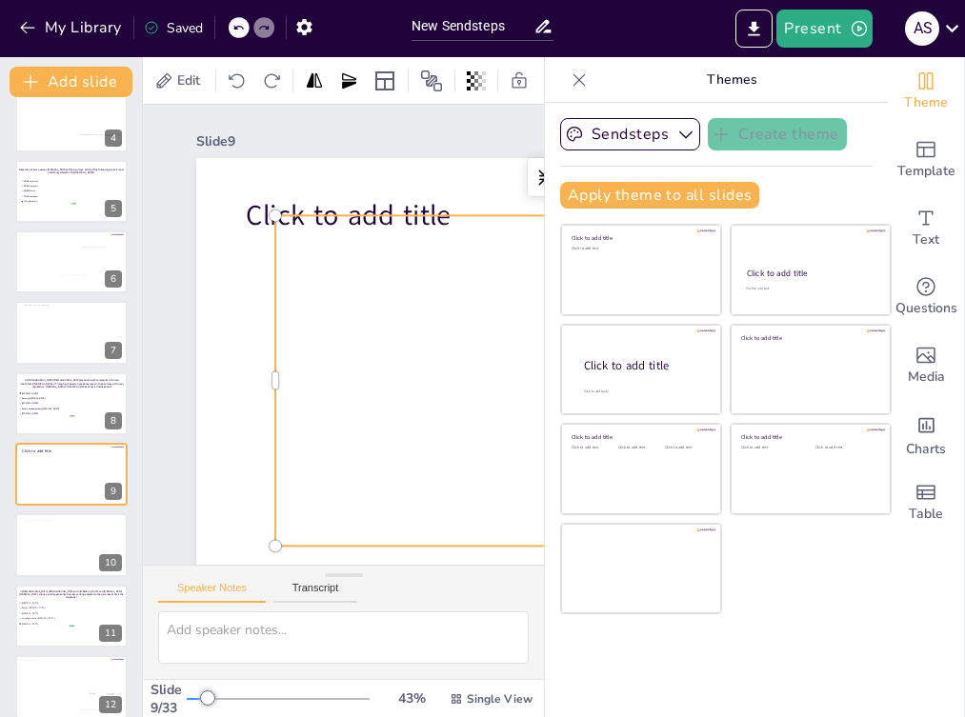
click at [570, 75] on icon at bounding box center [579, 79] width 19 height 19
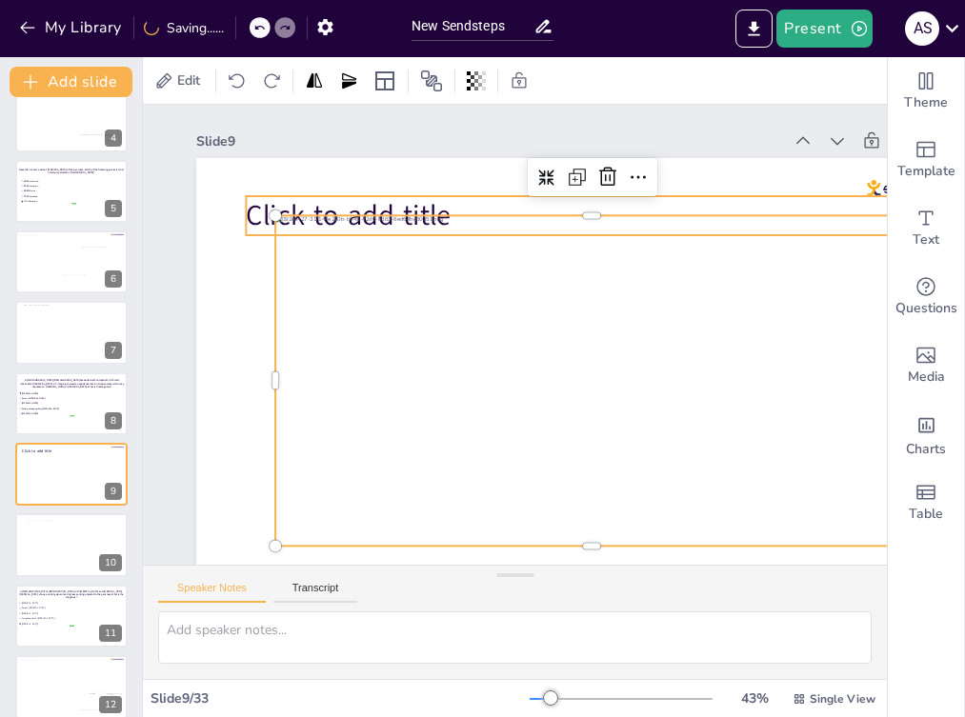
click at [438, 207] on span "Click to add title" at bounding box center [376, 184] width 209 height 80
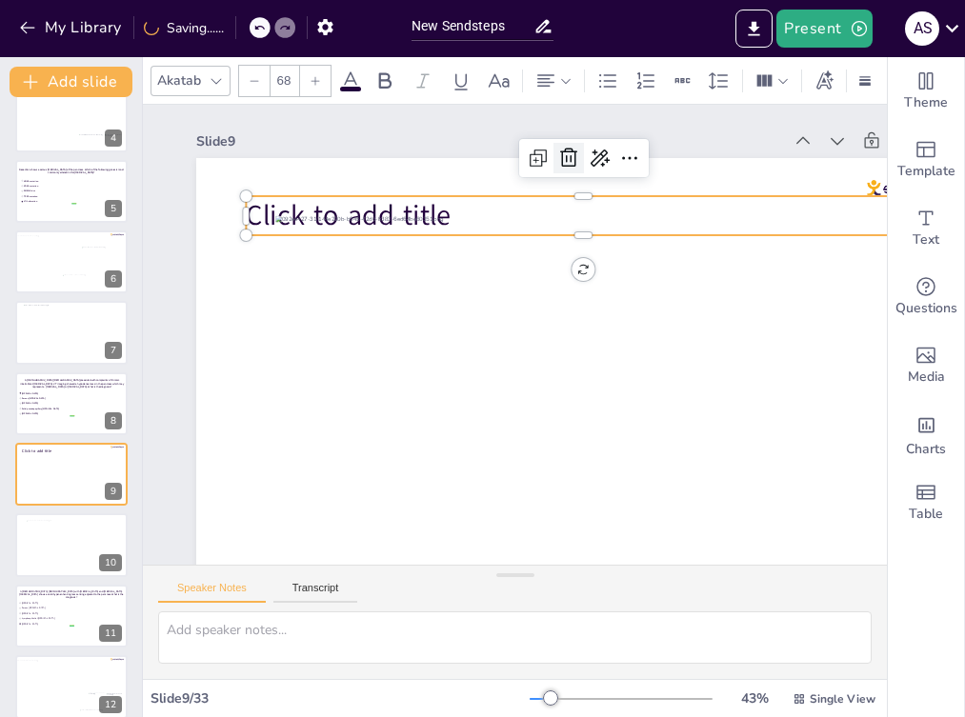
click at [573, 165] on icon at bounding box center [585, 164] width 25 height 25
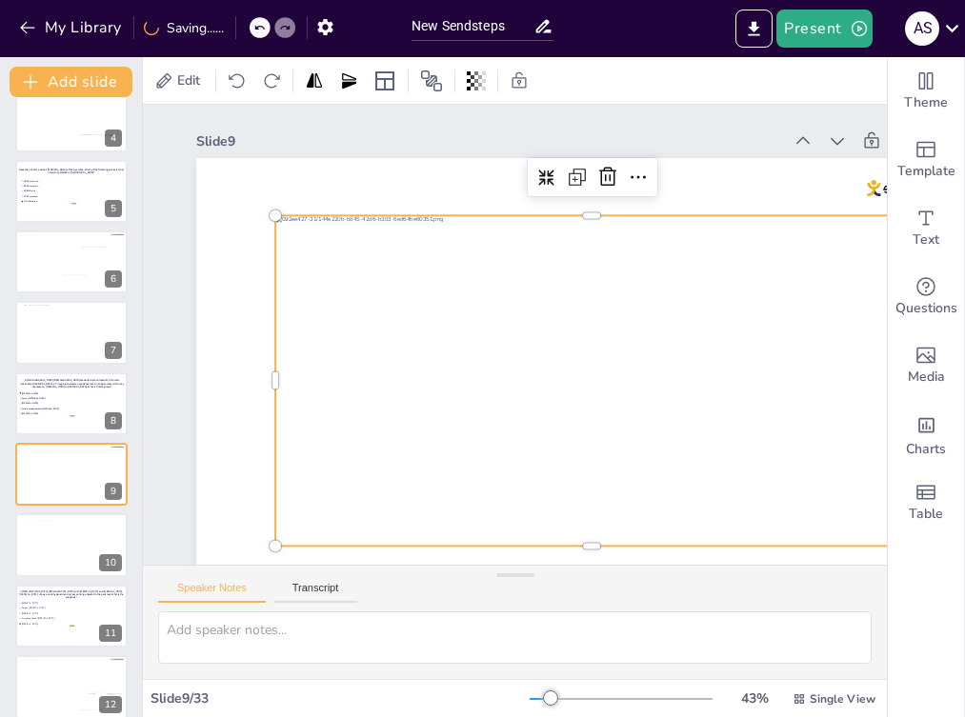
click at [443, 316] on div at bounding box center [591, 380] width 633 height 331
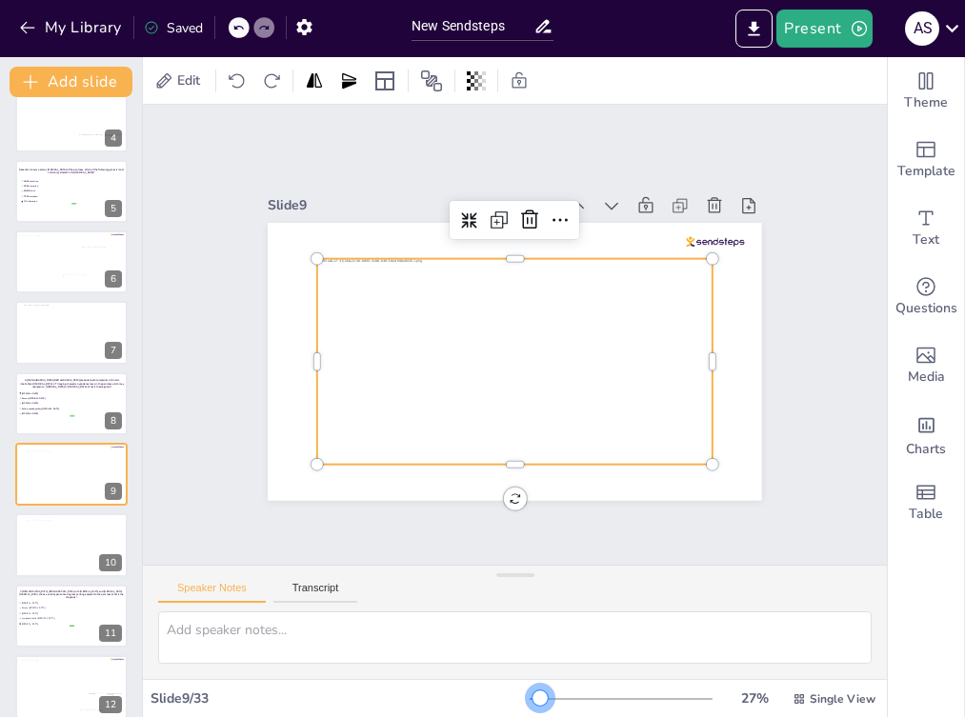
drag, startPoint x: 543, startPoint y: 700, endPoint x: 528, endPoint y: 699, distance: 15.3
click at [532, 699] on div at bounding box center [539, 698] width 15 height 15
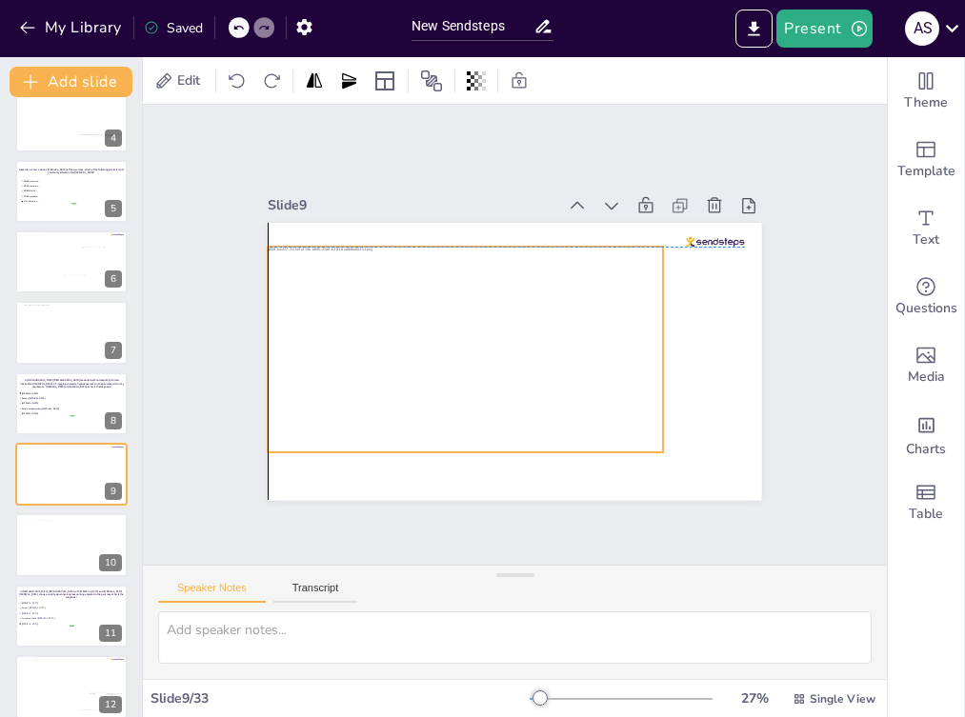
drag, startPoint x: 389, startPoint y: 393, endPoint x: 341, endPoint y: 379, distance: 49.7
click at [341, 379] on div at bounding box center [464, 339] width 430 height 284
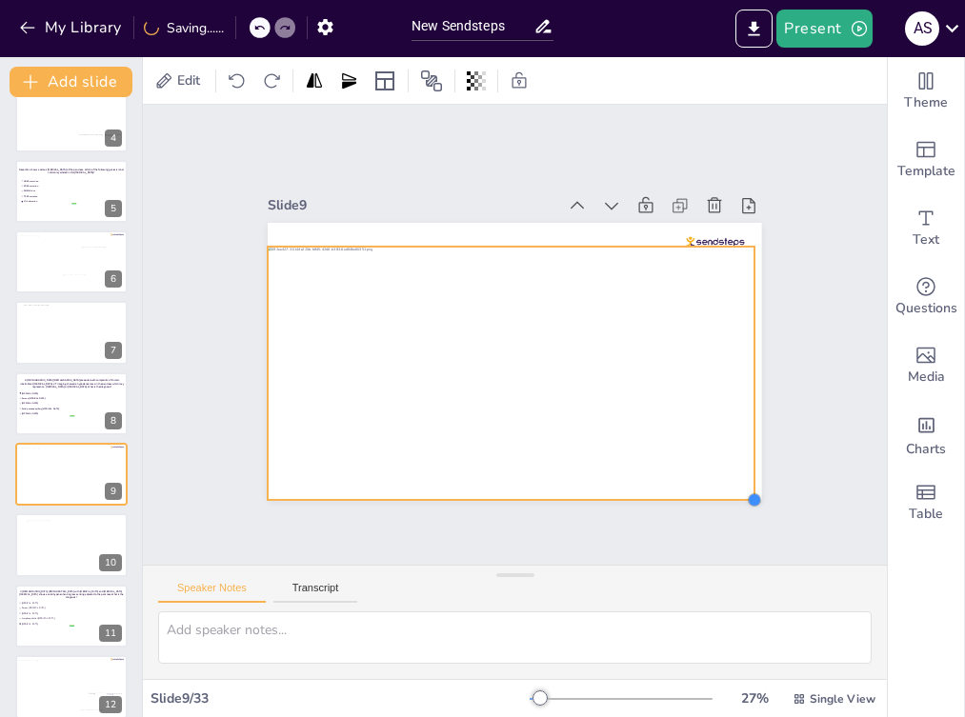
drag, startPoint x: 648, startPoint y: 443, endPoint x: 736, endPoint y: 491, distance: 100.6
click at [622, 599] on div at bounding box center [611, 609] width 21 height 21
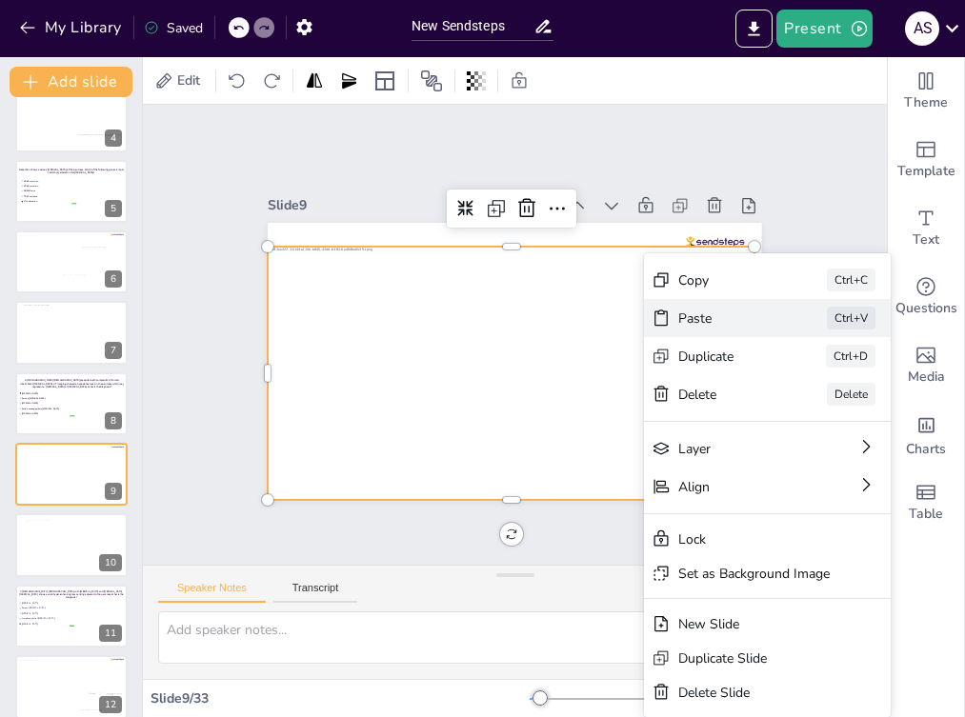
click at [776, 505] on div "Paste" at bounding box center [824, 528] width 96 height 47
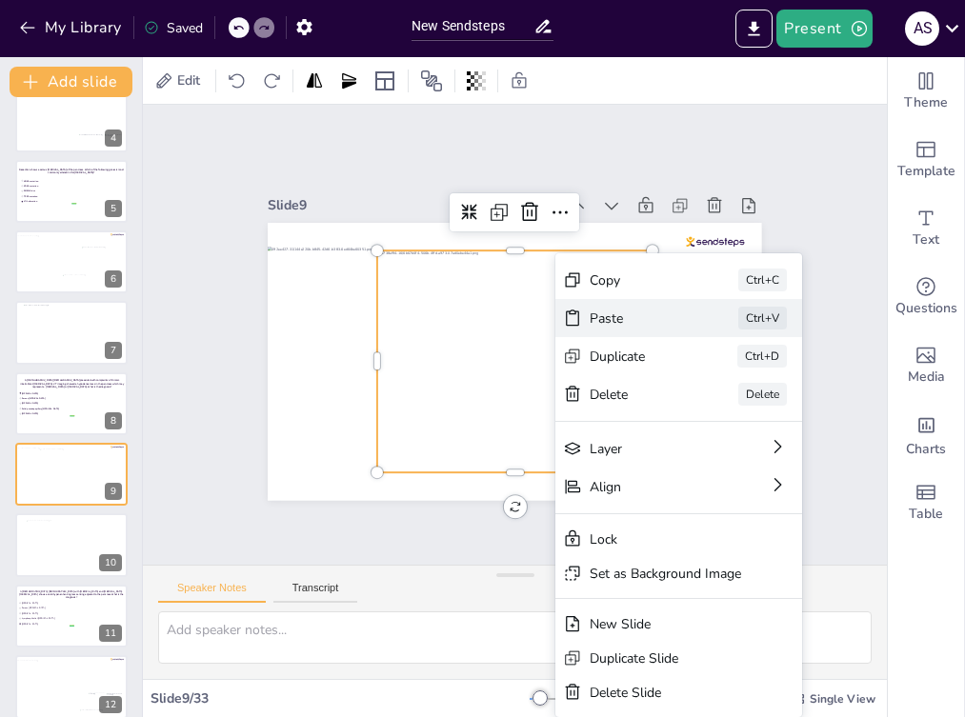
click at [721, 436] on div "Paste" at bounding box center [769, 450] width 96 height 28
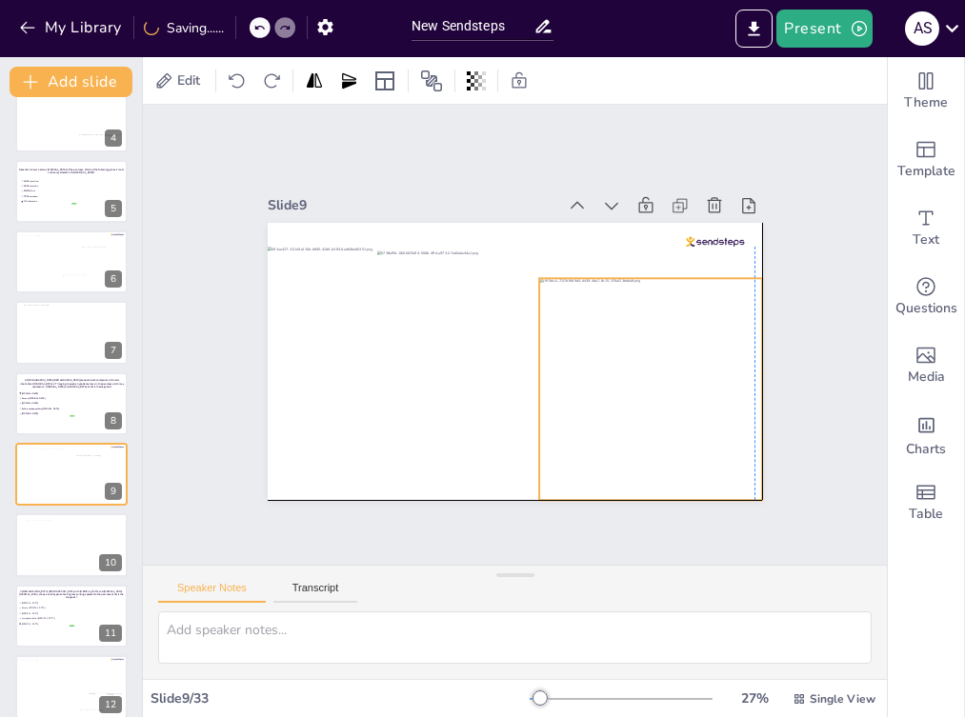
drag, startPoint x: 500, startPoint y: 339, endPoint x: 630, endPoint y: 361, distance: 131.4
click at [630, 361] on div at bounding box center [637, 417] width 264 height 264
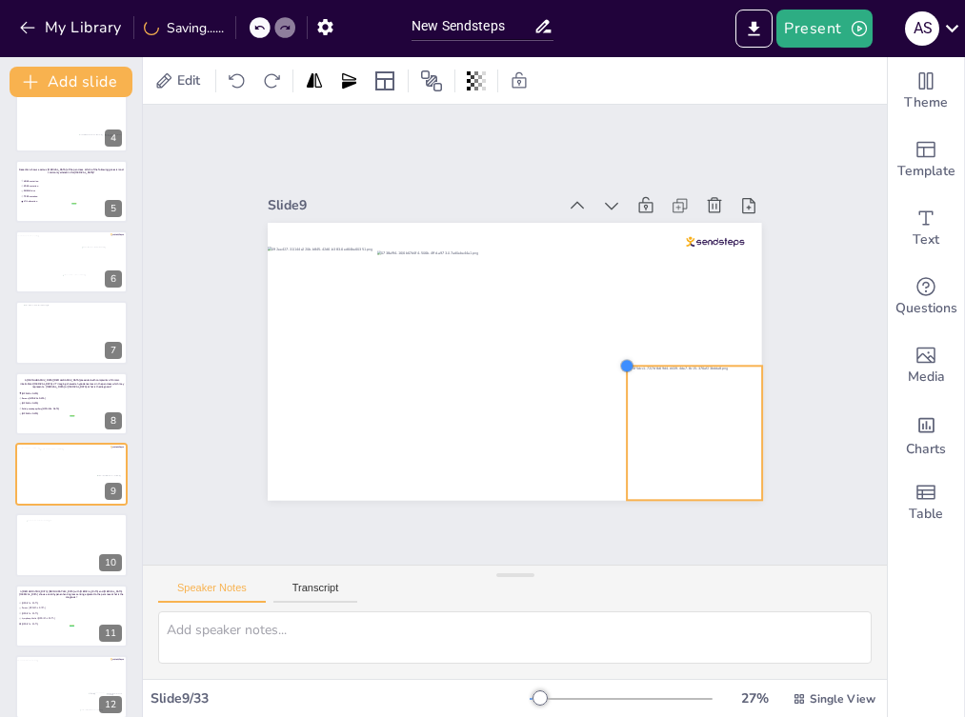
drag, startPoint x: 530, startPoint y: 268, endPoint x: 617, endPoint y: 390, distance: 150.2
click at [617, 390] on div at bounding box center [506, 359] width 555 height 416
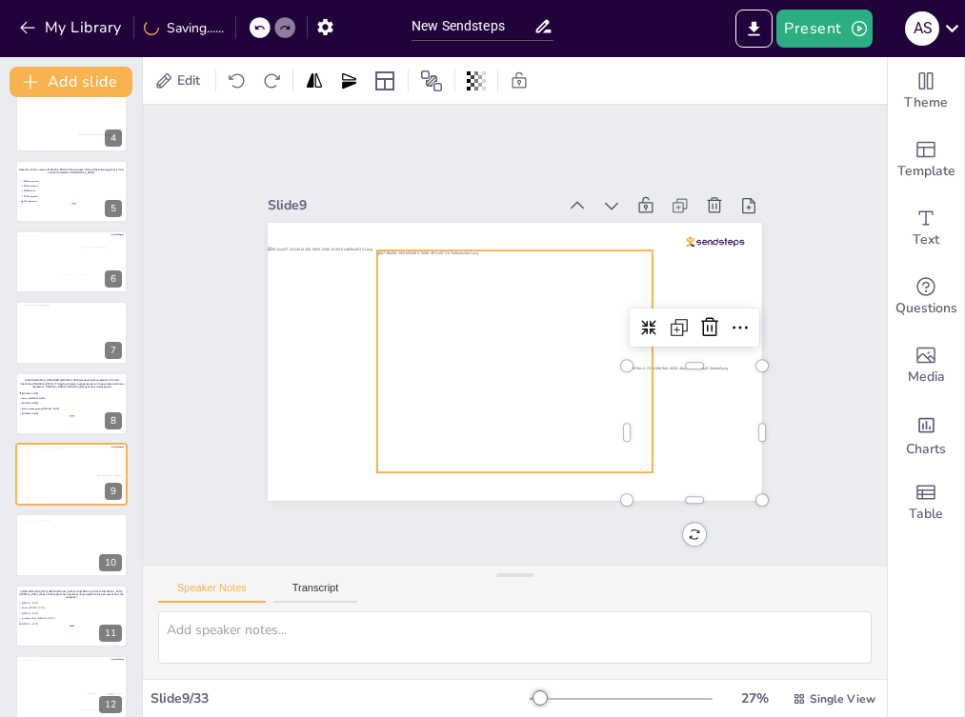
click at [555, 381] on div at bounding box center [490, 324] width 315 height 342
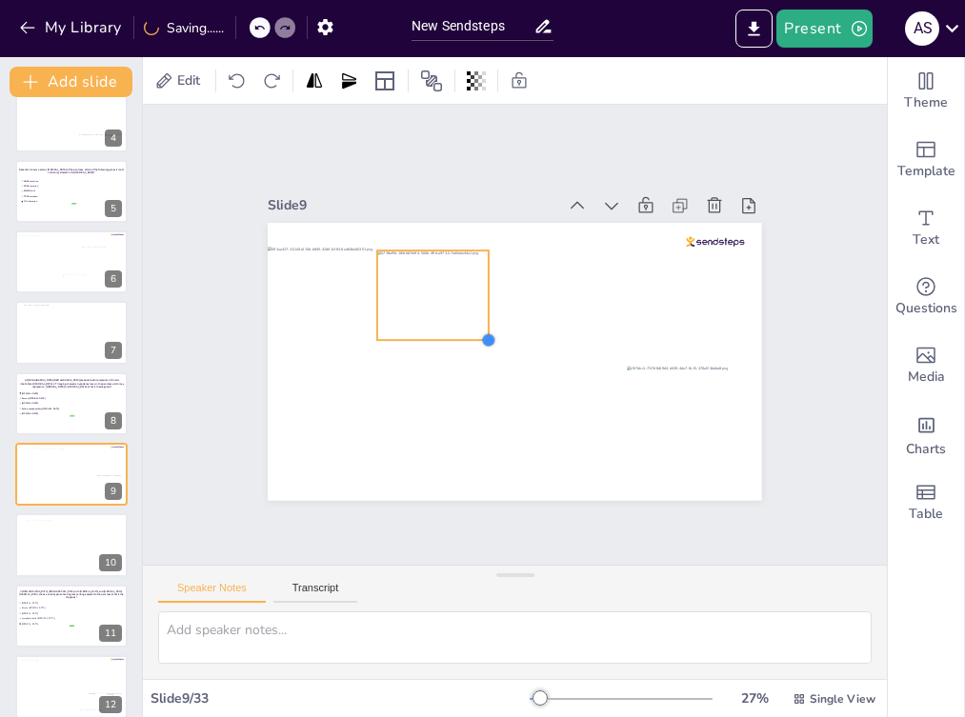
drag, startPoint x: 640, startPoint y: 463, endPoint x: 459, endPoint y: 331, distance: 224.3
click at [459, 331] on div at bounding box center [512, 361] width 520 height 328
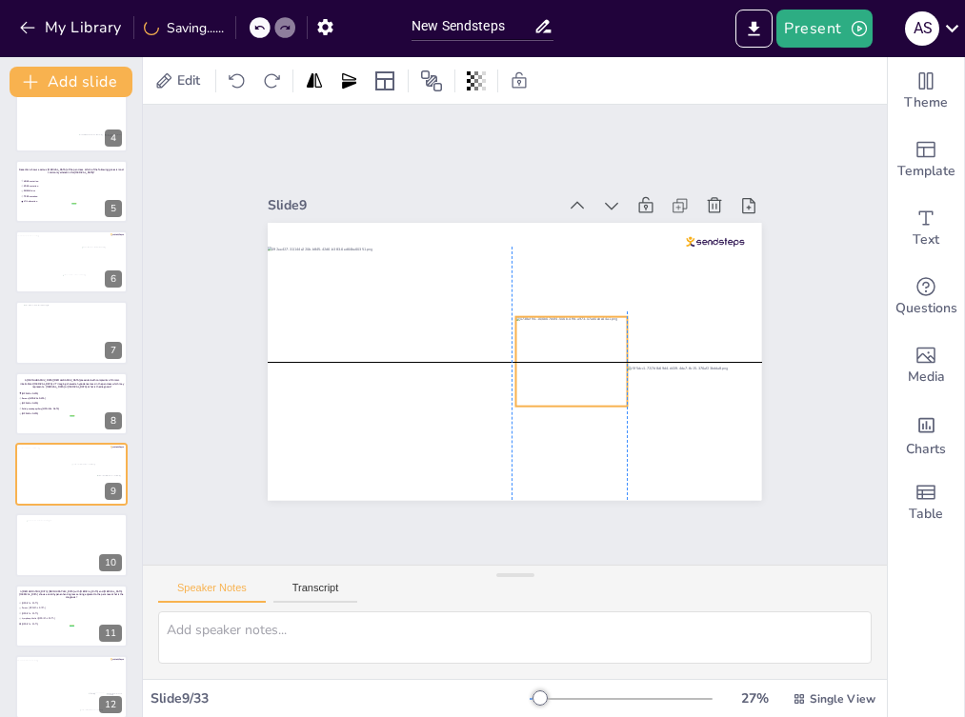
drag, startPoint x: 428, startPoint y: 301, endPoint x: 566, endPoint y: 362, distance: 151.0
click at [566, 362] on div at bounding box center [569, 367] width 120 height 101
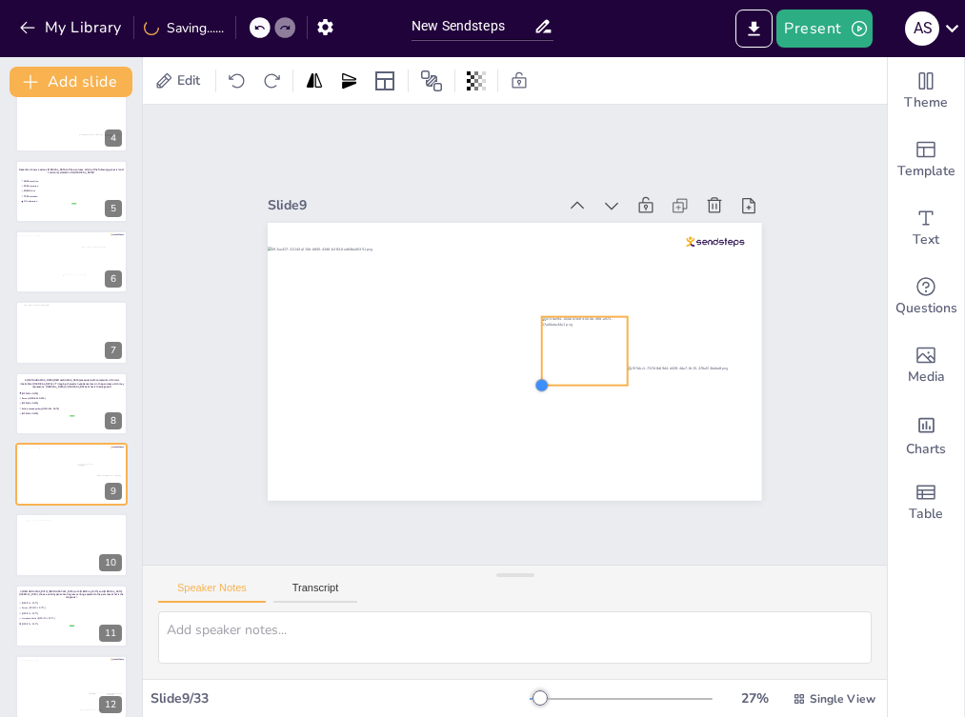
drag, startPoint x: 501, startPoint y: 398, endPoint x: 542, endPoint y: 377, distance: 46.0
click at [542, 377] on div at bounding box center [489, 340] width 374 height 541
drag, startPoint x: 561, startPoint y: 337, endPoint x: 519, endPoint y: 363, distance: 49.2
click at [519, 363] on div at bounding box center [533, 378] width 97 height 85
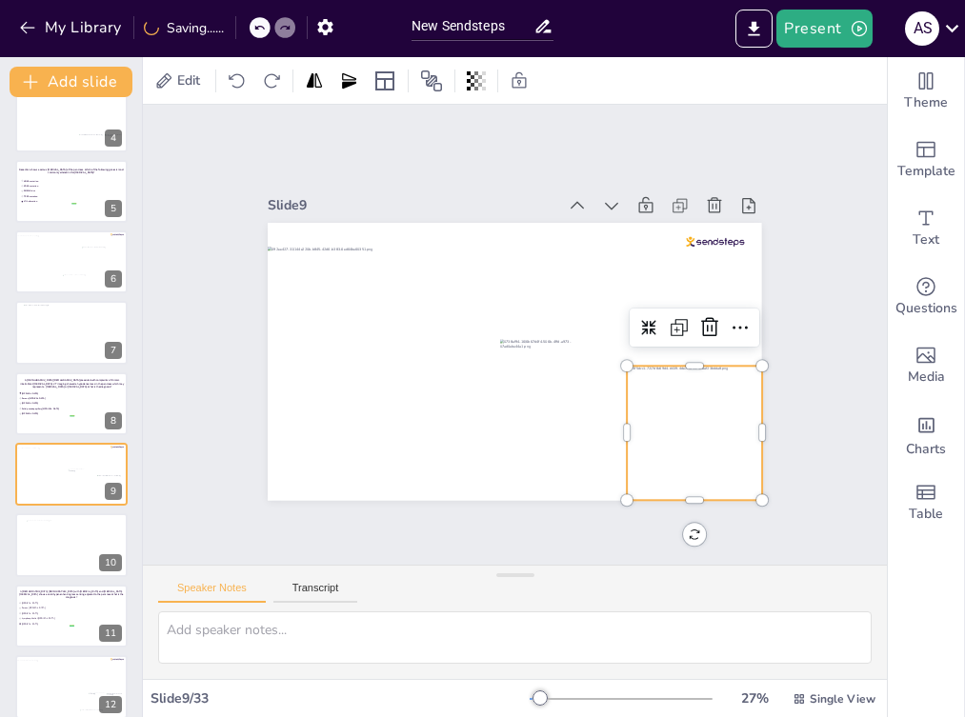
click at [625, 382] on div at bounding box center [684, 451] width 148 height 148
click at [612, 386] on div at bounding box center [610, 395] width 19 height 19
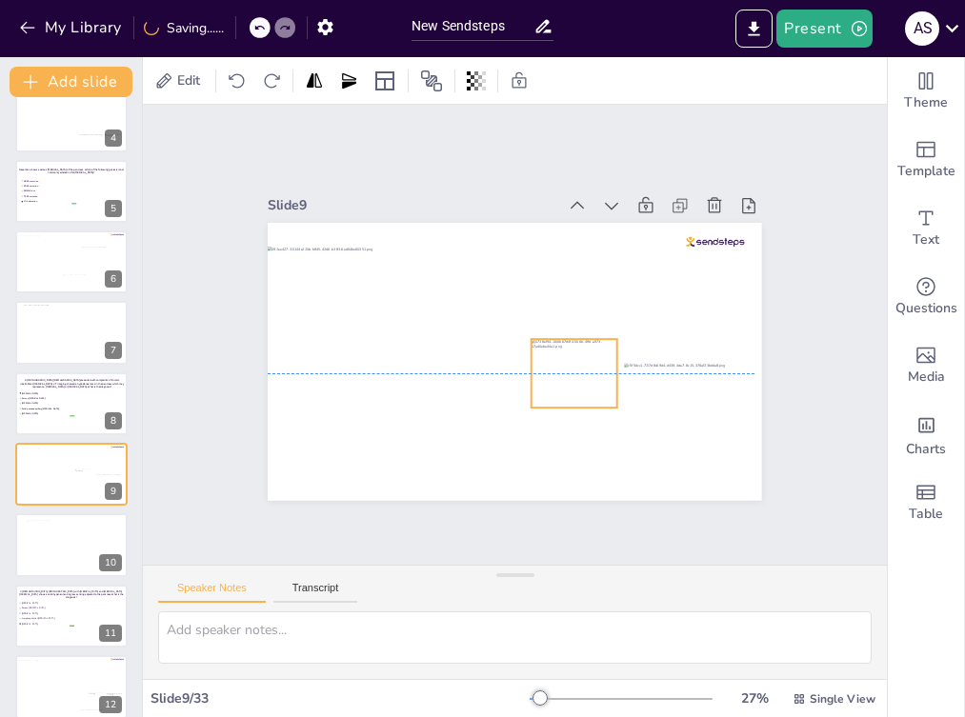
drag, startPoint x: 552, startPoint y: 361, endPoint x: 583, endPoint y: 366, distance: 31.8
click at [583, 366] on div at bounding box center [569, 379] width 91 height 77
click at [524, 341] on div at bounding box center [528, 351] width 21 height 21
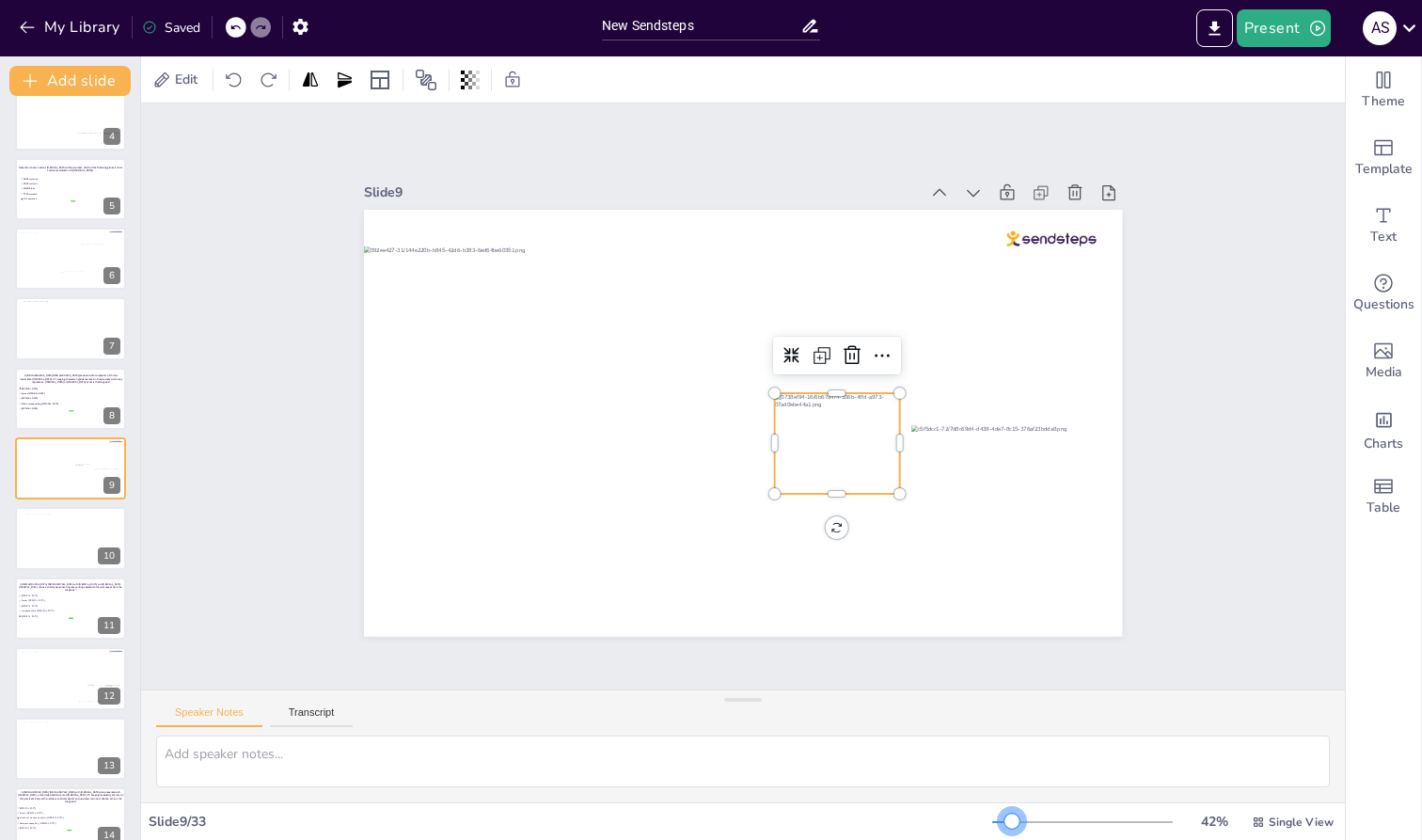
drag, startPoint x: 1017, startPoint y: 825, endPoint x: 1000, endPoint y: 822, distance: 17.3
click at [952, 707] on div at bounding box center [1011, 820] width 15 height 15
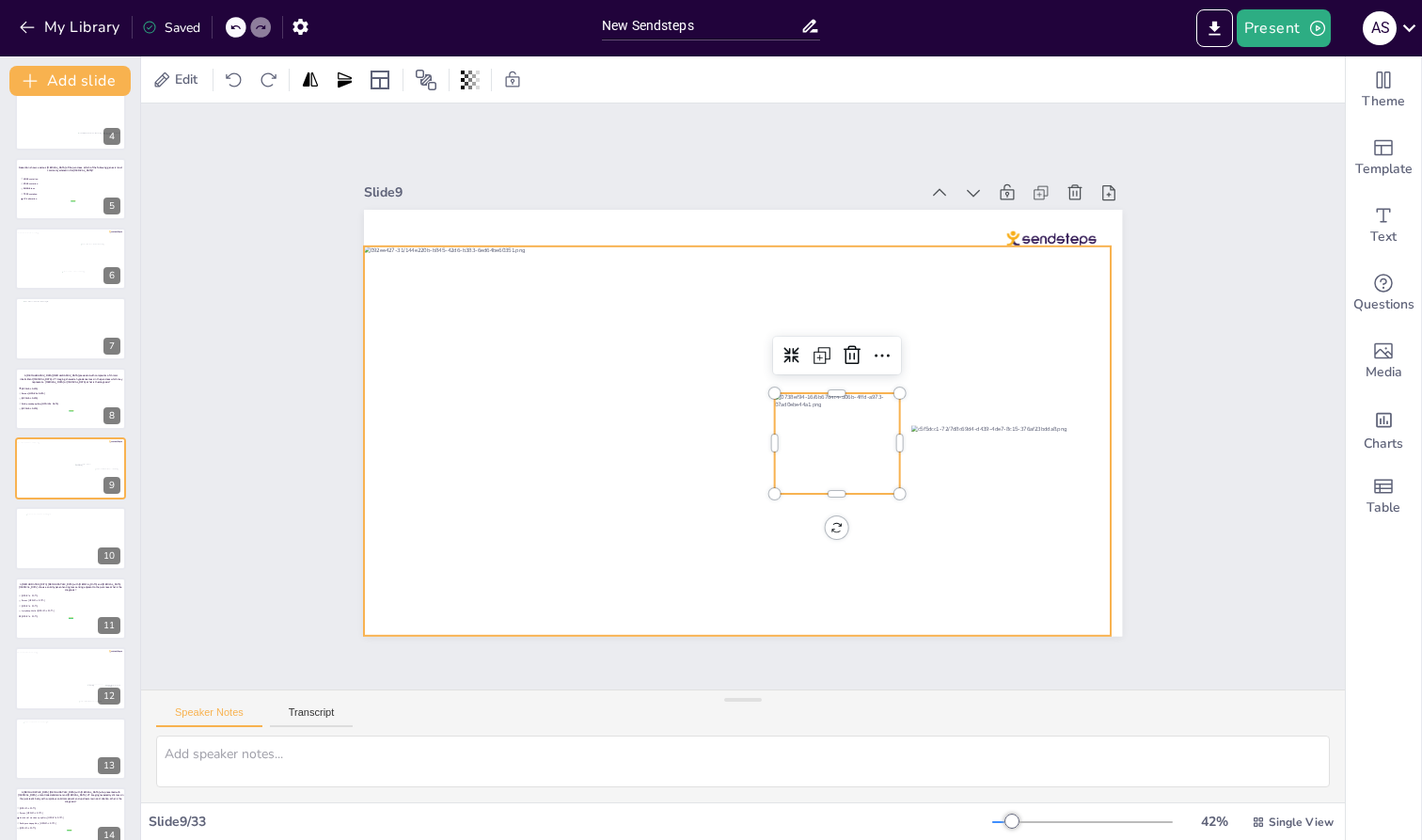
click at [952, 355] on div at bounding box center [723, 436] width 830 height 601
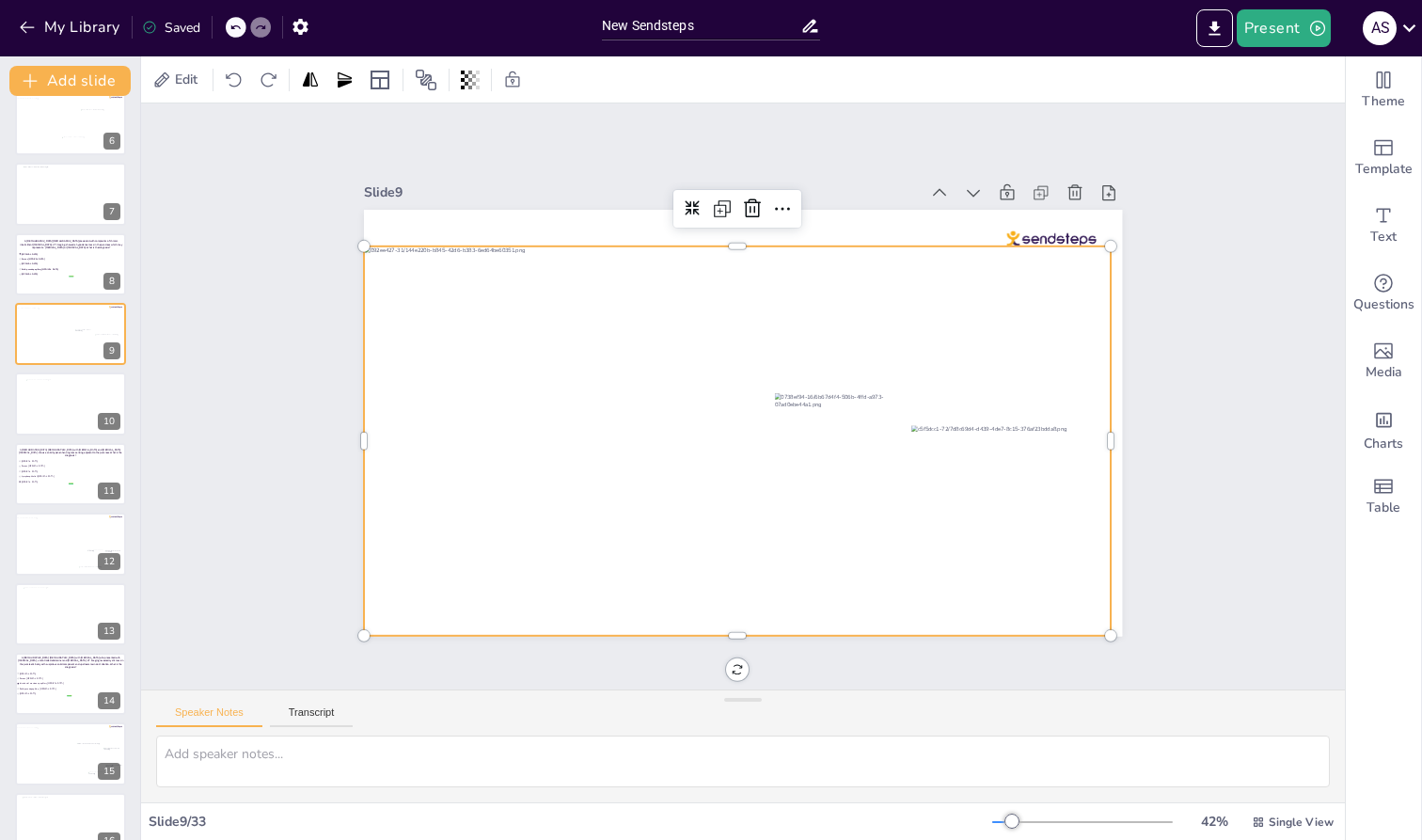
scroll to position [373, 0]
click at [56, 404] on div at bounding box center [75, 400] width 100 height 55
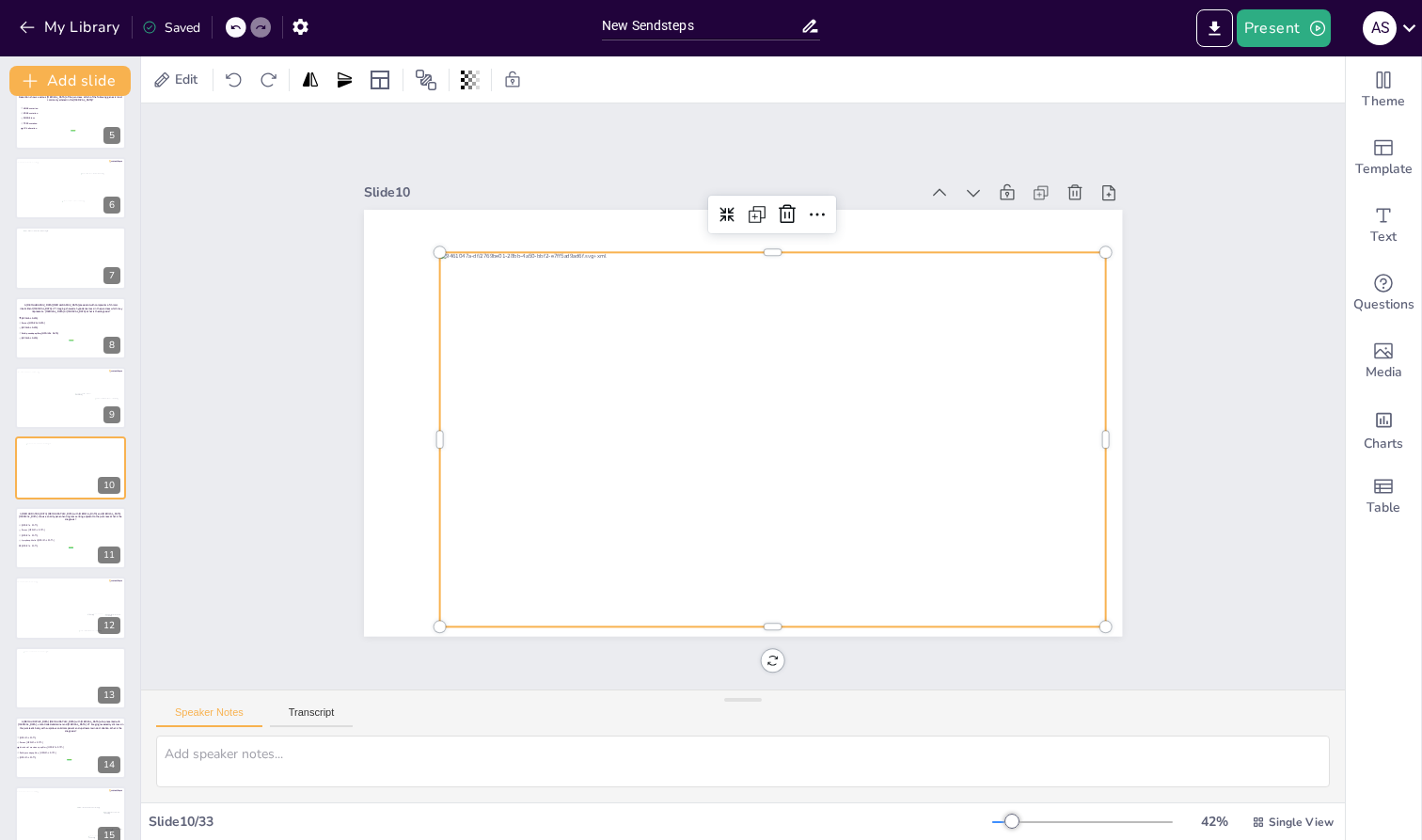
click at [494, 410] on div at bounding box center [763, 443] width 729 height 504
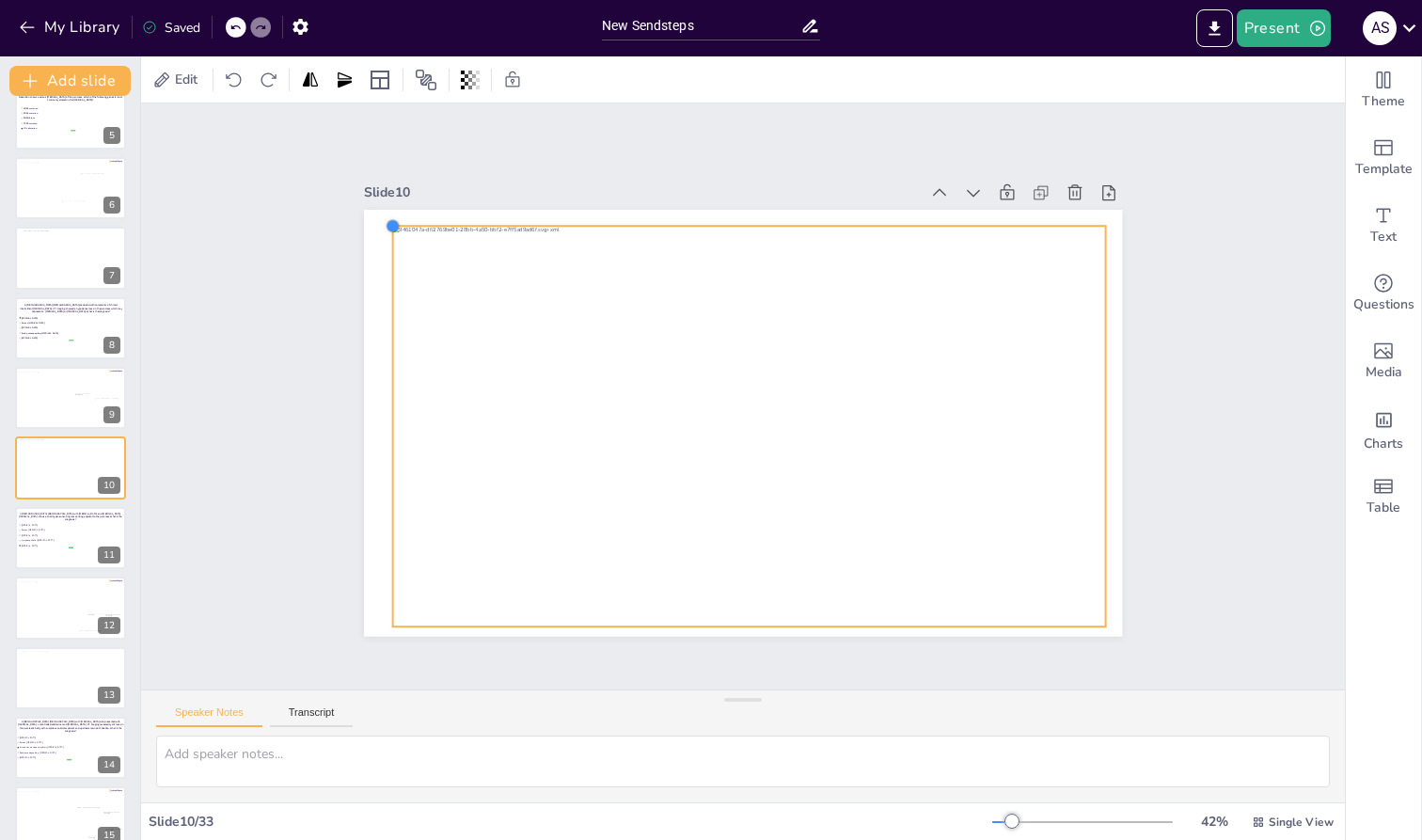
drag, startPoint x: 425, startPoint y: 247, endPoint x: 377, endPoint y: 223, distance: 53.7
click at [427, 166] on div at bounding box center [435, 157] width 18 height 18
click at [62, 256] on div at bounding box center [70, 257] width 96 height 54
type textarea "A [DEMOGRAPHIC_DATA] [DEMOGRAPHIC_DATA] presented with complaints of chronic in…"
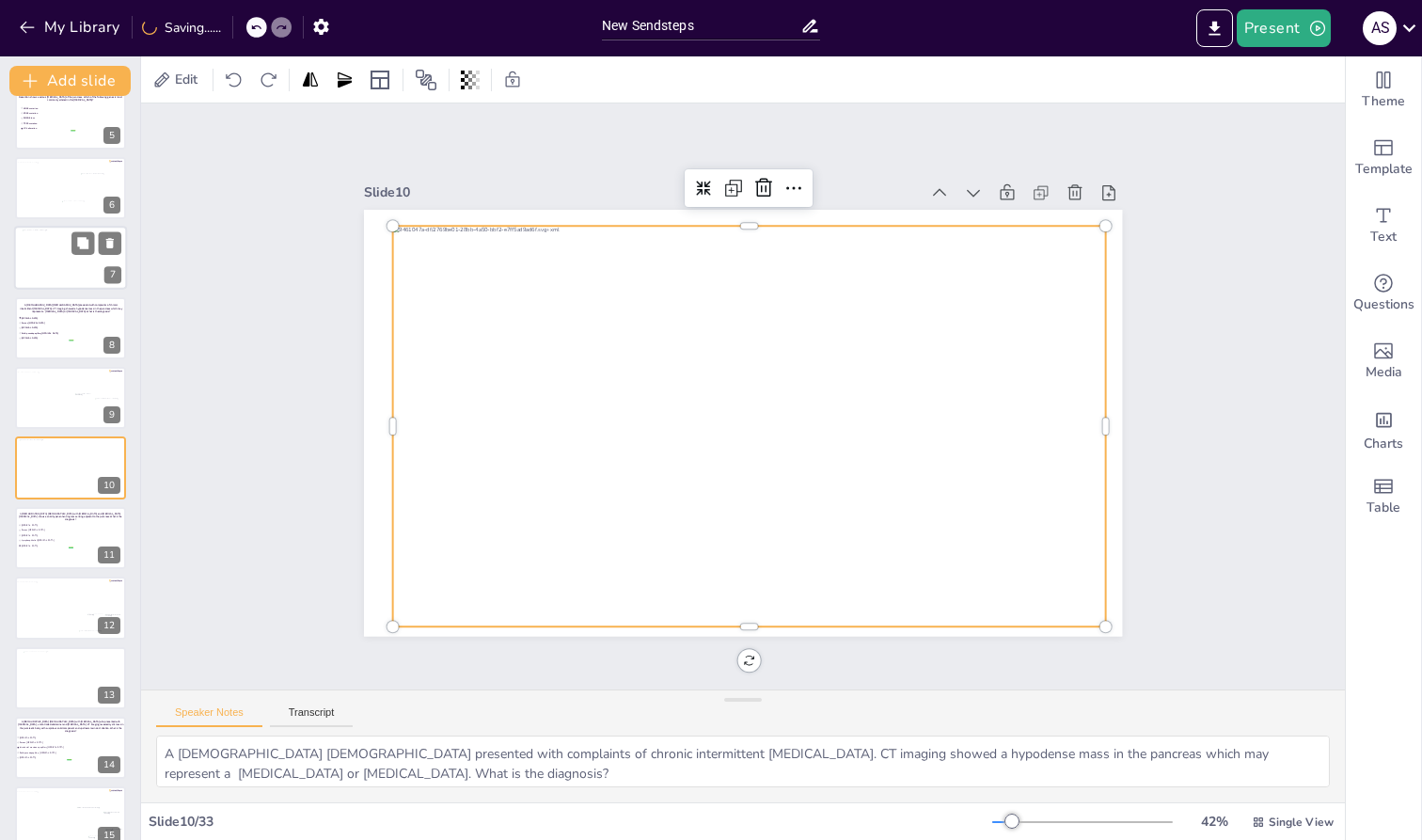
scroll to position [93, 0]
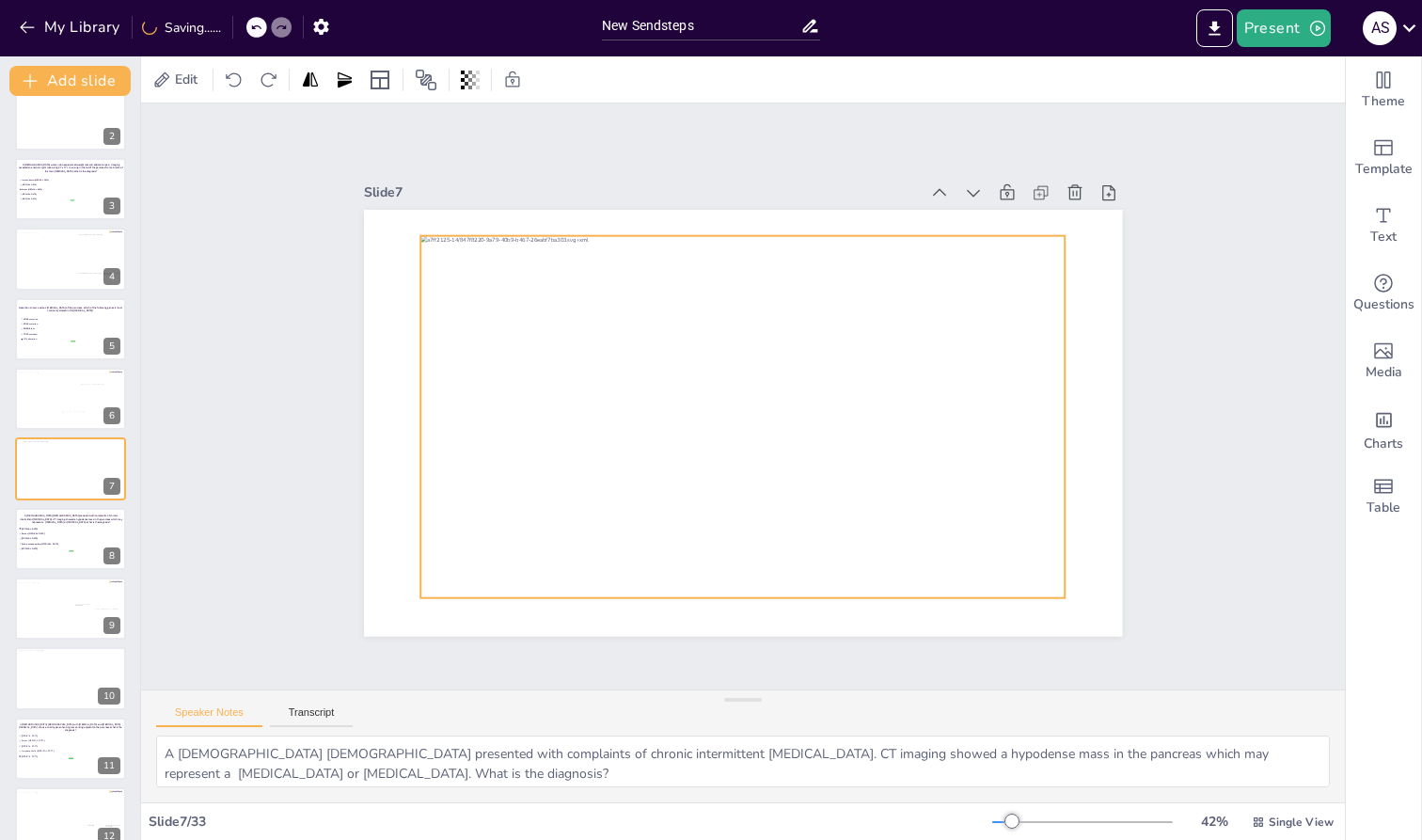
click at [536, 417] on div at bounding box center [743, 416] width 645 height 362
click at [39, 455] on div at bounding box center [70, 468] width 96 height 54
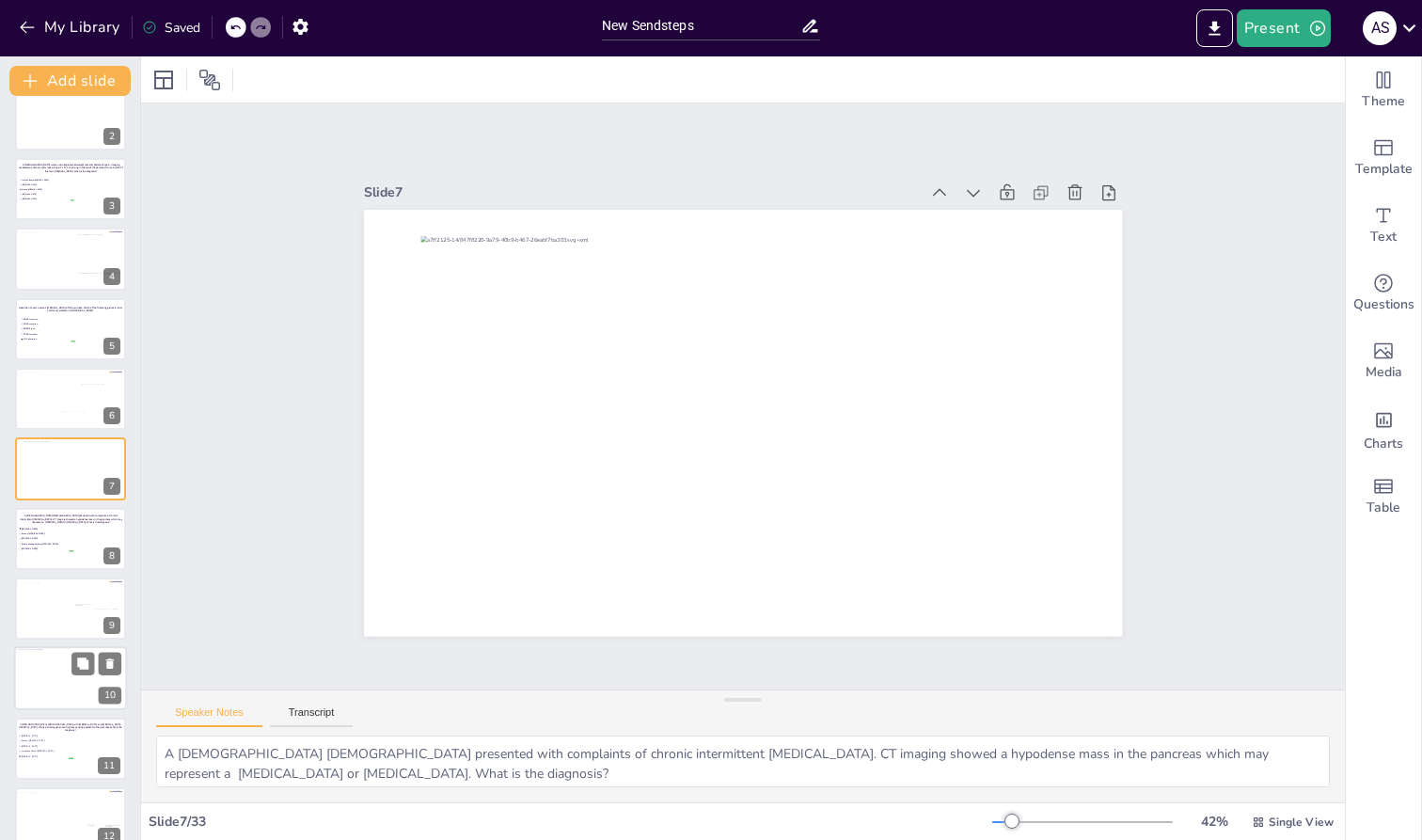
click at [40, 661] on div at bounding box center [71, 678] width 107 height 60
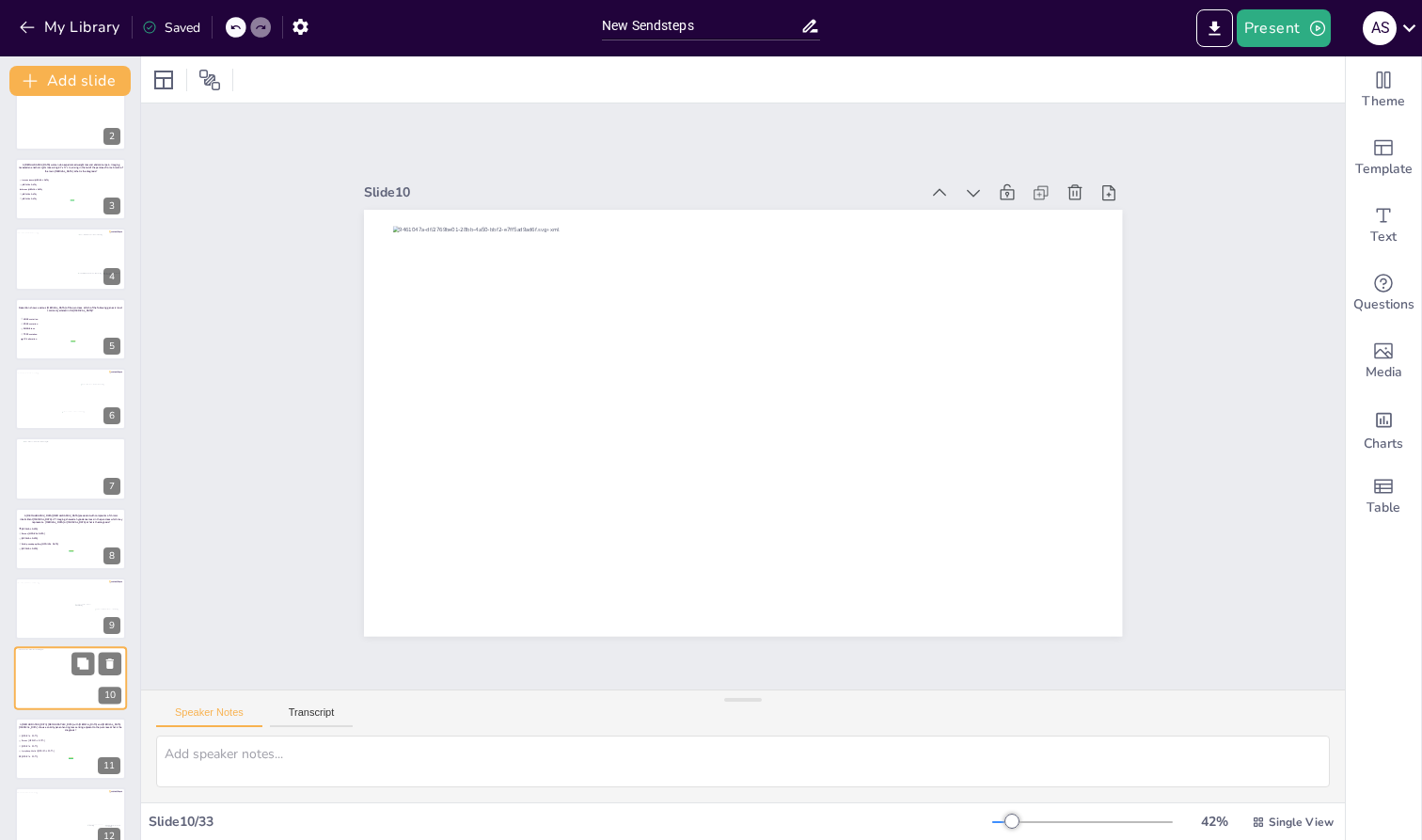
scroll to position [304, 0]
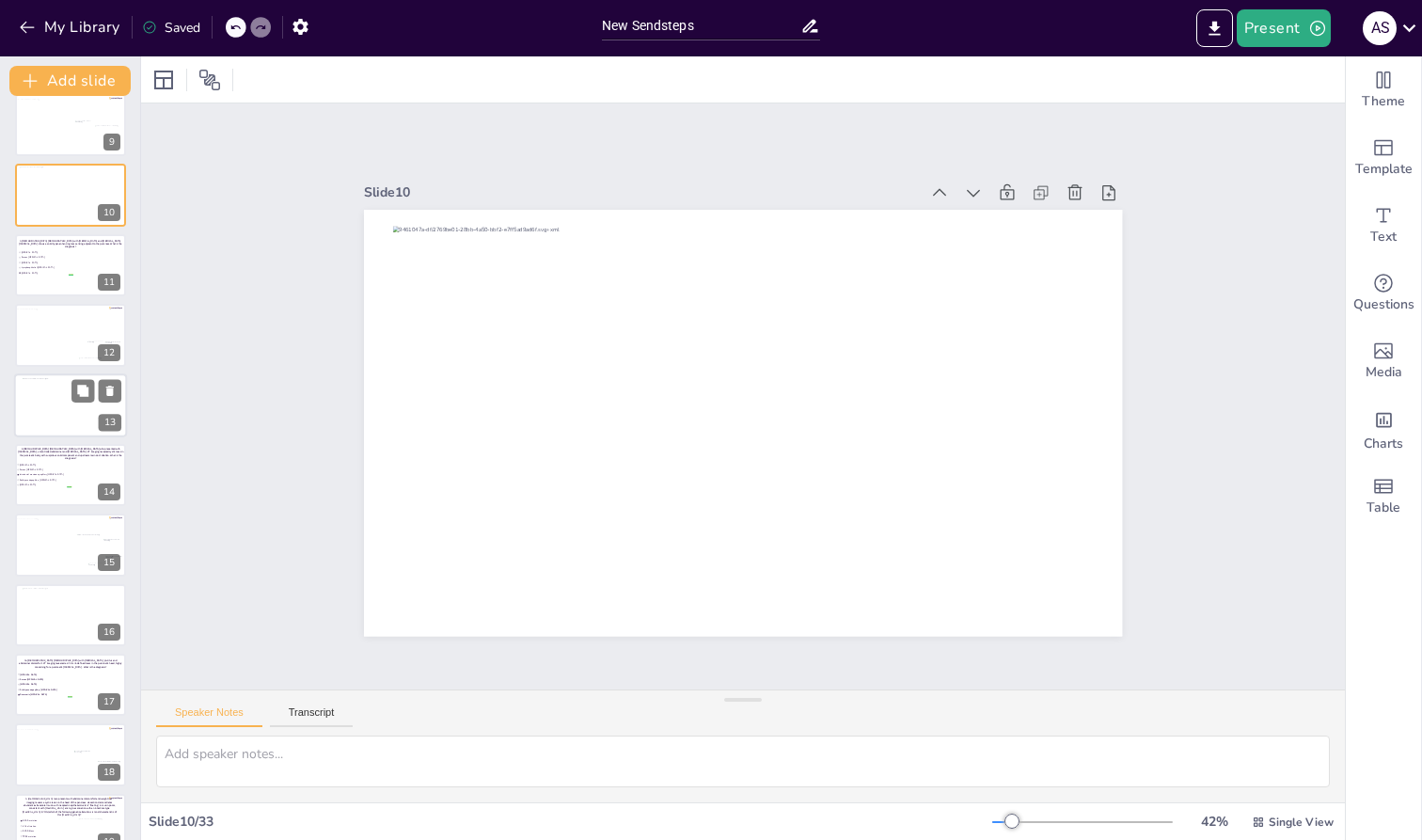
click at [46, 405] on div at bounding box center [71, 405] width 98 height 54
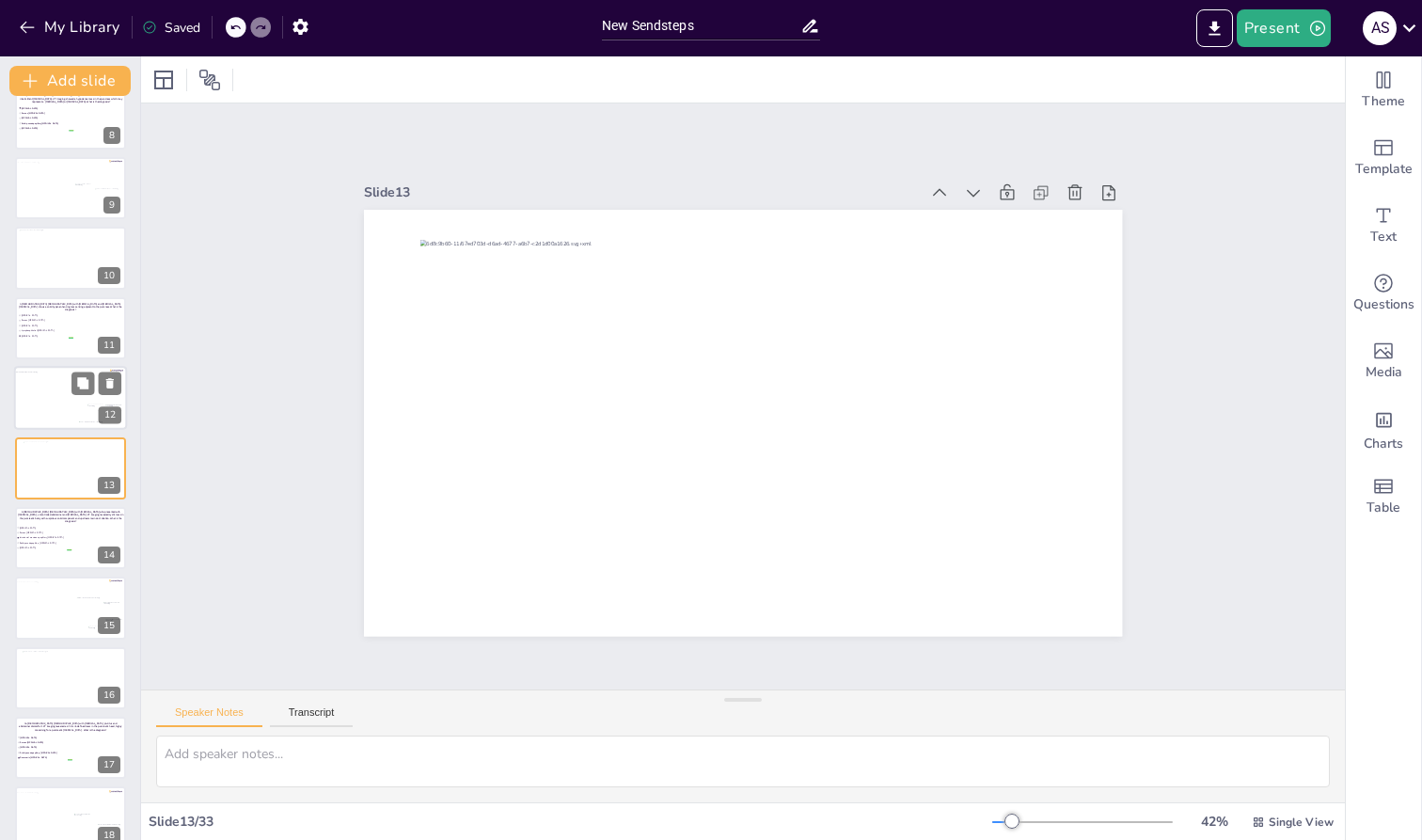
click at [38, 377] on div at bounding box center [66, 400] width 106 height 58
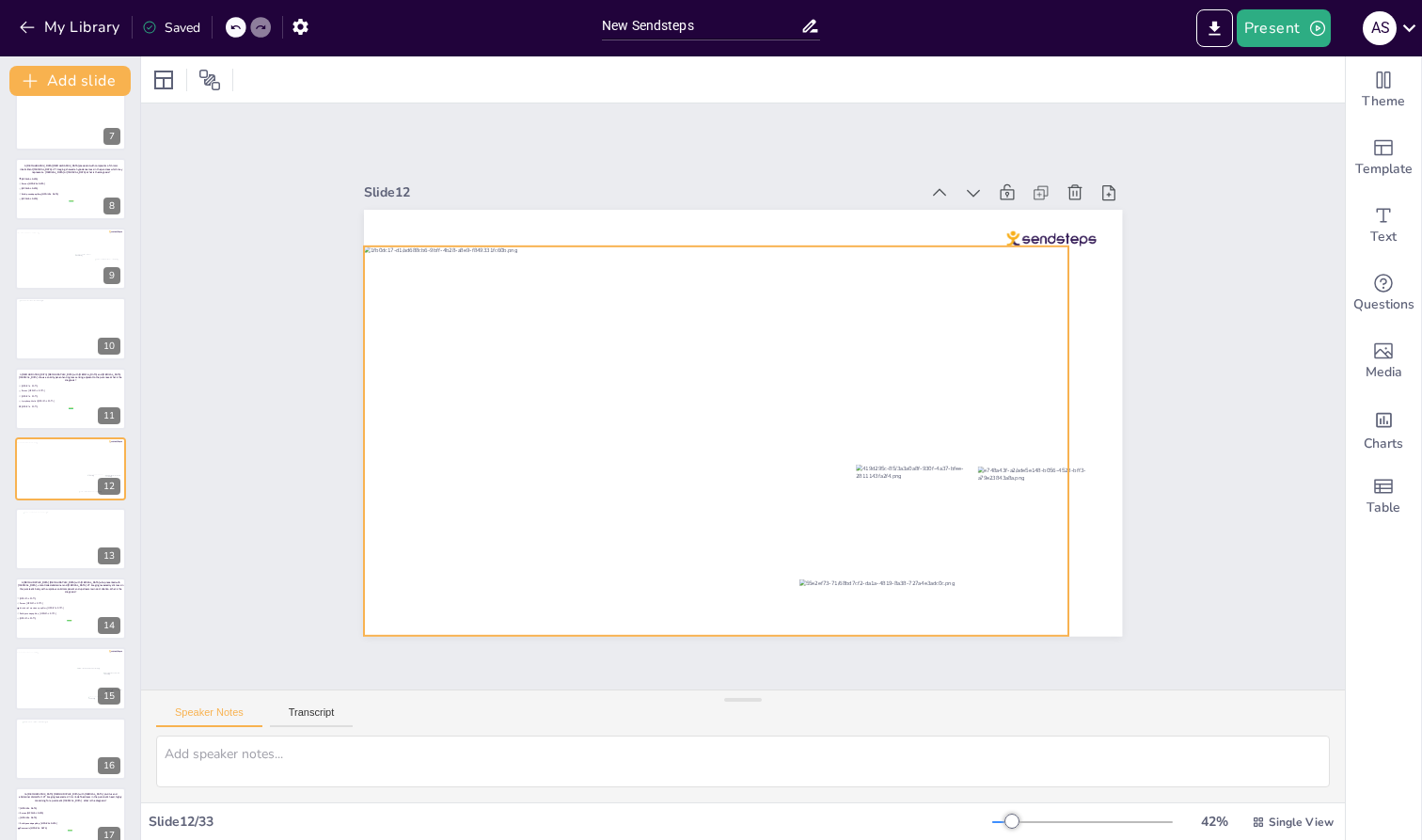
click at [716, 441] on div at bounding box center [712, 438] width 743 height 462
click at [739, 212] on icon at bounding box center [750, 207] width 25 height 25
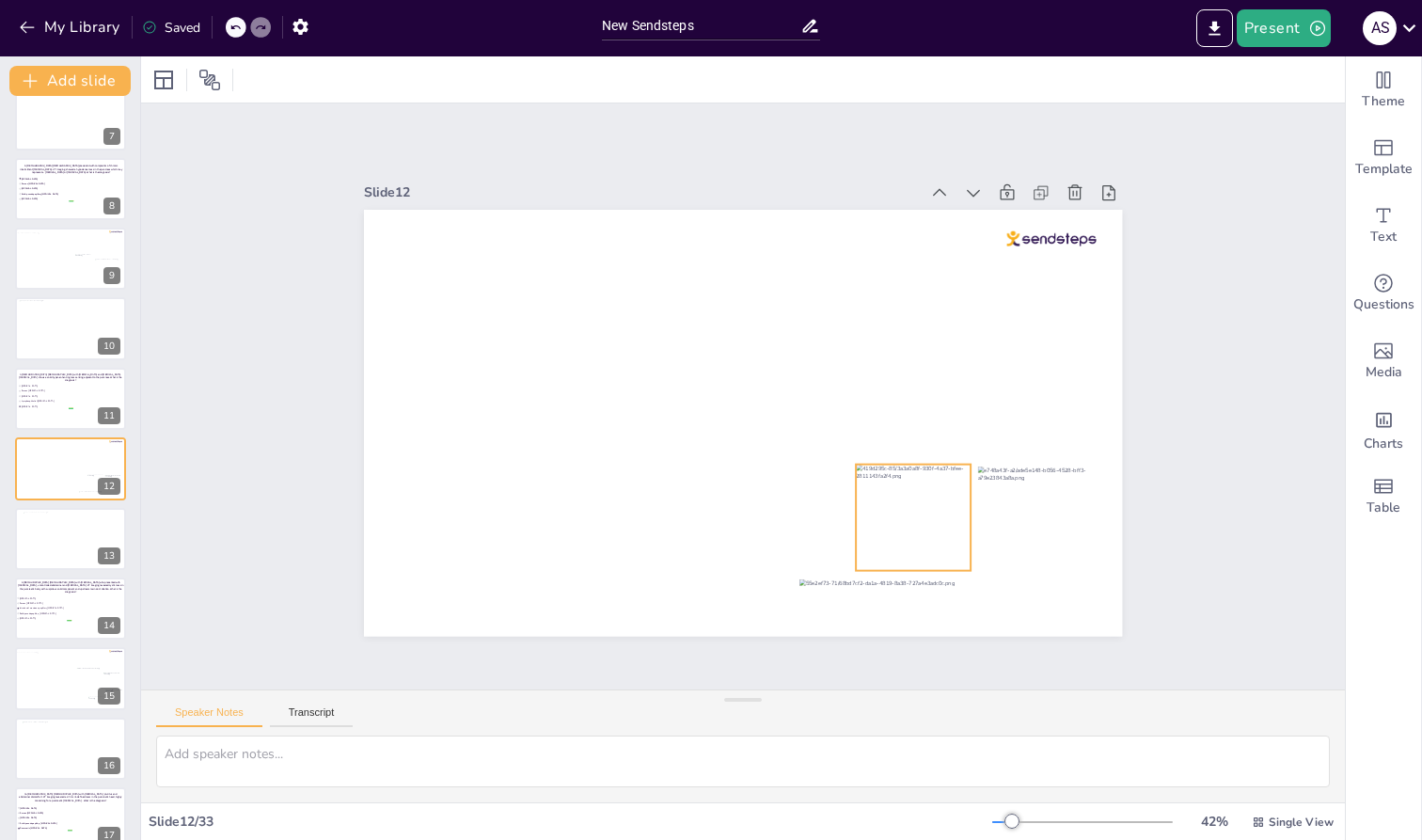
click at [902, 506] on div at bounding box center [849, 576] width 149 height 145
click at [906, 450] on icon at bounding box center [917, 463] width 27 height 27
click at [952, 573] on div at bounding box center [941, 645] width 153 height 142
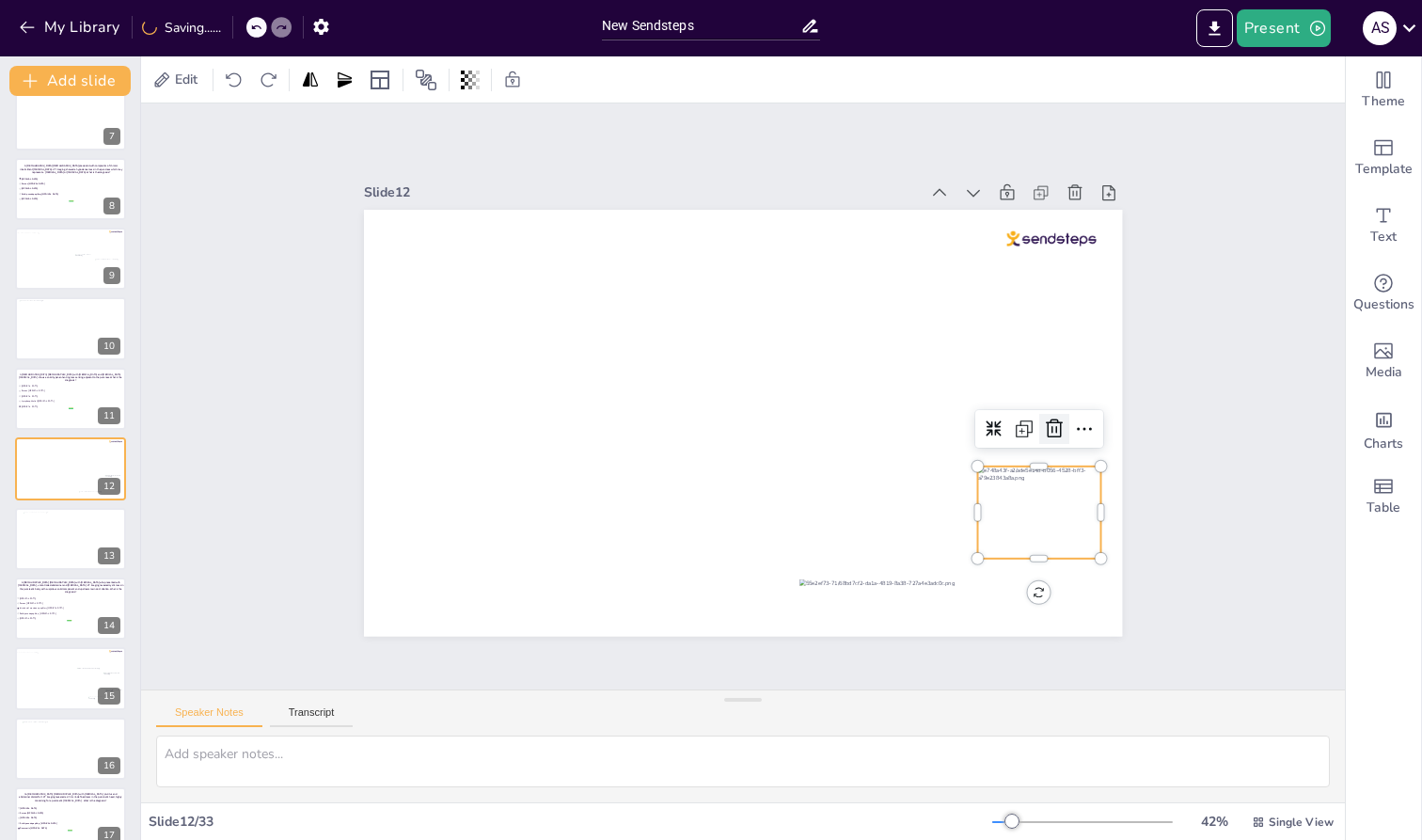
click at [952, 508] on icon at bounding box center [1029, 522] width 29 height 29
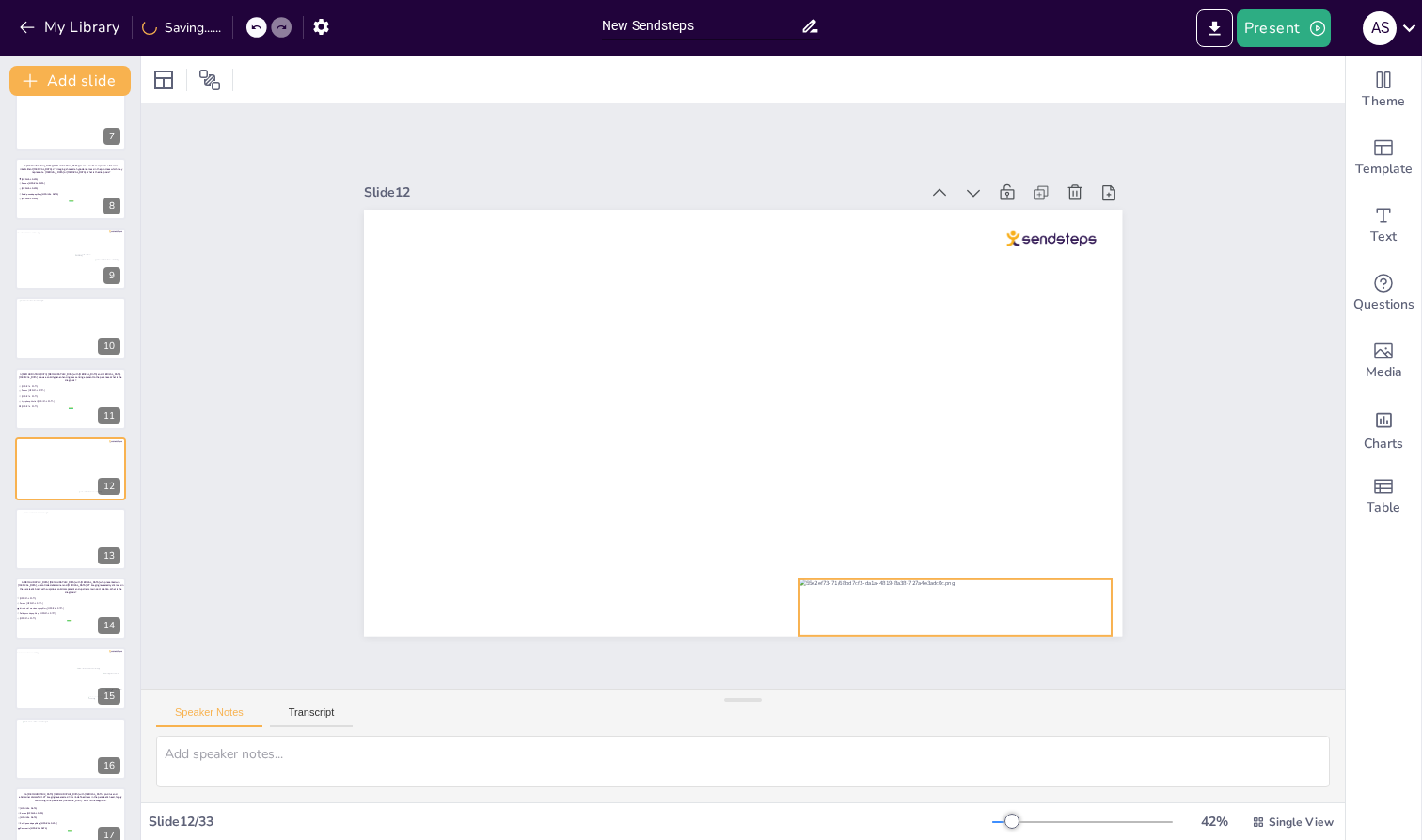
click at [883, 617] on div at bounding box center [907, 647] width 318 height 121
click at [928, 590] on icon at bounding box center [914, 604] width 29 height 29
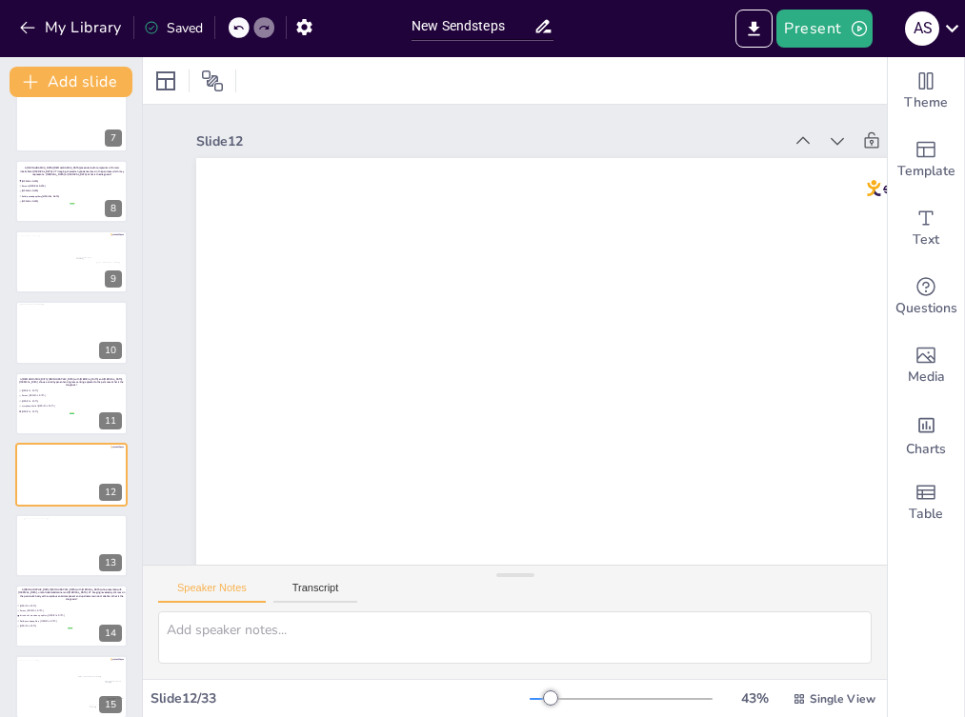
click at [180, 383] on div "Slide 1 PANCREATIC NEOPLASIA: CASE-BASED REVIEW OF SOLID AND CYSTIC [MEDICAL_DA…" at bounding box center [582, 377] width 1009 height 752
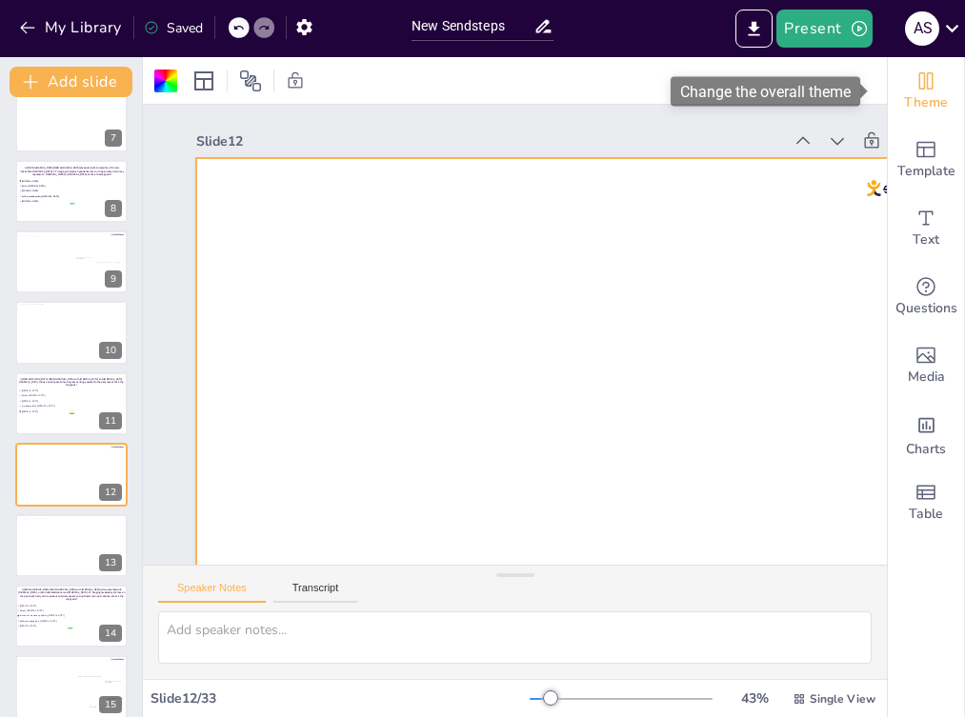
click at [919, 85] on icon "Change the overall theme" at bounding box center [926, 80] width 14 height 17
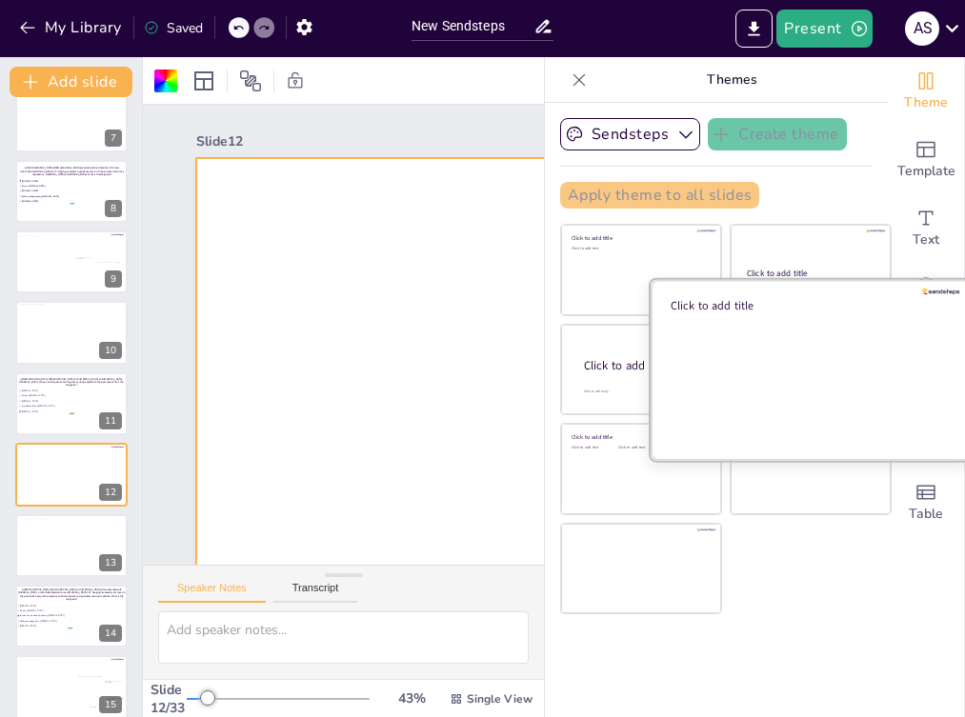
click at [759, 374] on div at bounding box center [811, 369] width 320 height 180
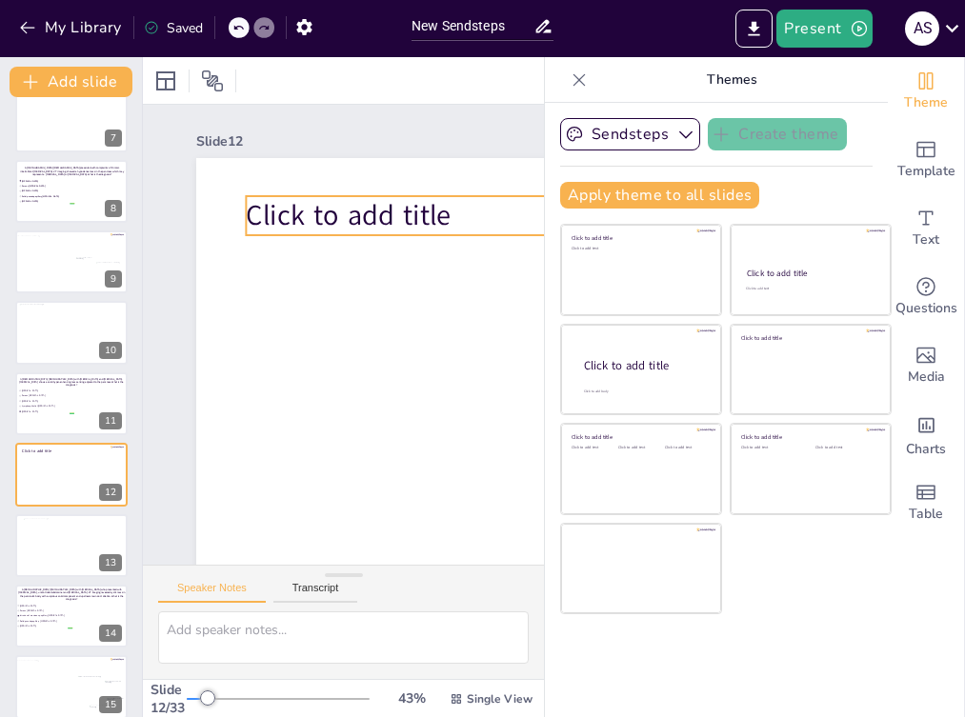
click at [436, 205] on span "Click to add title" at bounding box center [396, 228] width 203 height 118
click at [451, 210] on p "Click to add title" at bounding box center [596, 266] width 668 height 179
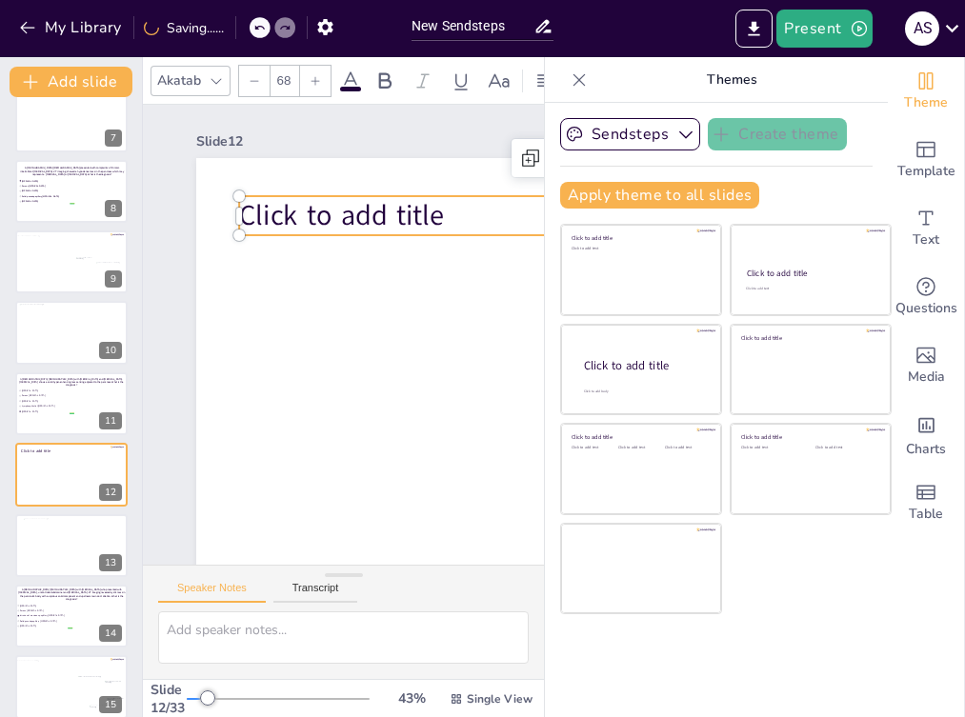
click at [444, 214] on span "Click to add title" at bounding box center [378, 221] width 207 height 100
click at [444, 214] on span "Click to add title" at bounding box center [421, 245] width 178 height 166
click at [444, 214] on span "Click to add title" at bounding box center [378, 221] width 207 height 100
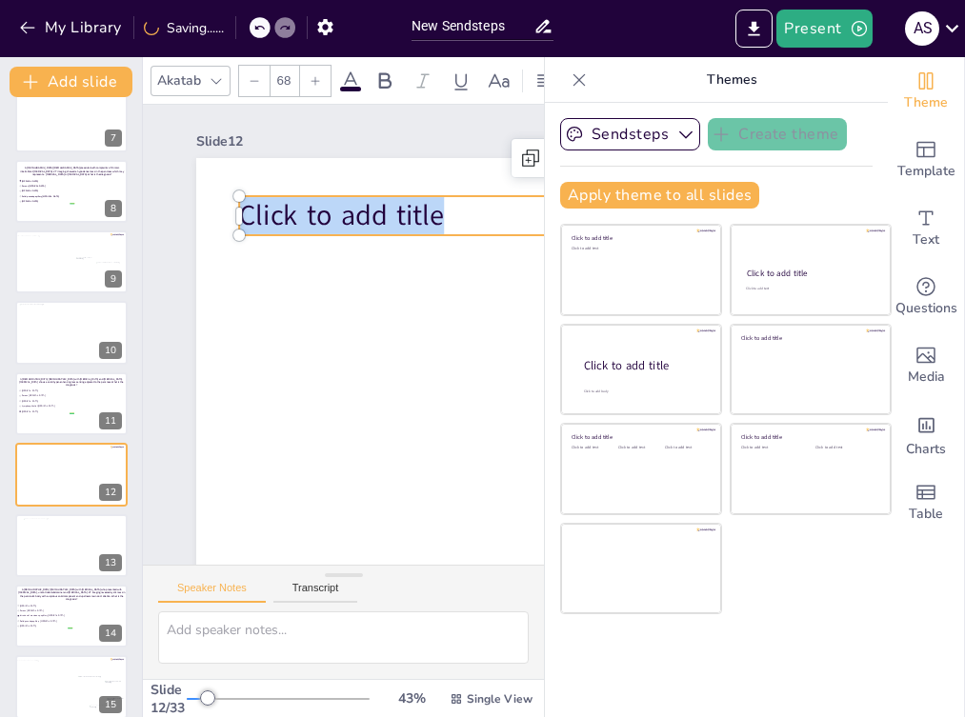
click at [444, 214] on span "Click to add title" at bounding box center [366, 218] width 209 height 80
click at [444, 214] on span "Click to add title" at bounding box center [390, 225] width 203 height 118
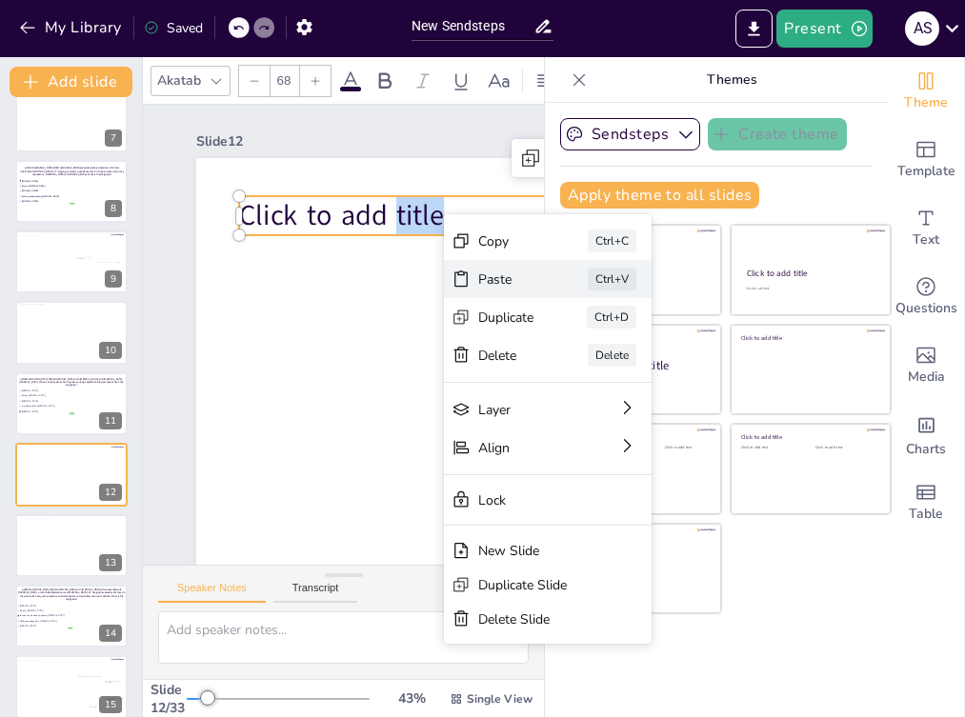
click at [613, 404] on div "Paste" at bounding box center [642, 416] width 58 height 24
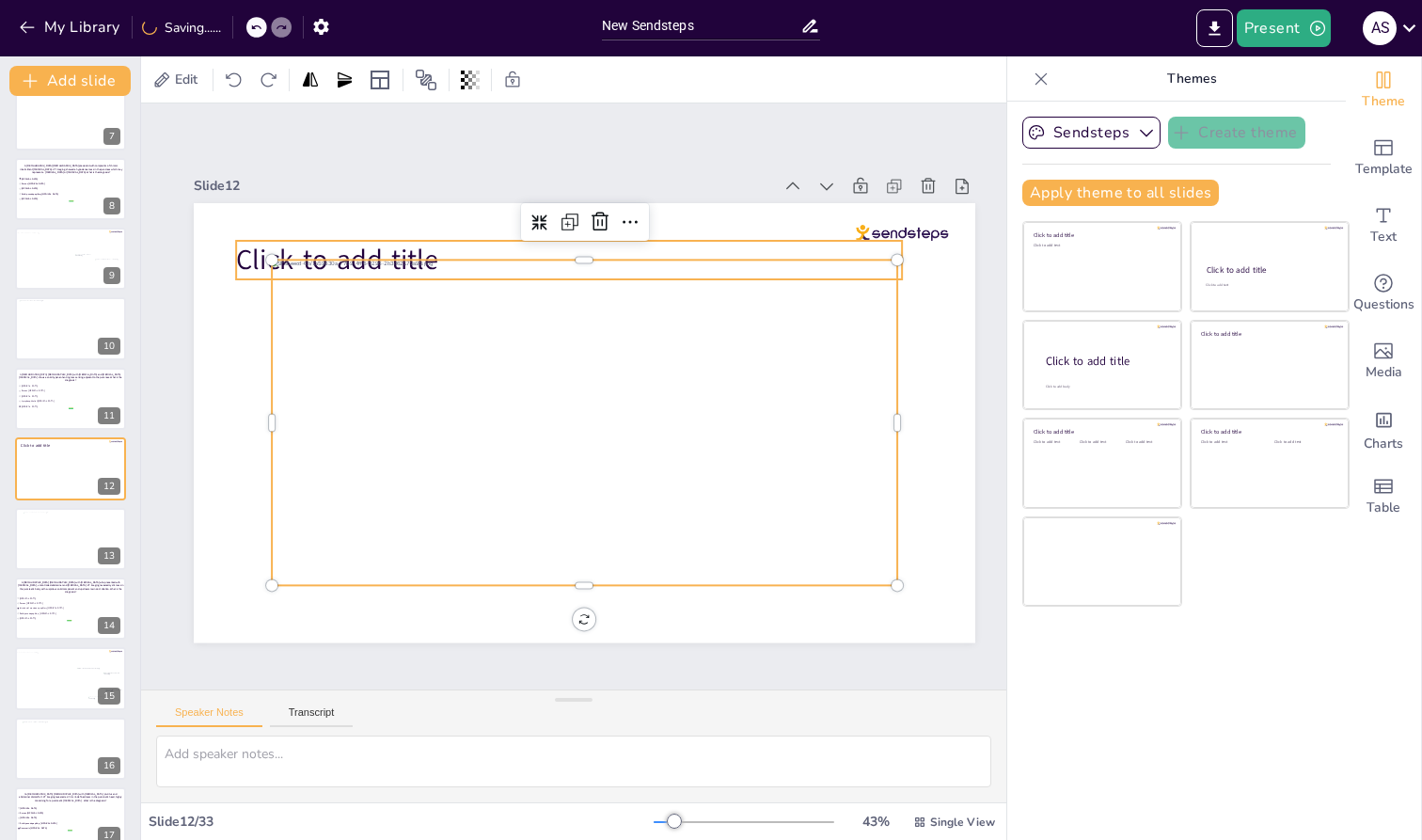
click at [744, 237] on span "Click to add title" at bounding box center [810, 260] width 133 height 193
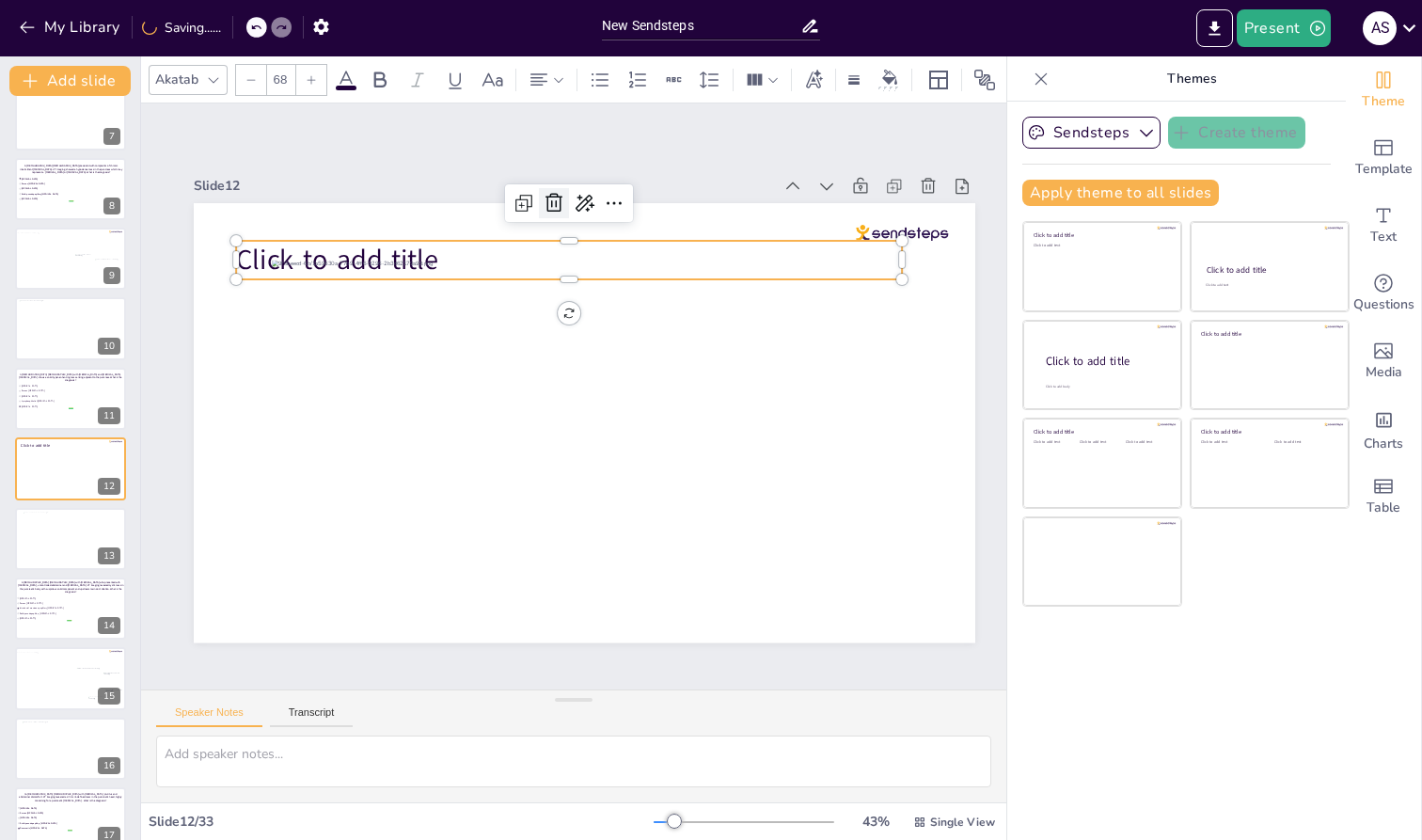
click at [565, 191] on icon at bounding box center [574, 200] width 19 height 20
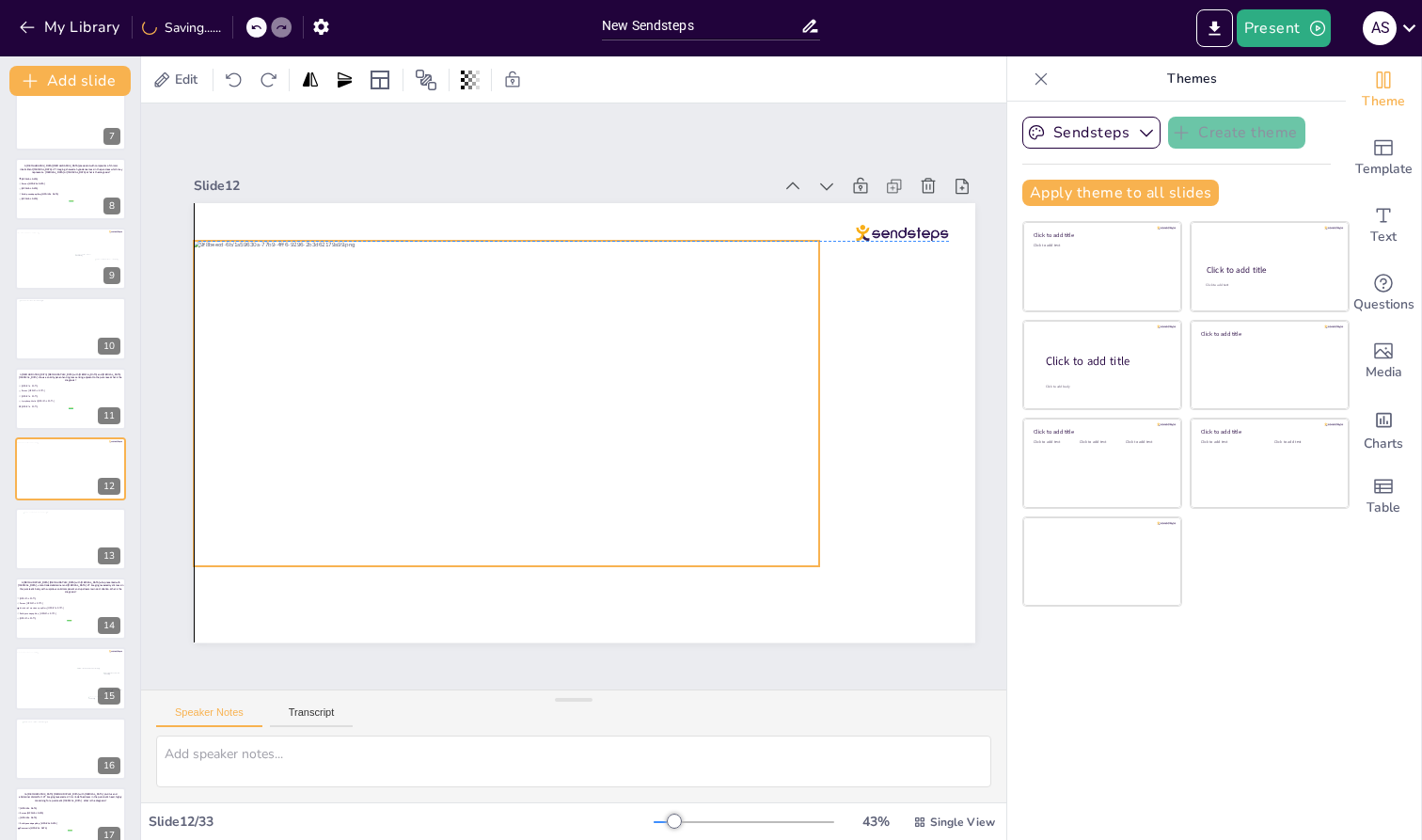
drag, startPoint x: 519, startPoint y: 340, endPoint x: 446, endPoint y: 318, distance: 76.2
click at [446, 318] on div at bounding box center [508, 382] width 695 height 503
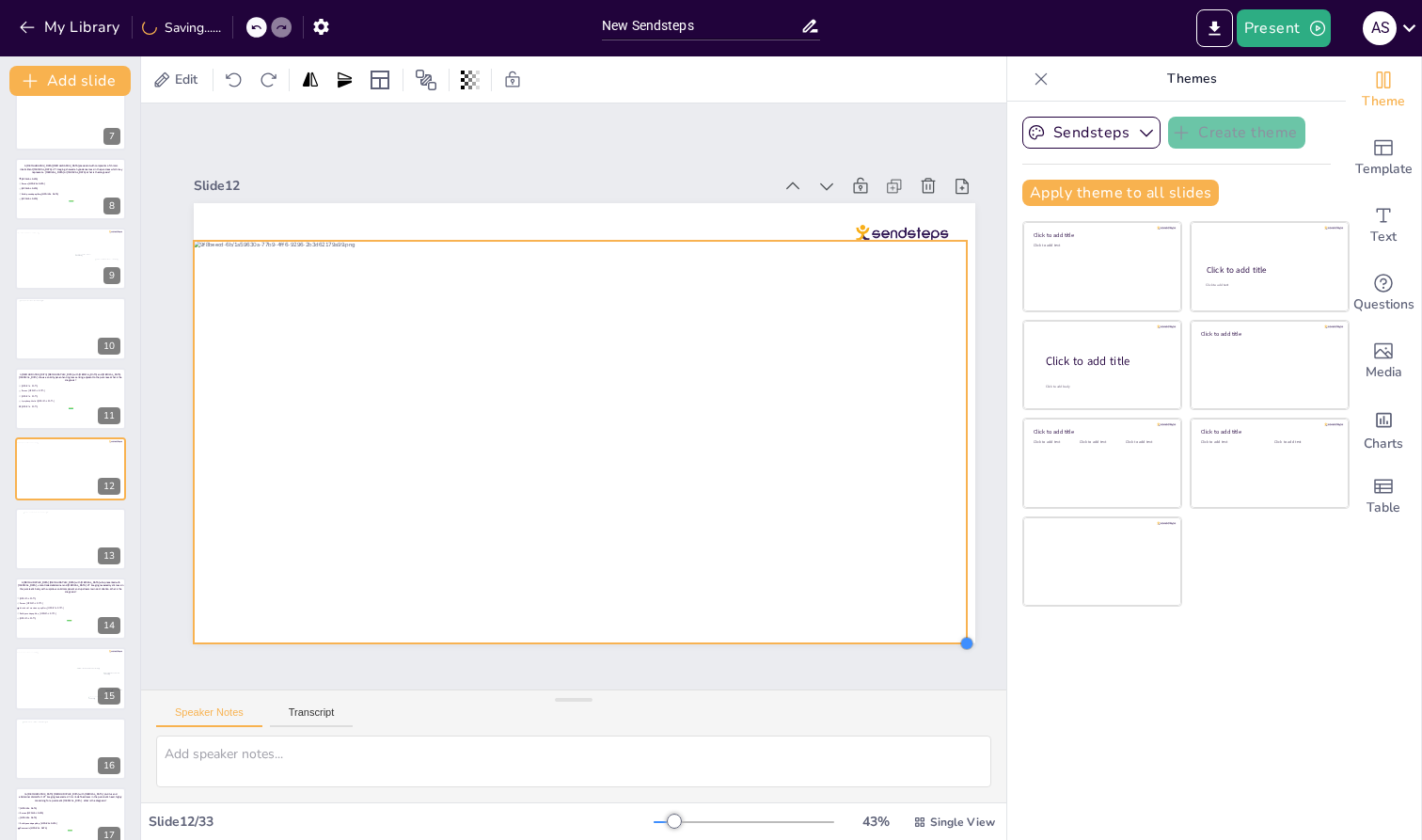
drag, startPoint x: 814, startPoint y: 556, endPoint x: 954, endPoint y: 633, distance: 159.8
click at [952, 633] on div at bounding box center [567, 424] width 891 height 815
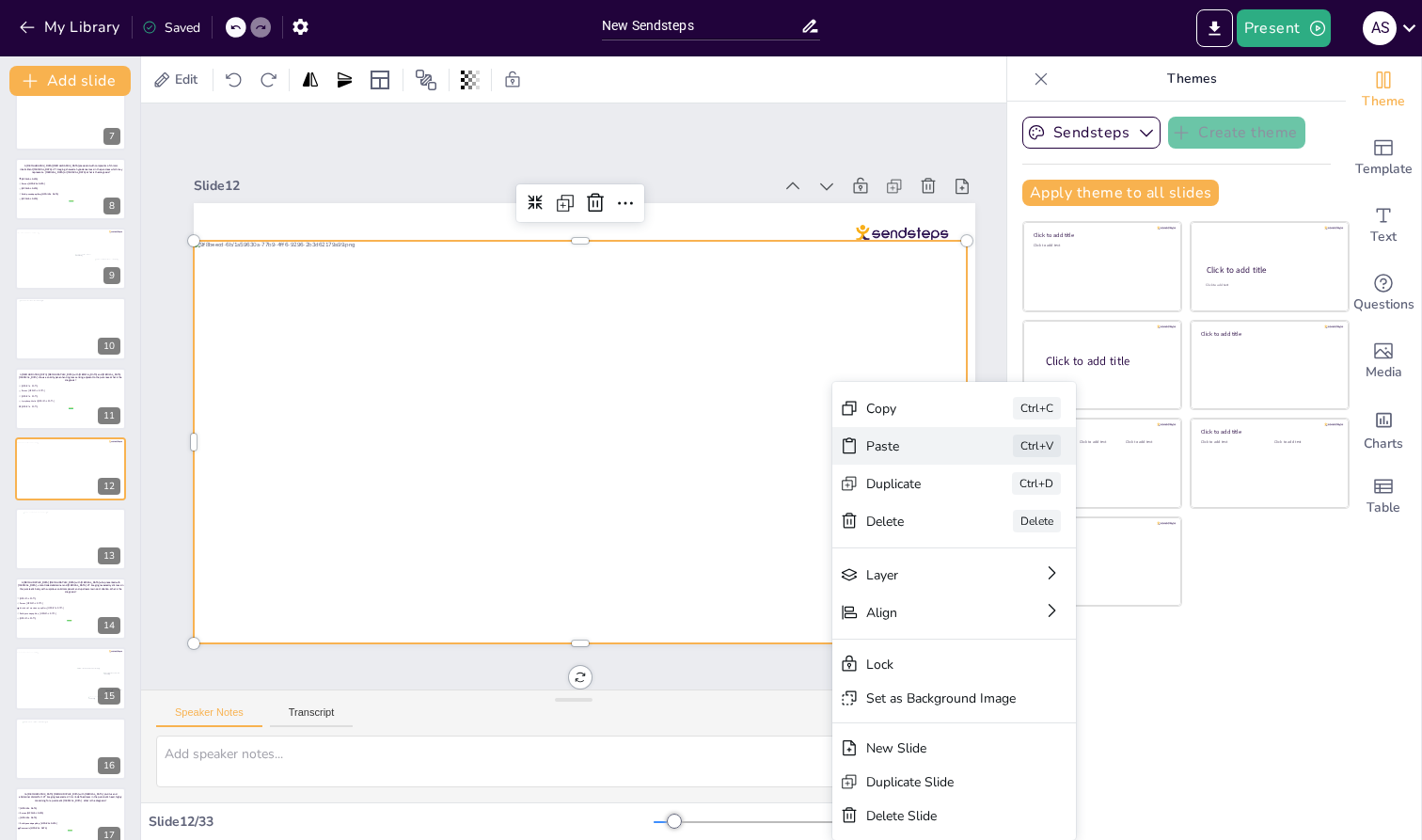
click at [929, 610] on div "Paste Ctrl+V" at bounding box center [1053, 653] width 247 height 88
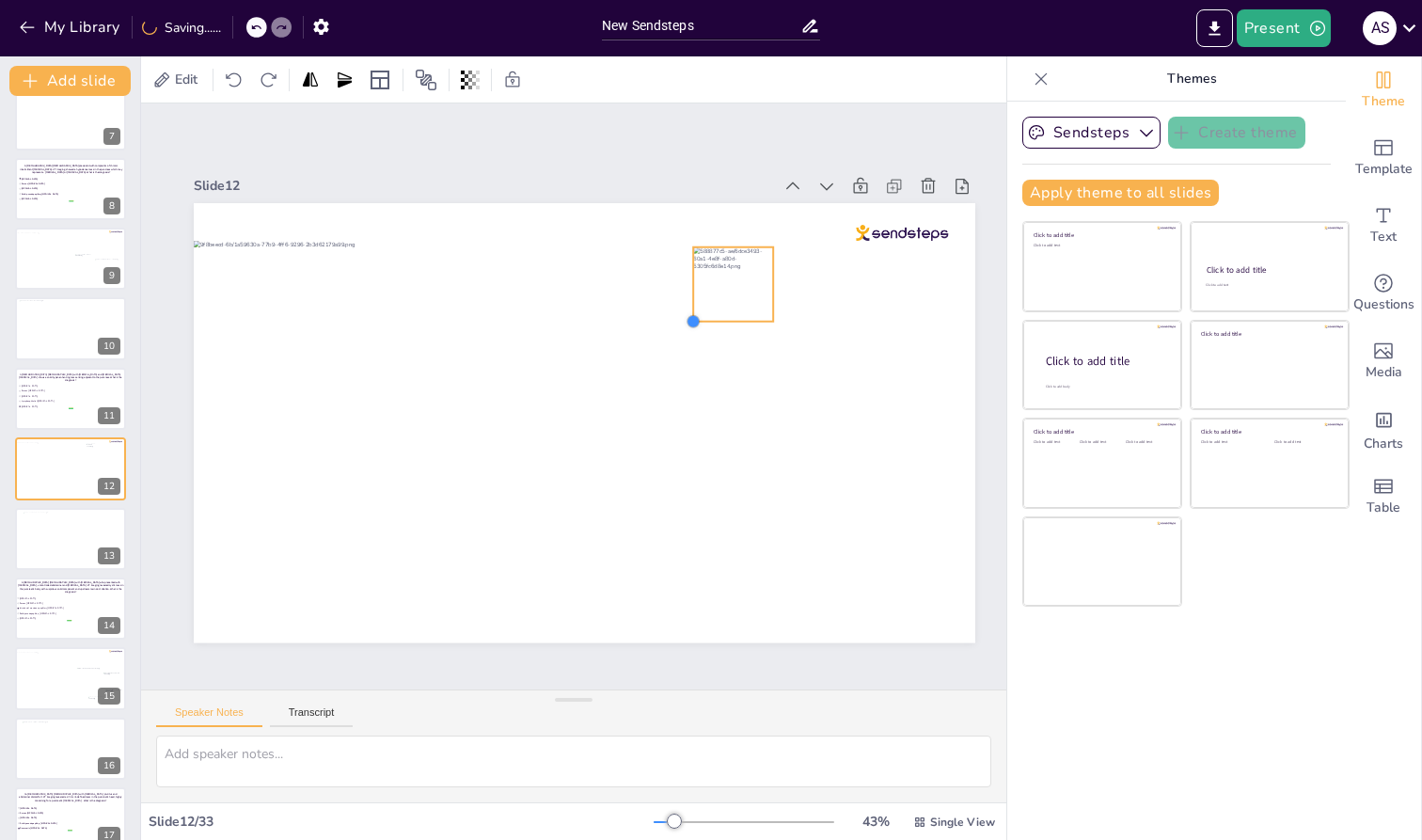
drag, startPoint x: 397, startPoint y: 585, endPoint x: 704, endPoint y: 308, distance: 413.5
click at [704, 308] on div at bounding box center [552, 415] width 660 height 879
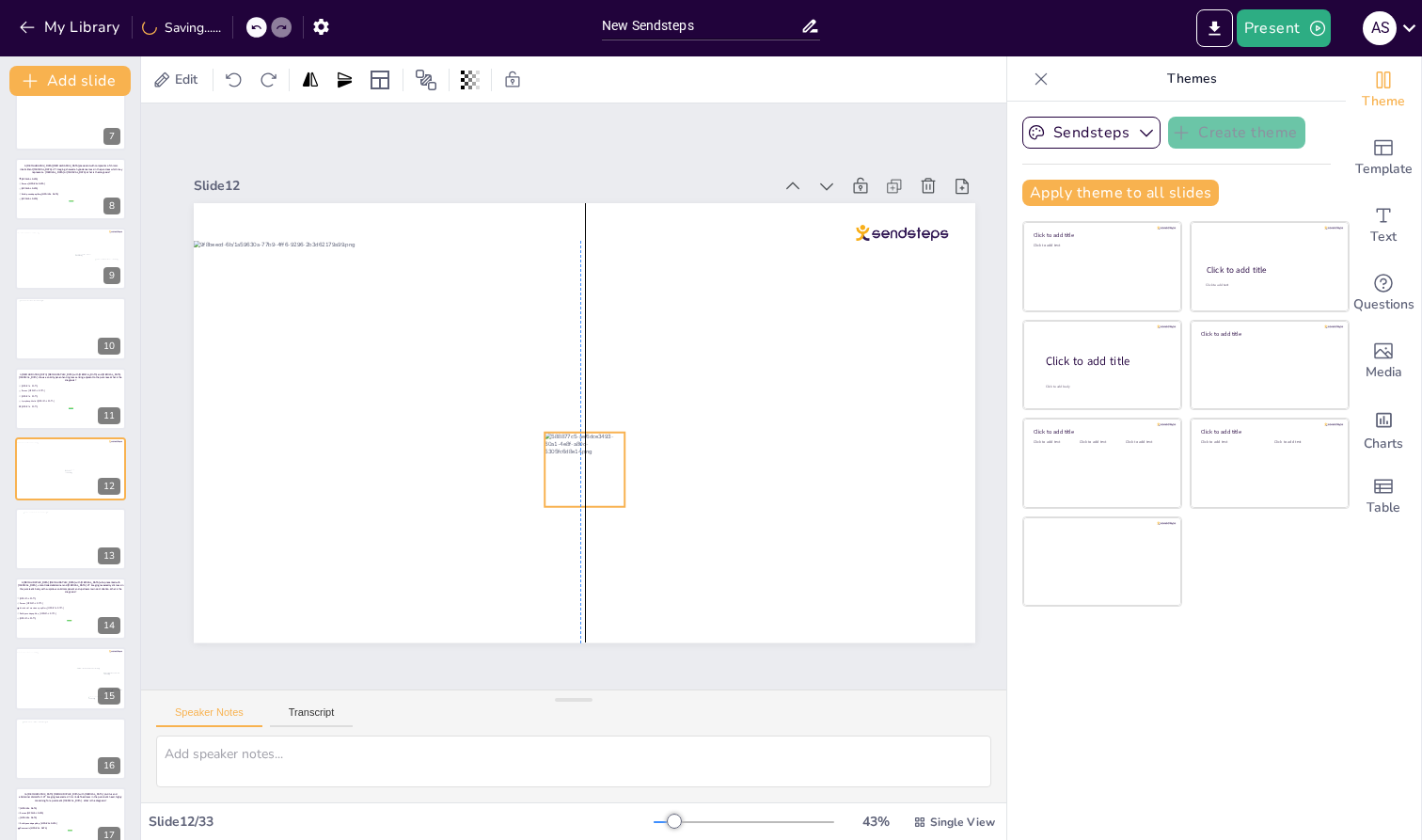
drag, startPoint x: 731, startPoint y: 281, endPoint x: 581, endPoint y: 466, distance: 238.2
click at [581, 466] on div at bounding box center [577, 469] width 87 height 82
drag, startPoint x: 624, startPoint y: 493, endPoint x: 645, endPoint y: 496, distance: 21.2
click at [645, 496] on div at bounding box center [585, 422] width 782 height 439
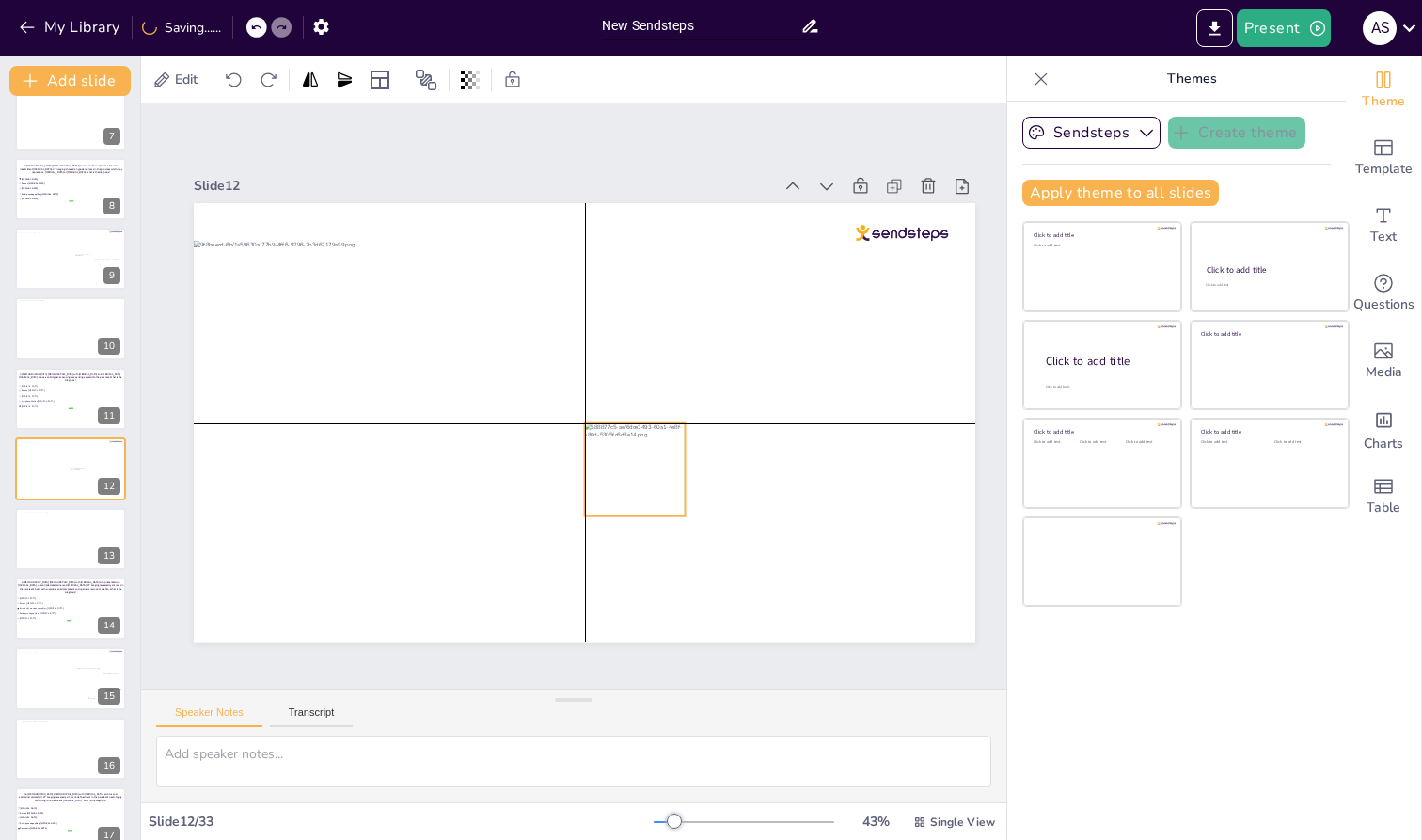
drag, startPoint x: 618, startPoint y: 486, endPoint x: 665, endPoint y: 476, distance: 48.1
click at [665, 476] on div at bounding box center [609, 486] width 124 height 120
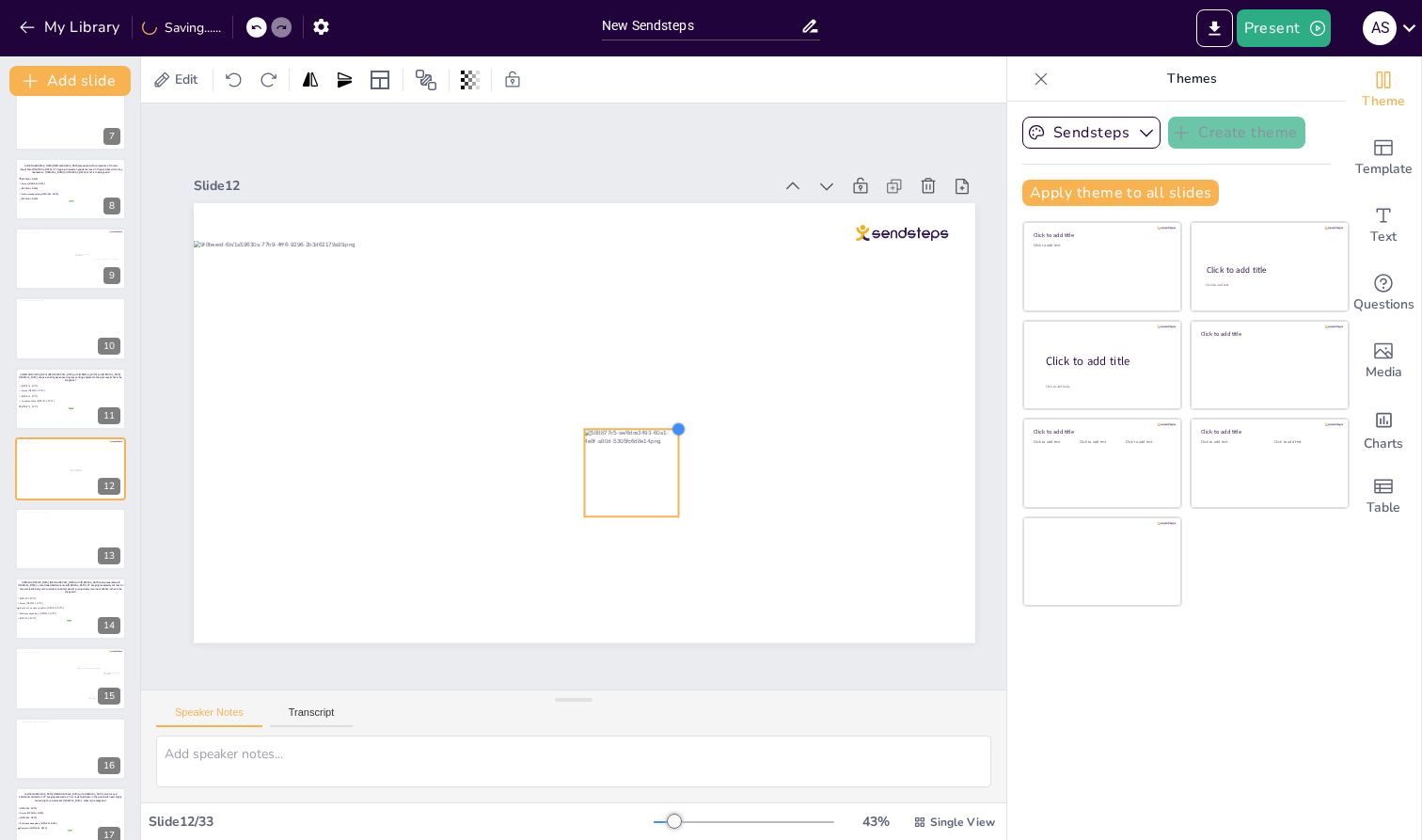
drag, startPoint x: 687, startPoint y: 414, endPoint x: 681, endPoint y: 423, distance: 10.8
click at [608, 493] on div at bounding box center [597, 502] width 21 height 21
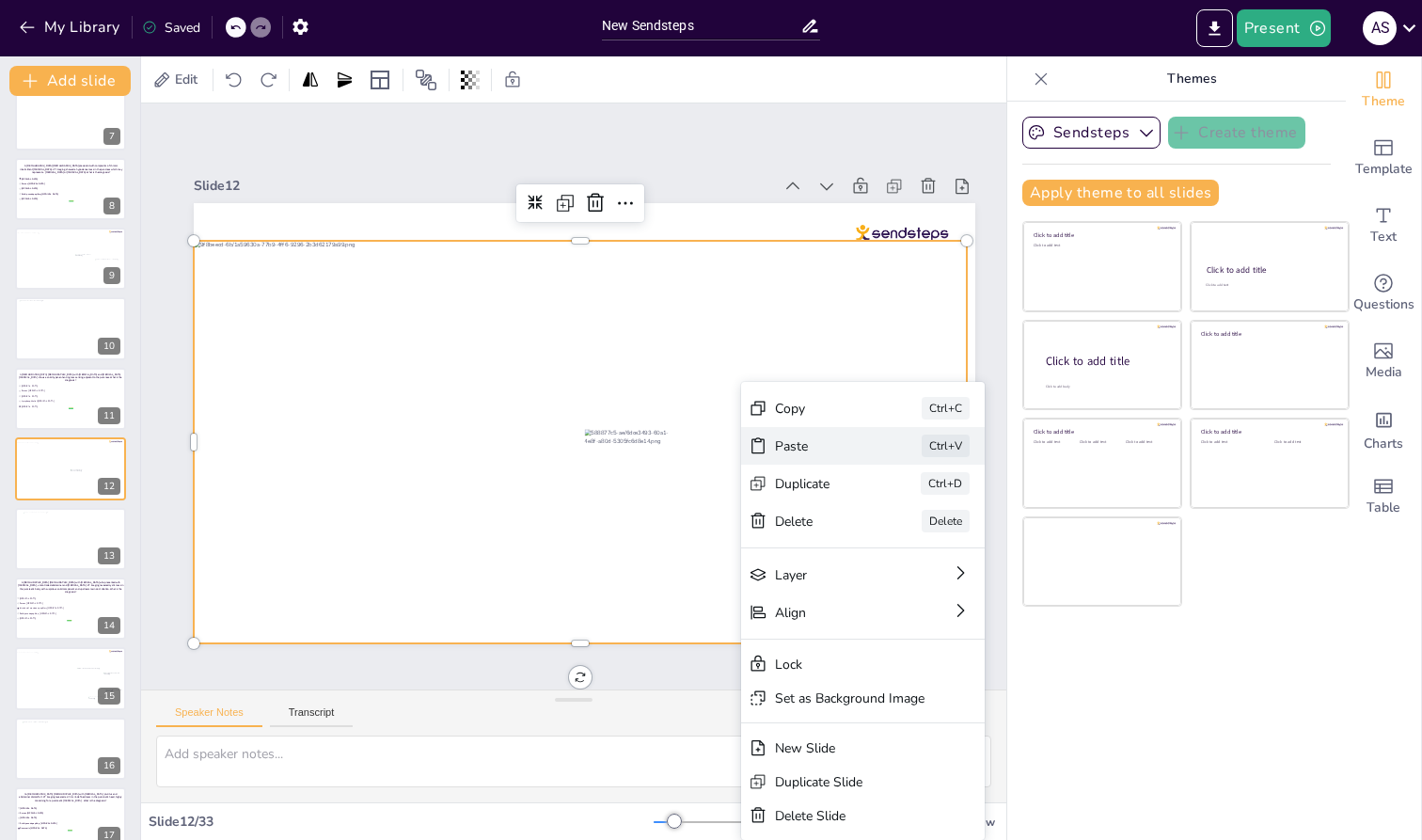
click at [916, 541] on div "Paste" at bounding box center [963, 550] width 94 height 18
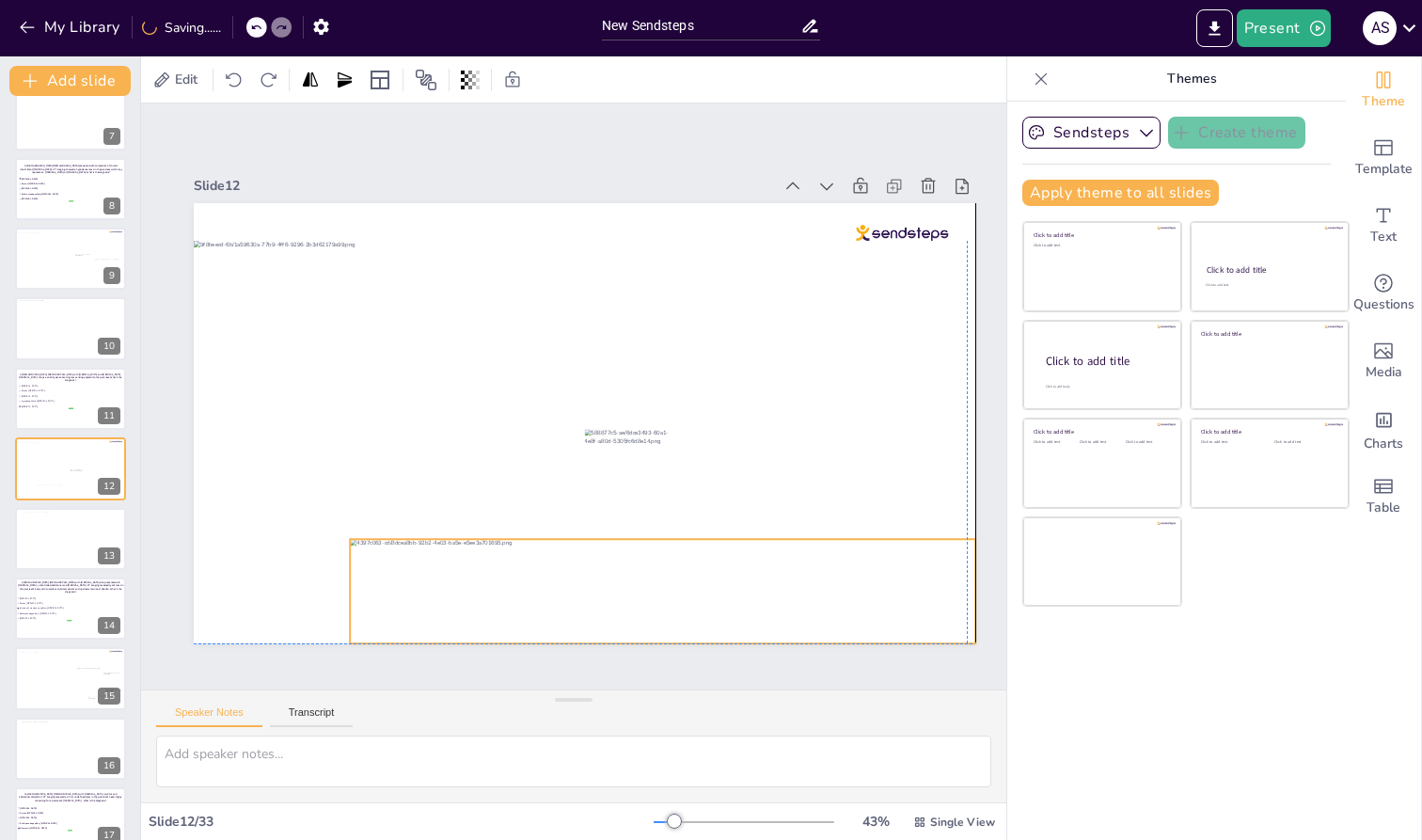
drag, startPoint x: 641, startPoint y: 430, endPoint x: 716, endPoint y: 597, distance: 183.1
click at [716, 597] on div at bounding box center [531, 606] width 567 height 452
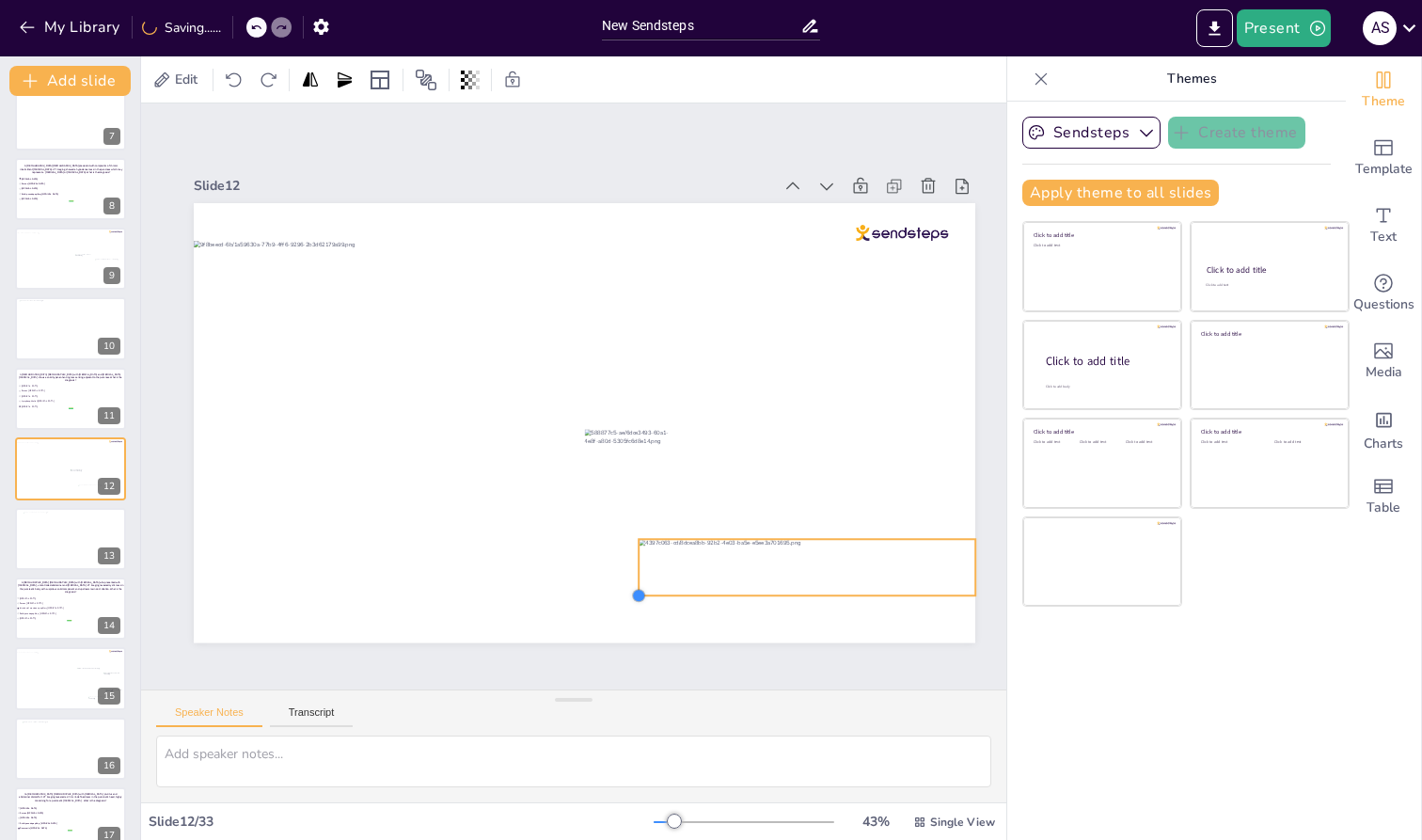
drag, startPoint x: 351, startPoint y: 637, endPoint x: 640, endPoint y: 570, distance: 296.7
click at [640, 570] on div at bounding box center [573, 424] width 893 height 720
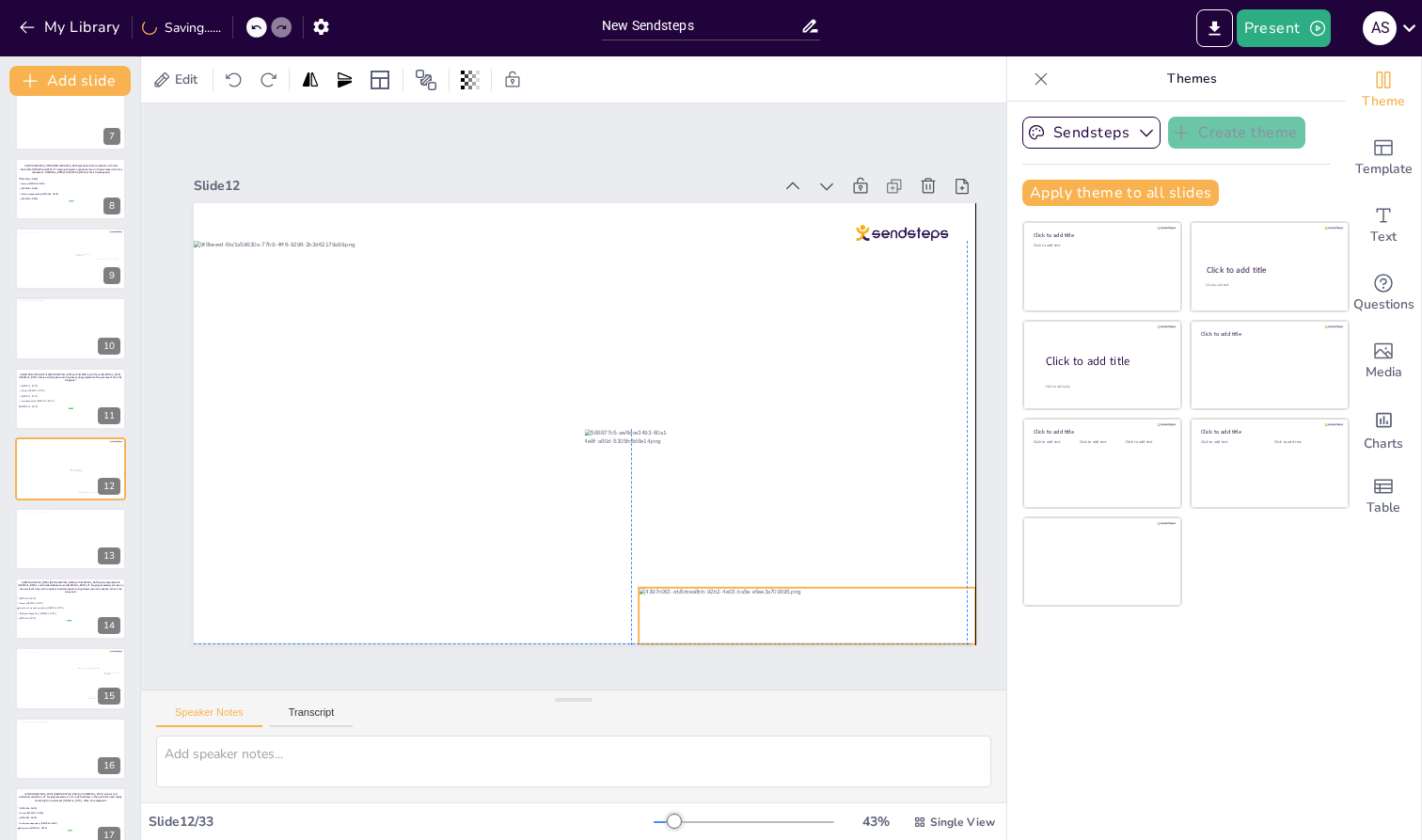
drag, startPoint x: 693, startPoint y: 535, endPoint x: 687, endPoint y: 585, distance: 50.4
click at [687, 593] on div at bounding box center [782, 639] width 341 height 91
click at [639, 605] on div at bounding box center [632, 615] width 15 height 56
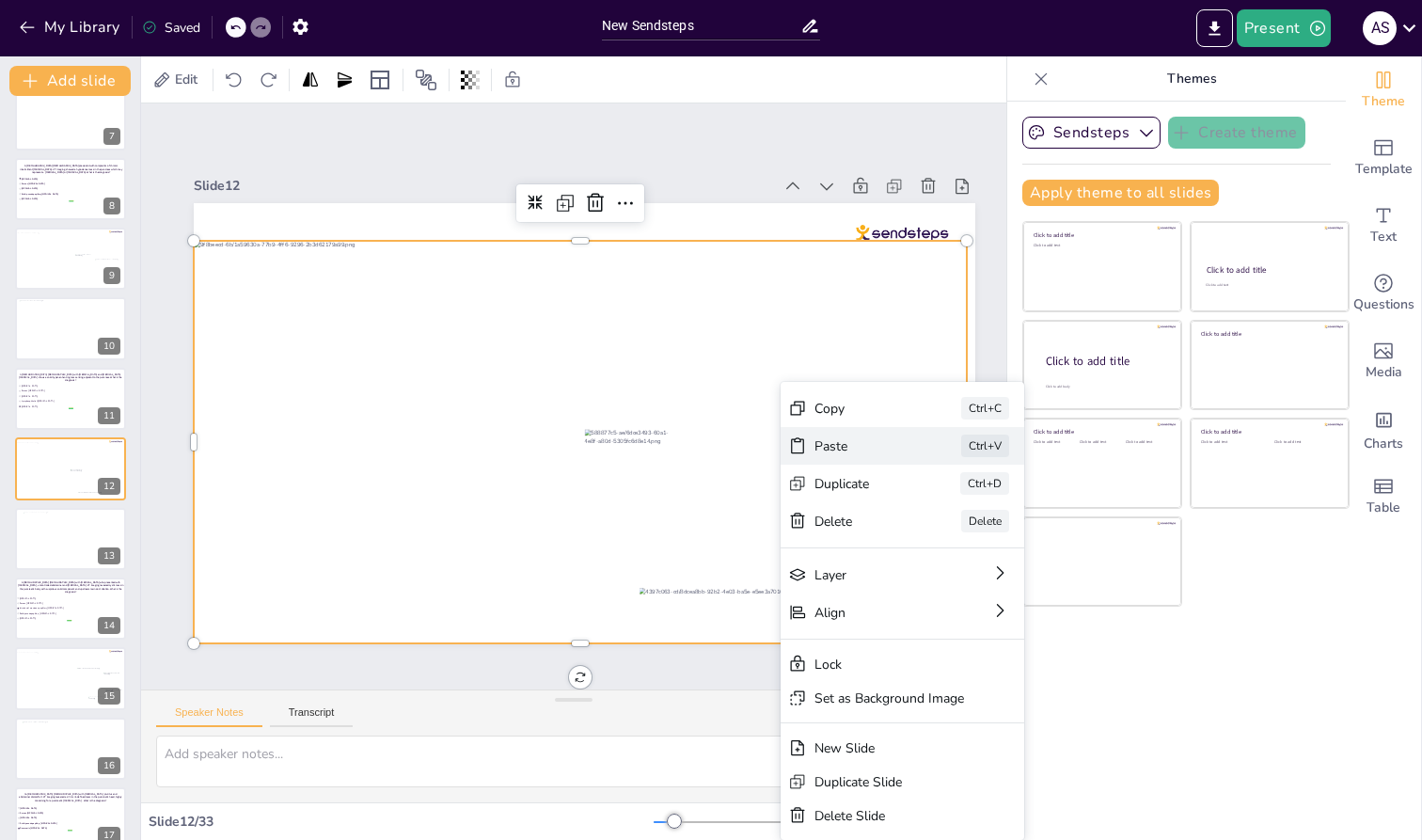
click at [887, 650] on div "Paste" at bounding box center [934, 673] width 95 height 46
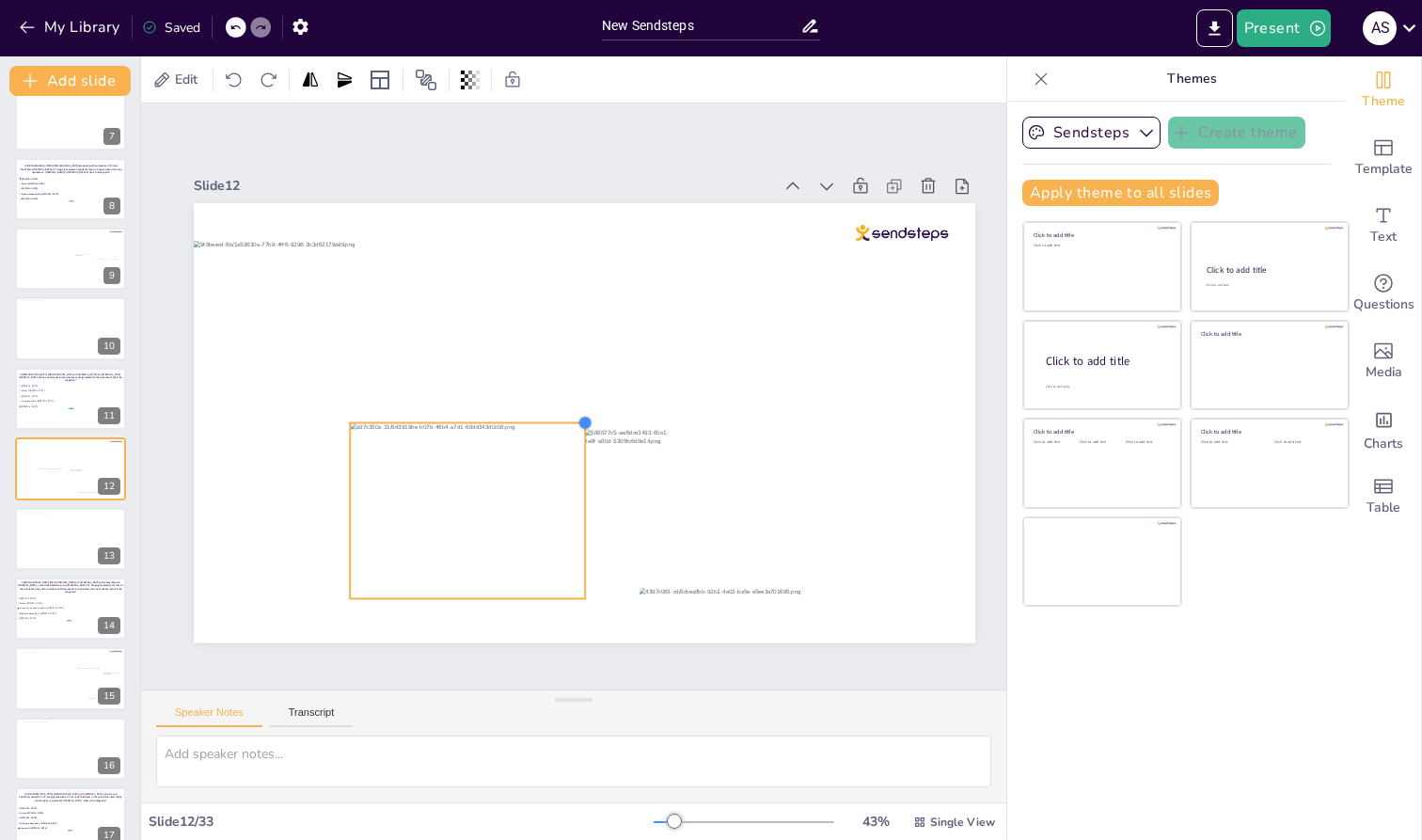
drag, startPoint x: 818, startPoint y: 241, endPoint x: 584, endPoint y: 422, distance: 295.8
click at [584, 422] on div at bounding box center [579, 424] width 18 height 18
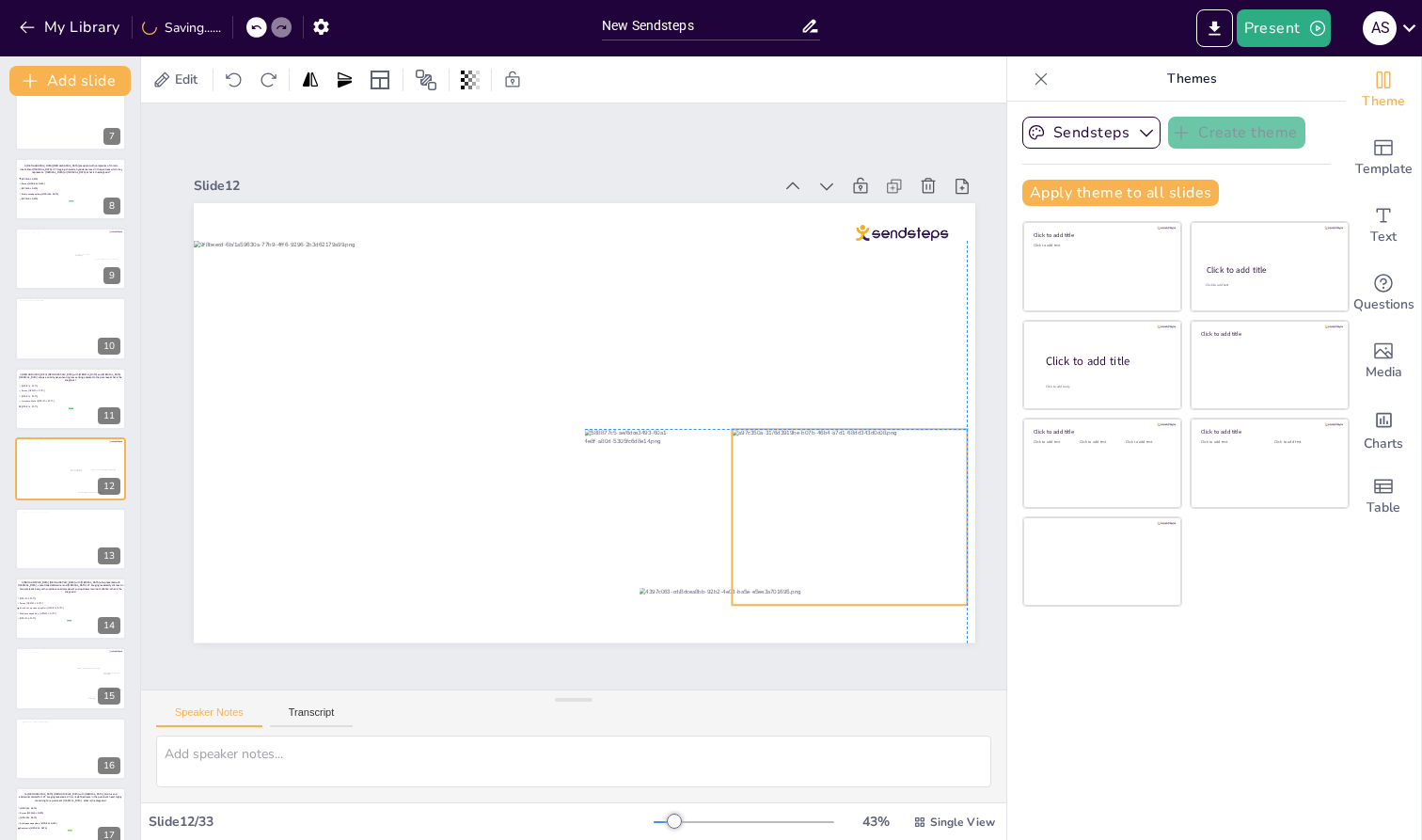
drag, startPoint x: 506, startPoint y: 465, endPoint x: 887, endPoint y: 466, distance: 381.0
click at [873, 515] on div at bounding box center [726, 655] width 293 height 280
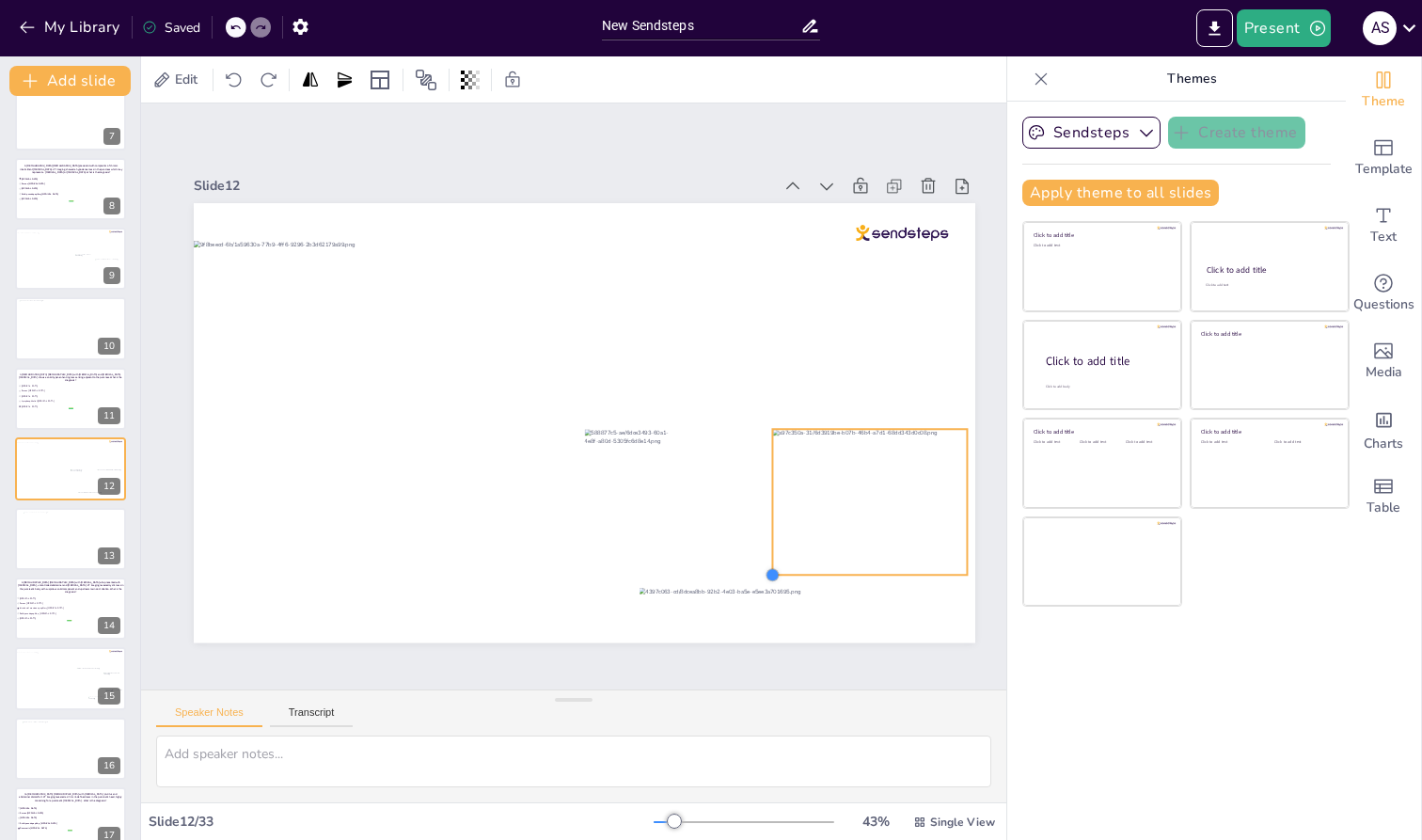
drag, startPoint x: 733, startPoint y: 602, endPoint x: 773, endPoint y: 536, distance: 77.2
click at [773, 536] on div at bounding box center [582, 423] width 824 height 518
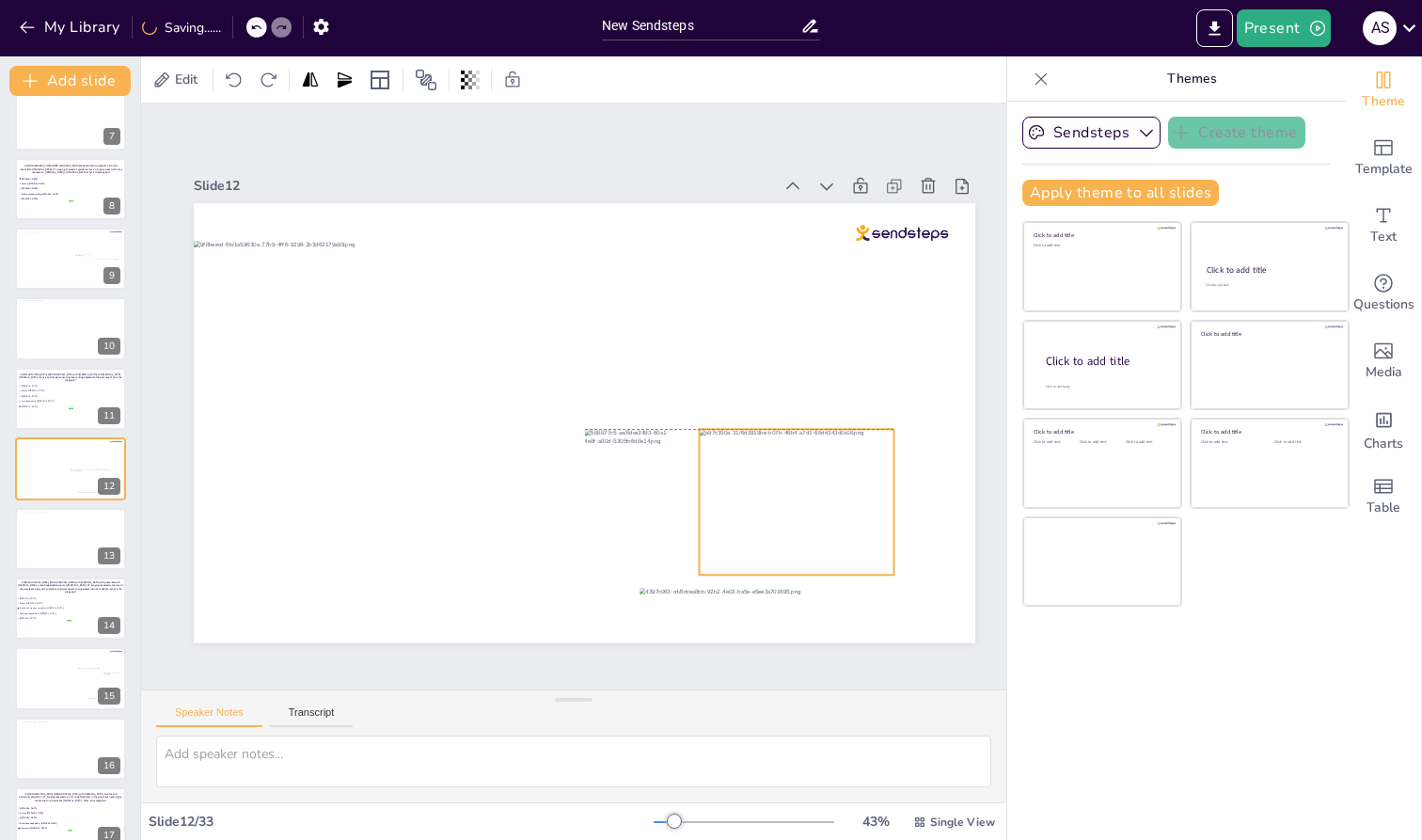
drag, startPoint x: 839, startPoint y: 519, endPoint x: 765, endPoint y: 521, distance: 74.0
click at [765, 521] on div at bounding box center [769, 545] width 220 height 183
drag, startPoint x: 898, startPoint y: 569, endPoint x: 909, endPoint y: 573, distance: 11.7
click at [868, 640] on div at bounding box center [859, 649] width 18 height 18
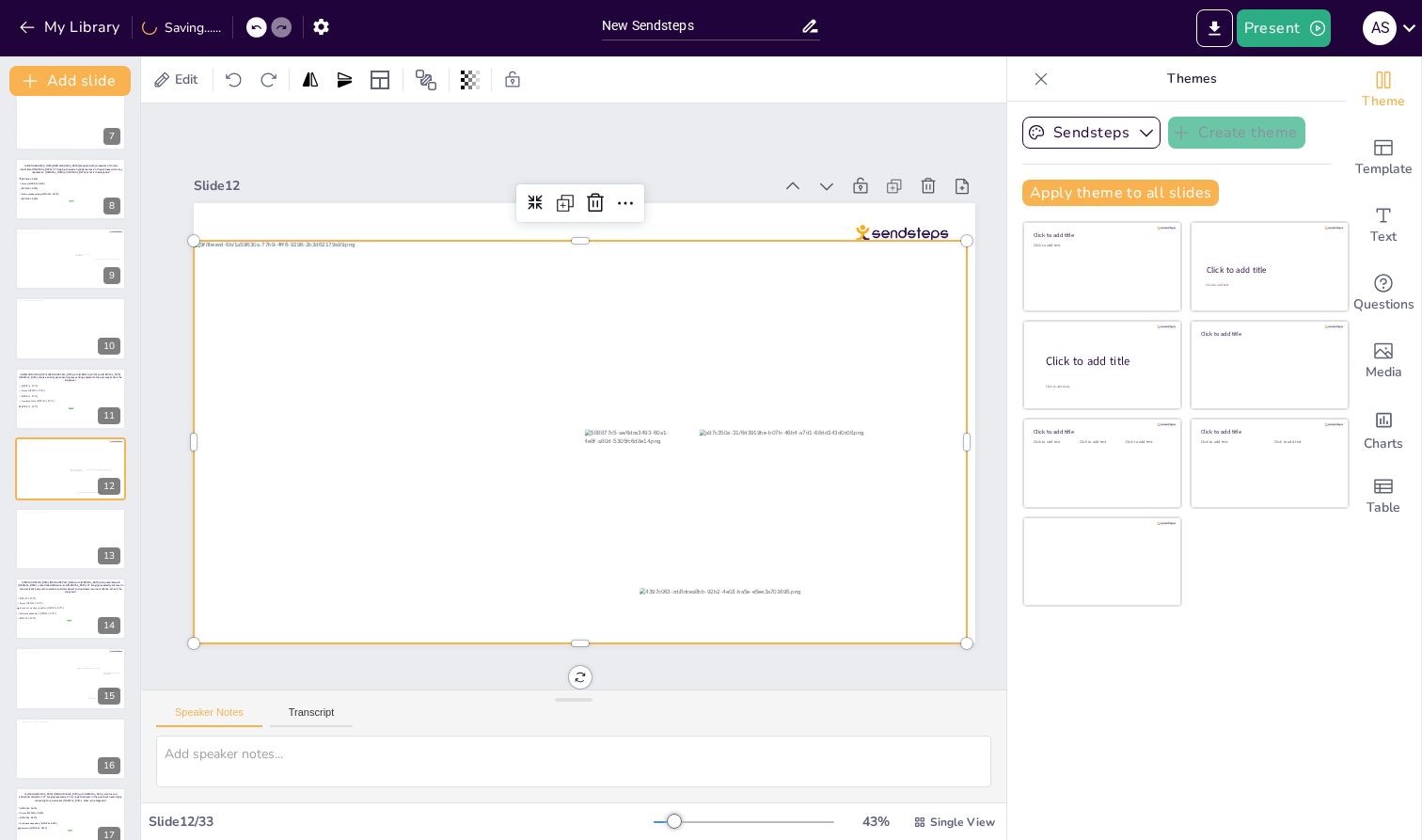
click at [768, 534] on div at bounding box center [528, 397] width 482 height 810
